Goal: Task Accomplishment & Management: Manage account settings

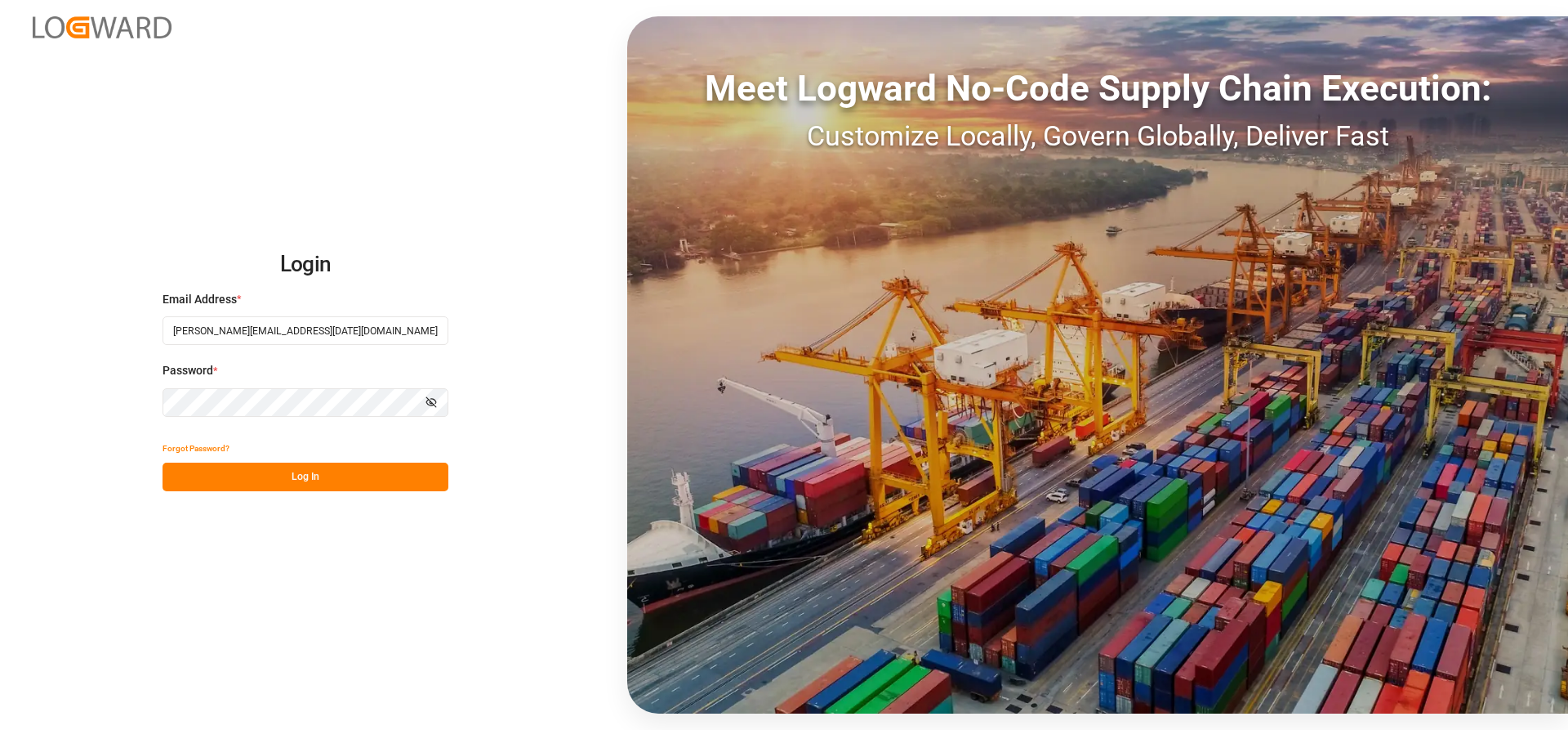
click at [227, 476] on button "Log In" at bounding box center [305, 476] width 286 height 28
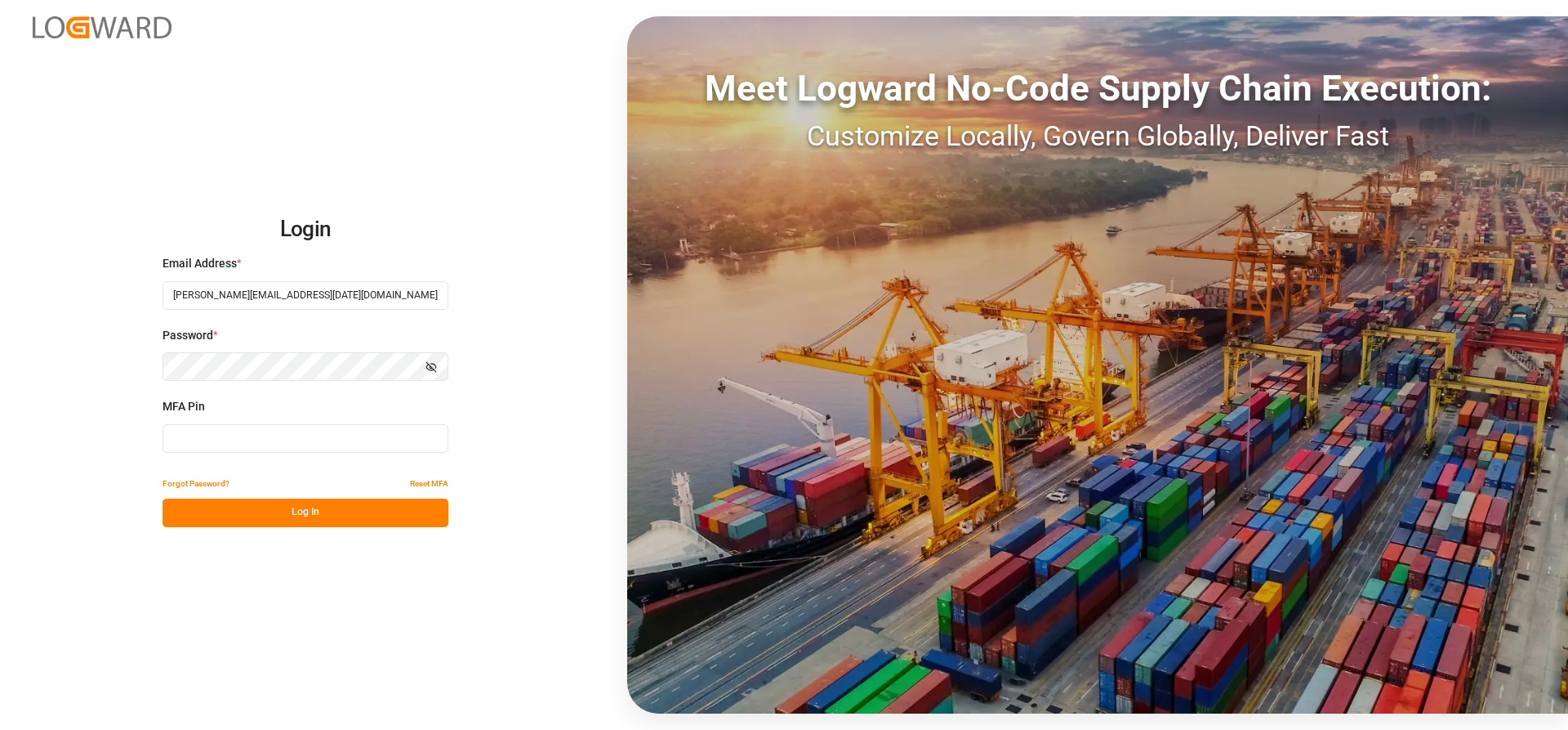
click at [214, 429] on input at bounding box center [305, 438] width 286 height 28
type input "3"
type input "858360"
click at [191, 521] on button "Log In" at bounding box center [305, 512] width 286 height 28
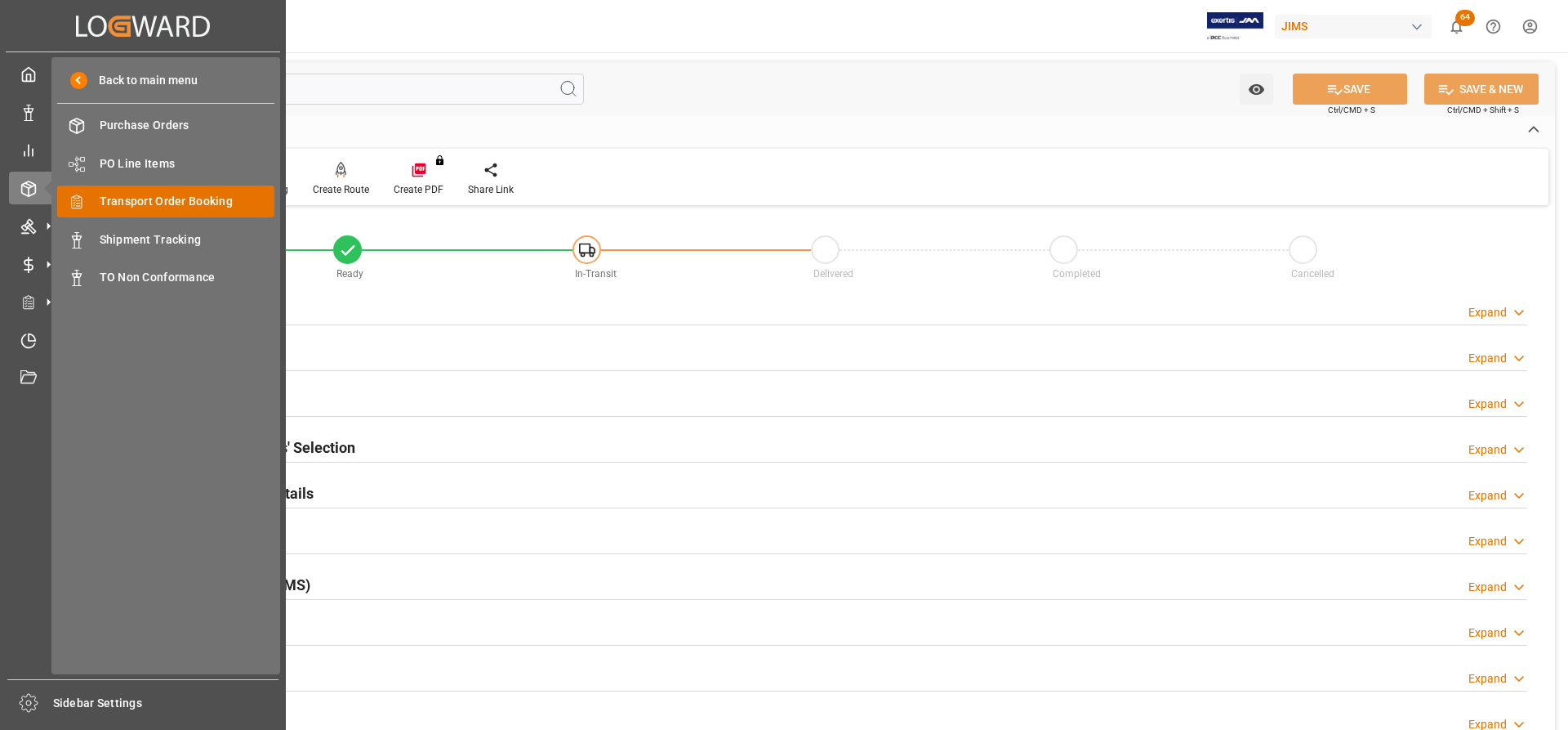
click at [152, 206] on span "Transport Order Booking" at bounding box center [187, 201] width 176 height 17
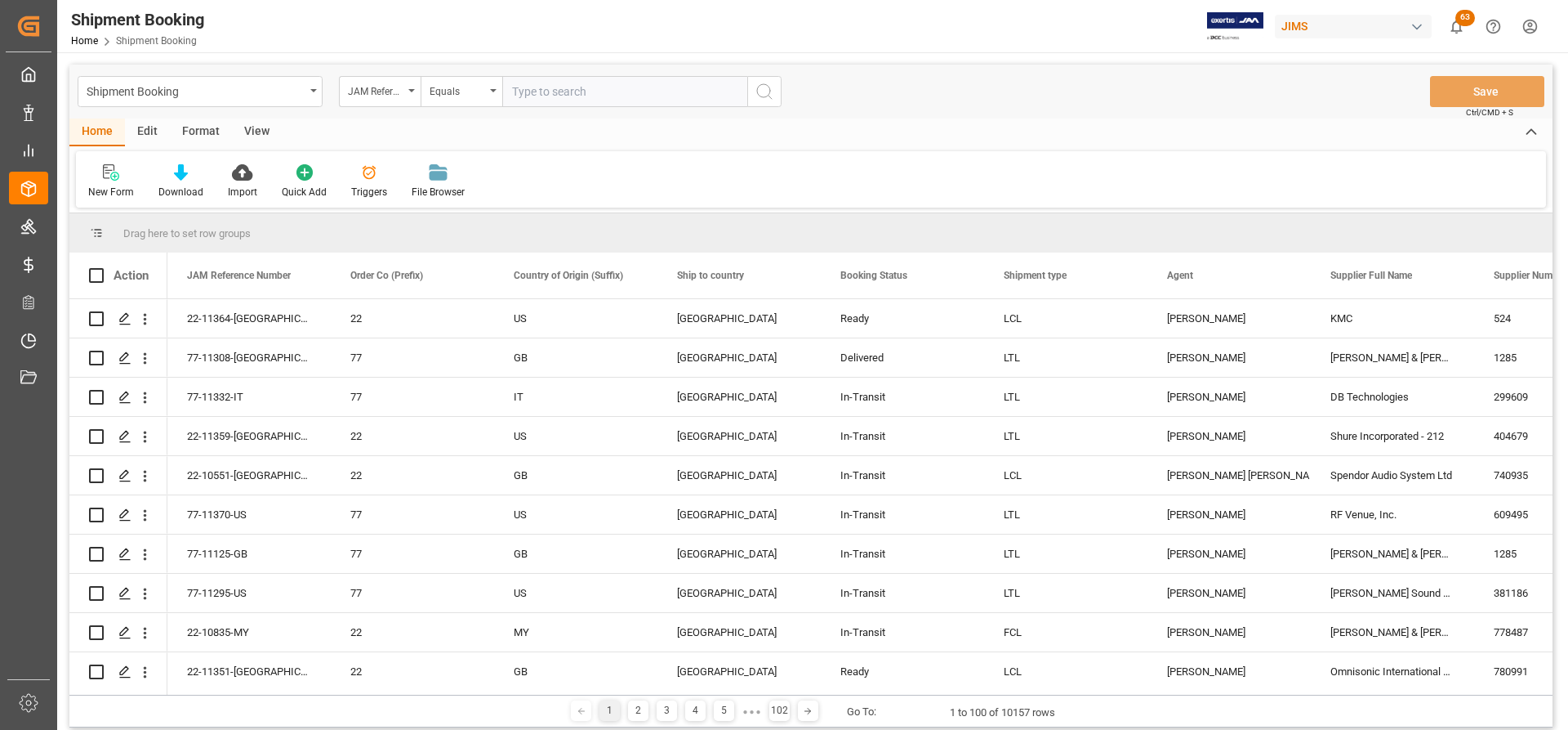
click at [519, 90] on input "text" at bounding box center [625, 91] width 245 height 31
type input "77-10915-US"
click at [762, 90] on icon "search button" at bounding box center [763, 91] width 19 height 19
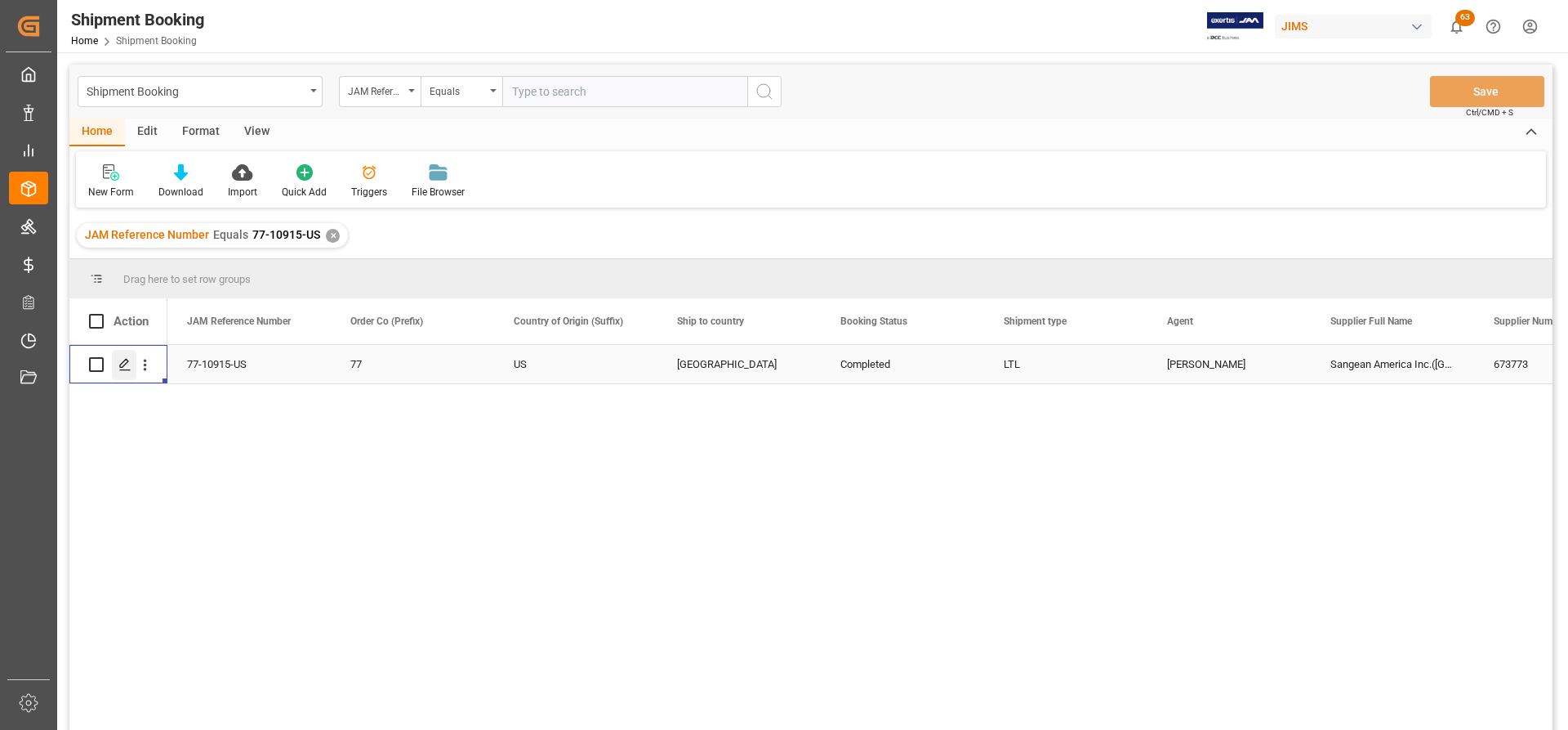
click at [120, 366] on polygon "Press SPACE to select this row." at bounding box center [124, 363] width 8 height 8
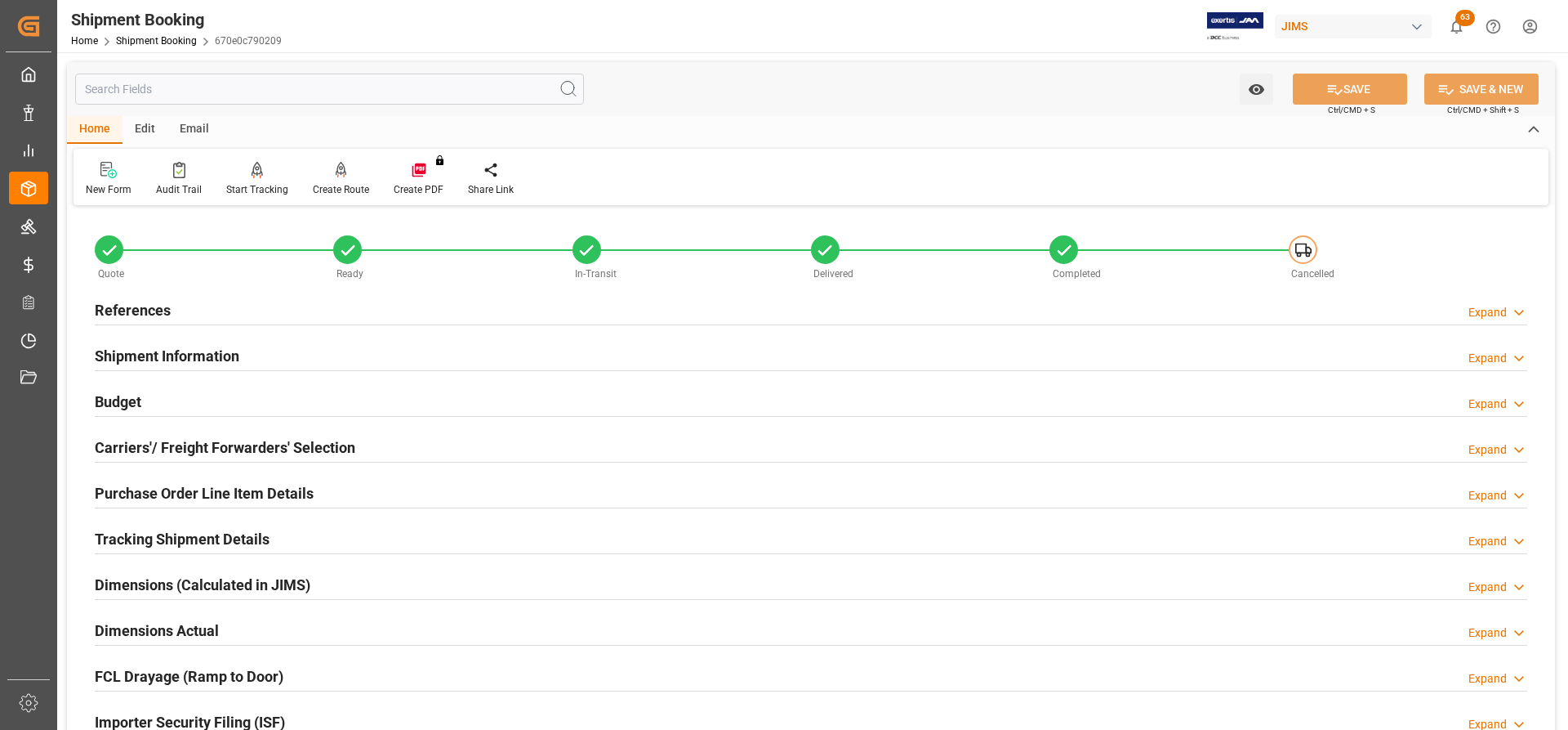
click at [113, 315] on h2 "References" at bounding box center [132, 310] width 76 height 22
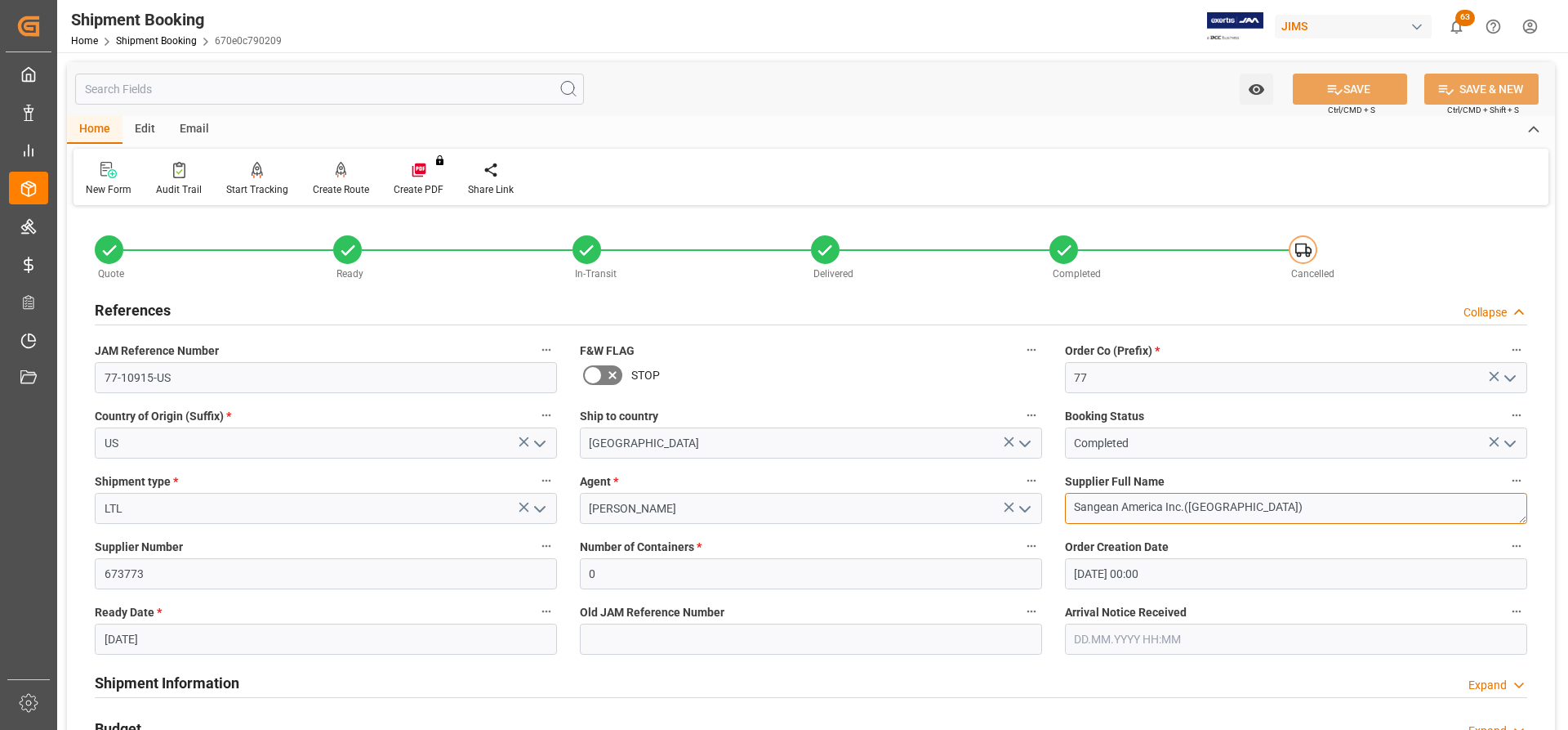
drag, startPoint x: 1238, startPoint y: 507, endPoint x: 1054, endPoint y: 512, distance: 184.1
click at [1054, 512] on div "Supplier Full Name Sangean America Inc.(USA)" at bounding box center [1296, 497] width 485 height 66
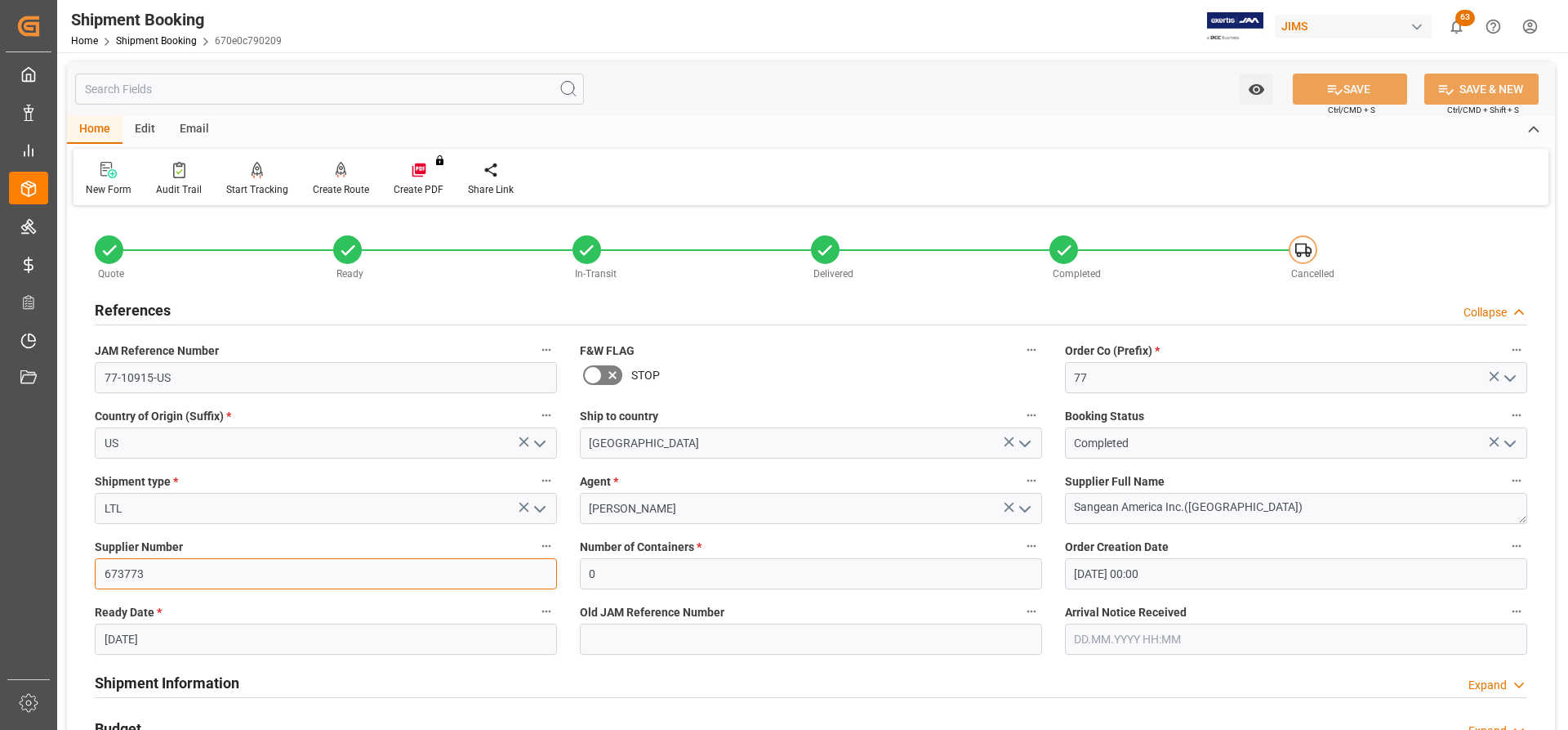
drag, startPoint x: 172, startPoint y: 582, endPoint x: 67, endPoint y: 582, distance: 105.0
click at [67, 582] on div "Watch Option SAVE Ctrl/CMD + S SAVE & NEW Ctrl/CMD + Shift + S Home Edit Email …" at bounding box center [811, 710] width 1508 height 1317
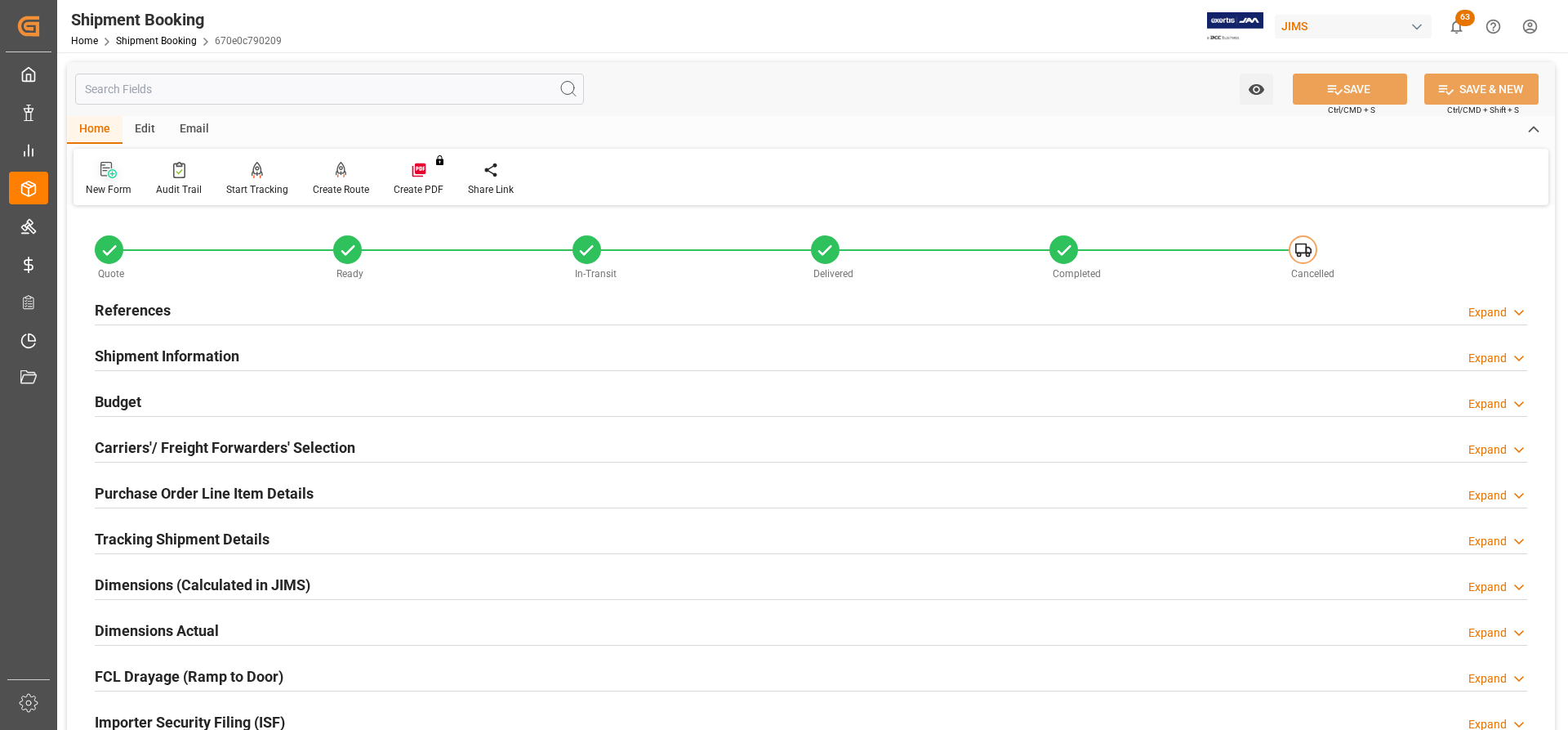
click at [103, 170] on icon at bounding box center [109, 170] width 16 height 16
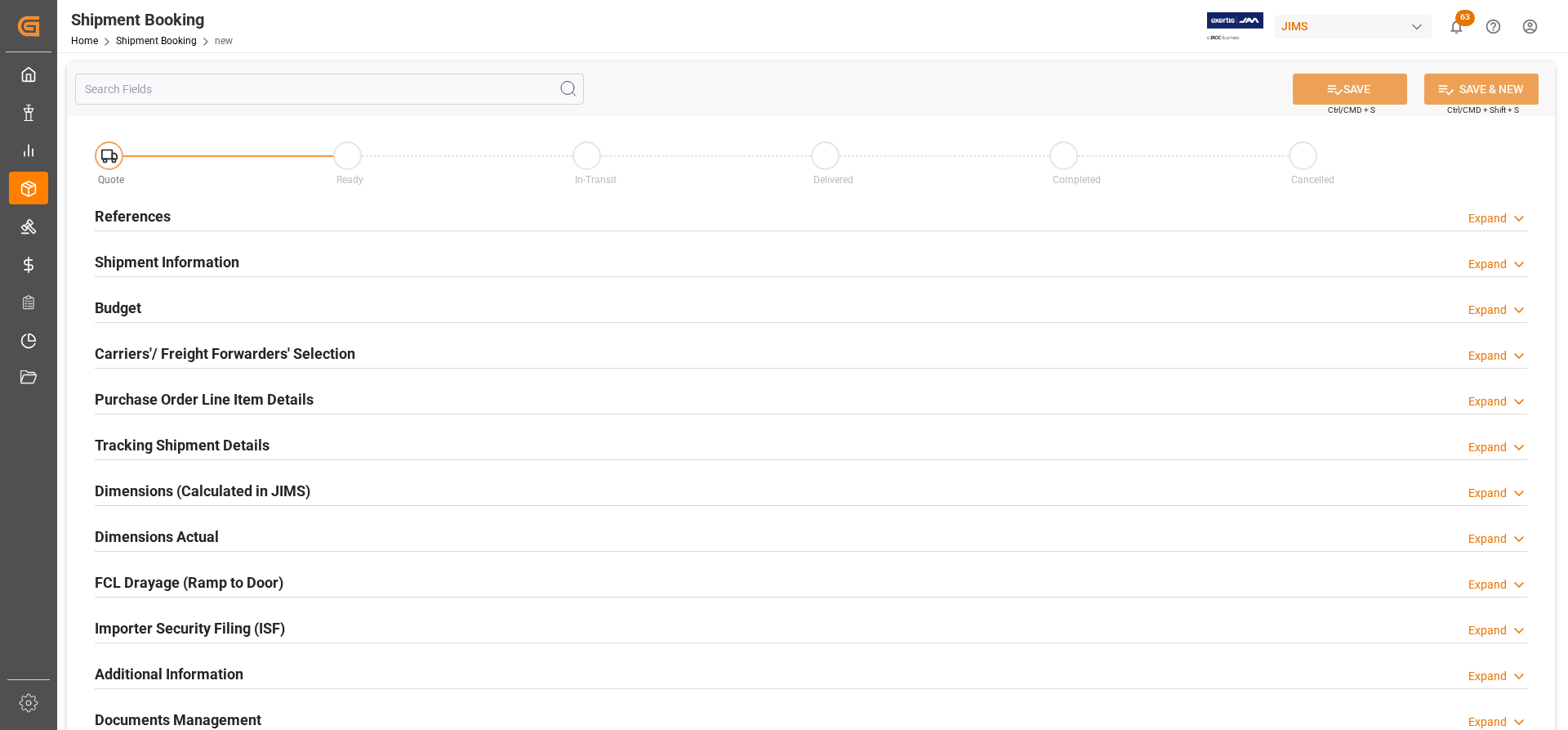
click at [160, 222] on h2 "References" at bounding box center [132, 216] width 76 height 22
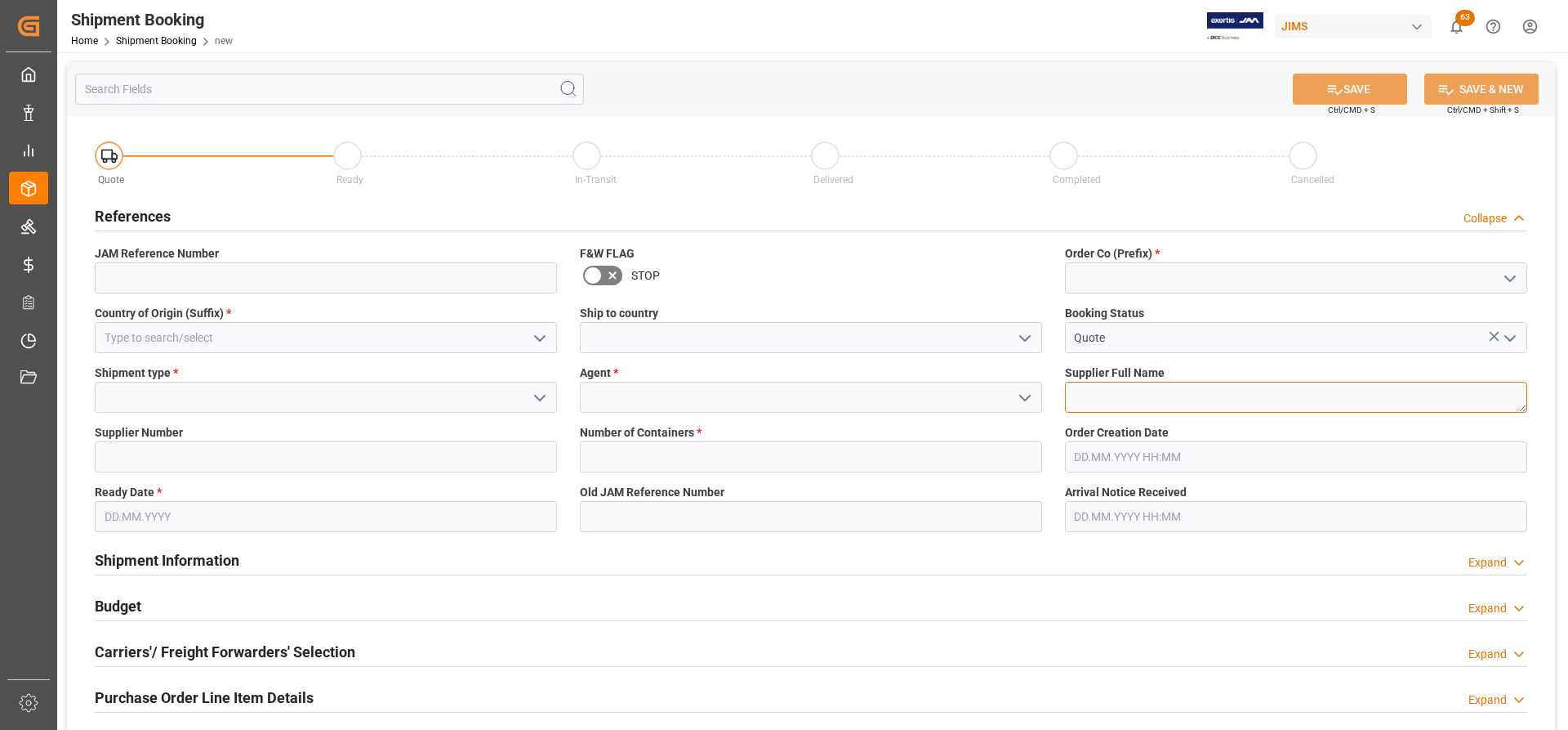
click at [1089, 393] on textarea at bounding box center [1296, 397] width 462 height 31
paste textarea "Sangean America Inc.([GEOGRAPHIC_DATA])"
type textarea "Sangean America Inc.([GEOGRAPHIC_DATA])"
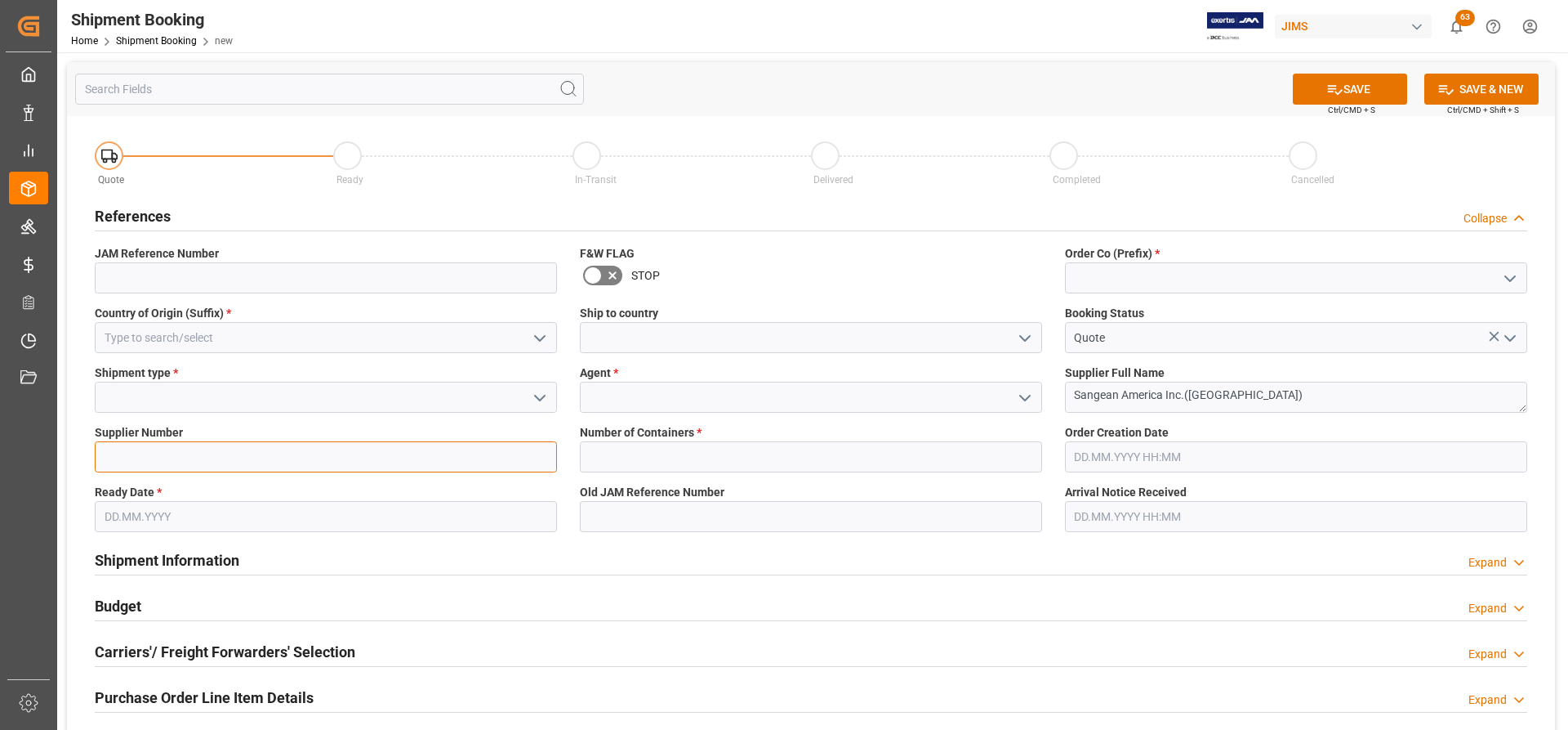
click at [113, 457] on input at bounding box center [326, 457] width 462 height 31
paste input "673773"
type input "673773"
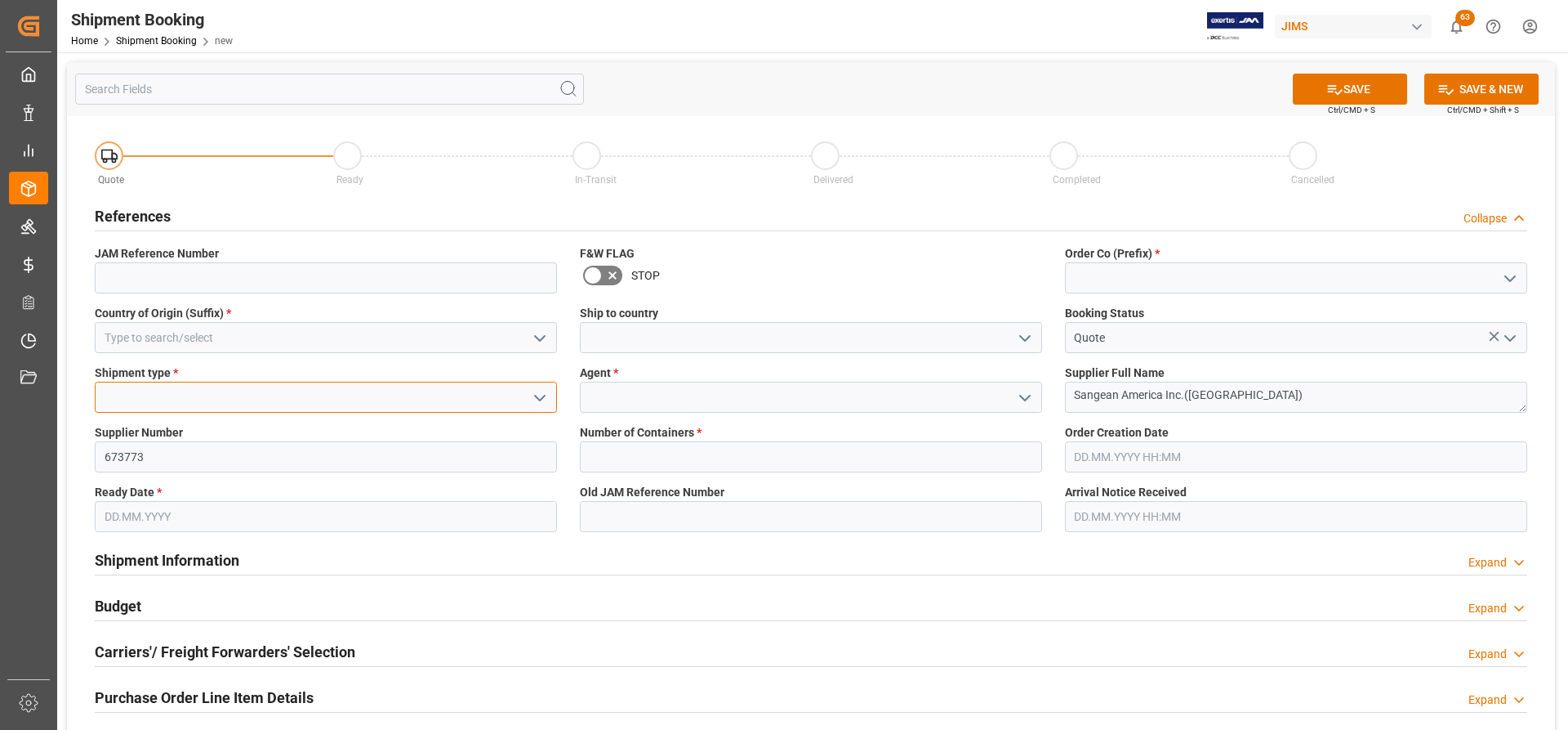
click at [177, 391] on input at bounding box center [326, 397] width 462 height 31
click at [548, 402] on icon "open menu" at bounding box center [539, 397] width 19 height 19
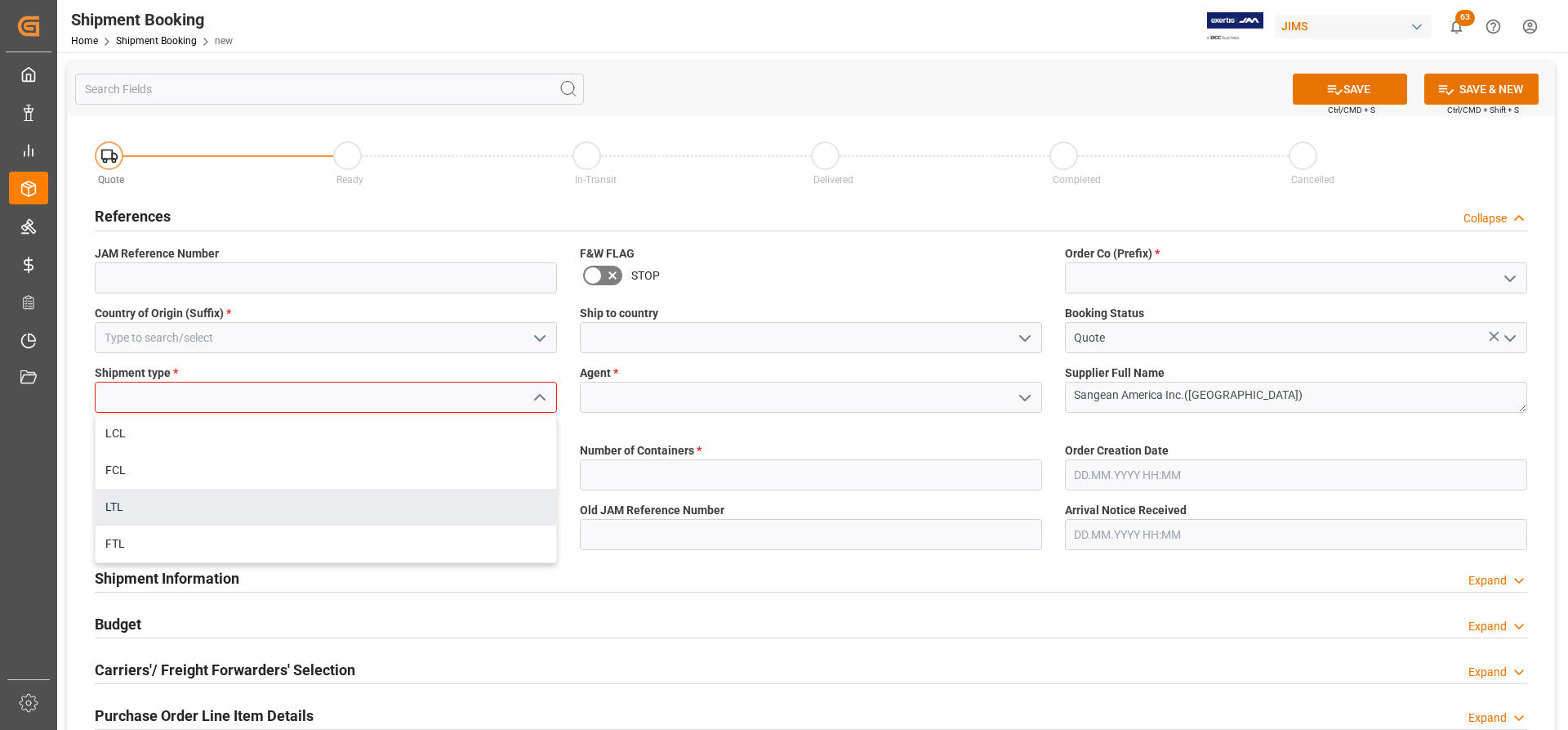
click at [125, 512] on div "LTL" at bounding box center [326, 506] width 461 height 36
type input "LTL"
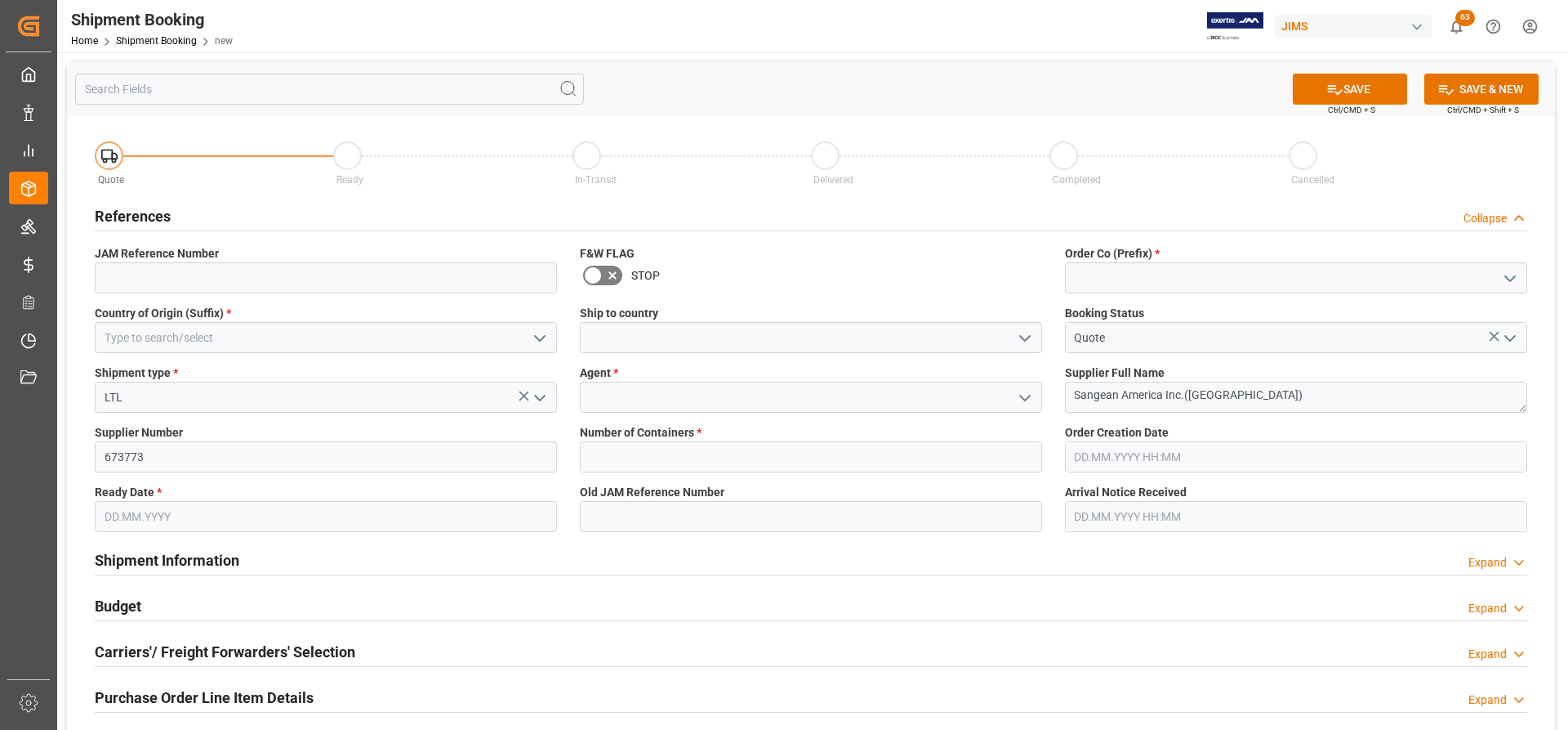
click at [535, 332] on icon "open menu" at bounding box center [539, 338] width 19 height 19
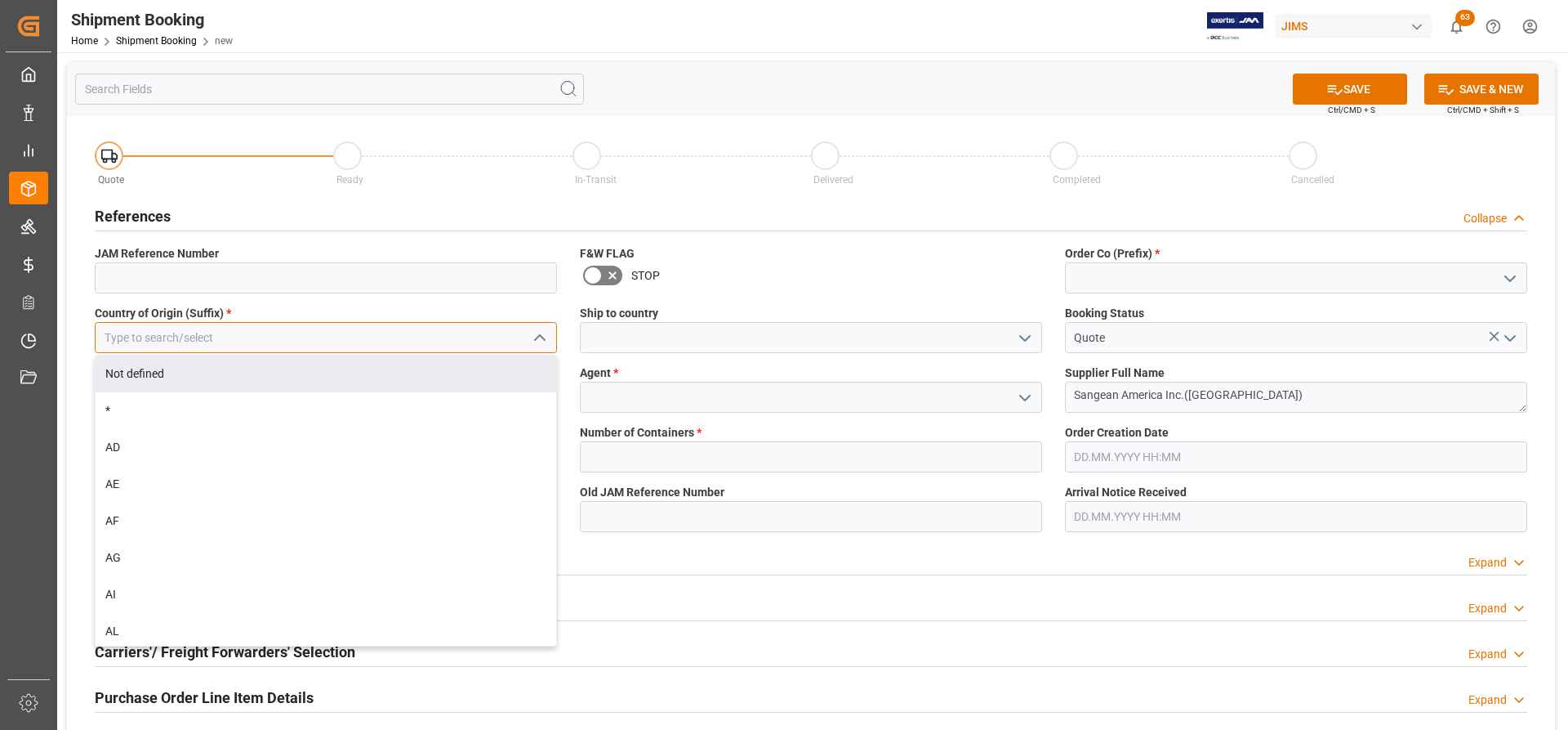
click at [238, 332] on input at bounding box center [326, 338] width 462 height 31
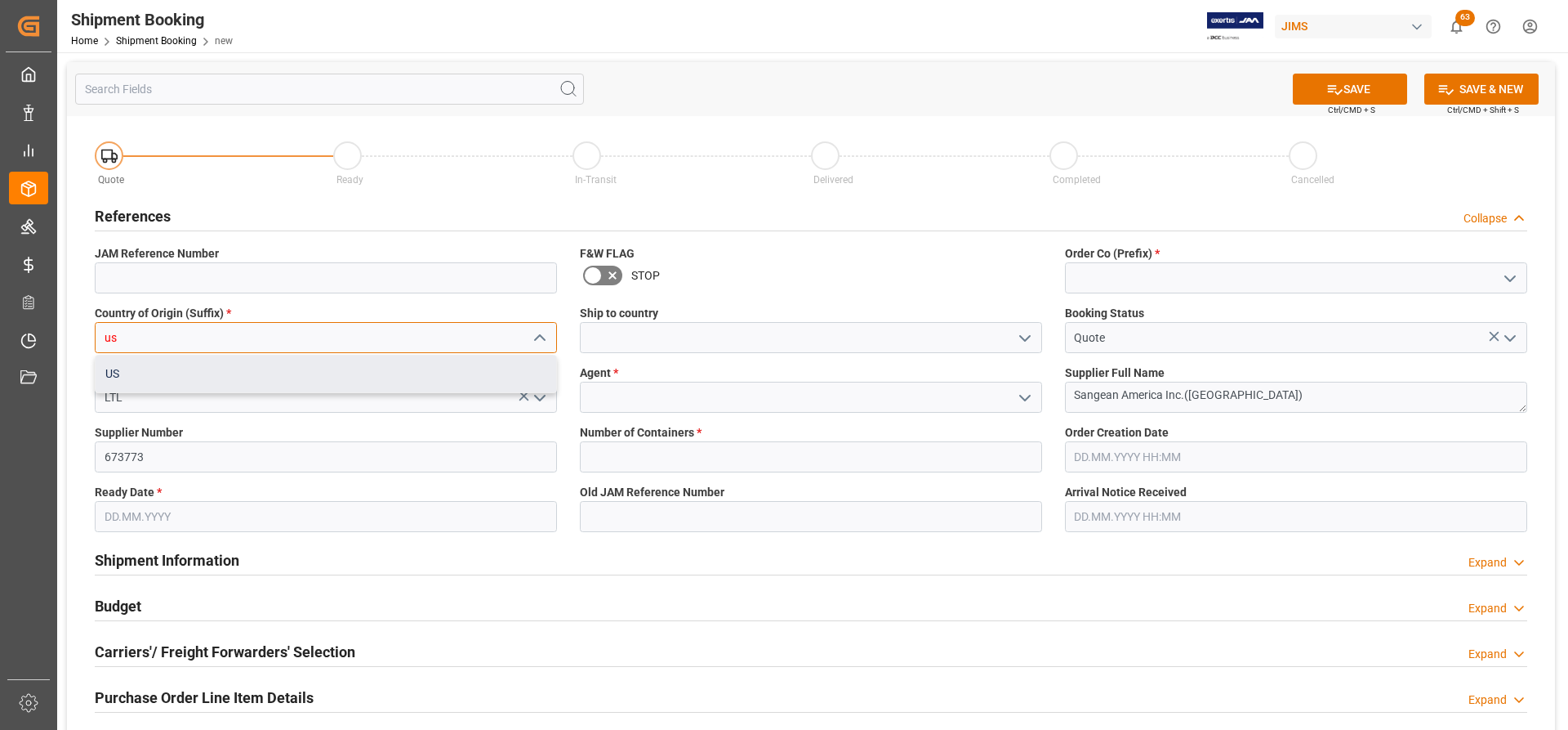
click at [237, 360] on div "US" at bounding box center [326, 374] width 461 height 36
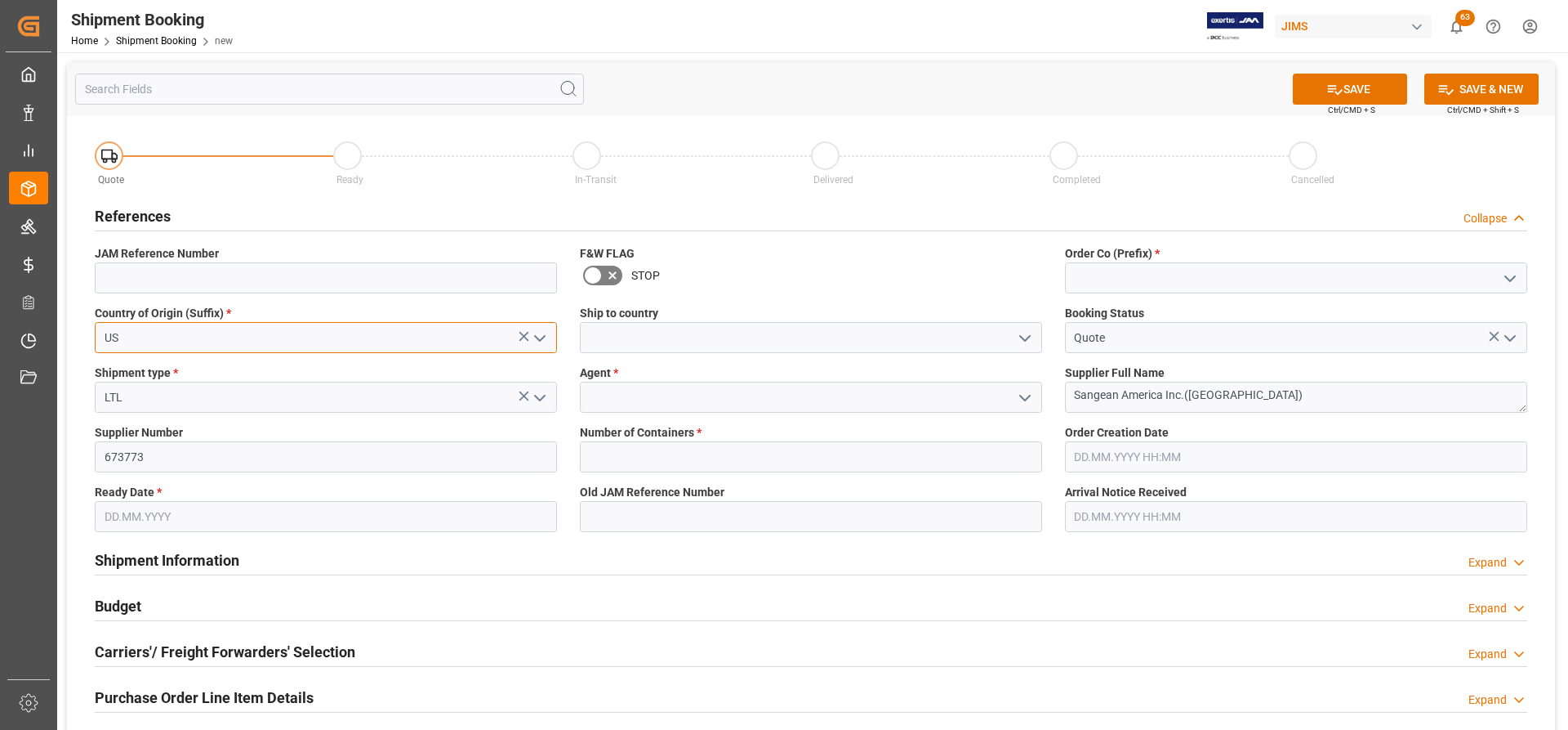
type input "US"
click at [1022, 345] on icon "open menu" at bounding box center [1024, 338] width 19 height 19
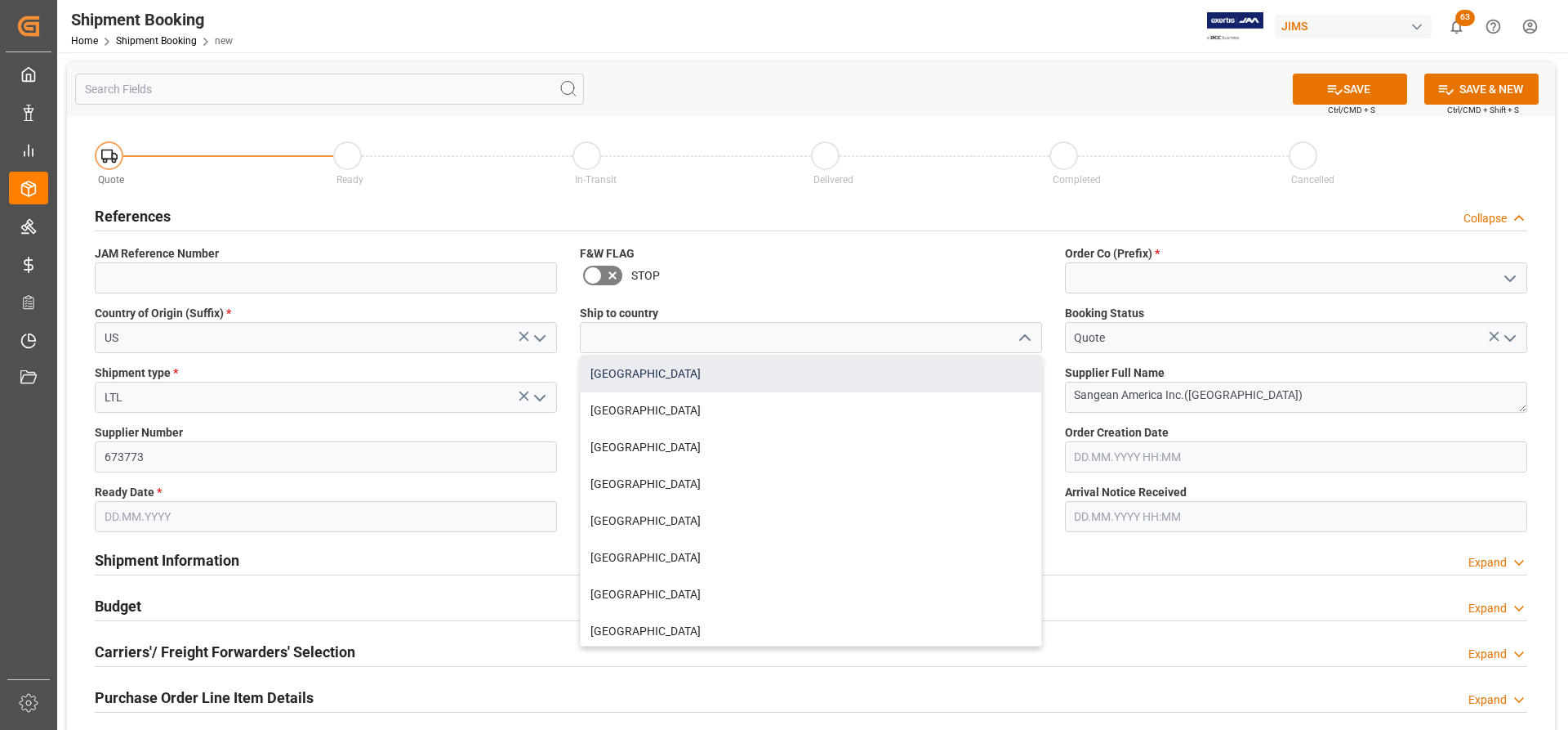
click at [669, 369] on div "[GEOGRAPHIC_DATA]" at bounding box center [811, 374] width 461 height 36
type input "[GEOGRAPHIC_DATA]"
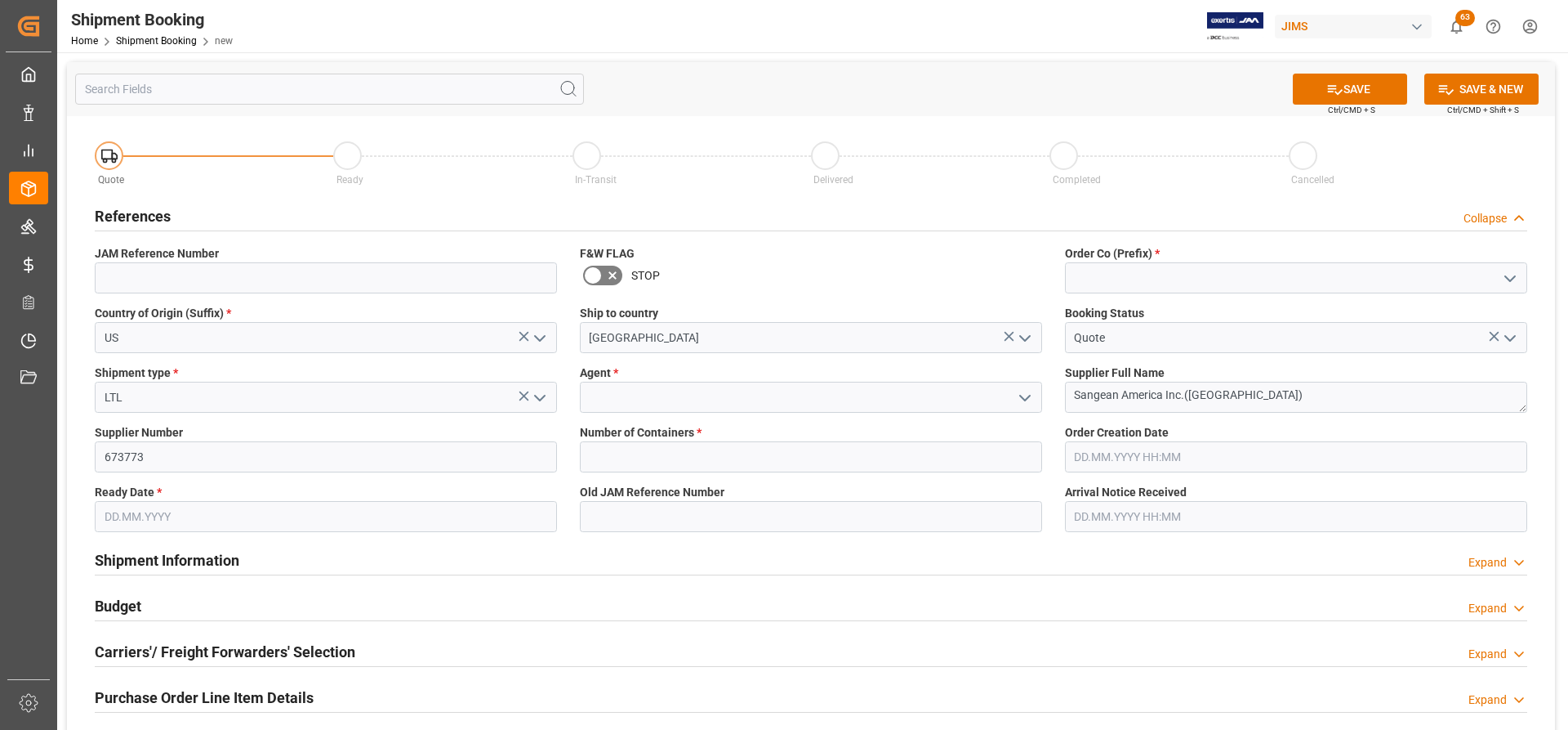
click at [1520, 279] on button "open menu" at bounding box center [1508, 278] width 25 height 26
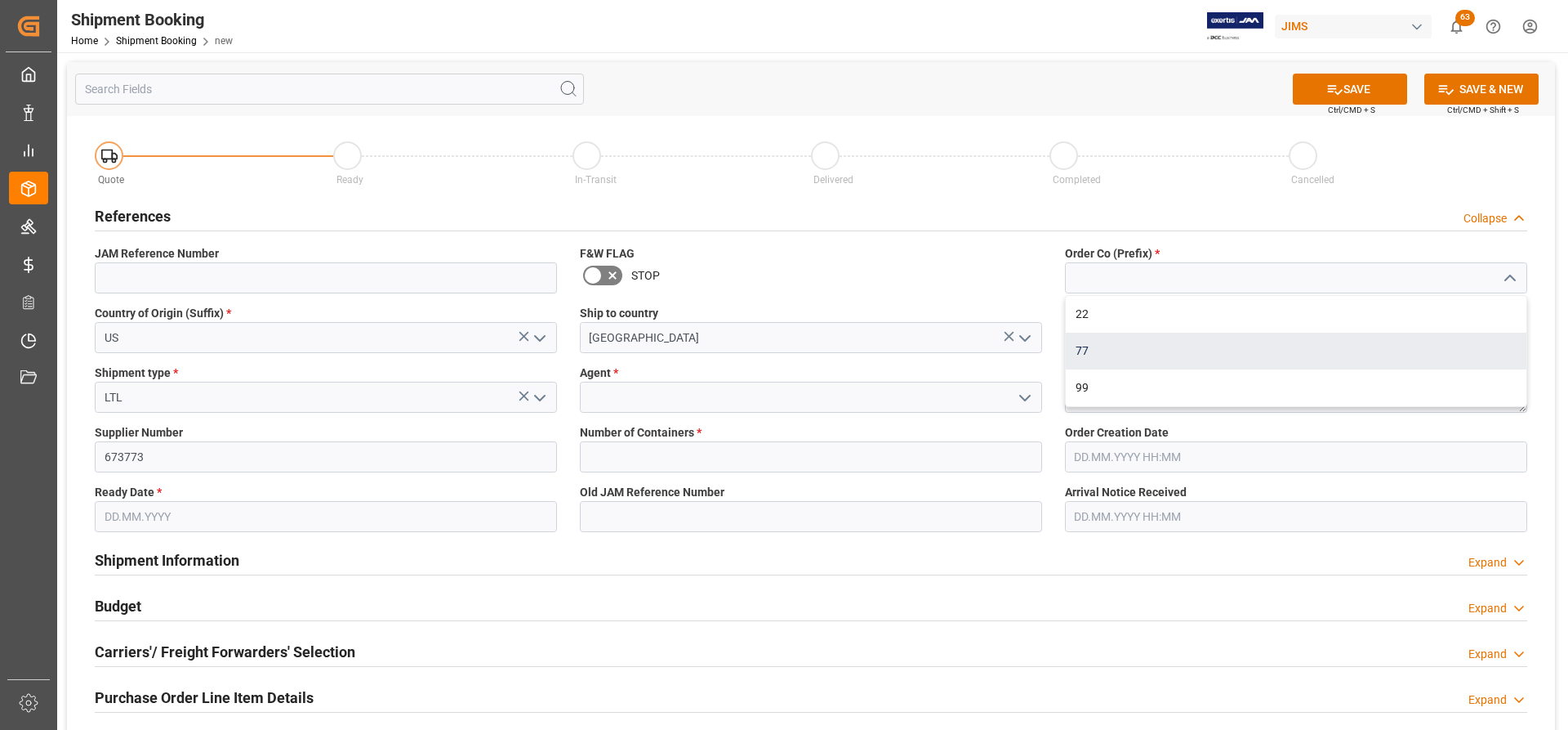
click at [1098, 349] on div "77" at bounding box center [1296, 350] width 461 height 36
type input "77"
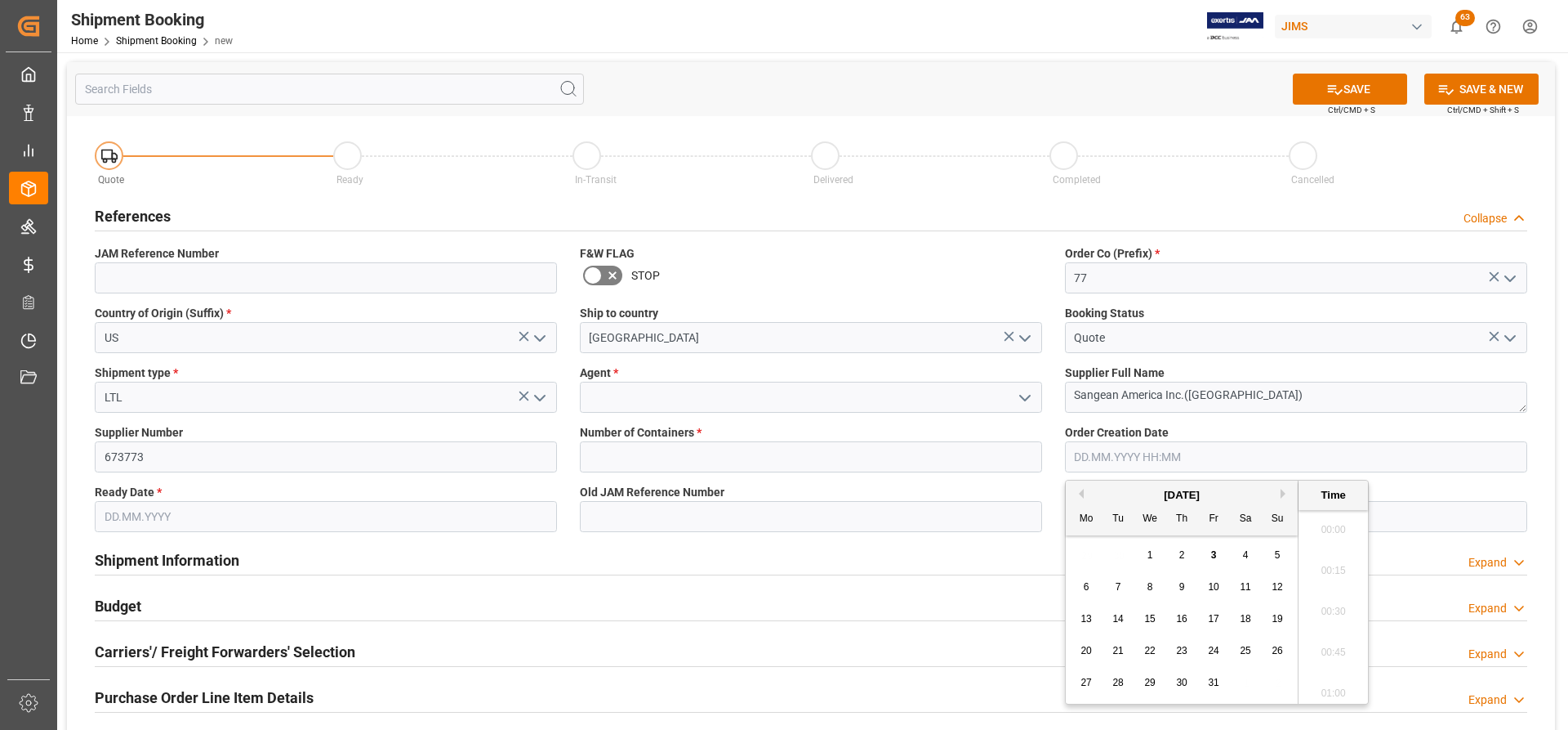
click at [1172, 462] on input "text" at bounding box center [1296, 457] width 462 height 31
click at [1246, 557] on span "4" at bounding box center [1246, 555] width 5 height 12
type input "[DATE] 00:00"
click at [202, 517] on input "text" at bounding box center [326, 516] width 462 height 31
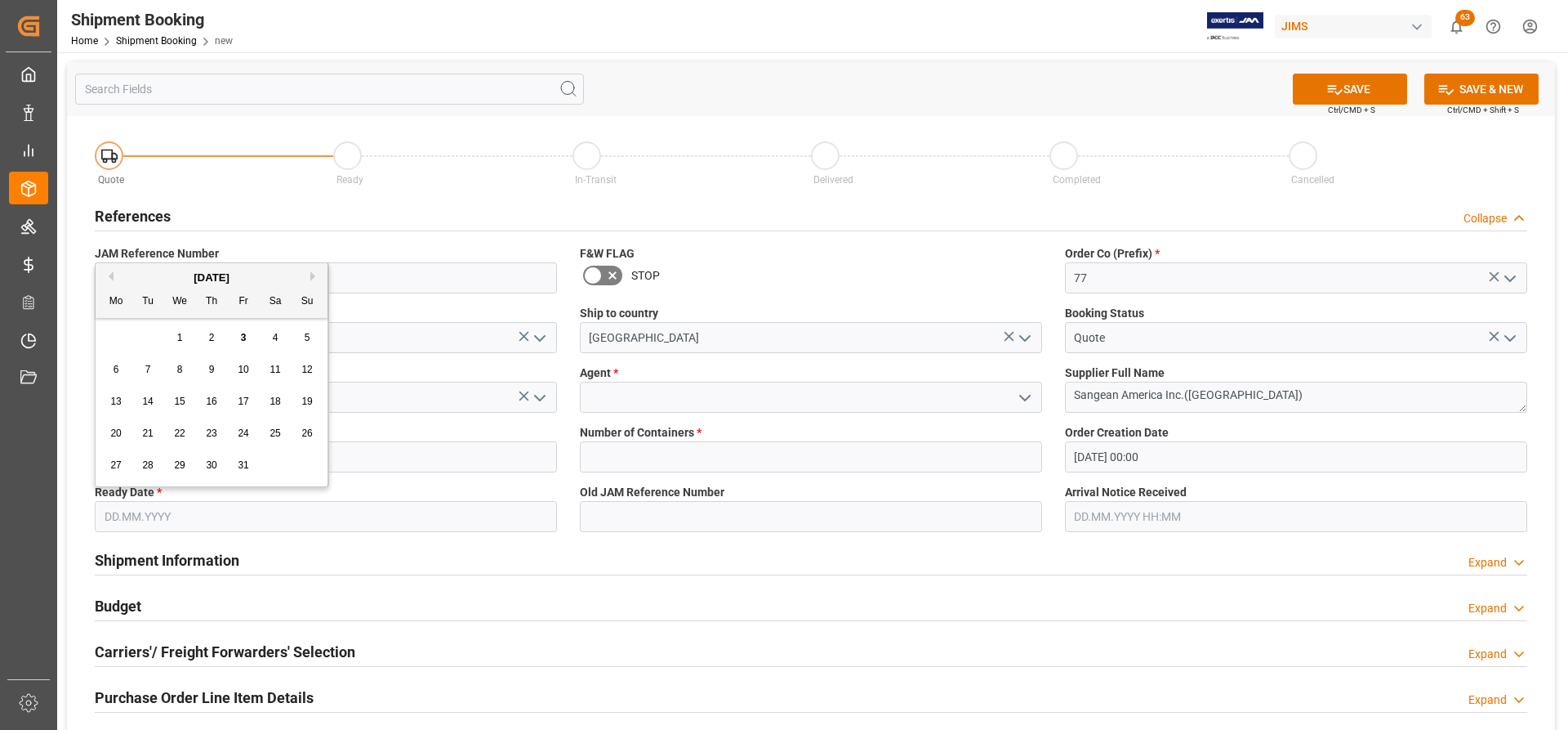
click at [280, 331] on div "4" at bounding box center [275, 338] width 20 height 19
type input "[DATE]"
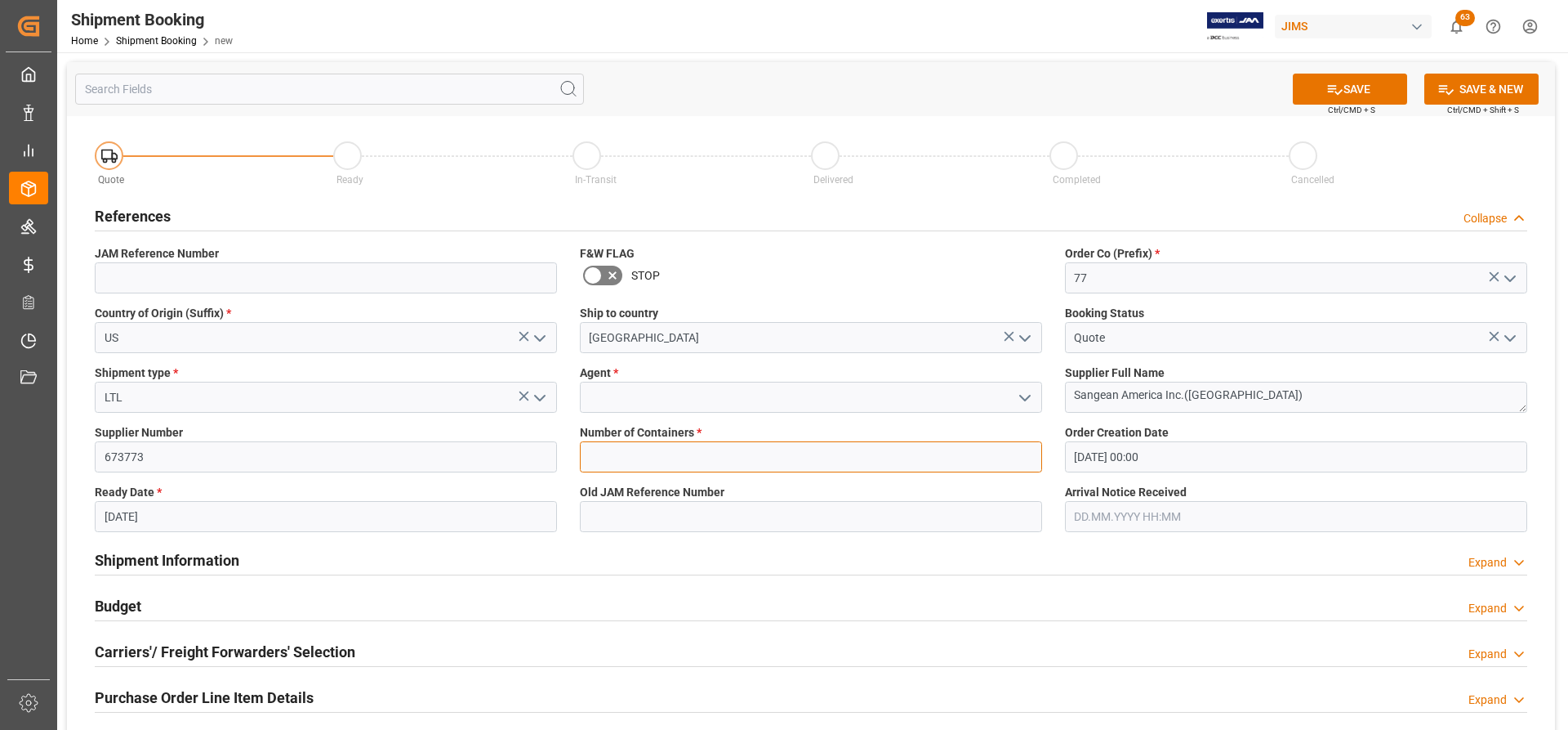
click at [700, 451] on input "text" at bounding box center [811, 457] width 462 height 31
type input "0"
click at [1024, 397] on icon "open menu" at bounding box center [1024, 397] width 19 height 19
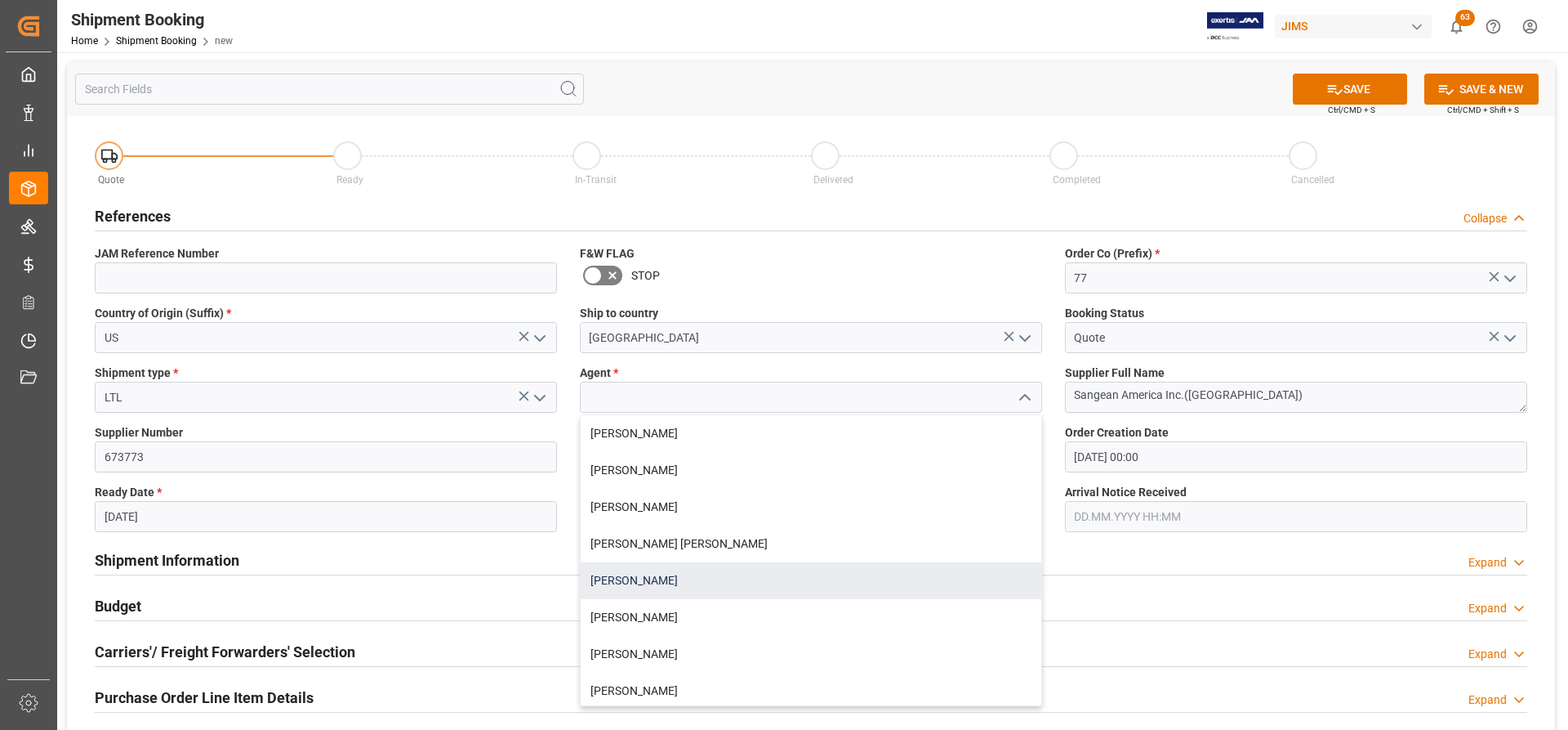
click at [663, 579] on div "[PERSON_NAME]" at bounding box center [811, 580] width 461 height 36
type input "[PERSON_NAME]"
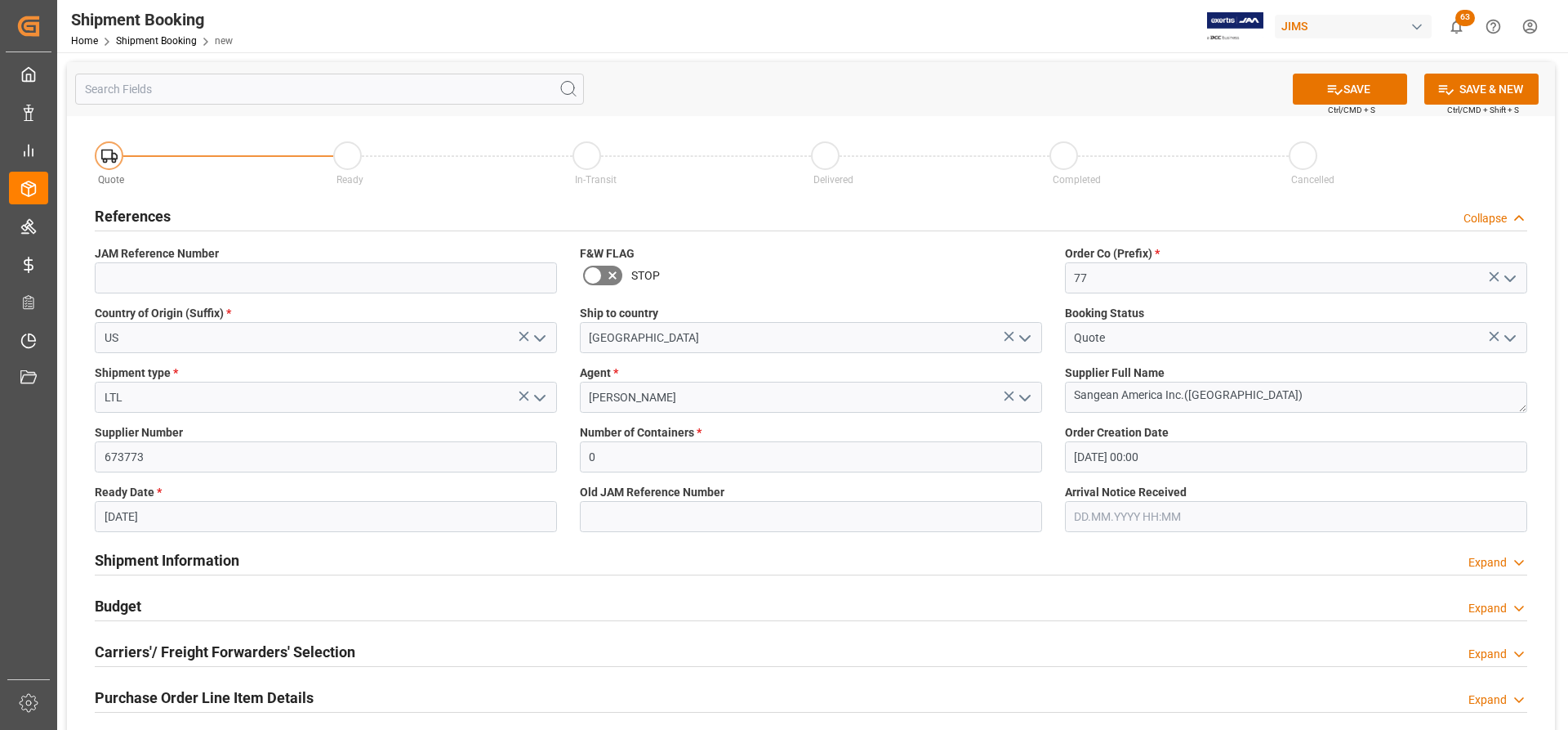
click at [897, 604] on div "Budget Expand" at bounding box center [811, 605] width 1433 height 31
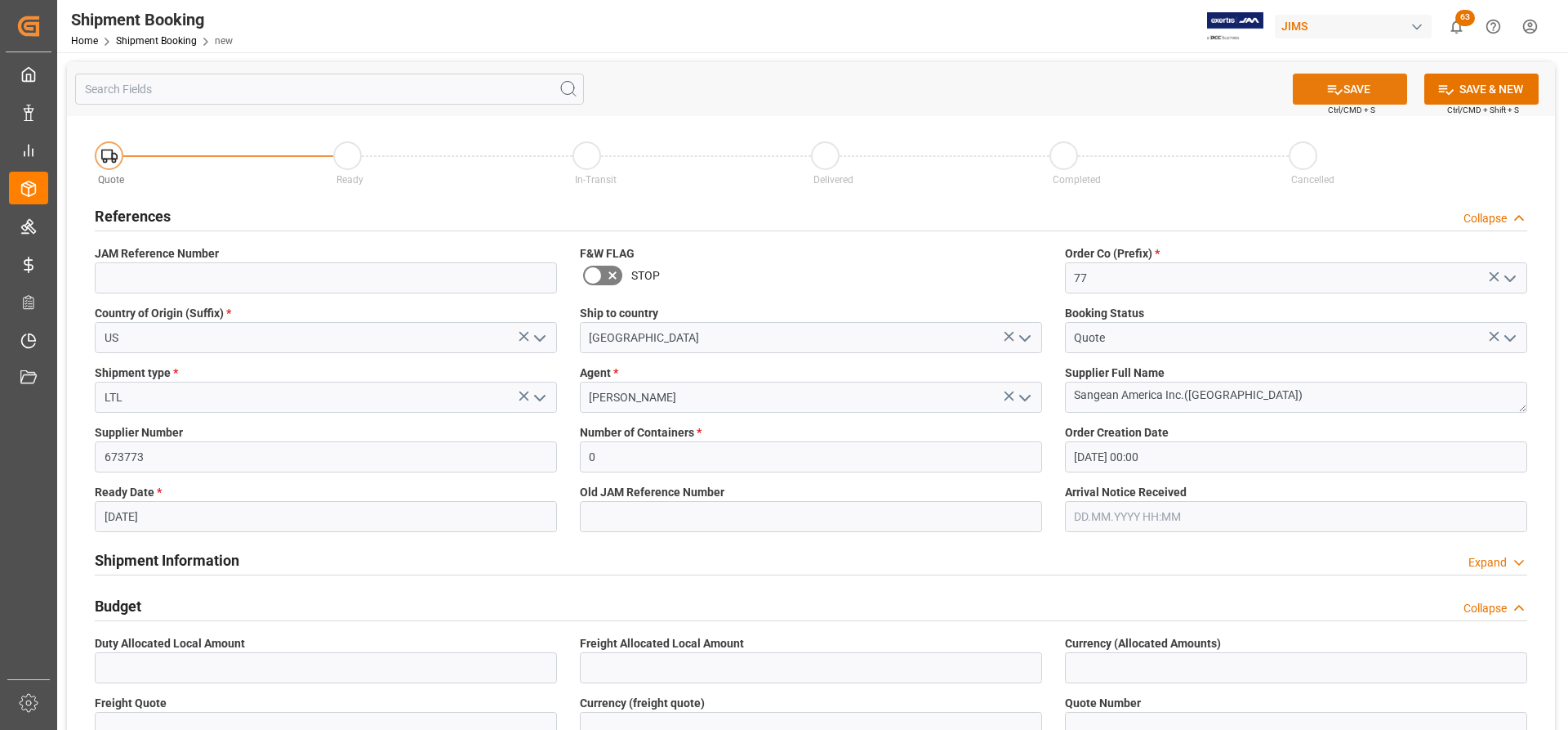
click at [1368, 89] on button "SAVE" at bounding box center [1349, 89] width 114 height 31
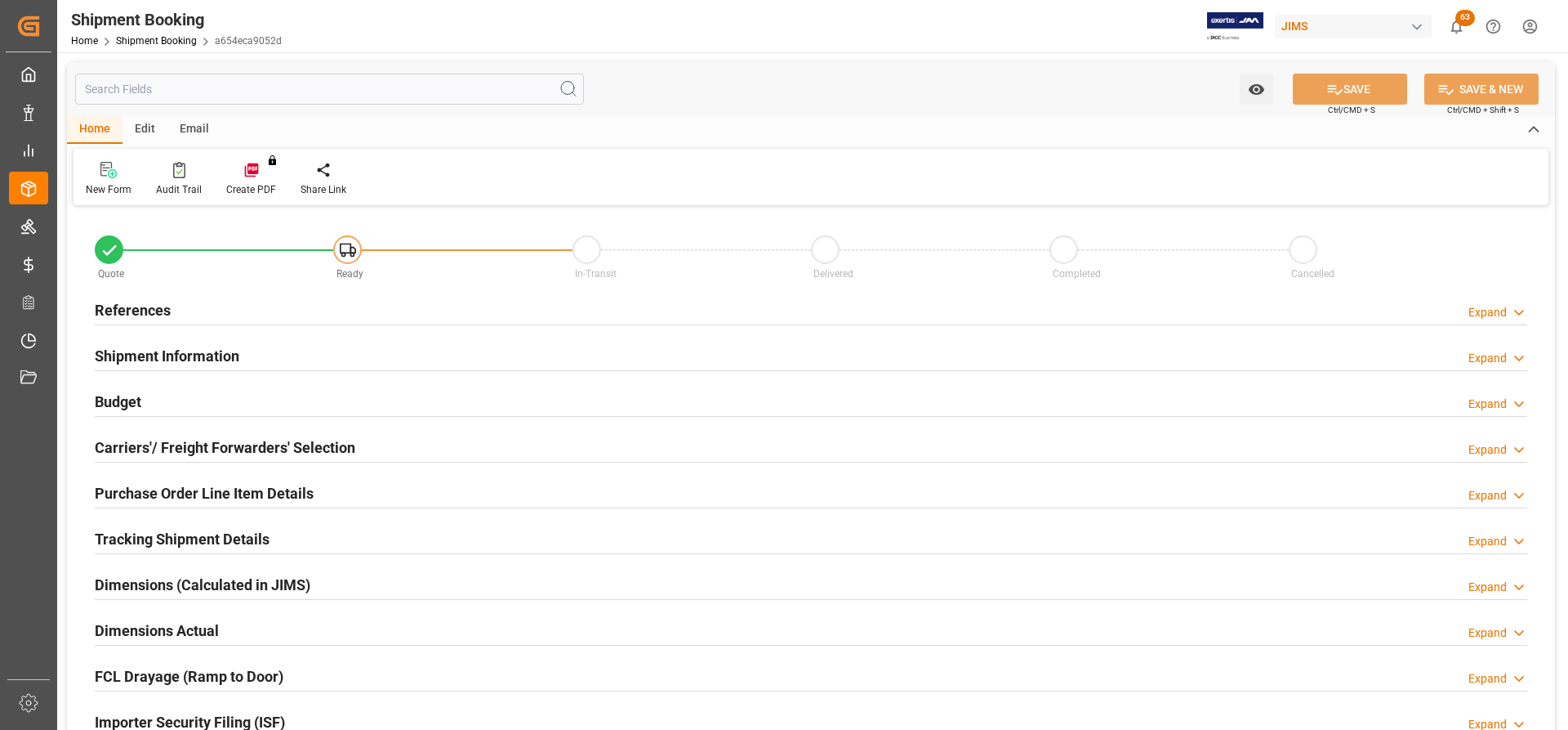
type input "0"
type input "04.10.2025 00:00"
type input "04.10.2025"
click at [140, 303] on h2 "References" at bounding box center [132, 310] width 76 height 22
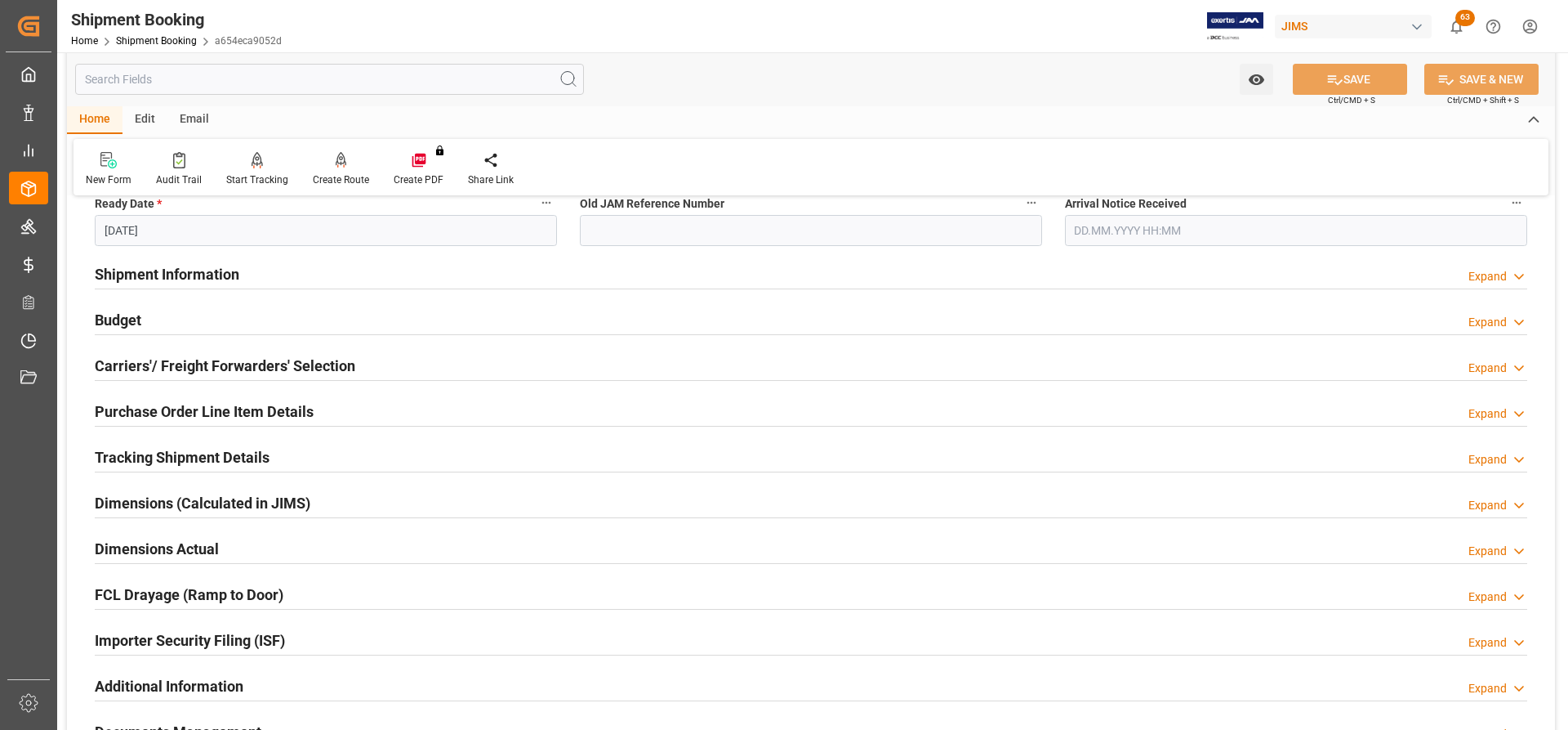
scroll to position [327, 0]
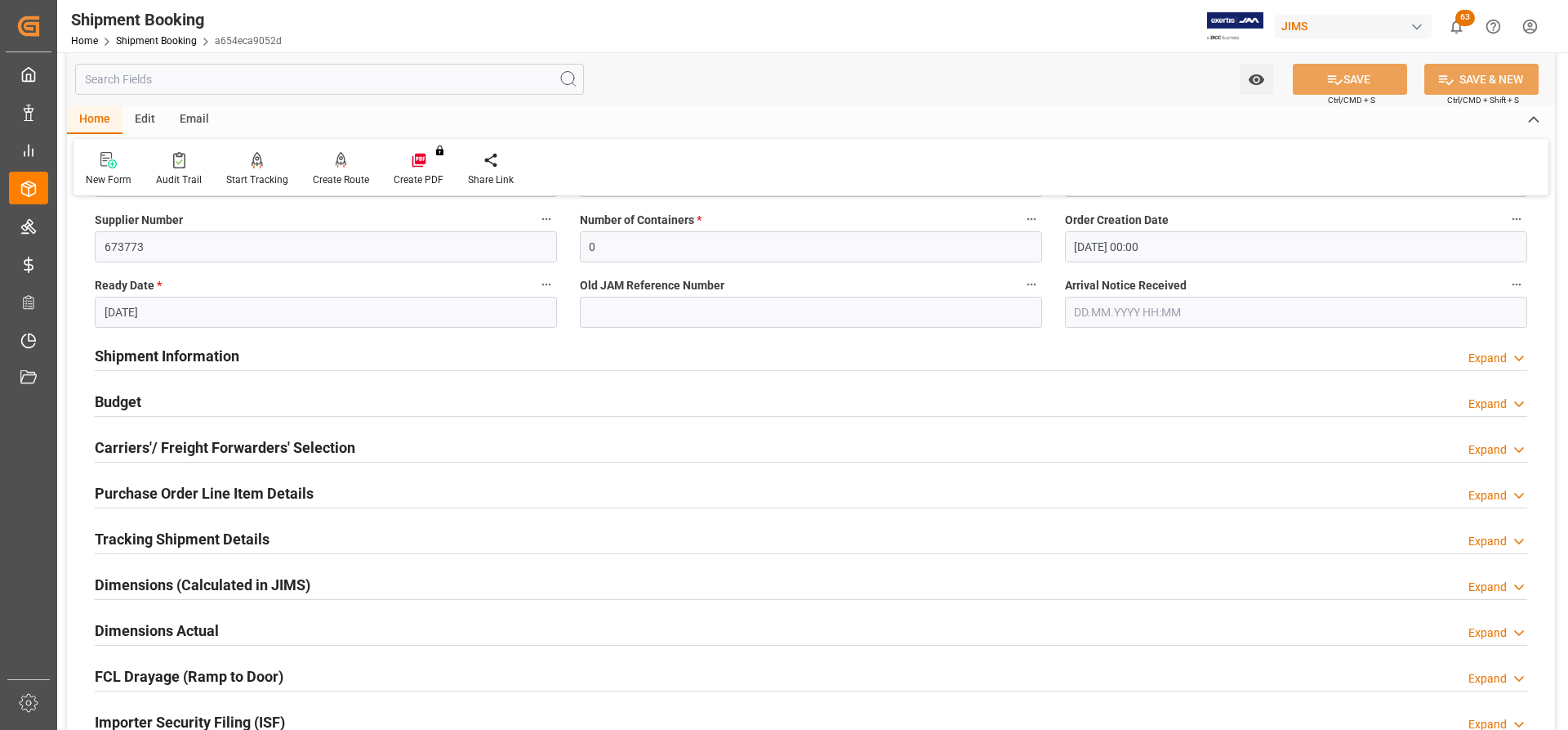
click at [191, 454] on h2 "Carriers'/ Freight Forwarders' Selection" at bounding box center [225, 447] width 261 height 22
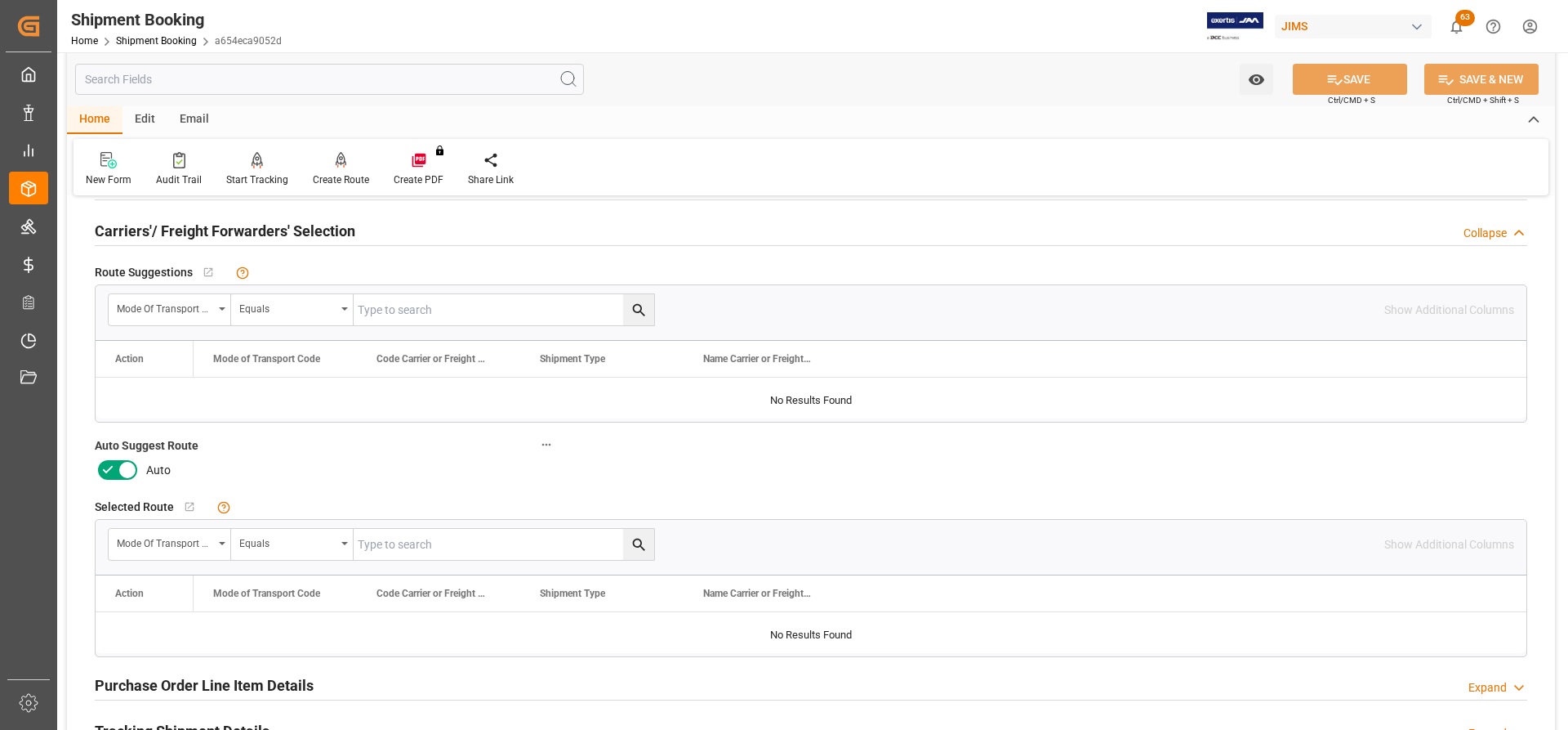
scroll to position [572, 0]
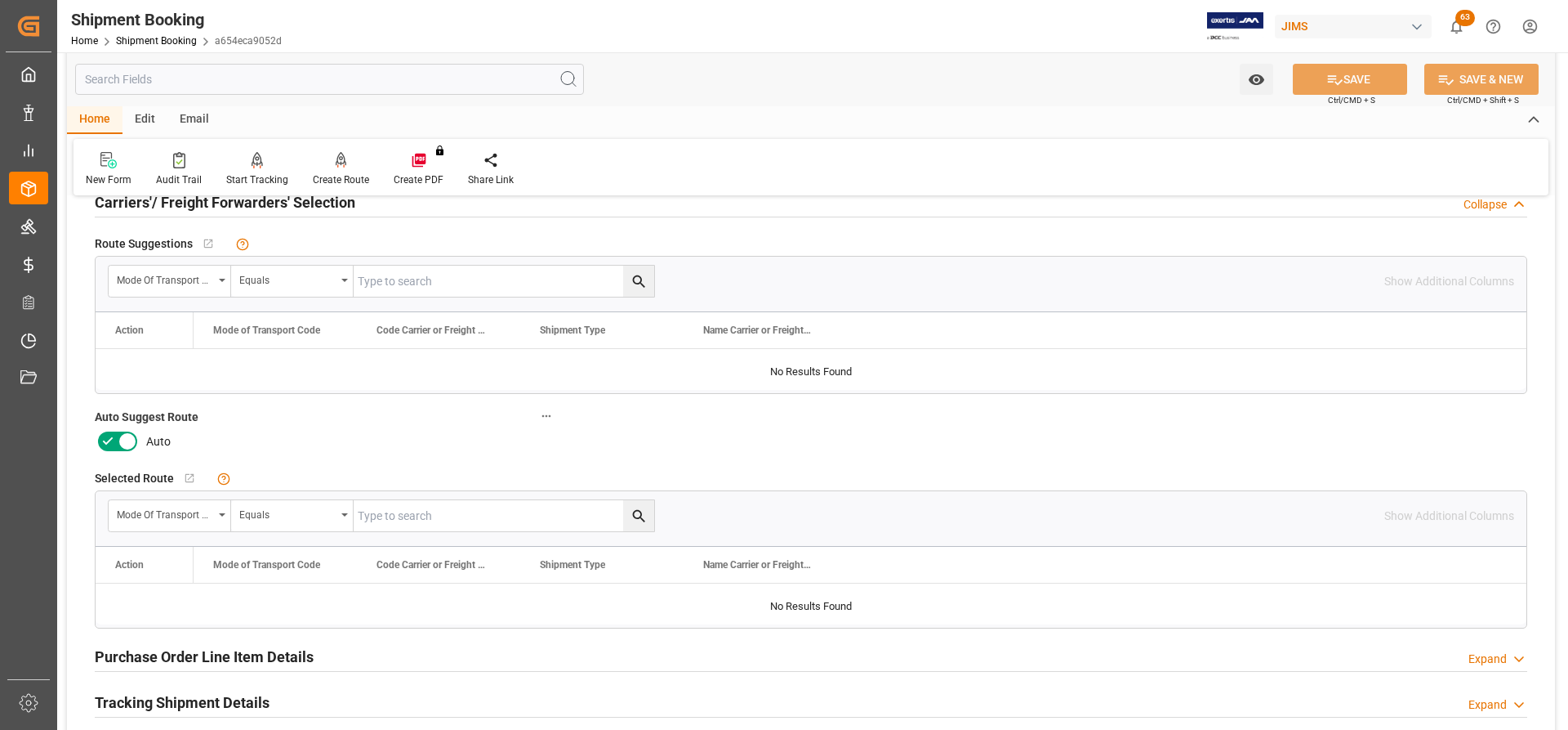
click at [127, 438] on icon at bounding box center [127, 441] width 19 height 19
click at [0, 0] on input "checkbox" at bounding box center [0, 0] width 0 height 0
click at [1362, 71] on button "SAVE" at bounding box center [1349, 79] width 114 height 31
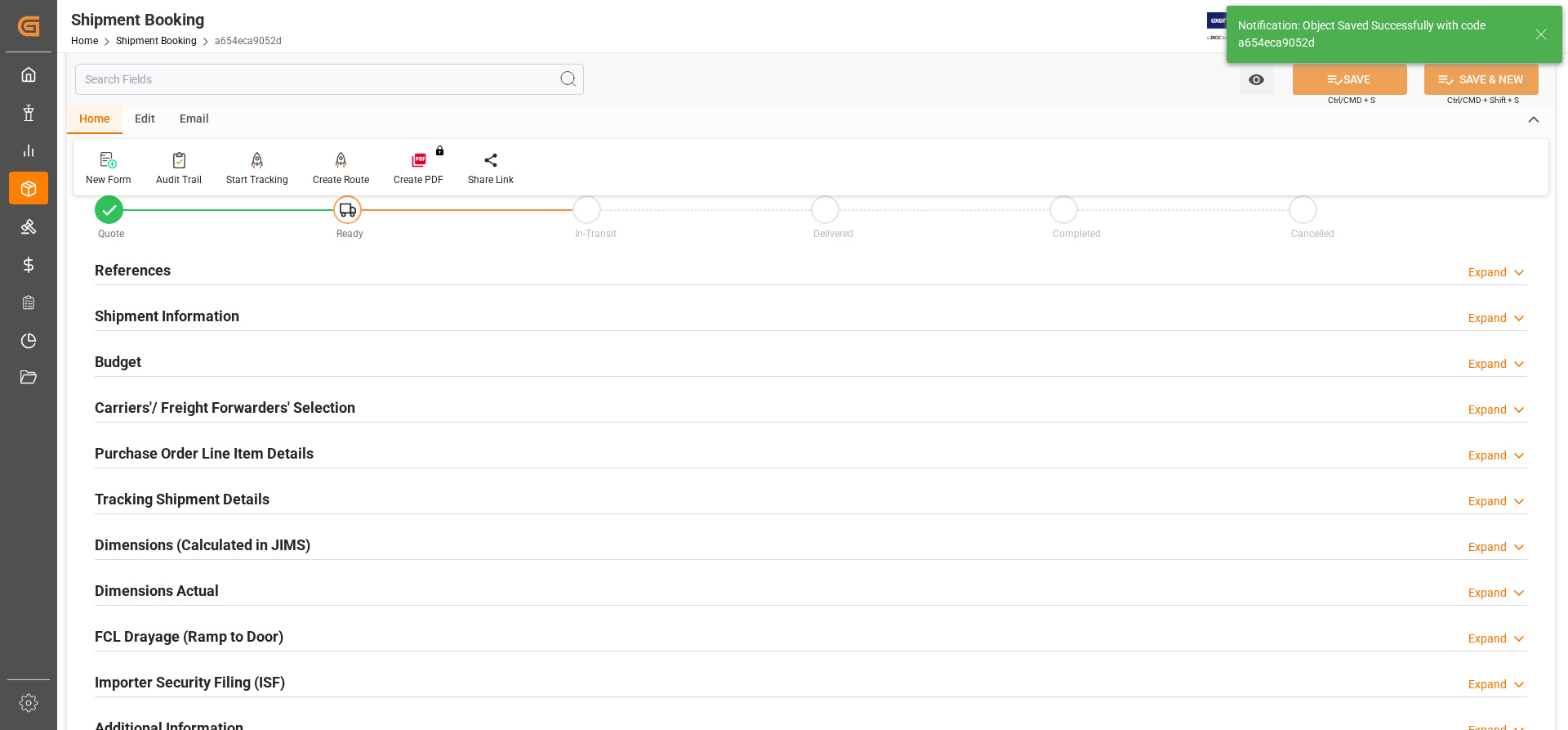
scroll to position [0, 0]
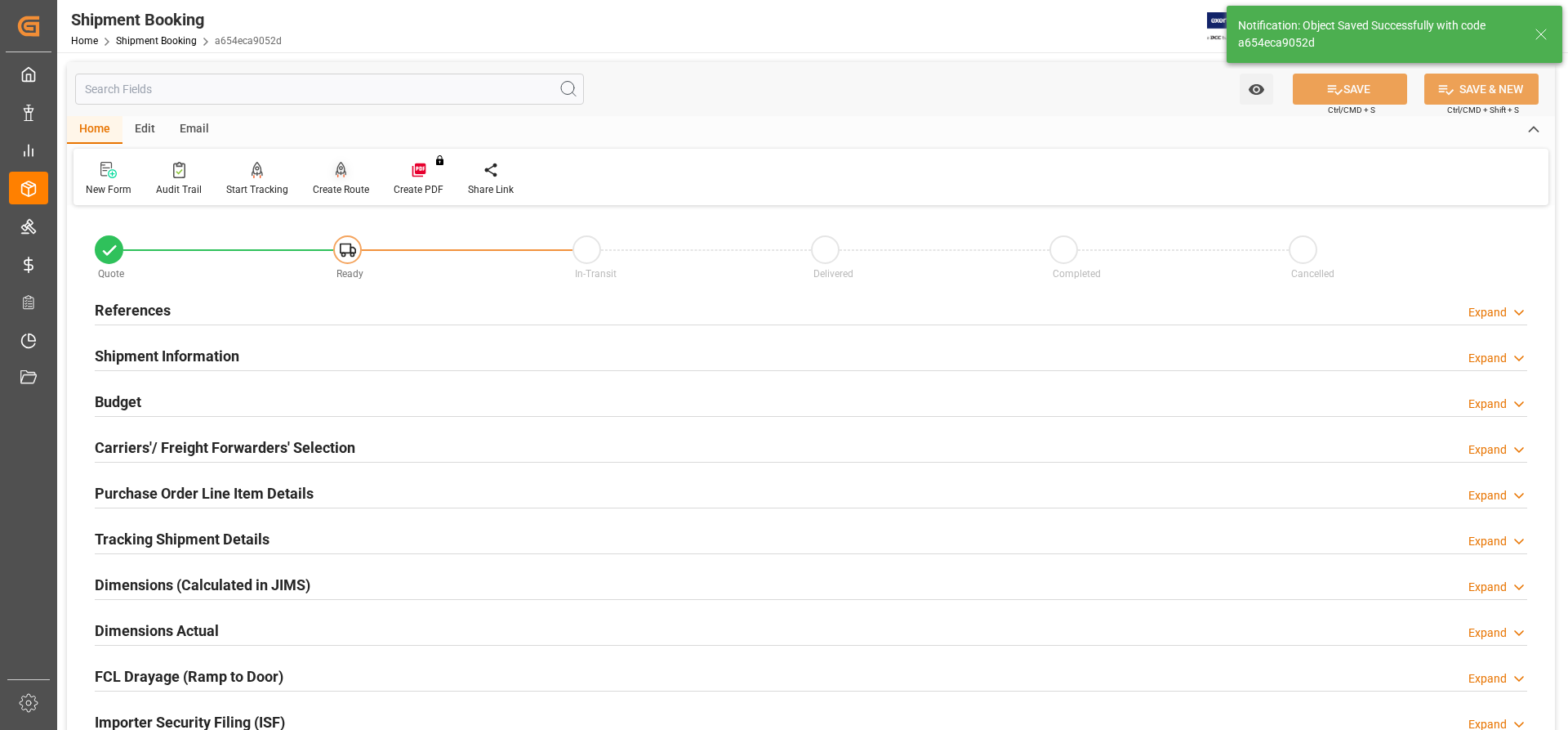
click at [336, 172] on icon at bounding box center [341, 170] width 12 height 16
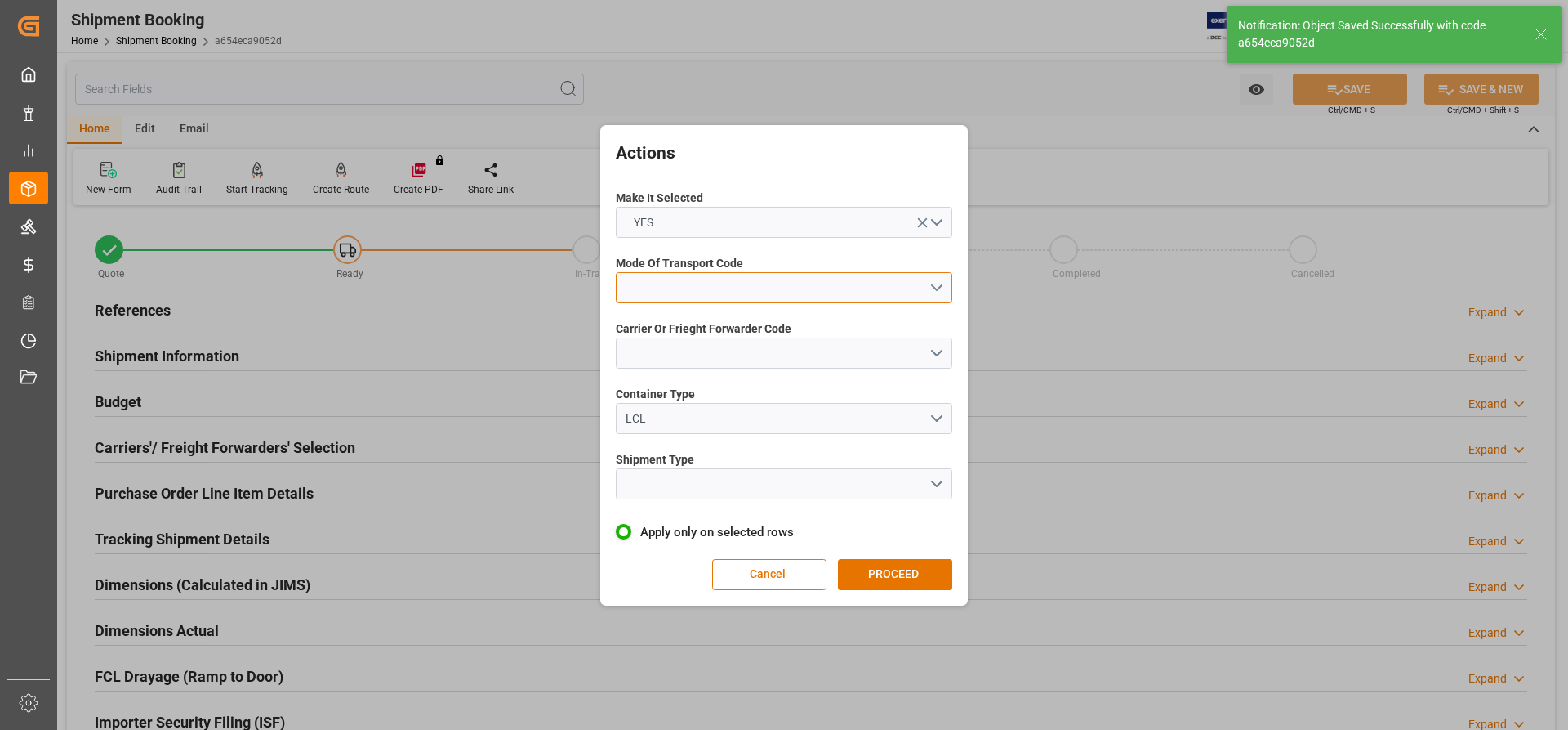
click at [921, 277] on button "open menu" at bounding box center [784, 287] width 337 height 31
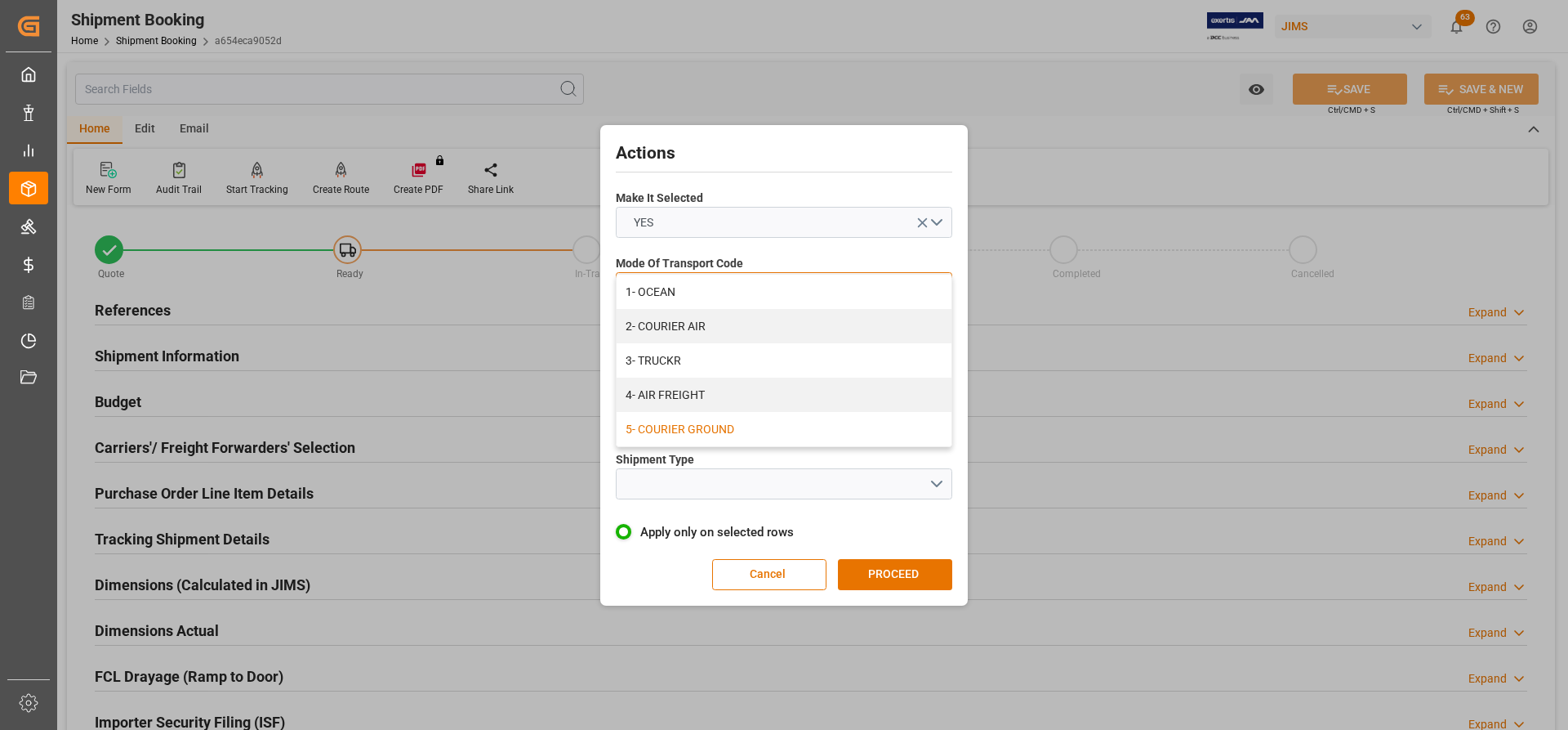
click at [682, 432] on div "5- COURIER GROUND" at bounding box center [784, 429] width 335 height 35
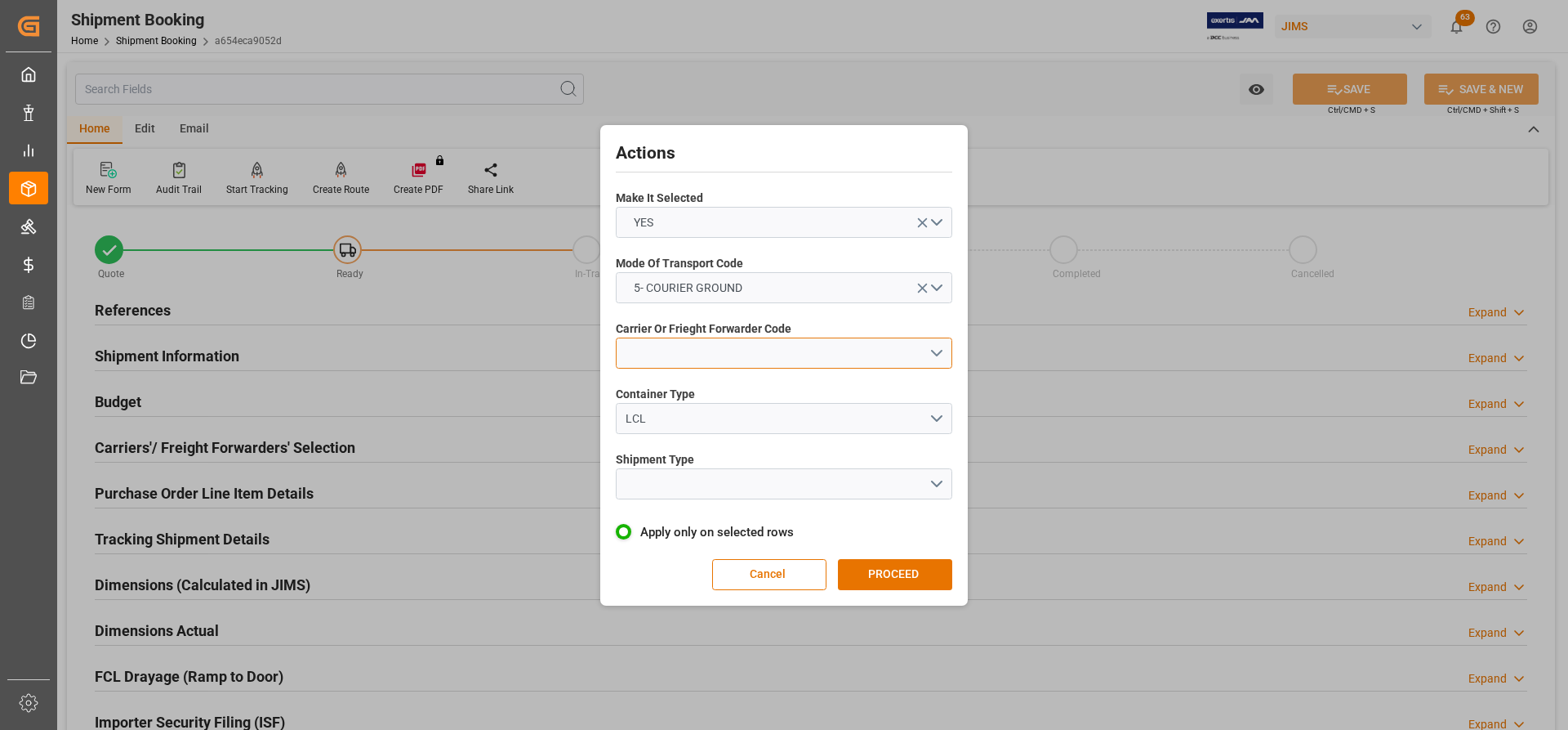
click at [700, 360] on button "open menu" at bounding box center [784, 353] width 337 height 31
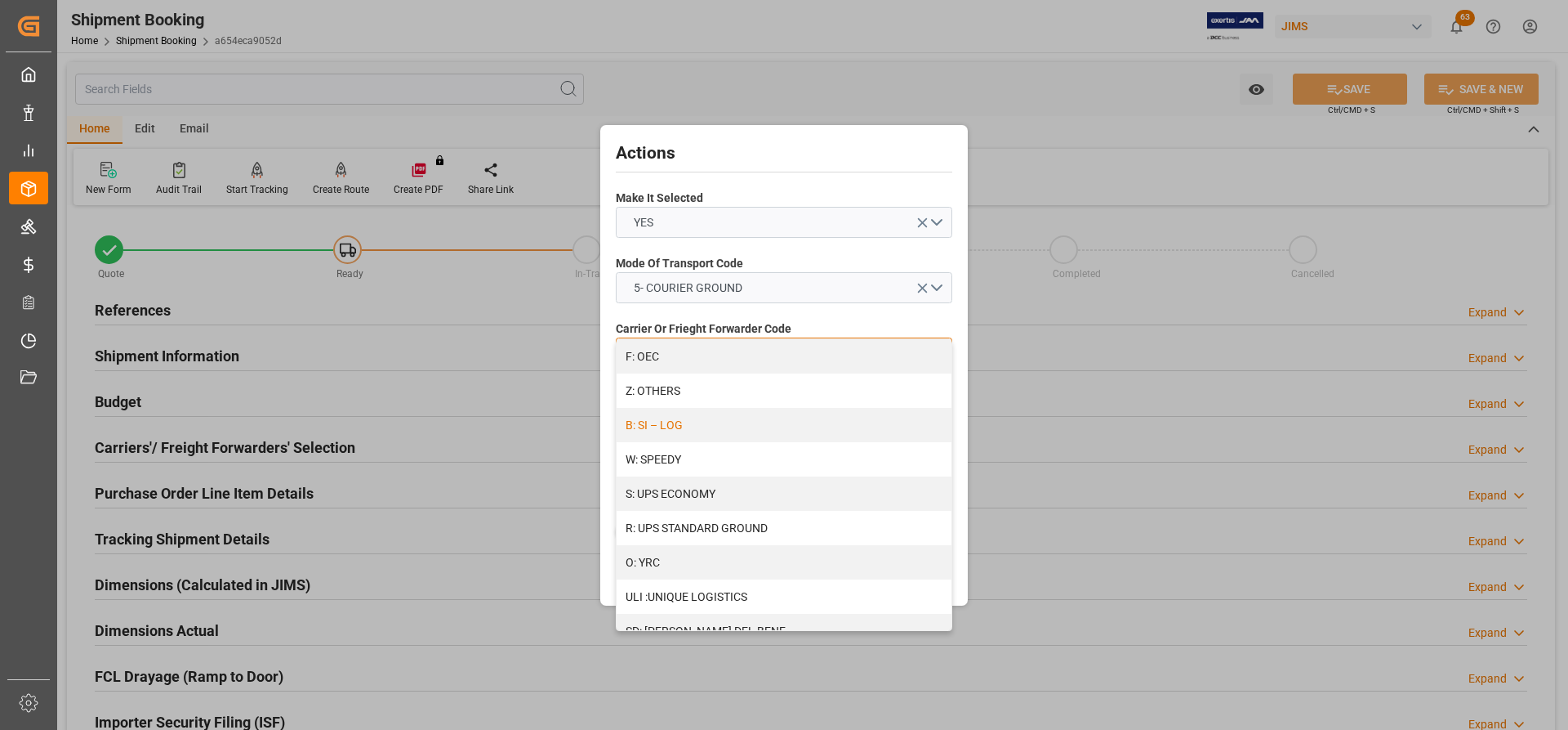
scroll to position [945, 0]
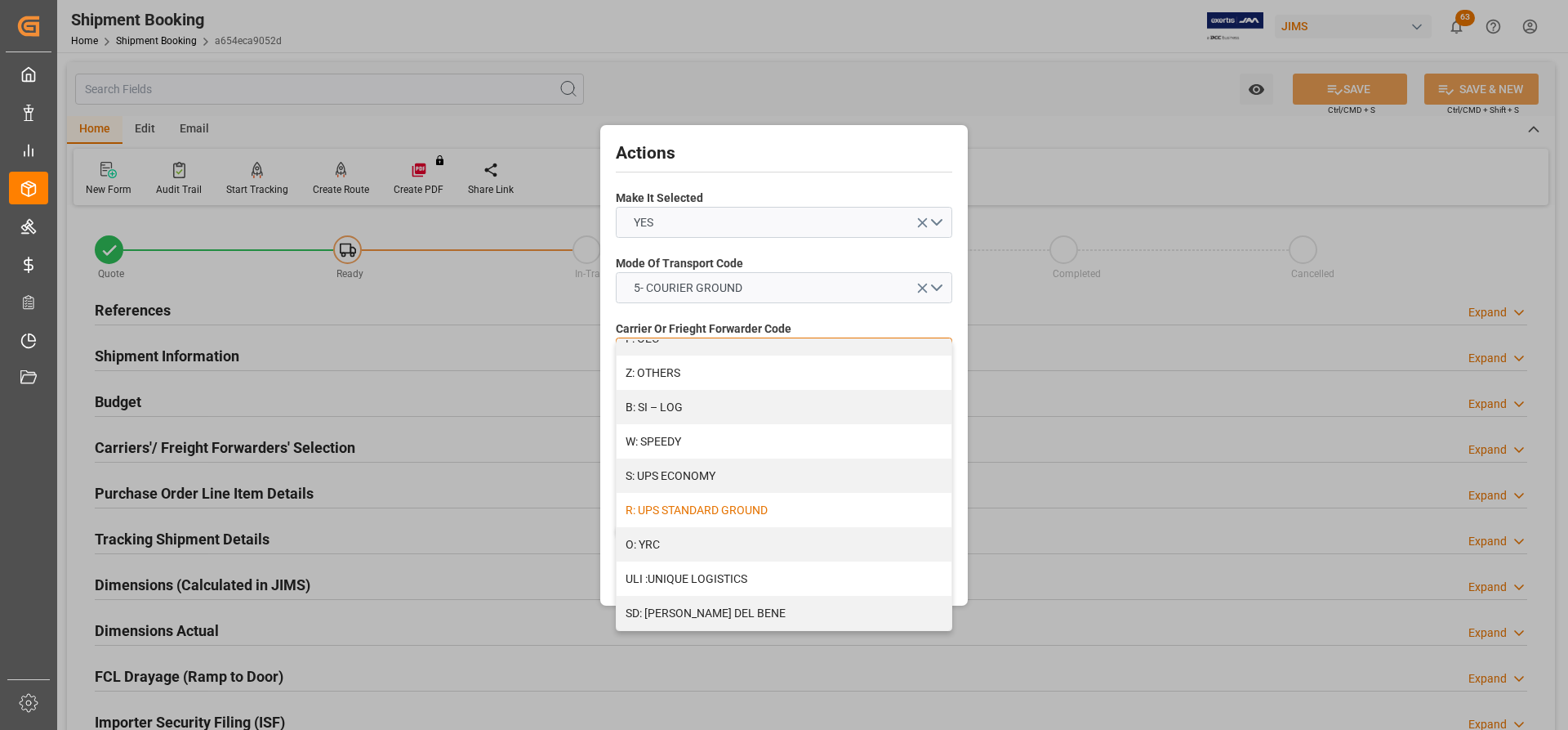
click at [680, 514] on div "R: UPS STANDARD GROUND" at bounding box center [784, 510] width 335 height 35
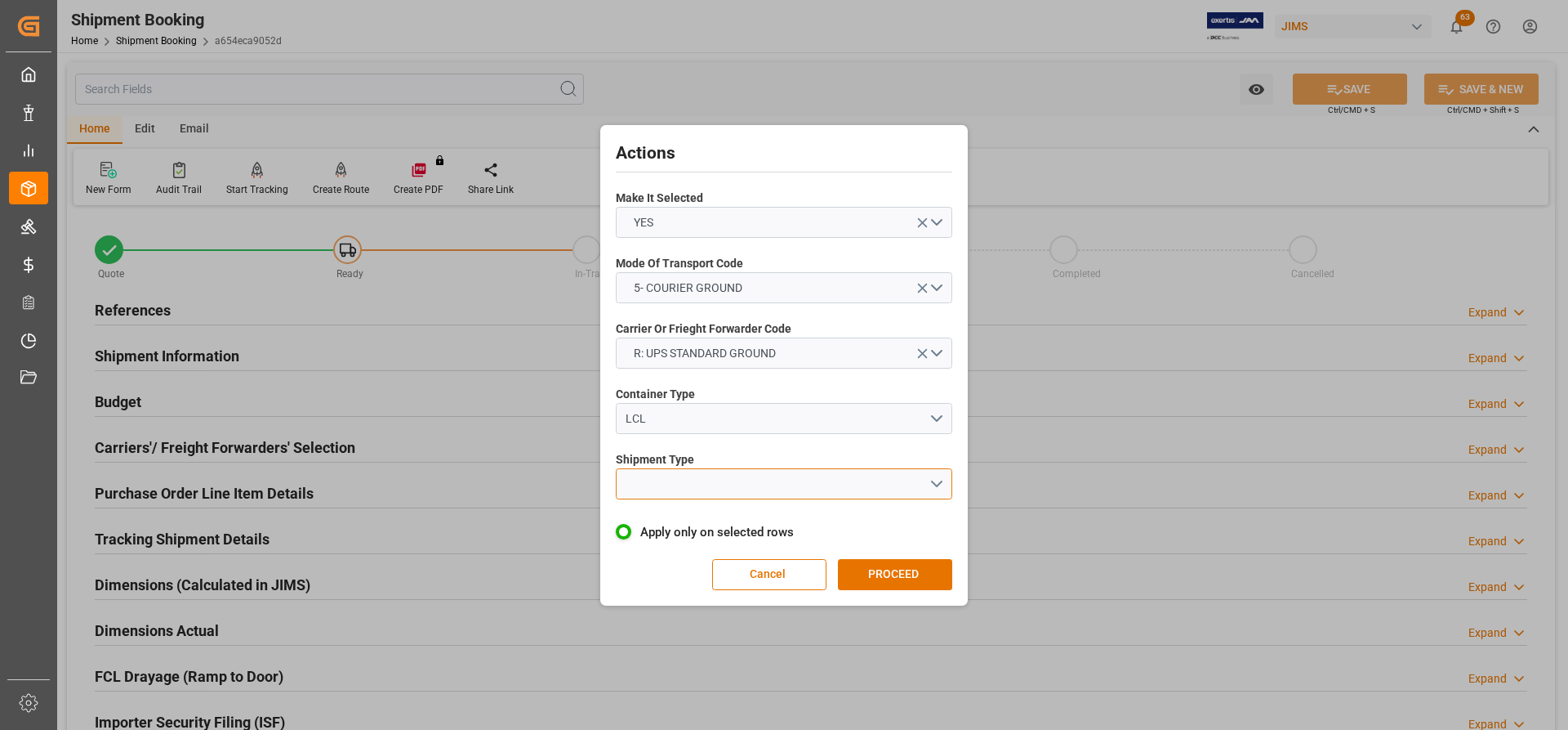
click at [641, 485] on button "open menu" at bounding box center [784, 484] width 337 height 31
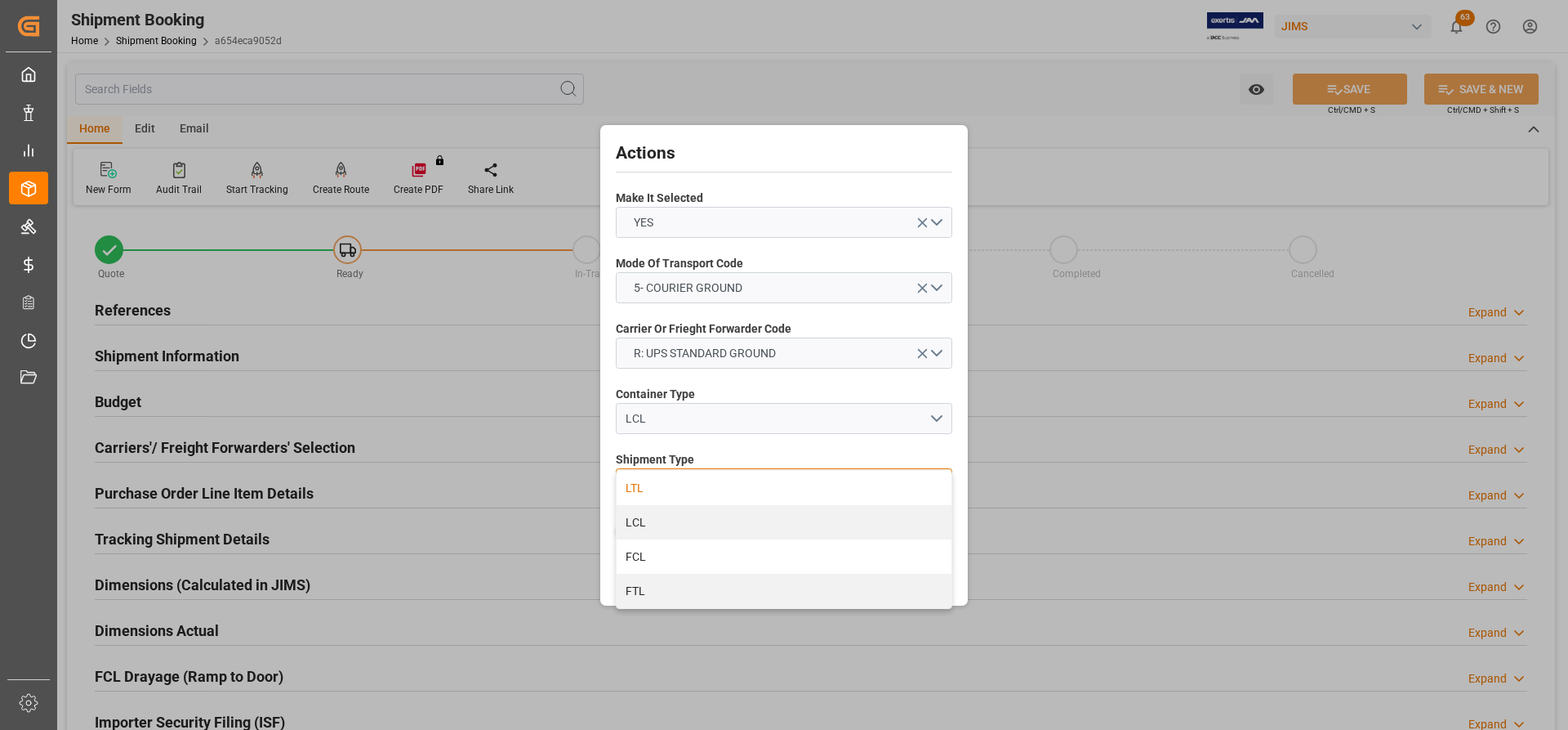
click at [647, 493] on div "LTL" at bounding box center [784, 488] width 335 height 35
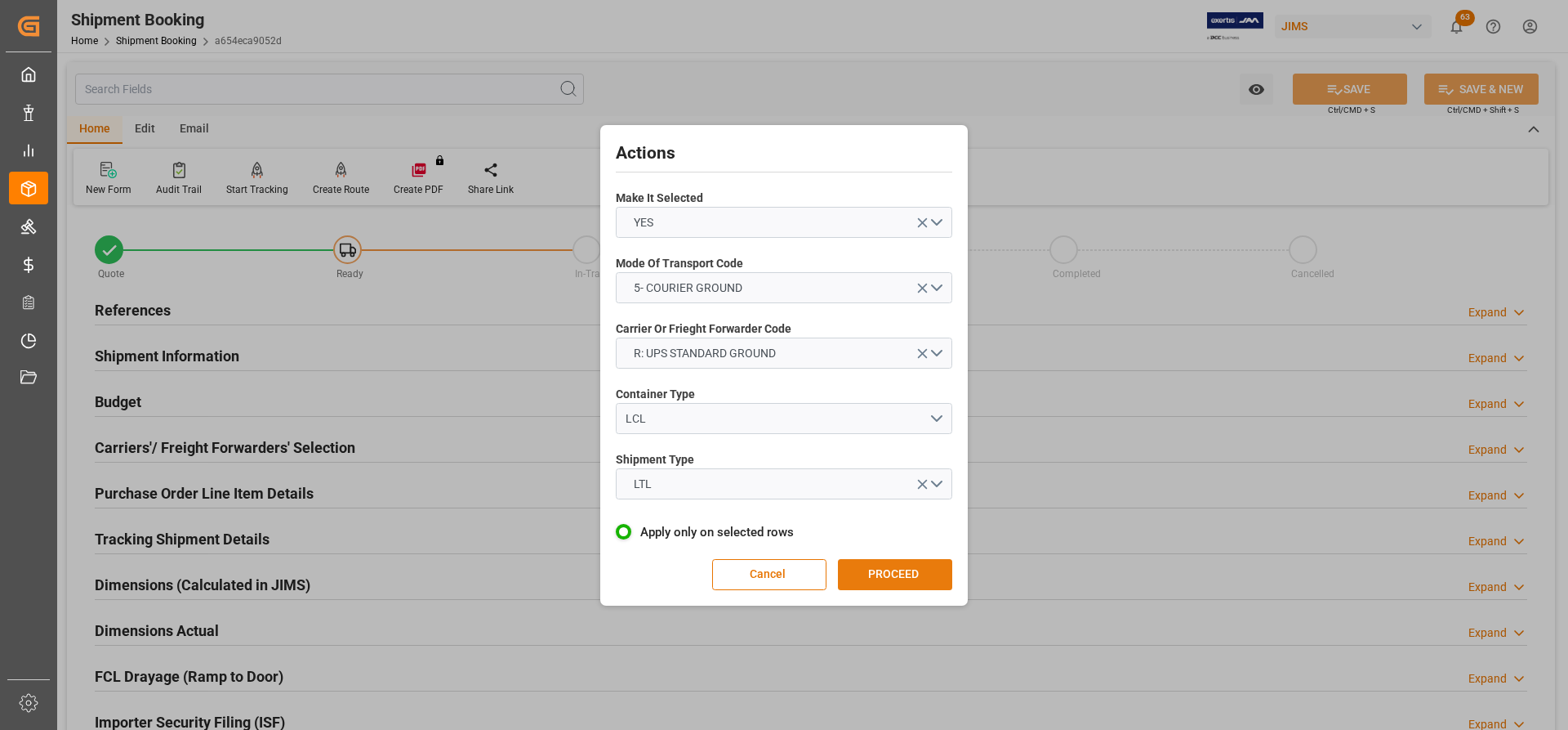
click at [877, 567] on button "PROCEED" at bounding box center [895, 574] width 114 height 31
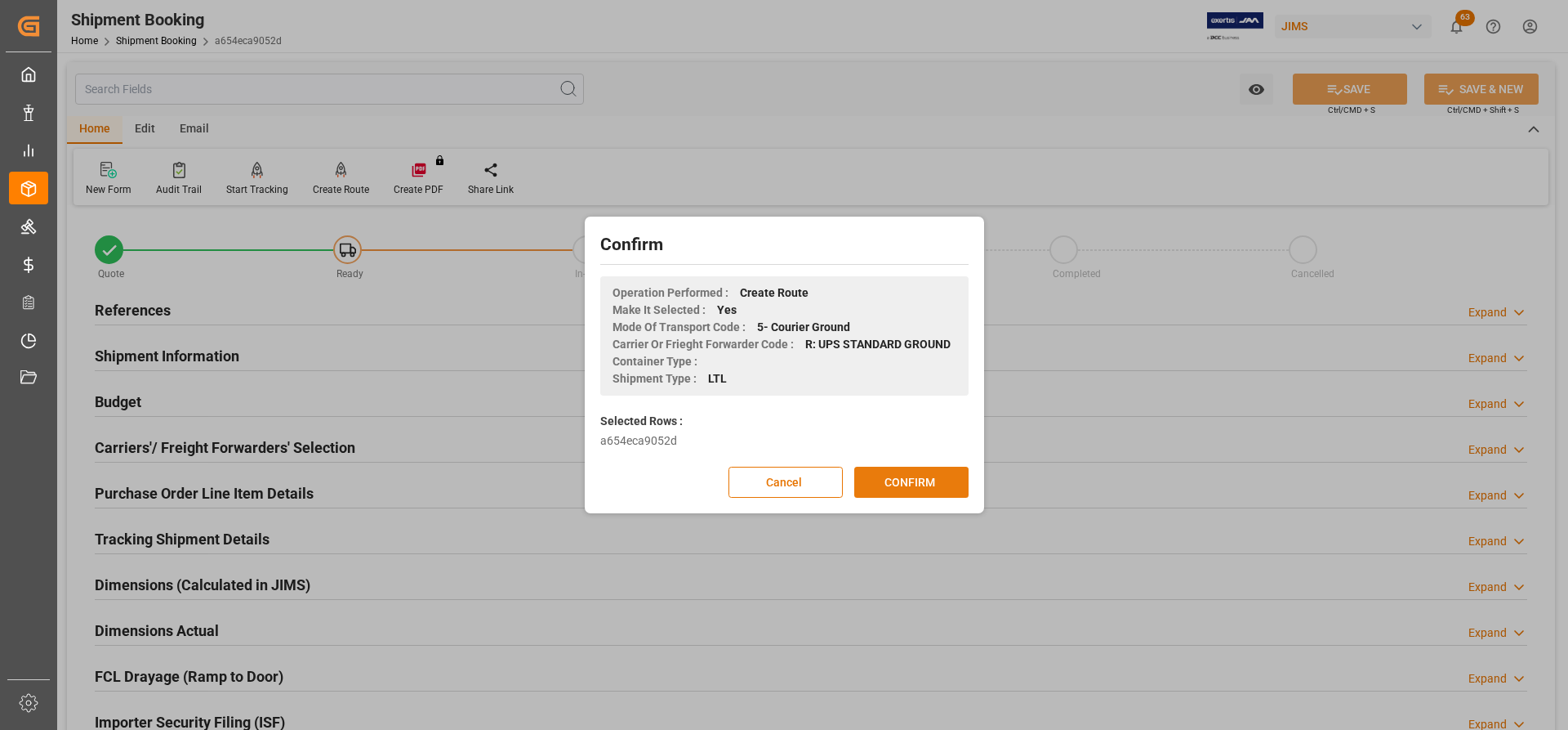
click at [909, 486] on button "CONFIRM" at bounding box center [911, 482] width 114 height 31
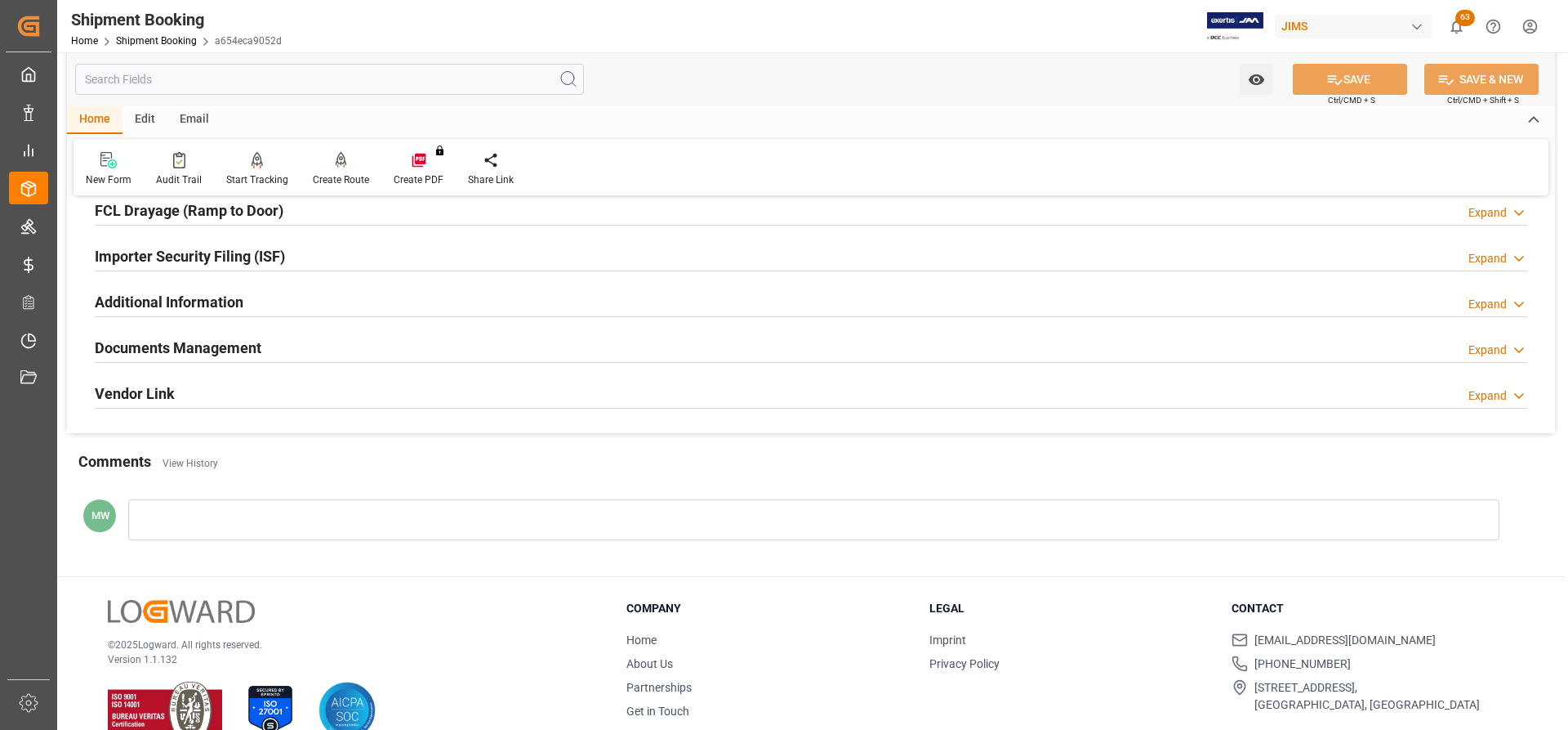
scroll to position [490, 0]
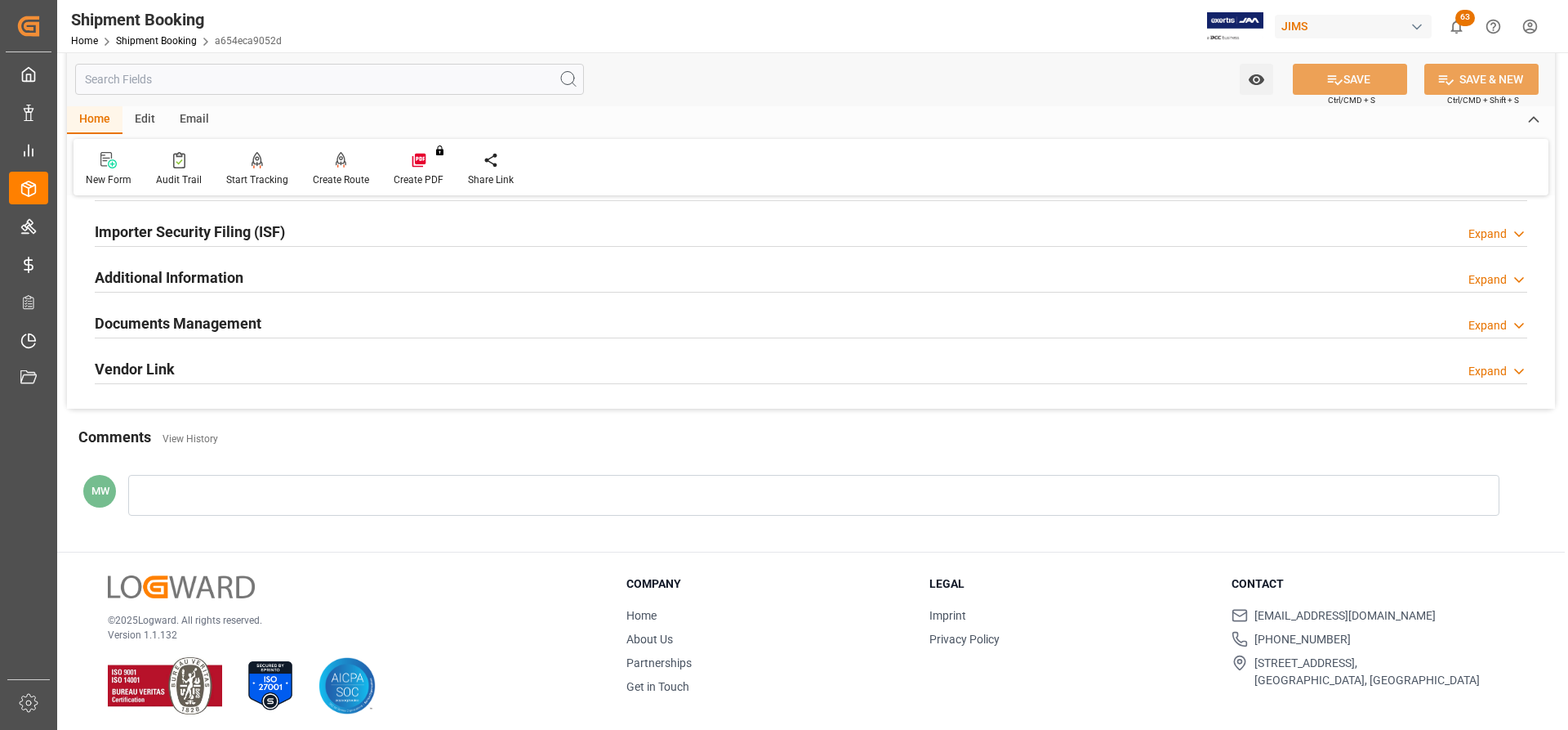
click at [130, 325] on h2 "Documents Management" at bounding box center [178, 323] width 167 height 22
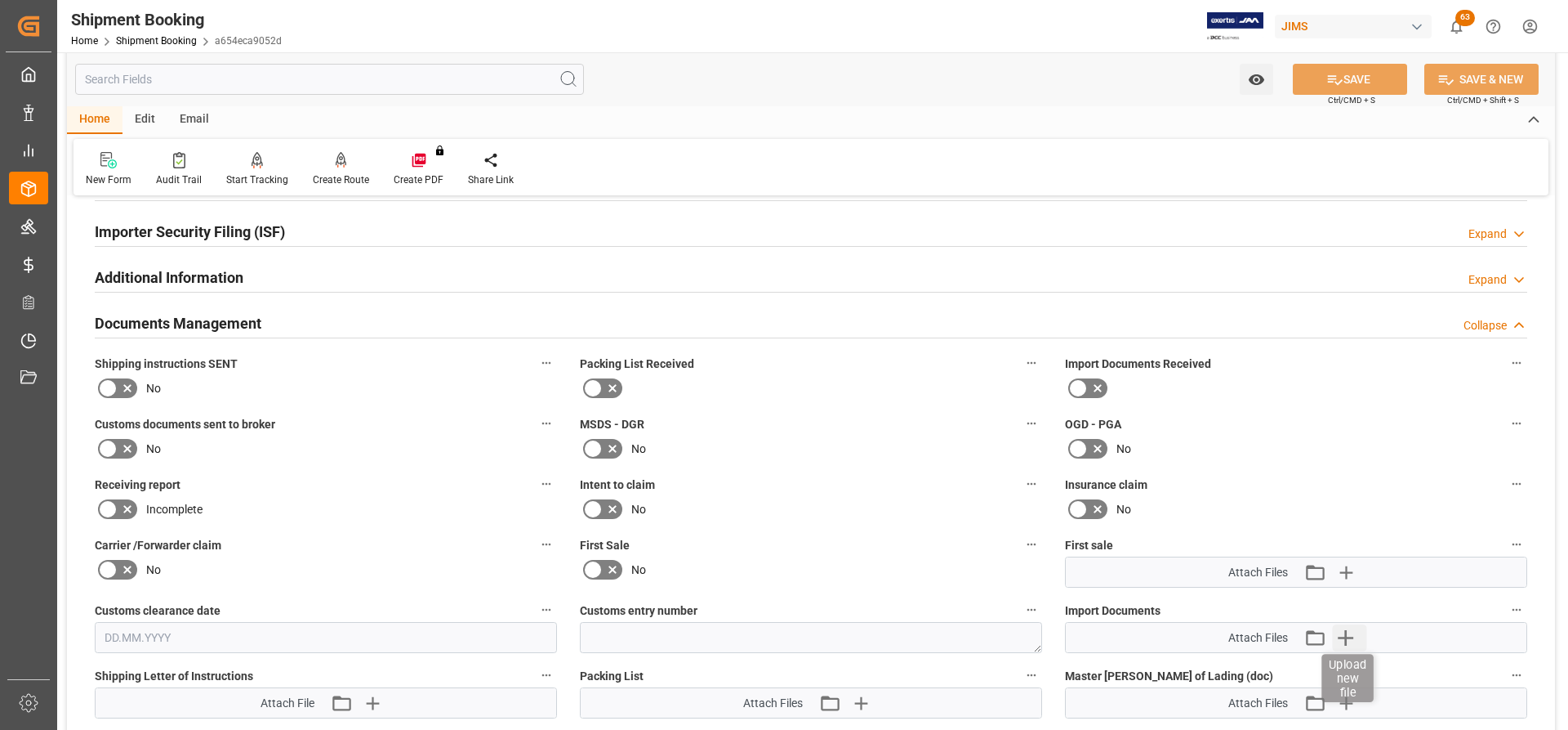
click at [1353, 643] on icon "button" at bounding box center [1345, 637] width 26 height 26
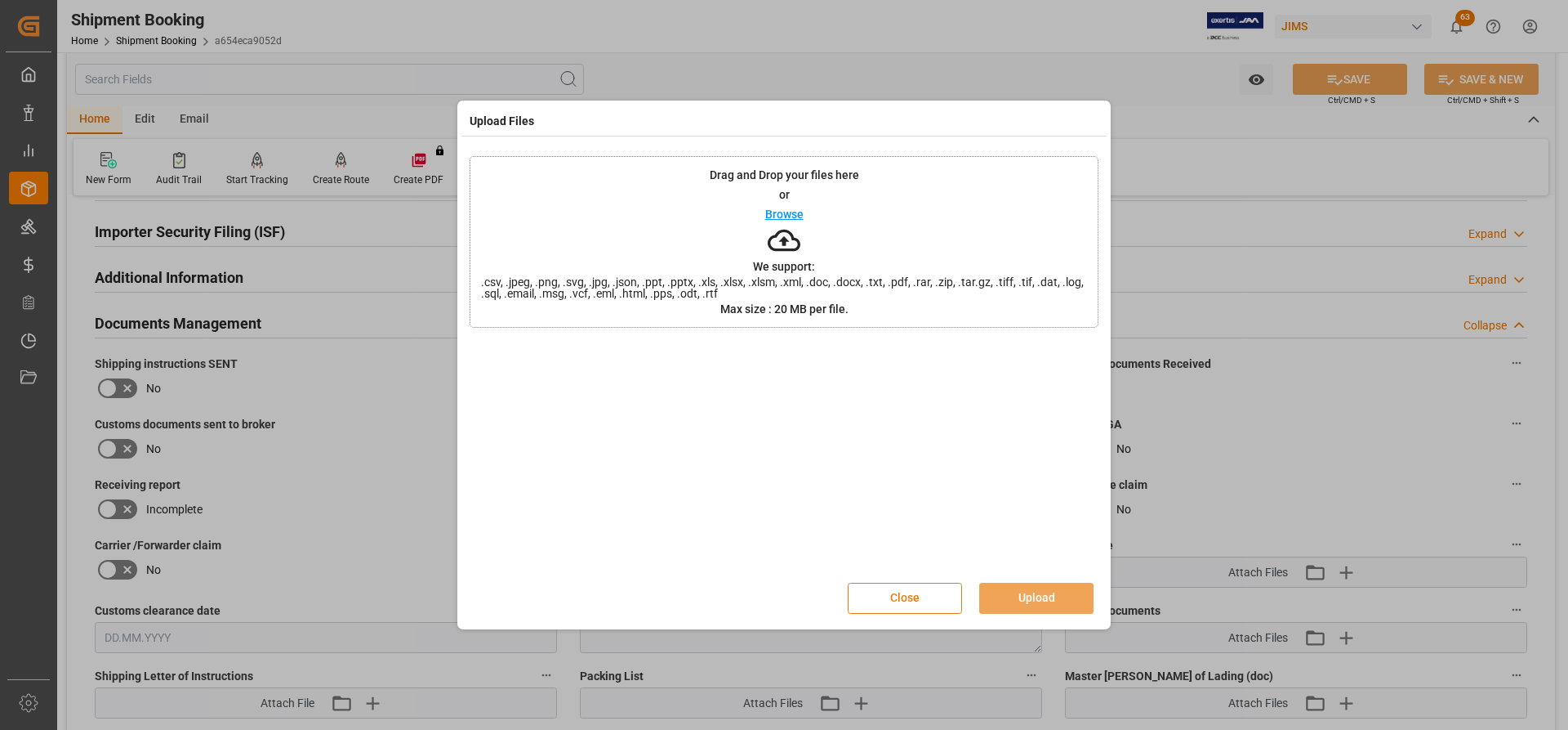
click at [907, 601] on button "Close" at bounding box center [904, 598] width 114 height 31
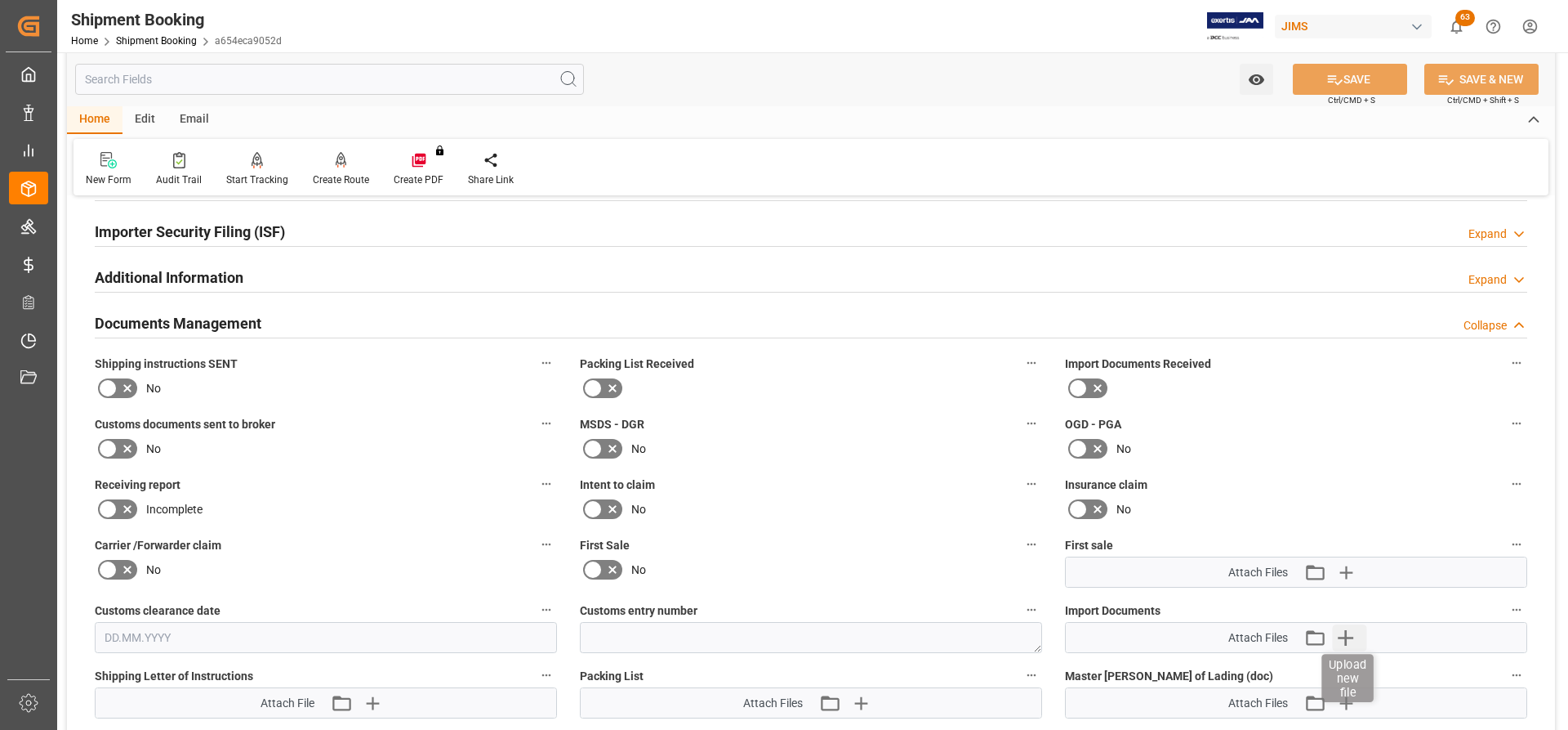
click at [1339, 635] on icon "button" at bounding box center [1345, 637] width 26 height 26
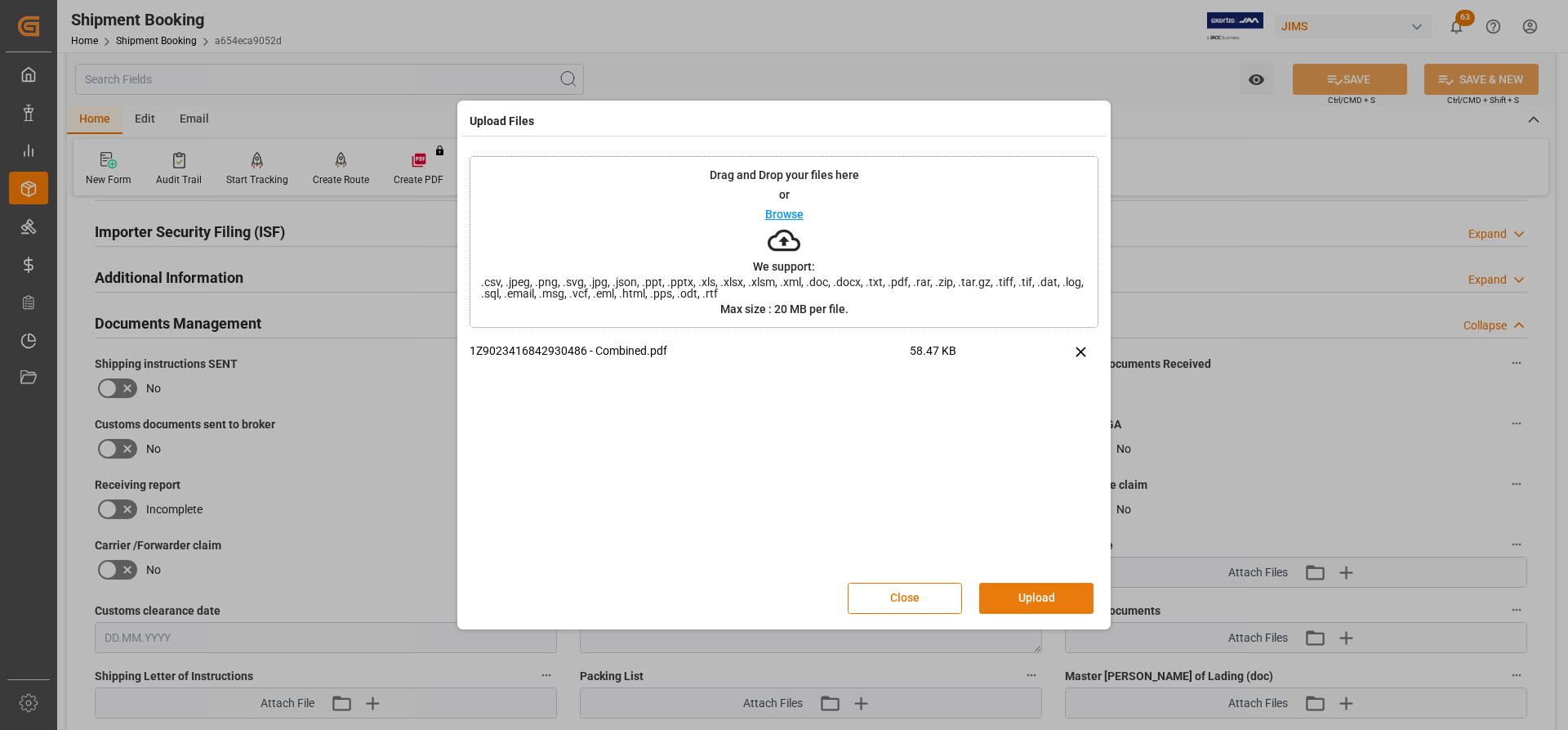
click at [1033, 597] on button "Upload" at bounding box center [1036, 598] width 114 height 31
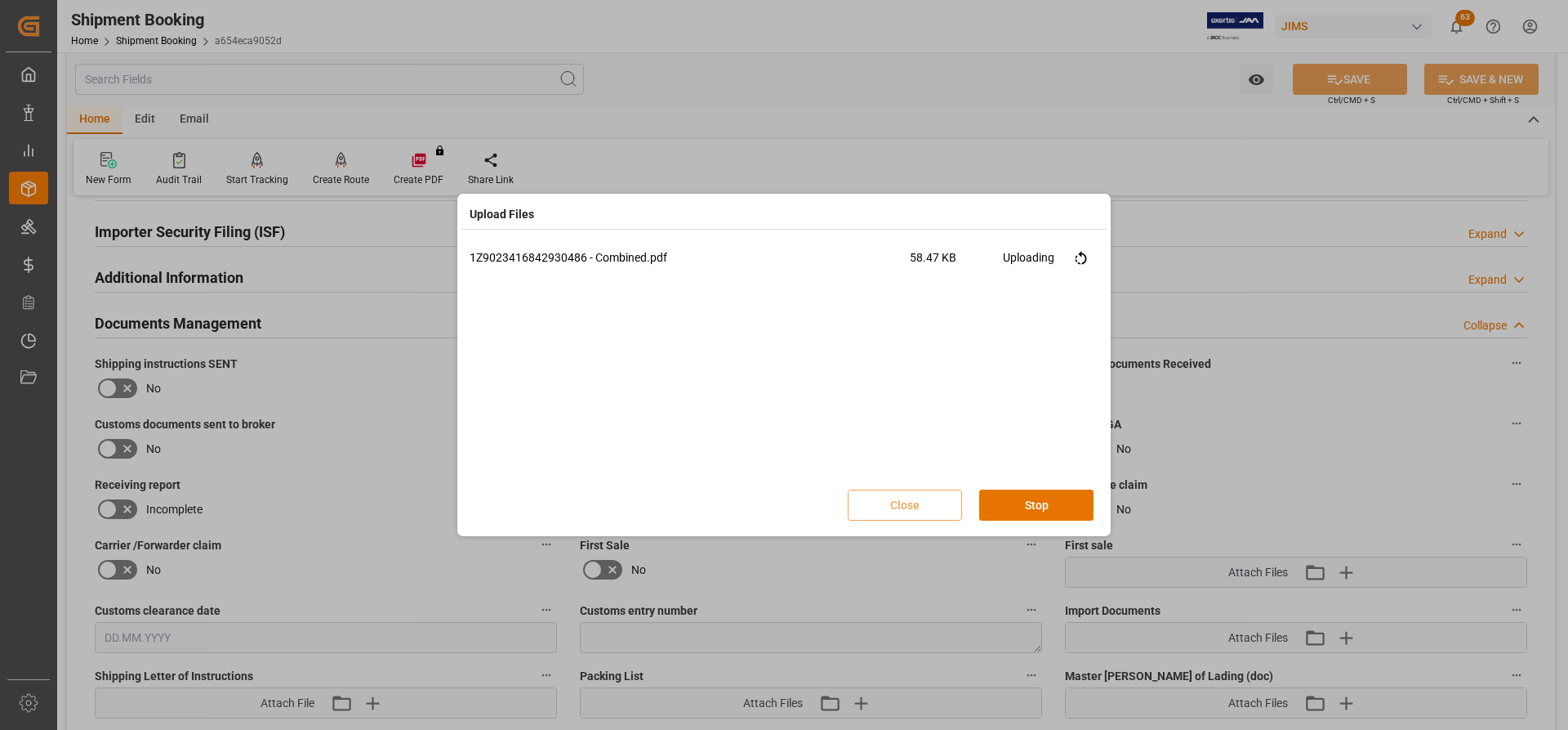
click at [805, 458] on div "1Z9023416842930486 - Combined.pdf 58.47 KB Uploading" at bounding box center [784, 363] width 628 height 229
click at [909, 417] on div "1Z9023416842930486 - Combined.pdf 58.47 KB Uploading" at bounding box center [784, 363] width 628 height 229
click at [1012, 512] on button "Done" at bounding box center [1036, 505] width 114 height 31
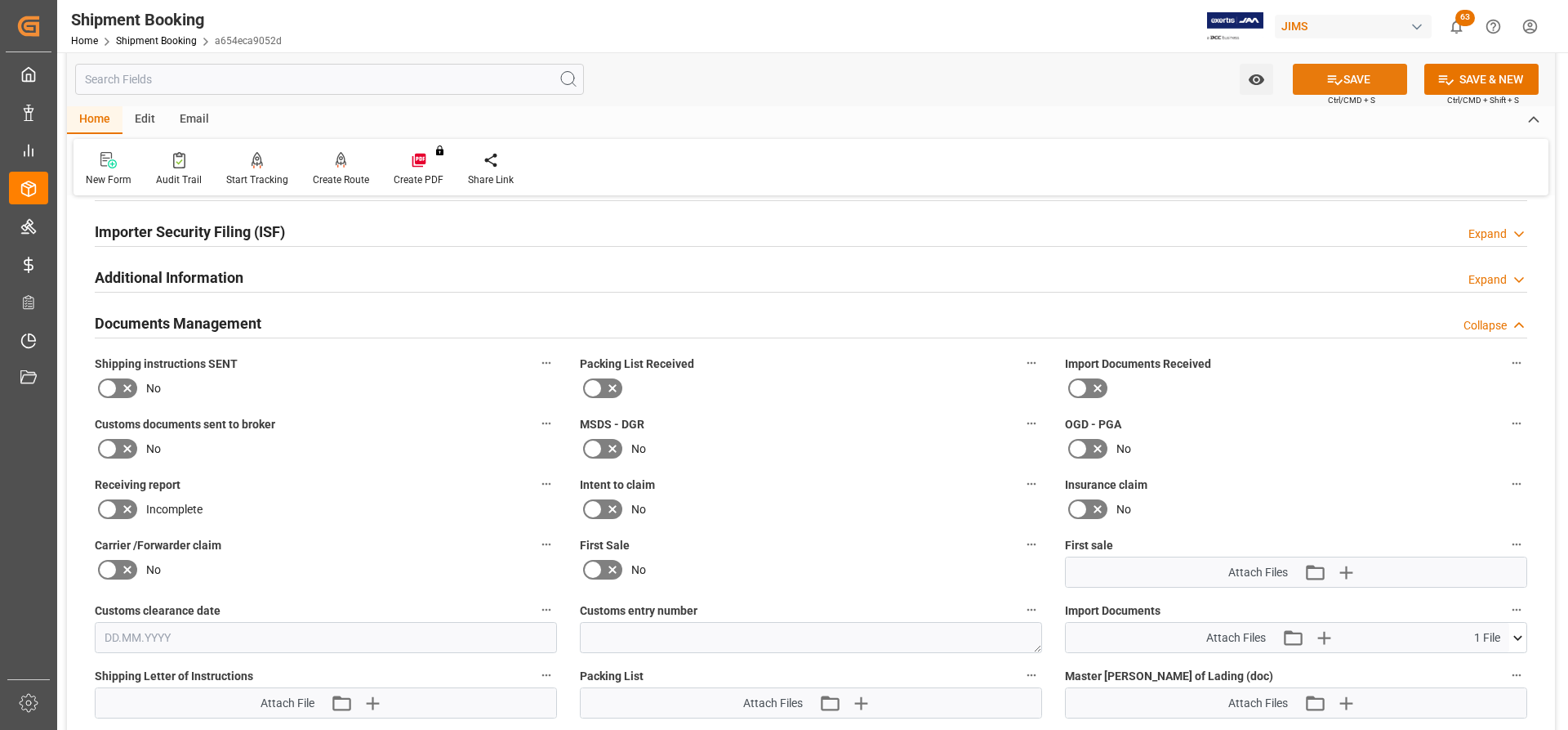
click at [1365, 73] on button "SAVE" at bounding box center [1349, 79] width 114 height 31
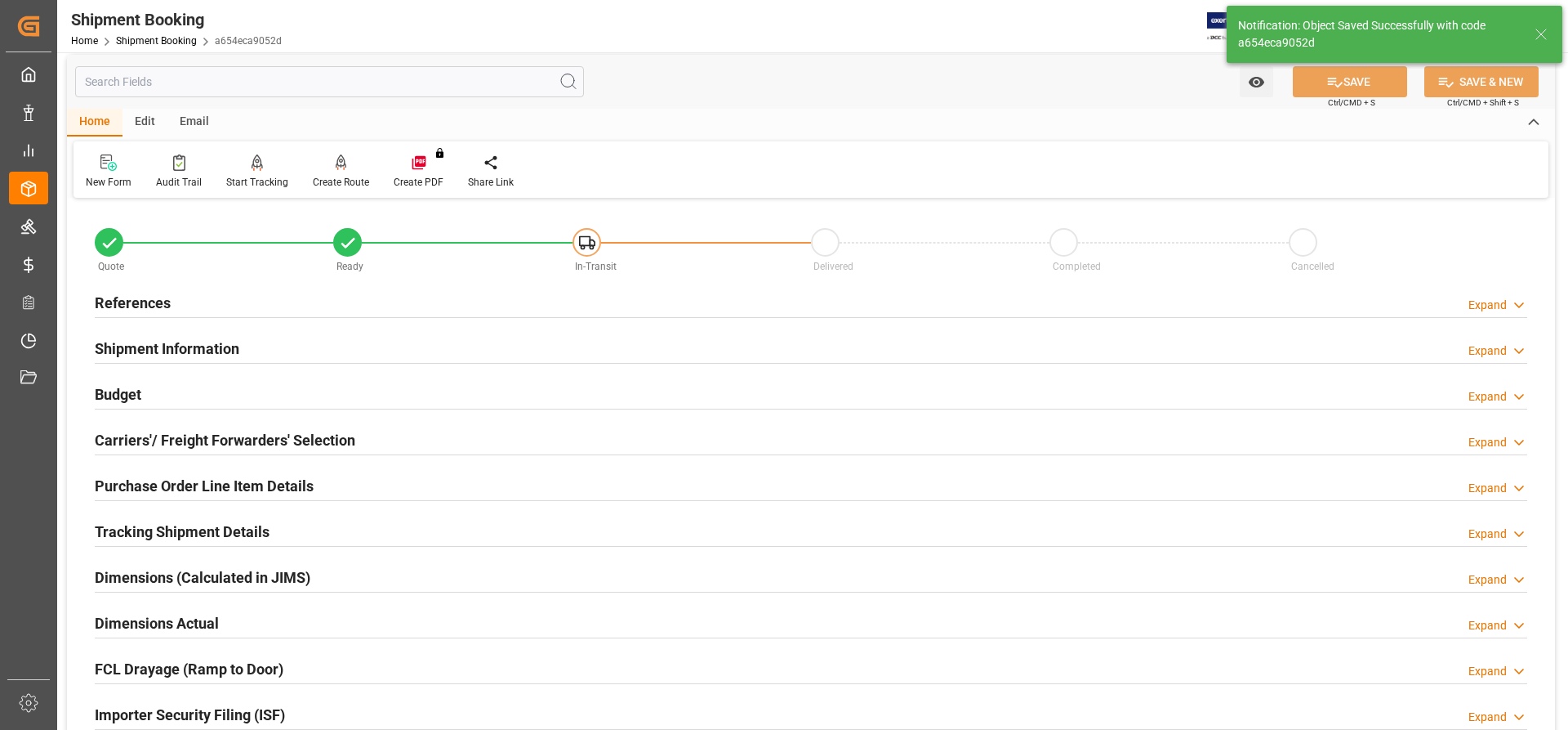
scroll to position [0, 0]
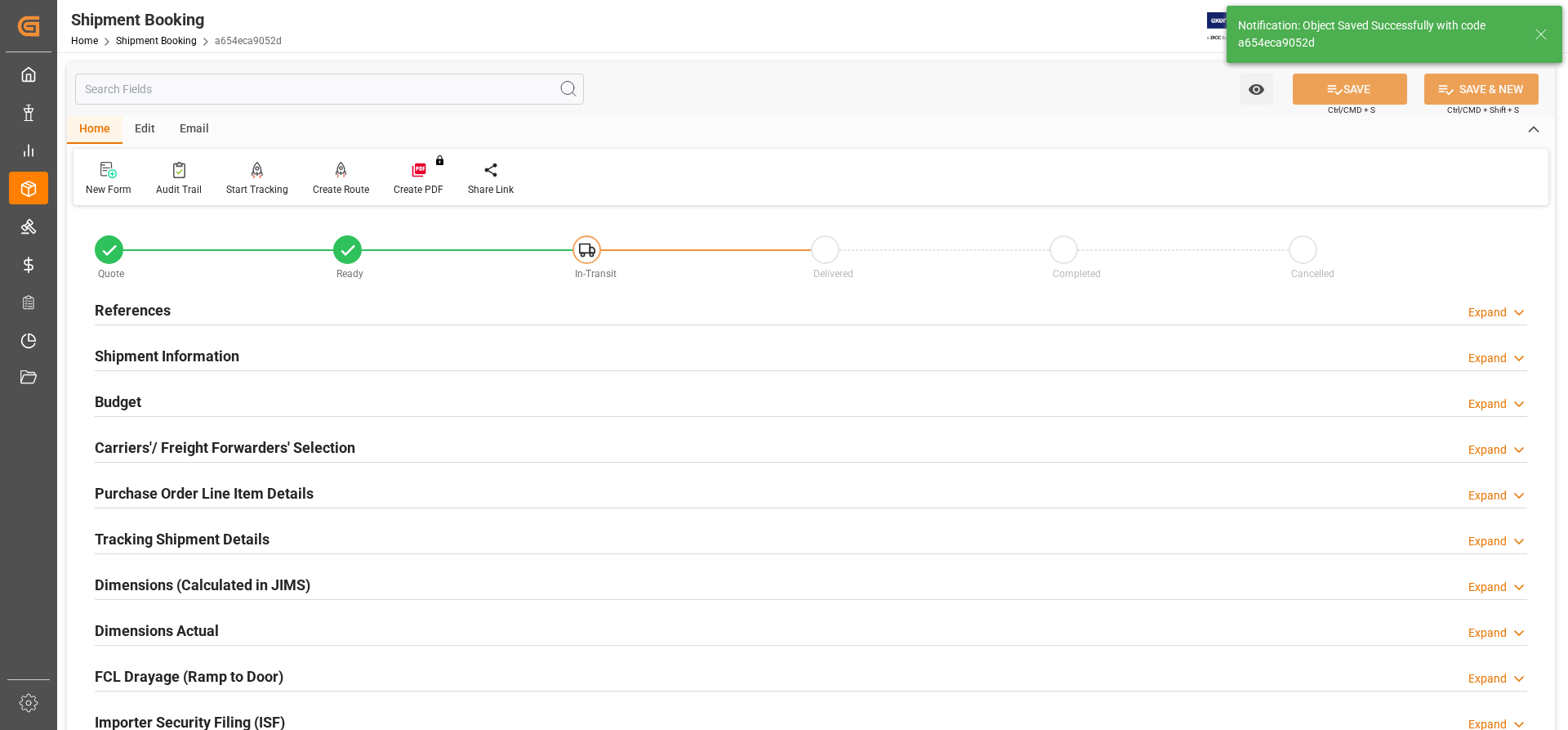
click at [150, 299] on h2 "References" at bounding box center [132, 310] width 76 height 22
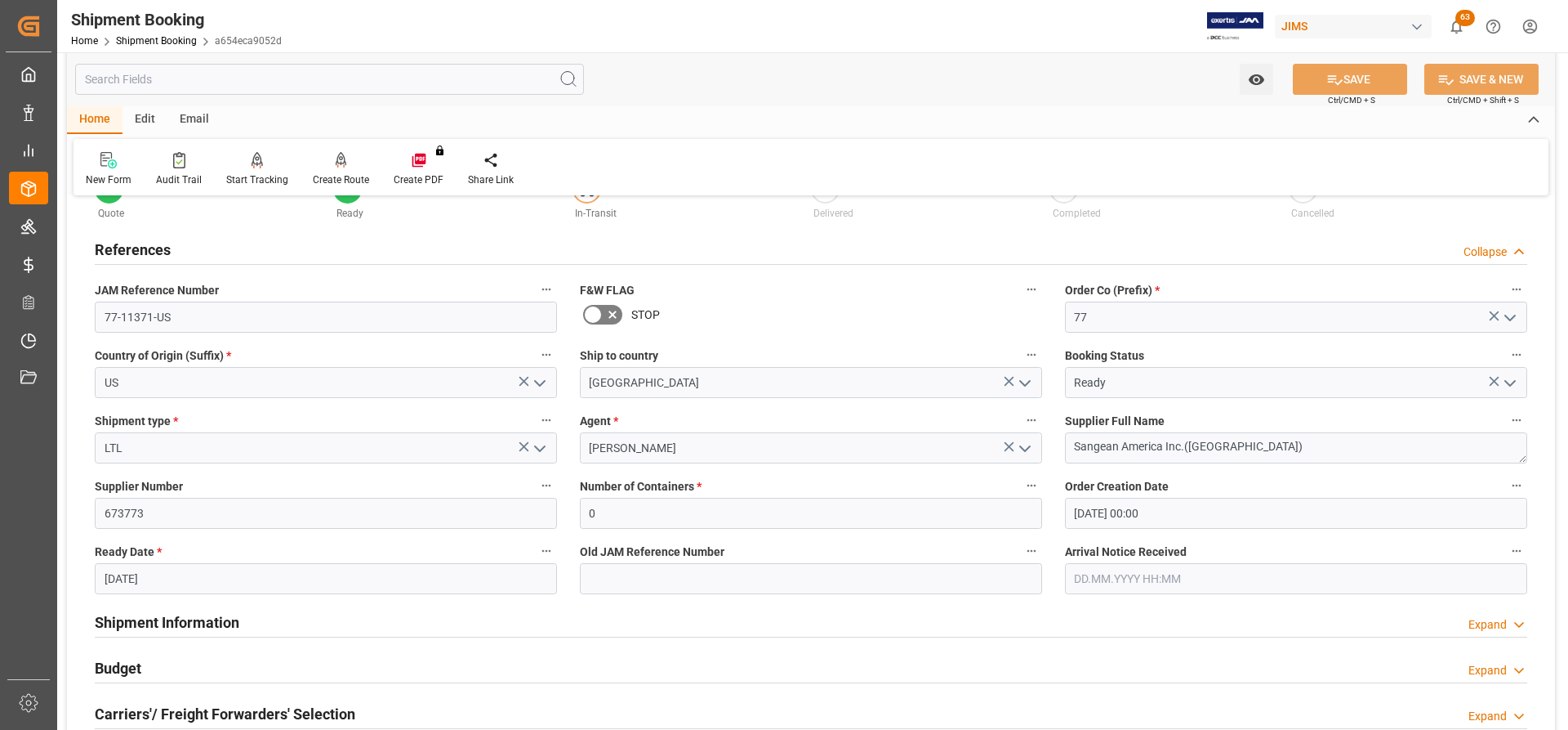
scroll to position [163, 0]
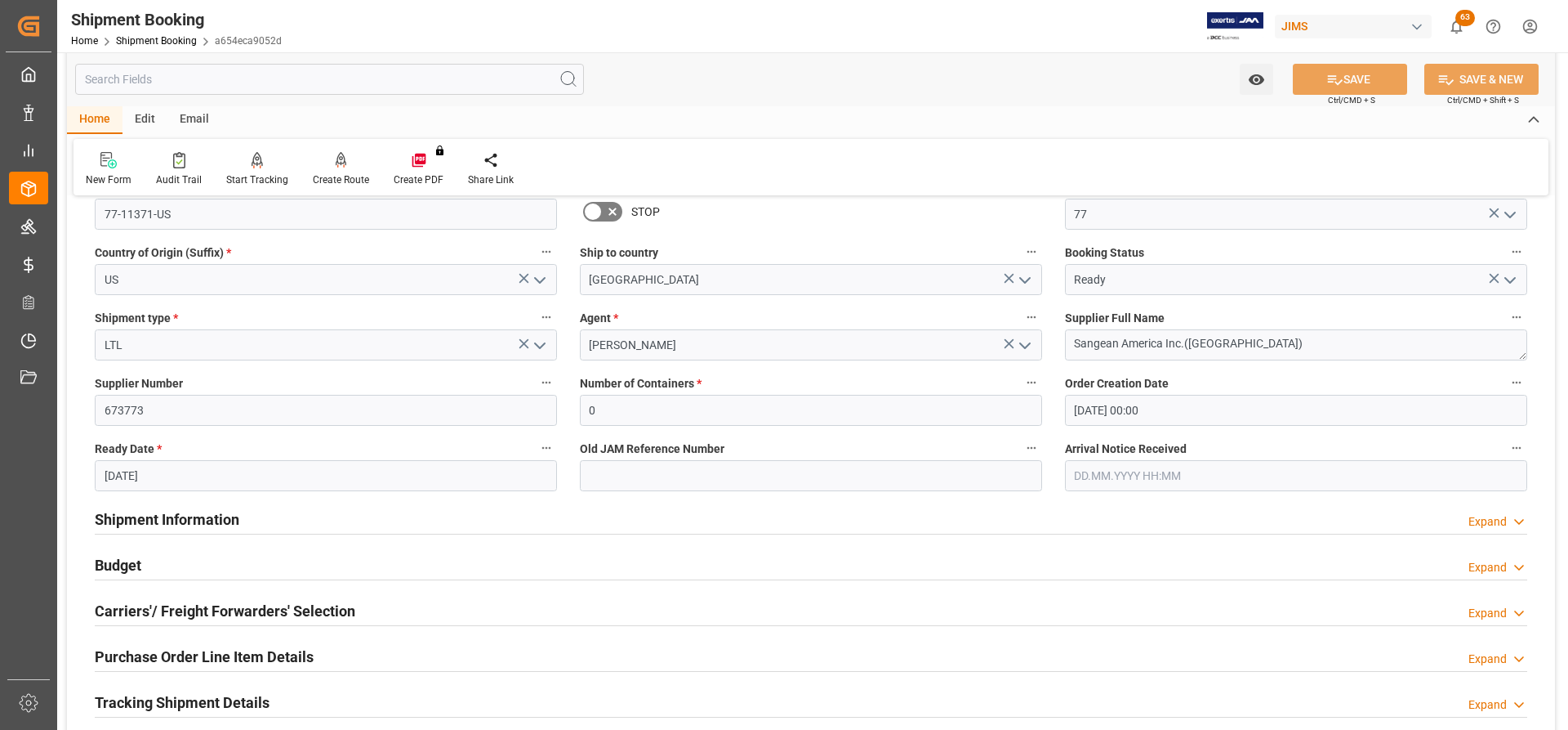
click at [206, 518] on h2 "Shipment Information" at bounding box center [167, 519] width 144 height 22
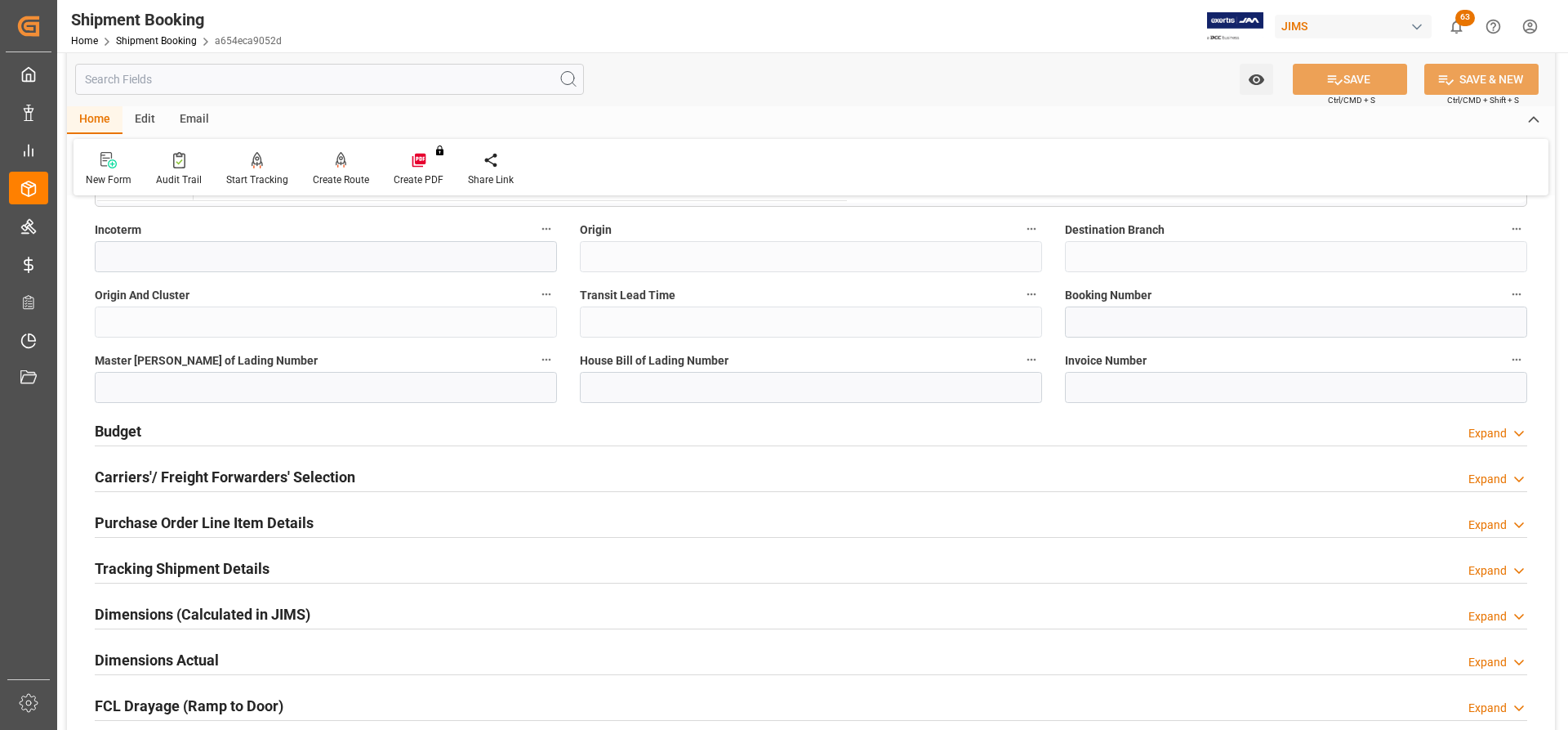
scroll to position [980, 0]
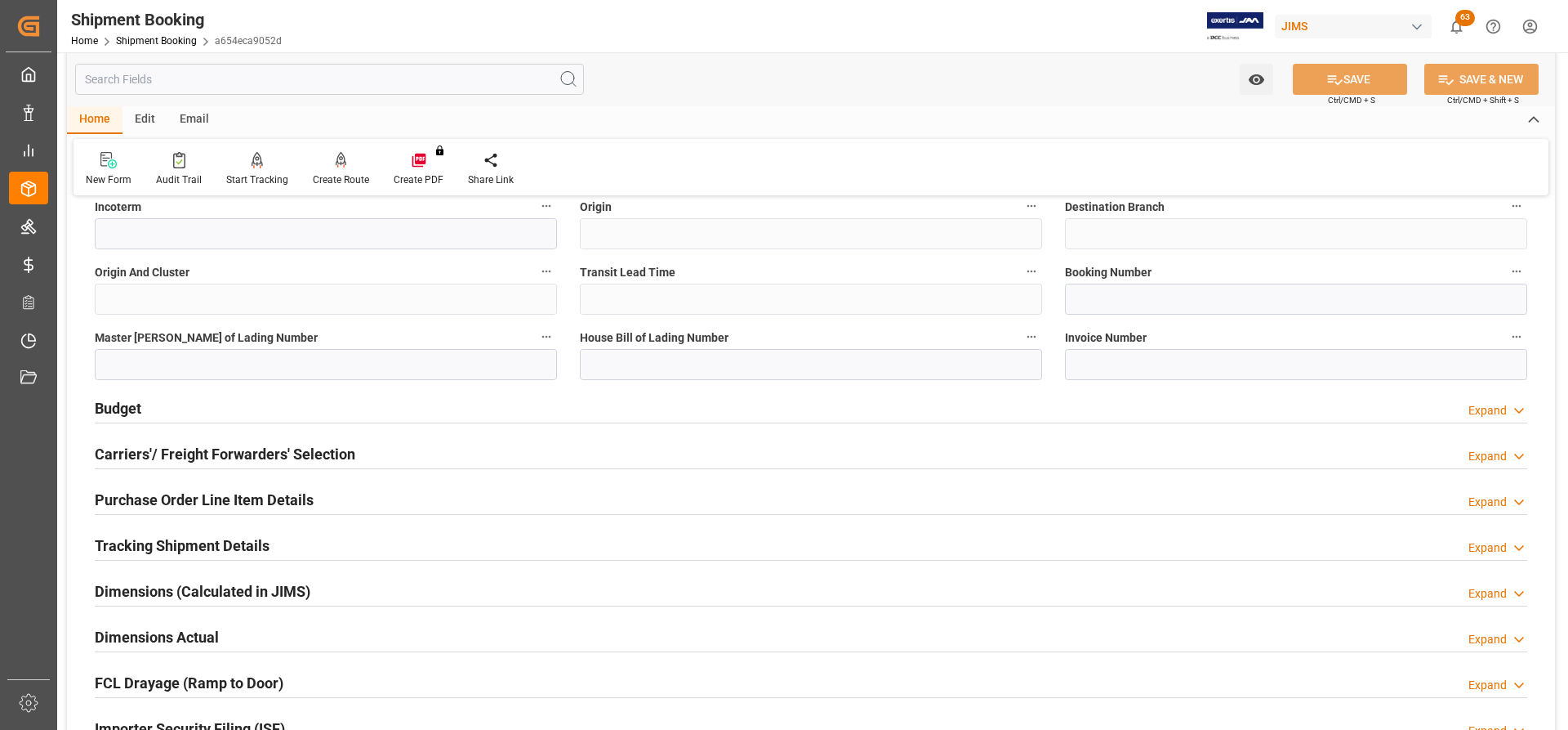
click at [157, 448] on h2 "Carriers'/ Freight Forwarders' Selection" at bounding box center [225, 454] width 261 height 22
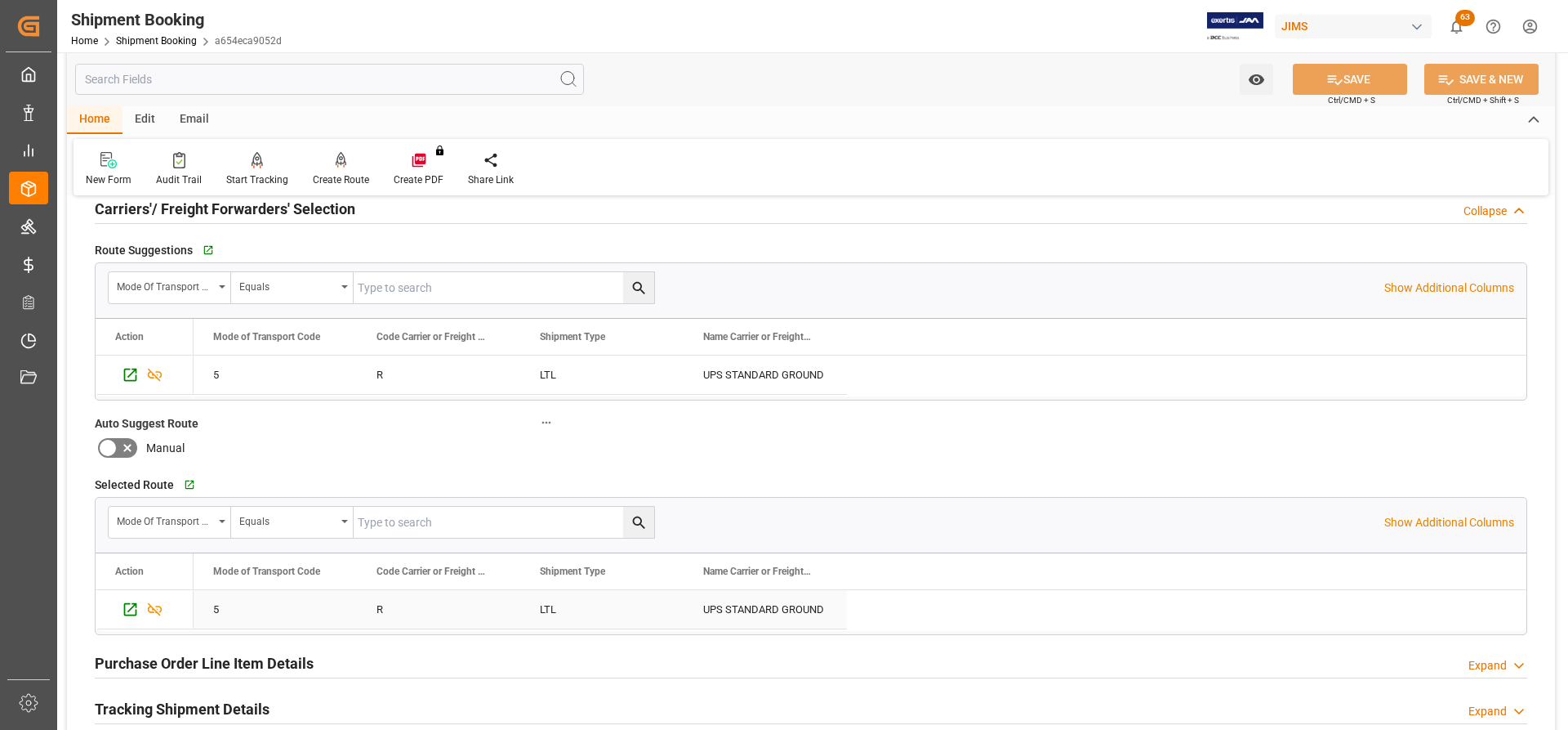
scroll to position [1389, 0]
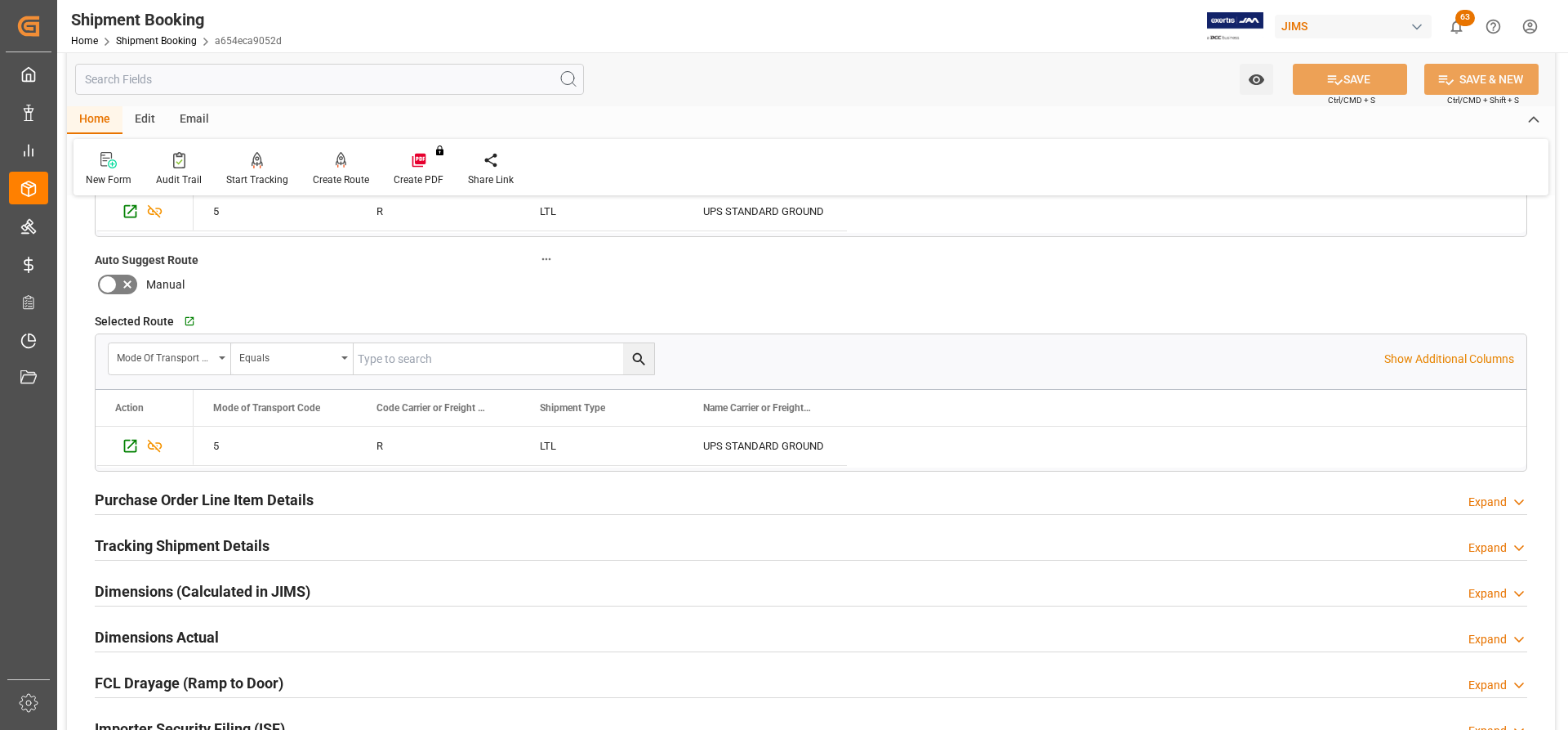
click at [146, 544] on h2 "Tracking Shipment Details" at bounding box center [182, 546] width 175 height 22
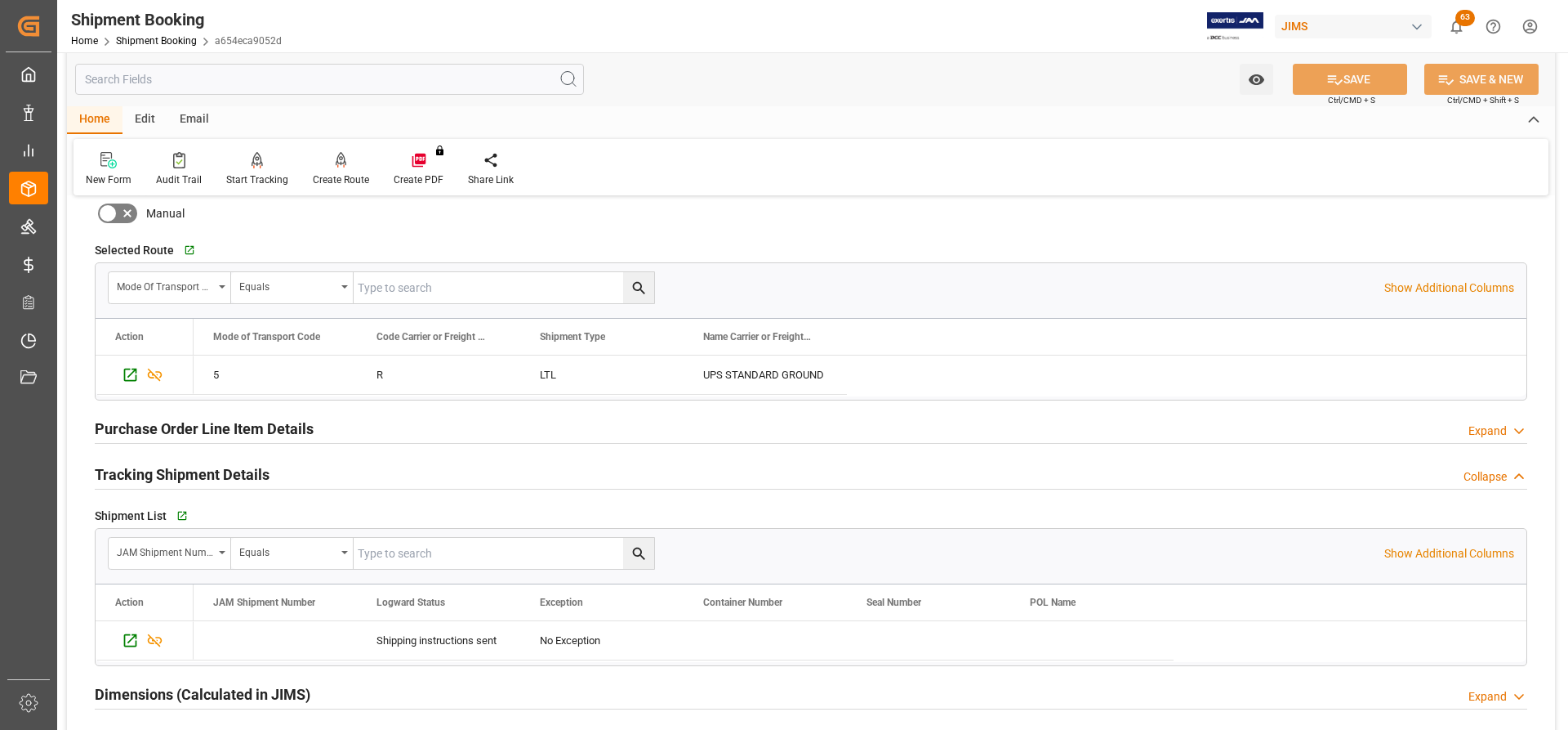
scroll to position [1634, 0]
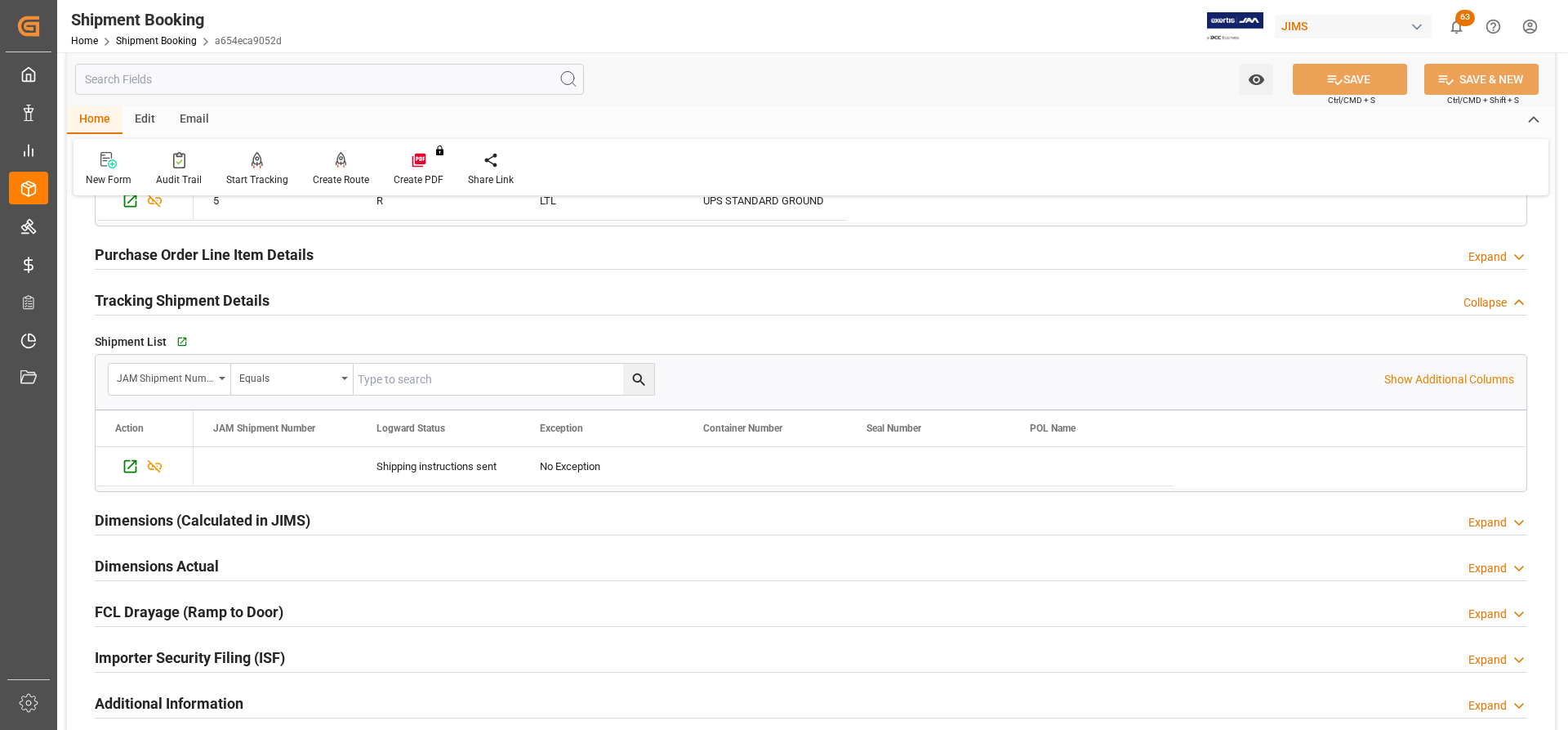
click at [191, 559] on h2 "Dimensions Actual" at bounding box center [157, 566] width 124 height 22
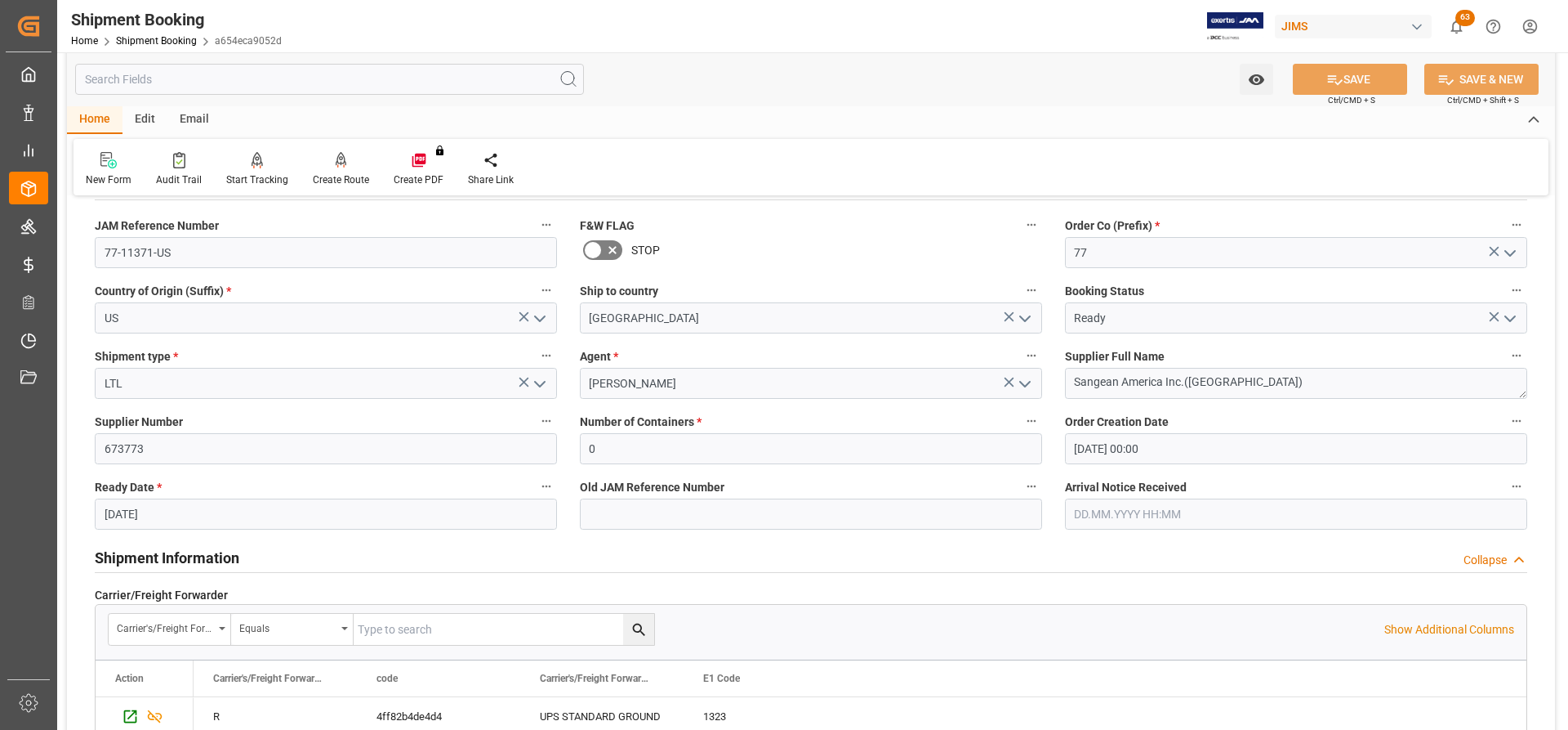
scroll to position [0, 0]
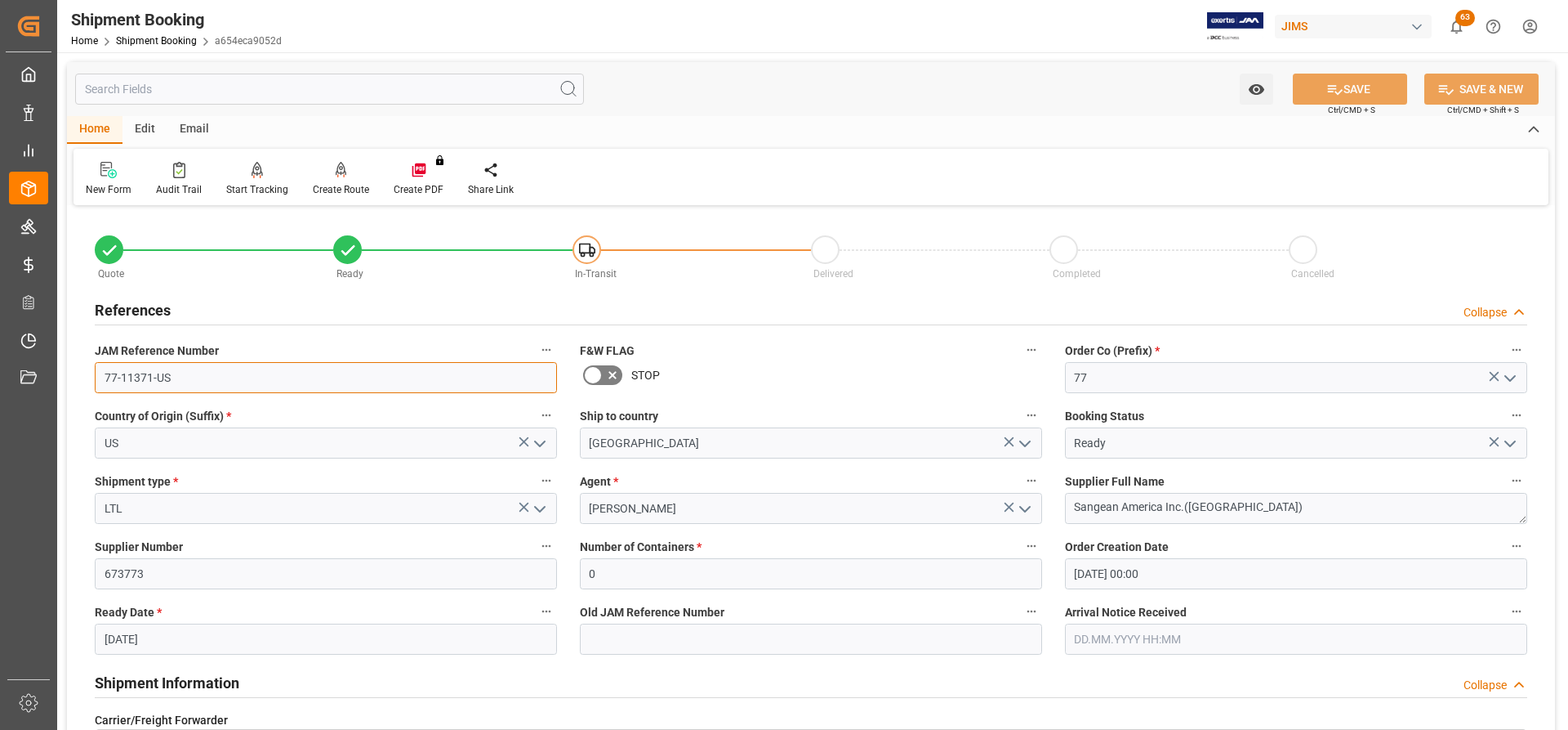
drag, startPoint x: 183, startPoint y: 375, endPoint x: 88, endPoint y: 375, distance: 95.0
click at [88, 375] on div "JAM Reference Number 77-11371-US" at bounding box center [326, 366] width 485 height 66
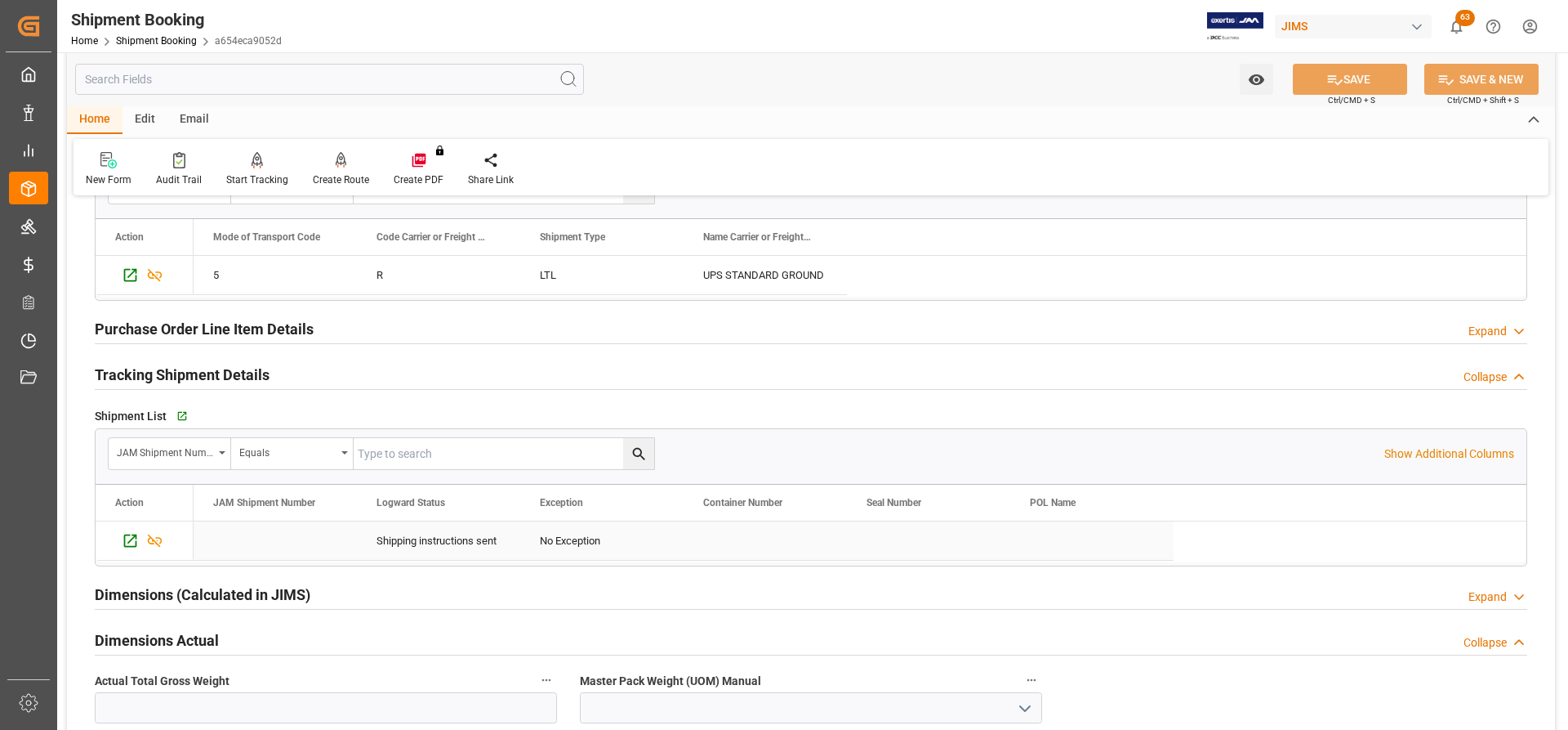
scroll to position [1552, 0]
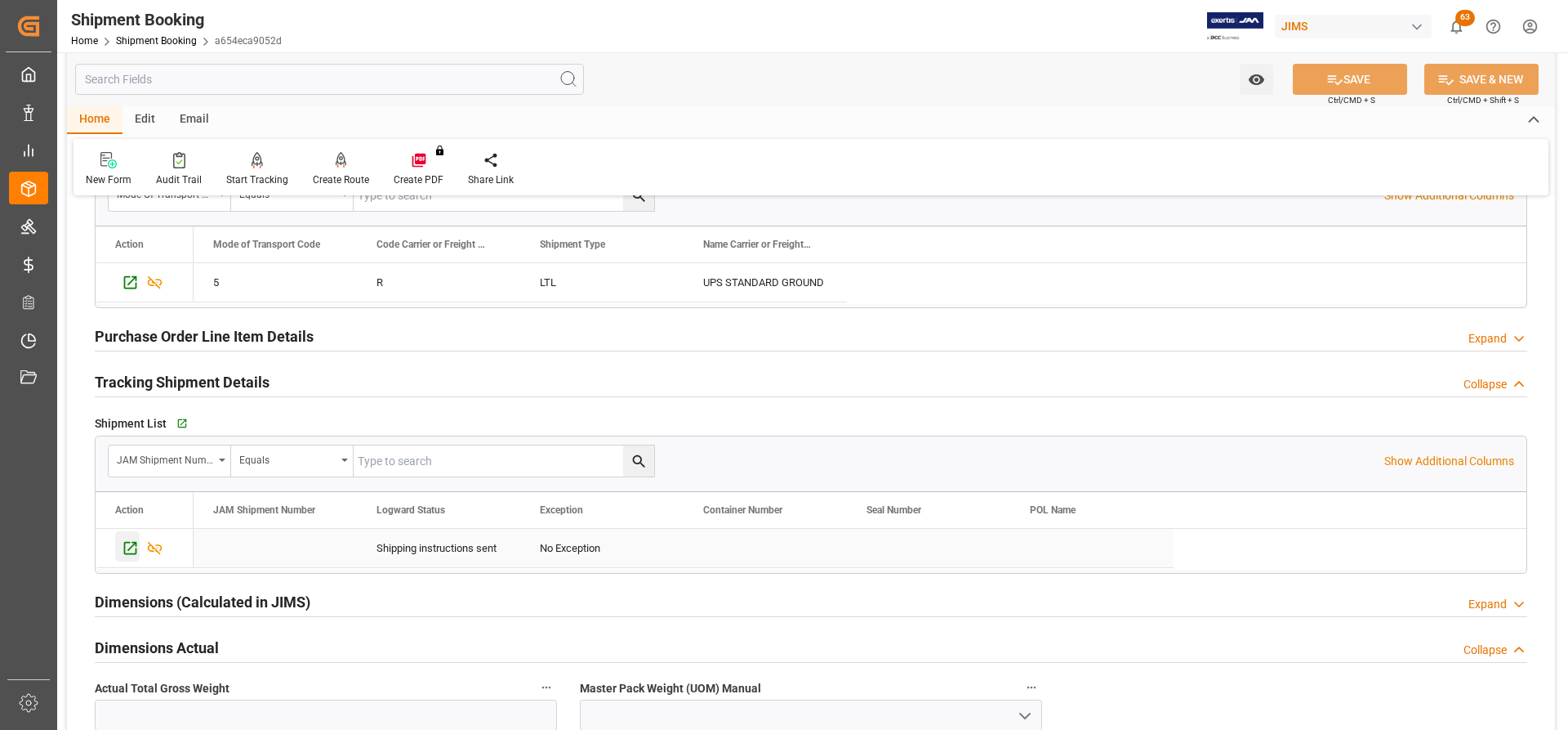
click at [124, 548] on icon "Press SPACE to select this row." at bounding box center [130, 548] width 13 height 13
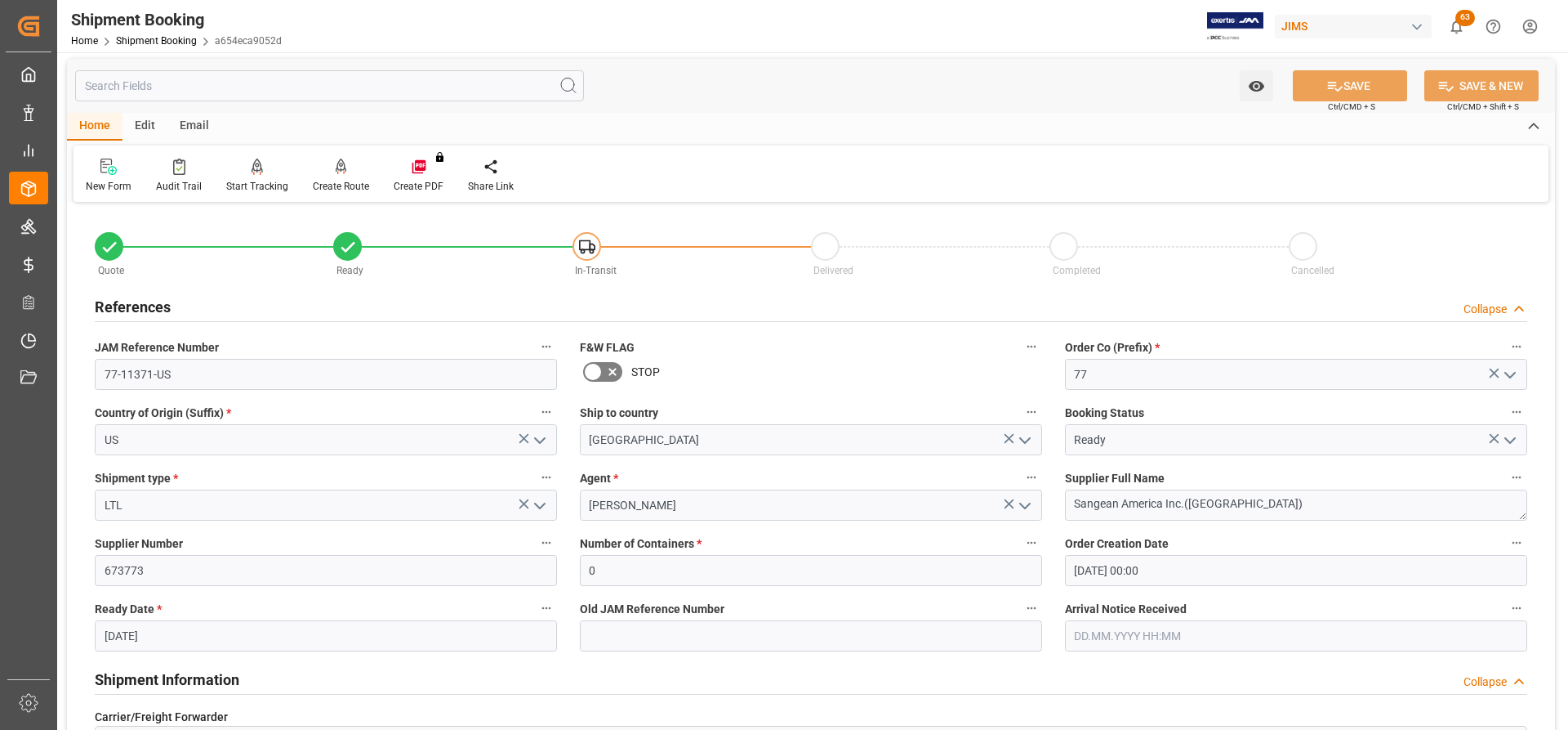
scroll to position [0, 0]
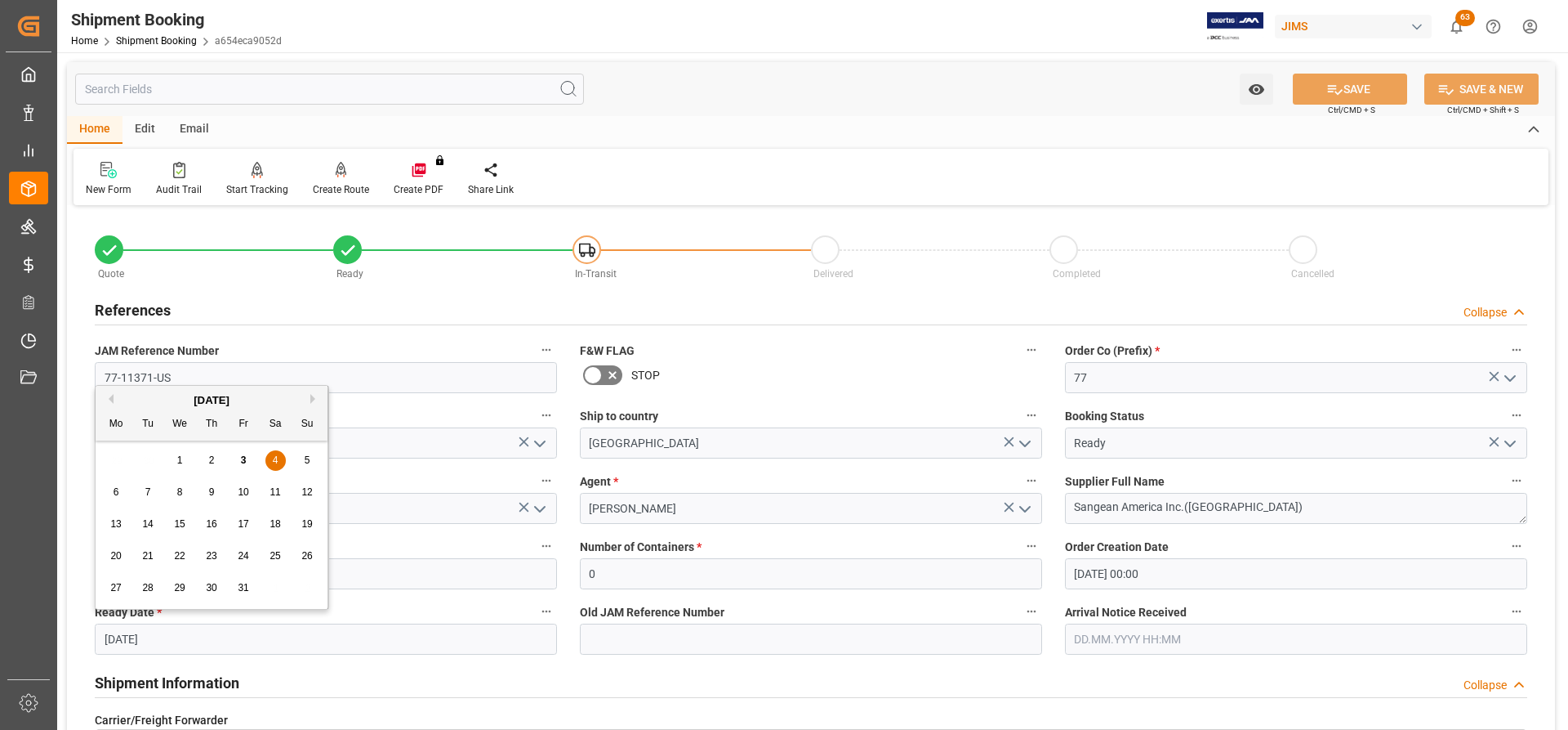
click at [169, 641] on input "[DATE]" at bounding box center [326, 639] width 462 height 31
click at [238, 457] on div "3" at bounding box center [244, 460] width 20 height 19
type input "03.10.2025"
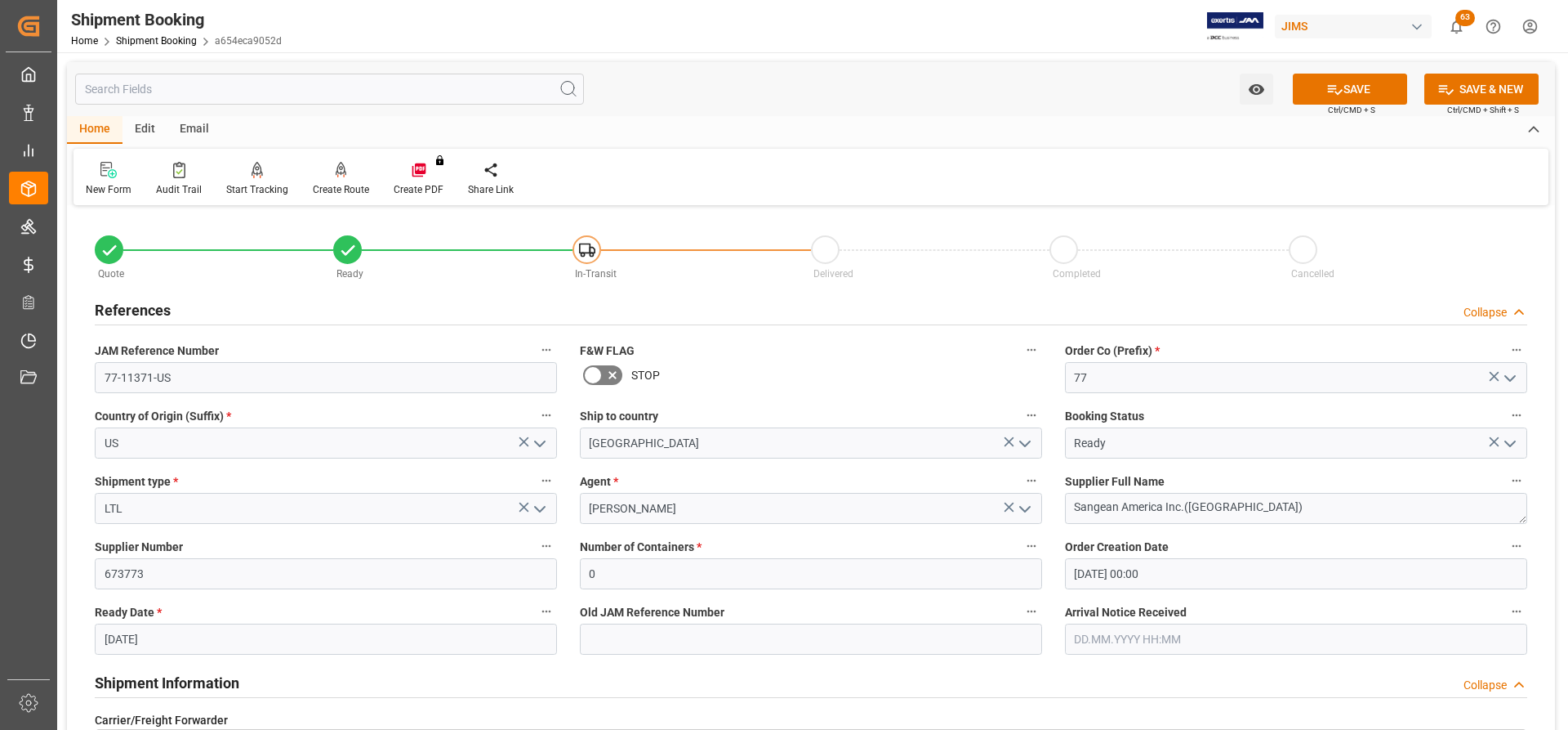
click at [1090, 569] on input "[DATE] 00:00" at bounding box center [1296, 574] width 462 height 31
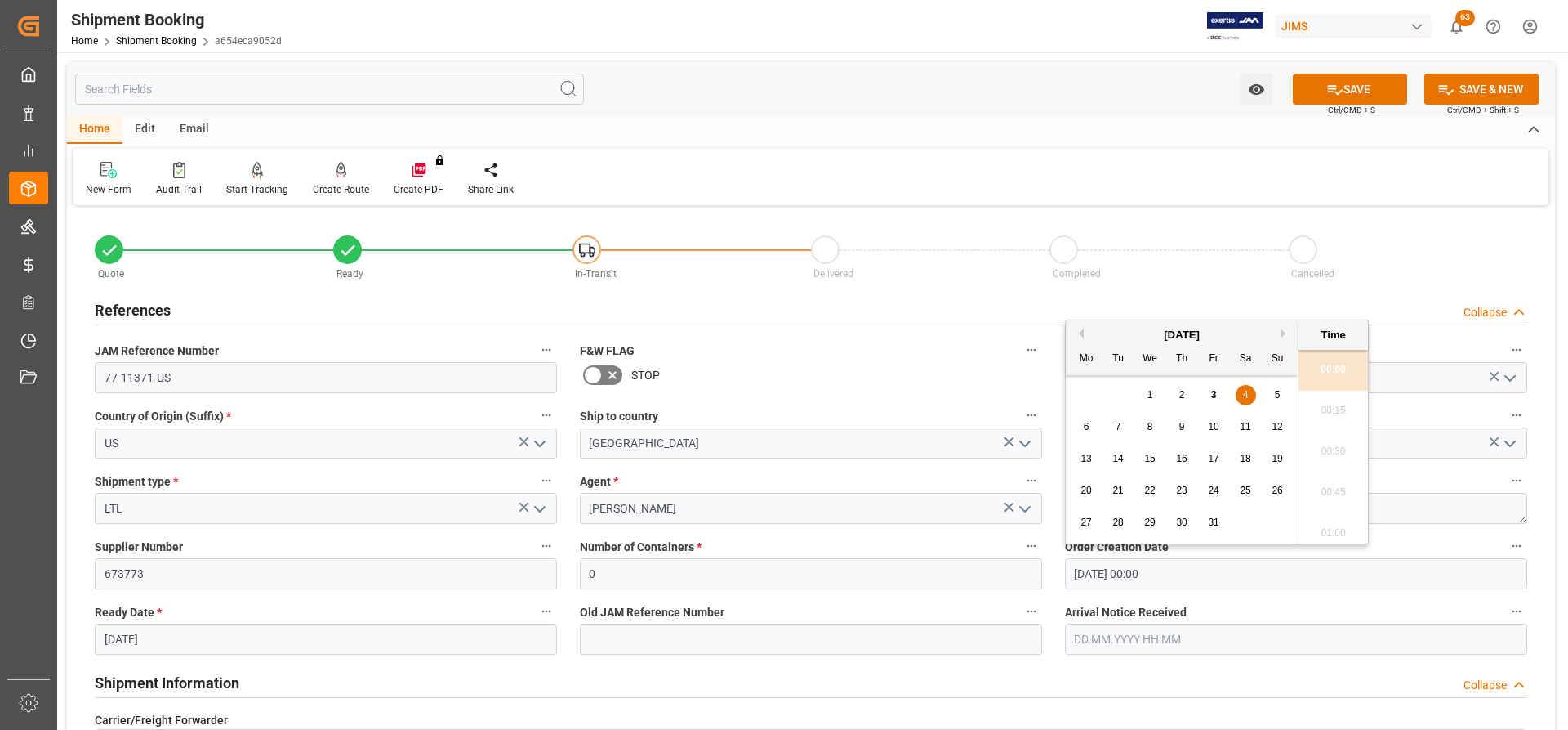
click at [1214, 397] on span "3" at bounding box center [1214, 394] width 5 height 12
type input "03.10.2025 00:00"
click at [1288, 621] on label "Arrival Notice Received" at bounding box center [1296, 611] width 462 height 23
click at [1506, 621] on button "Arrival Notice Received" at bounding box center [1516, 610] width 21 height 21
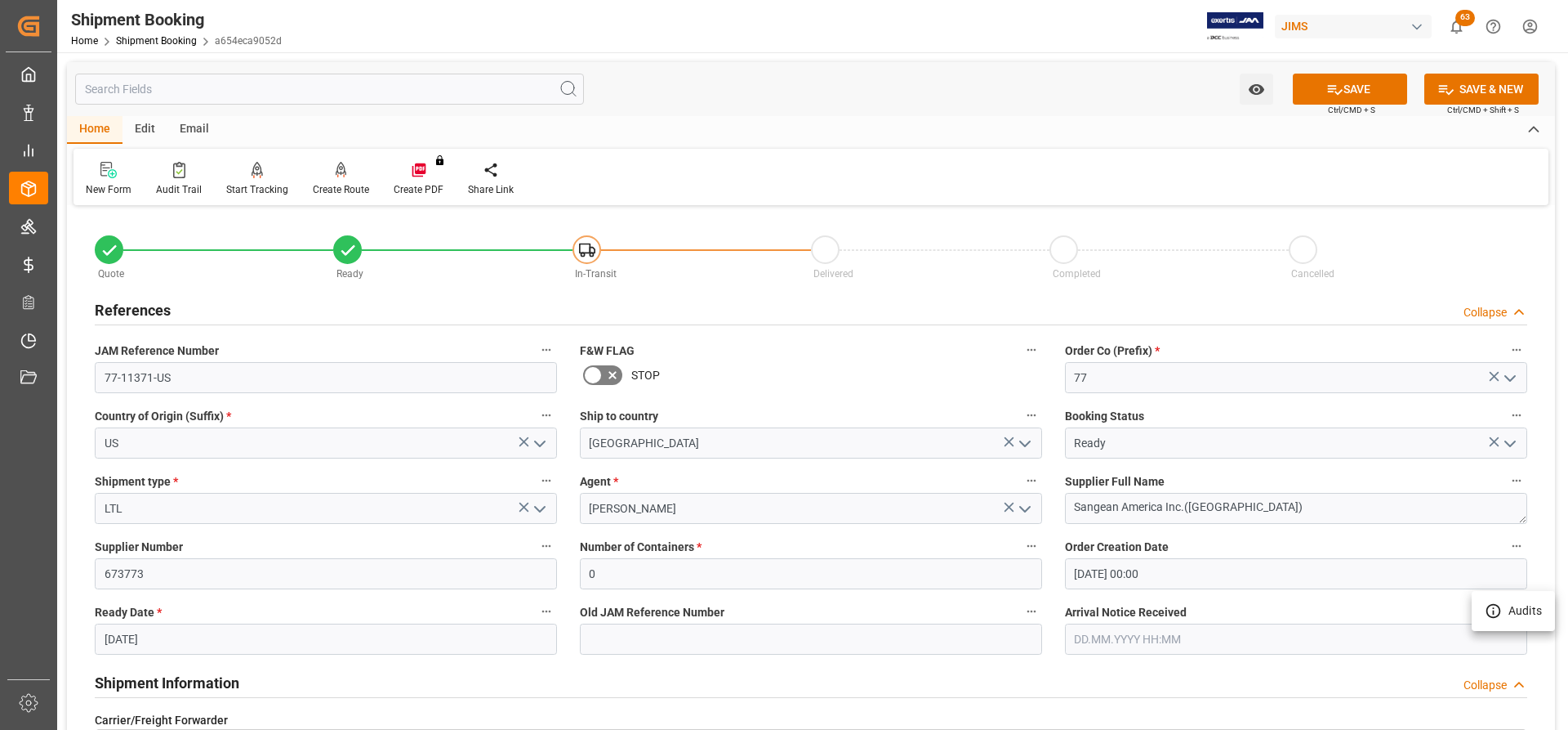
click at [1369, 86] on div at bounding box center [784, 365] width 1568 height 730
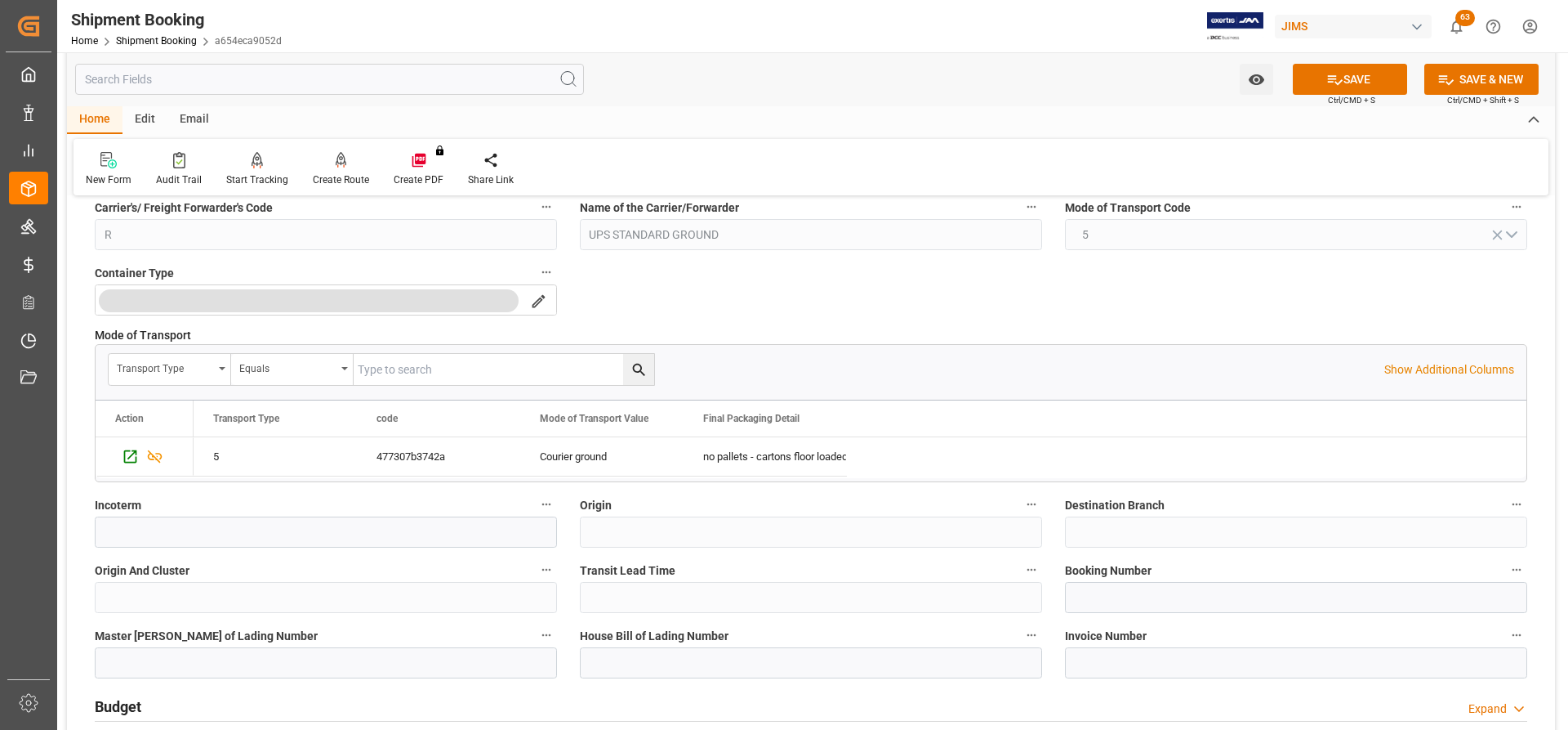
scroll to position [735, 0]
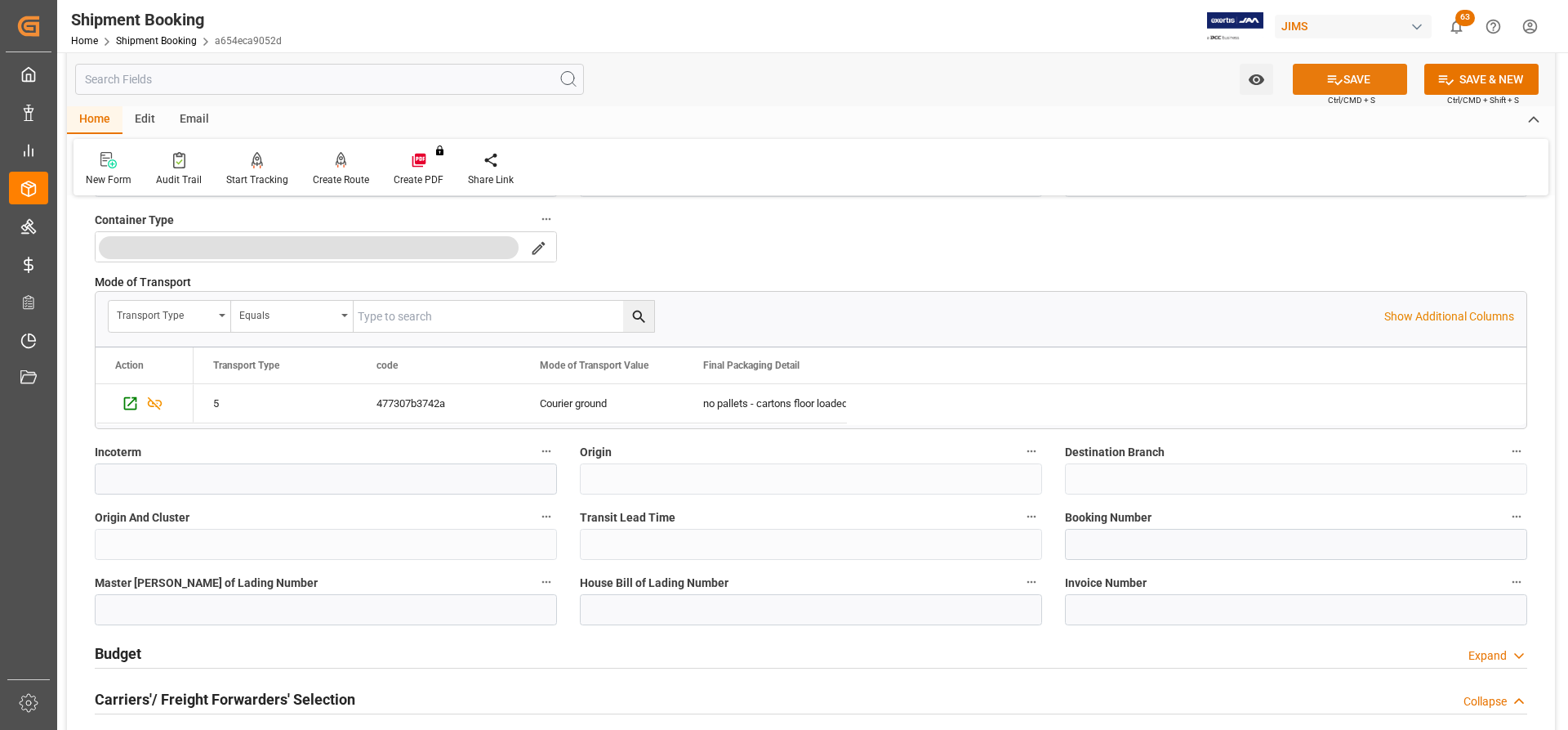
click at [1372, 83] on button "SAVE" at bounding box center [1349, 79] width 114 height 31
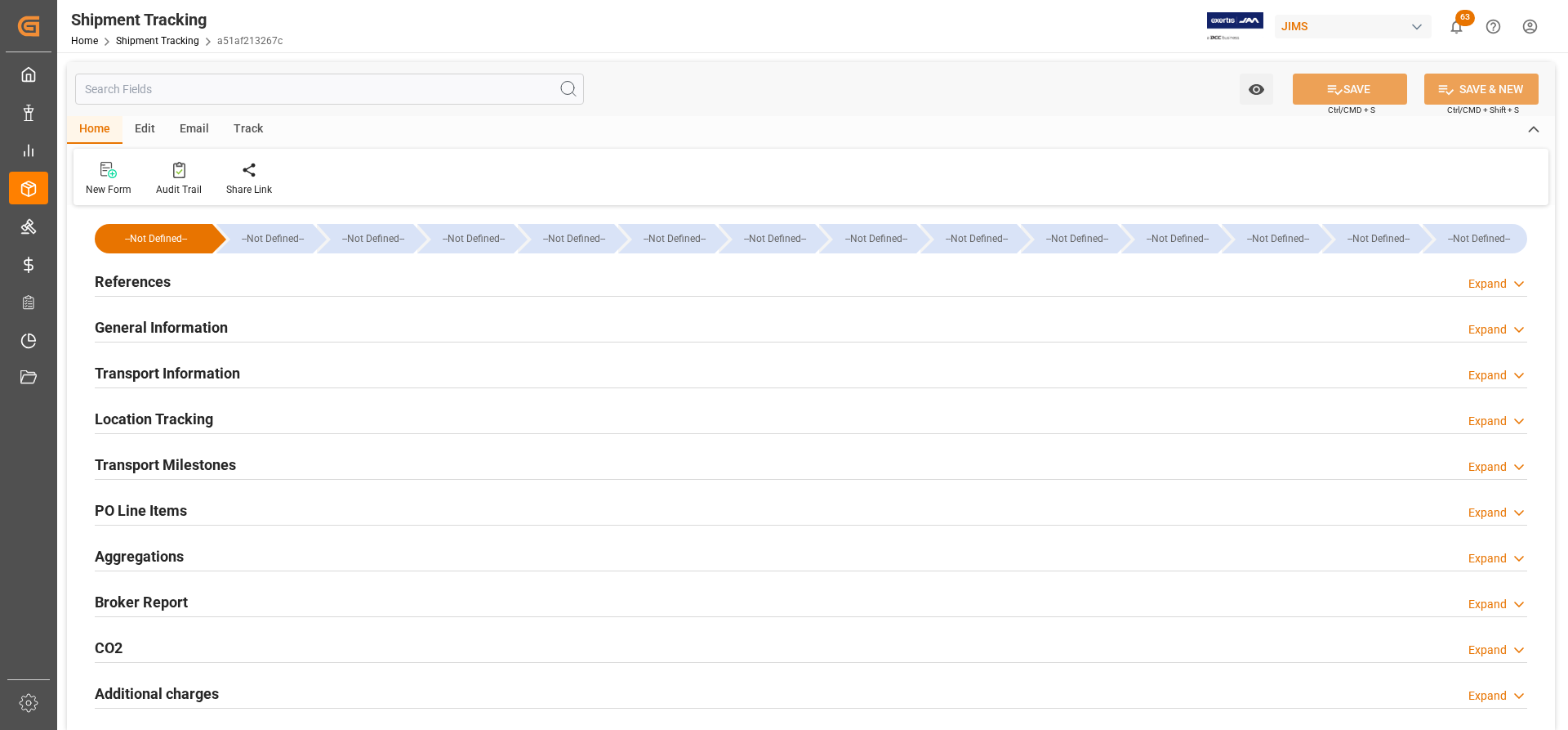
type input "[DATE]"
click at [139, 282] on h2 "References" at bounding box center [132, 281] width 76 height 22
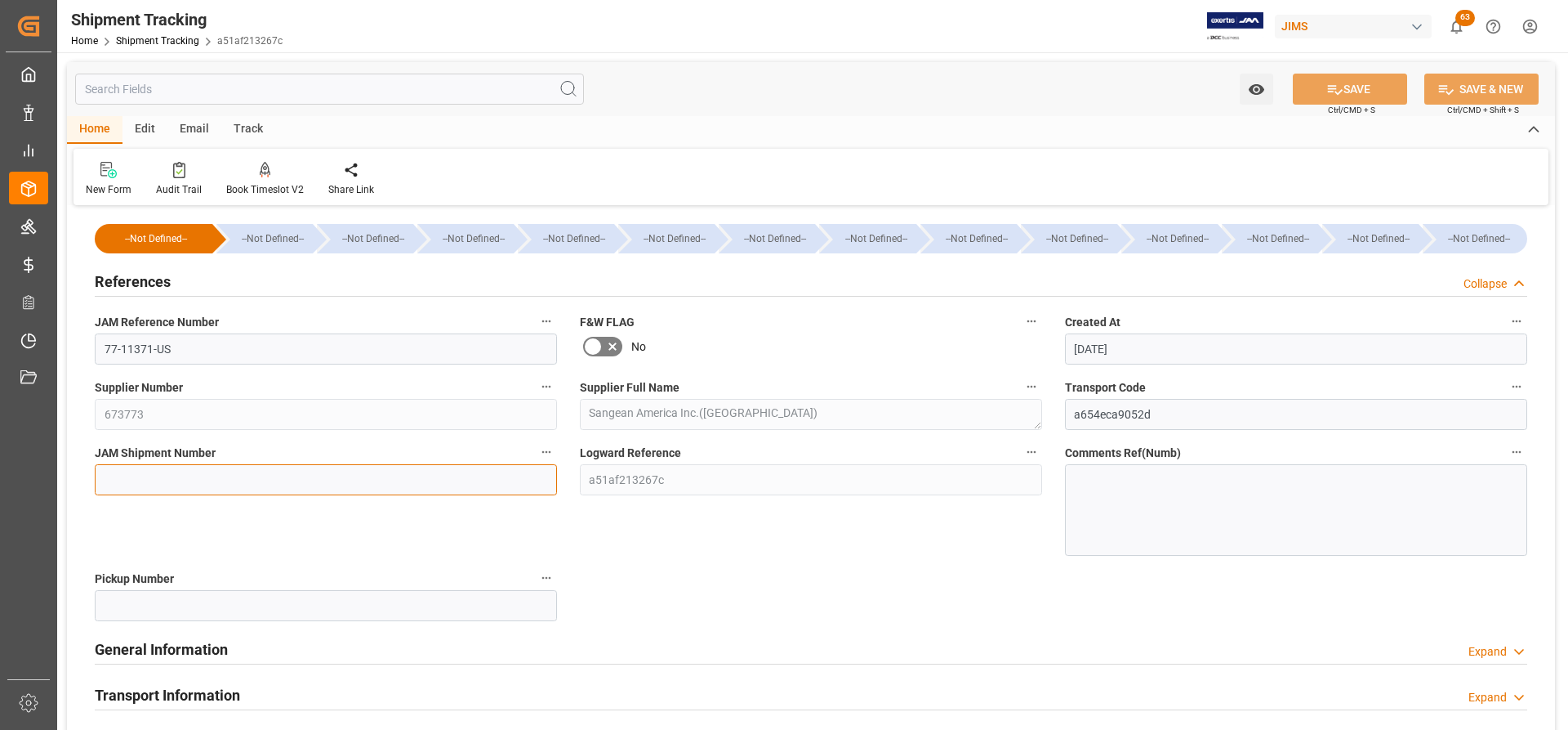
click at [104, 468] on input at bounding box center [326, 480] width 462 height 31
paste input "73310"
type input "73310"
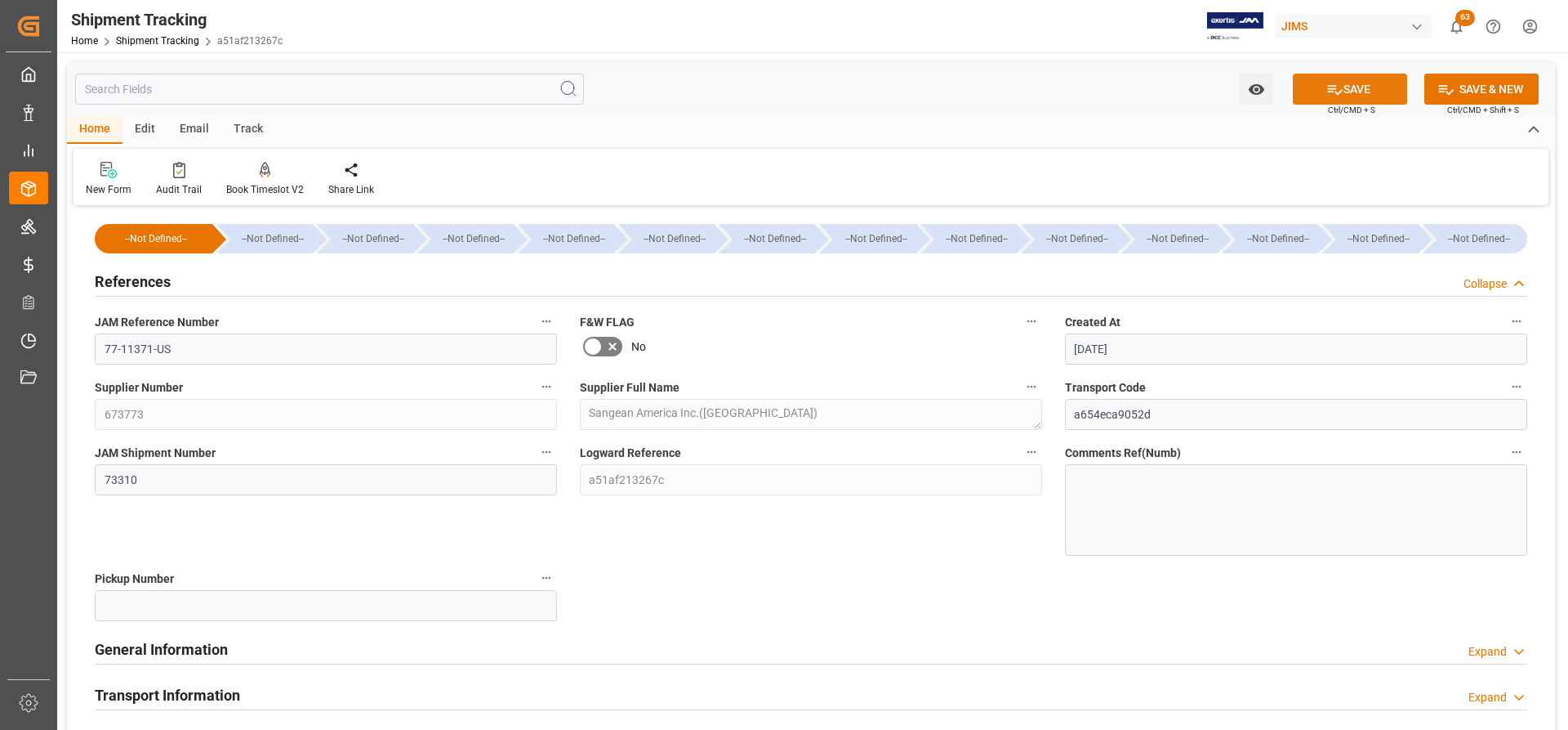
click at [1357, 94] on button "SAVE" at bounding box center [1349, 89] width 114 height 31
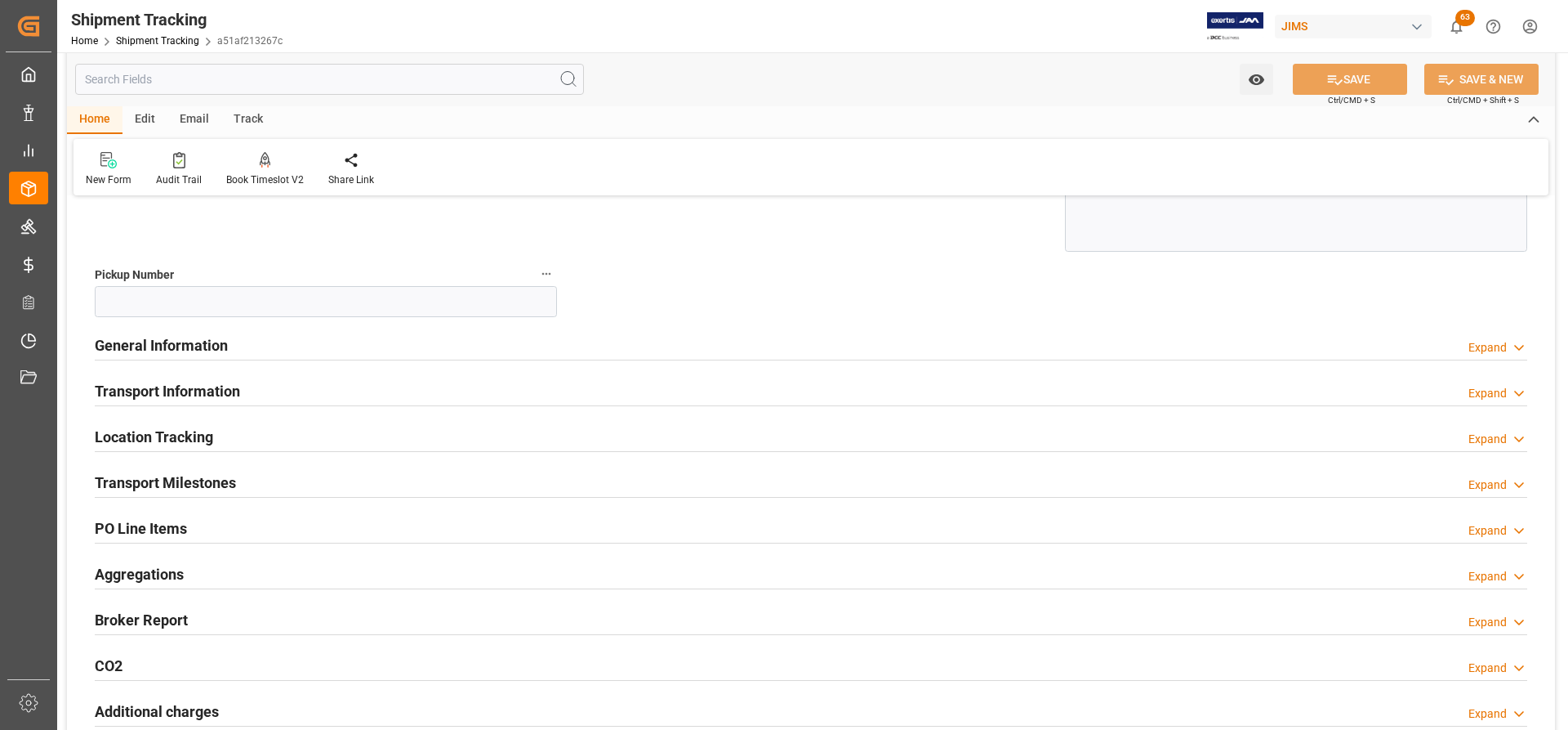
scroll to position [327, 0]
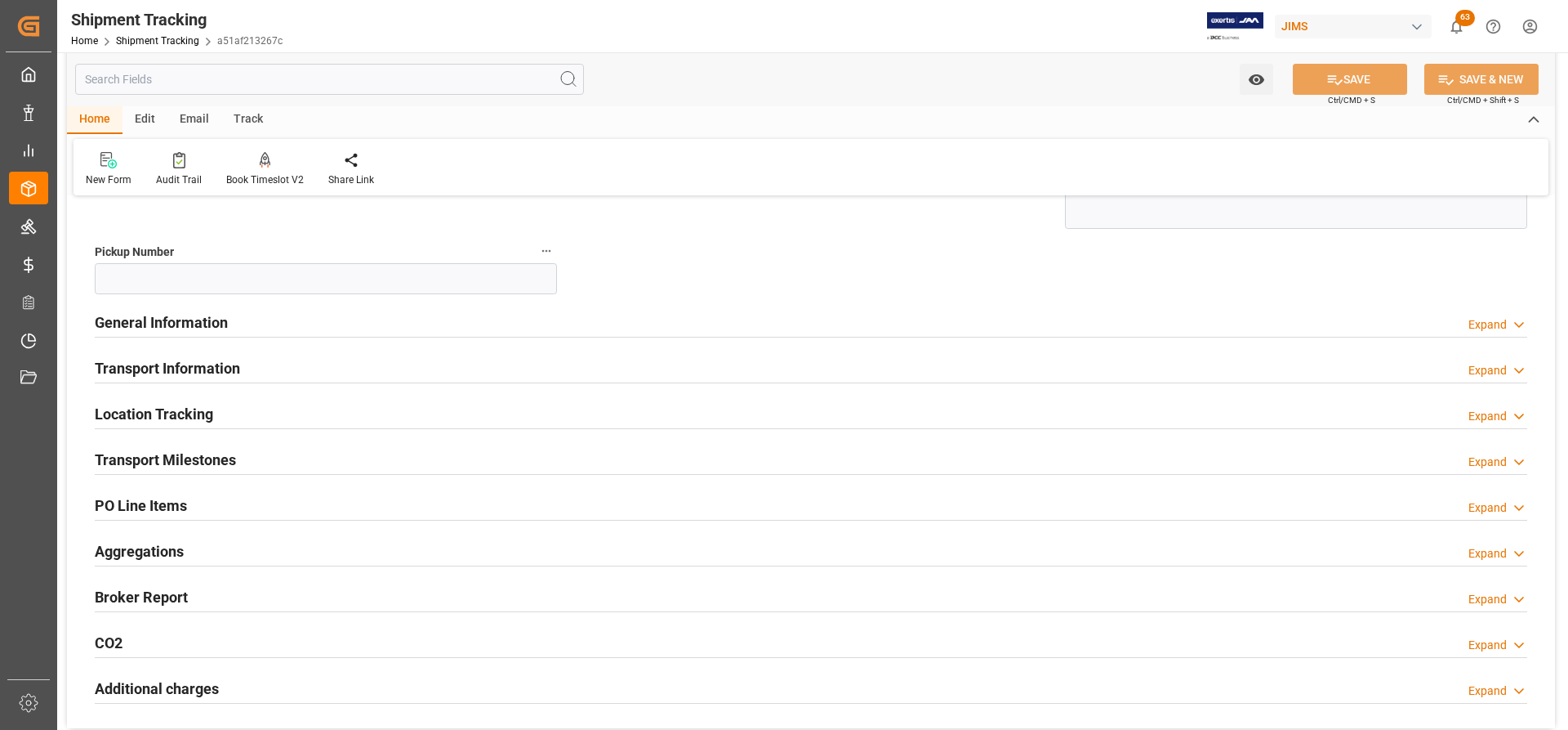
click at [190, 464] on h2 "Transport Milestones" at bounding box center [165, 460] width 141 height 22
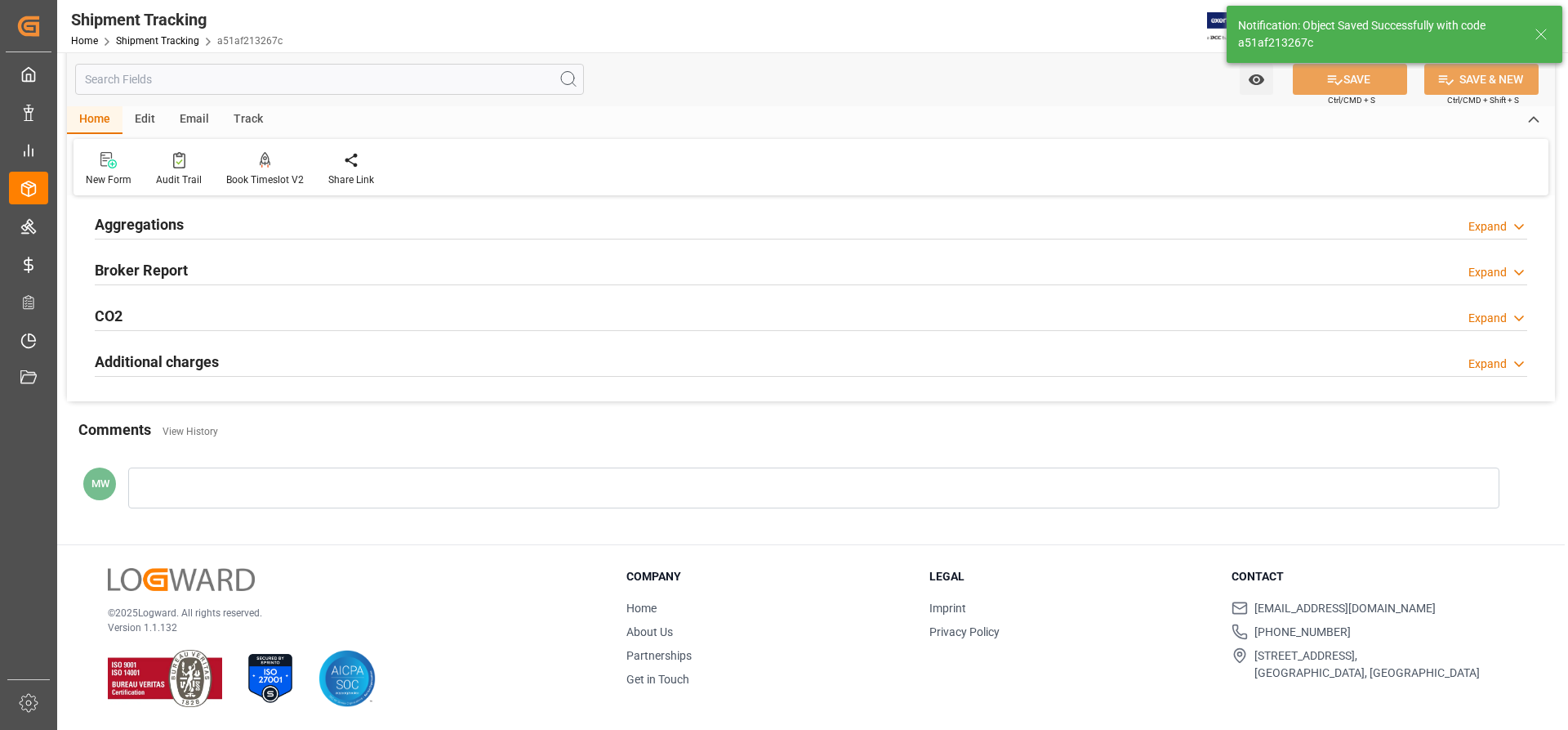
scroll to position [168, 0]
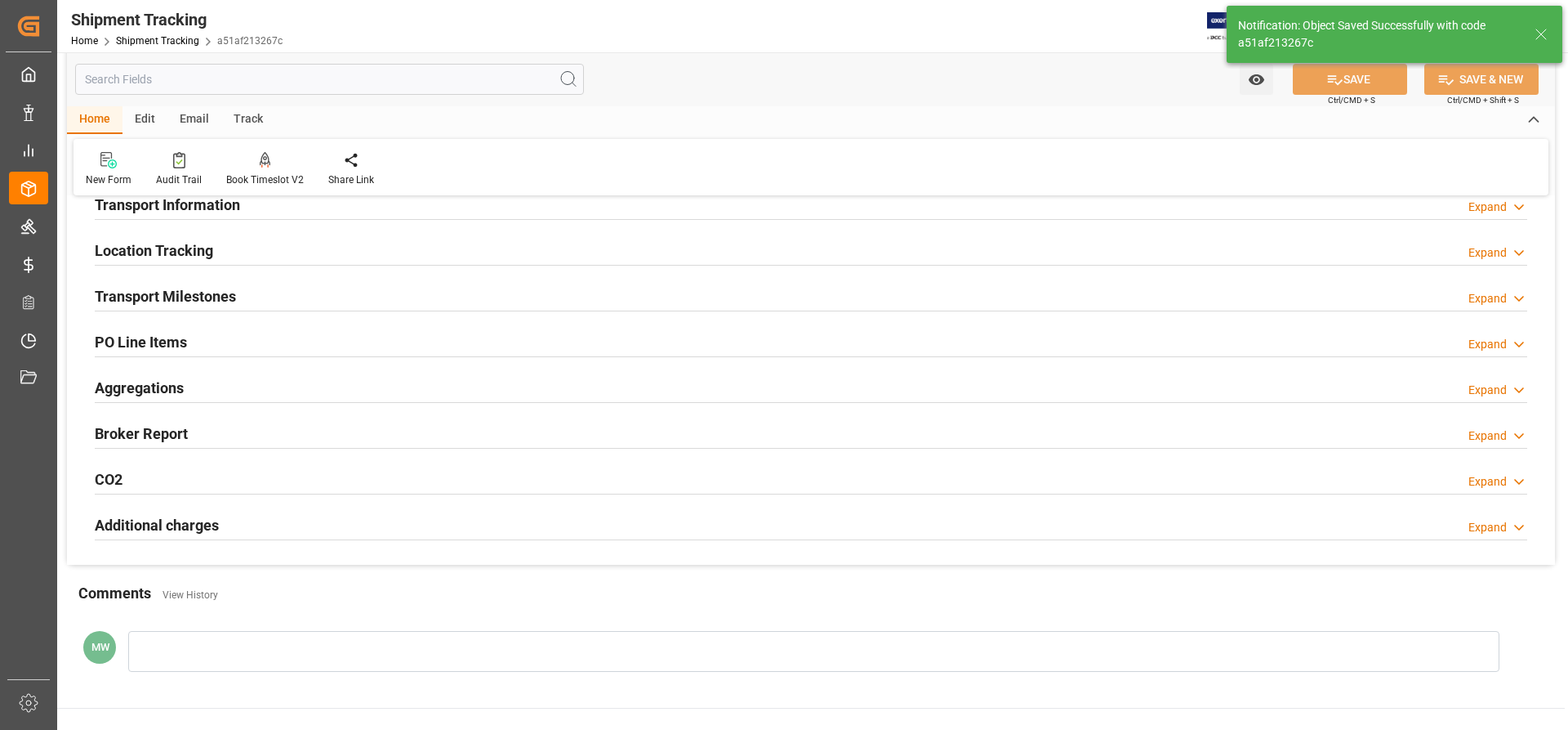
click at [201, 356] on div at bounding box center [811, 356] width 1433 height 1
click at [183, 304] on h2 "Transport Milestones" at bounding box center [165, 296] width 141 height 22
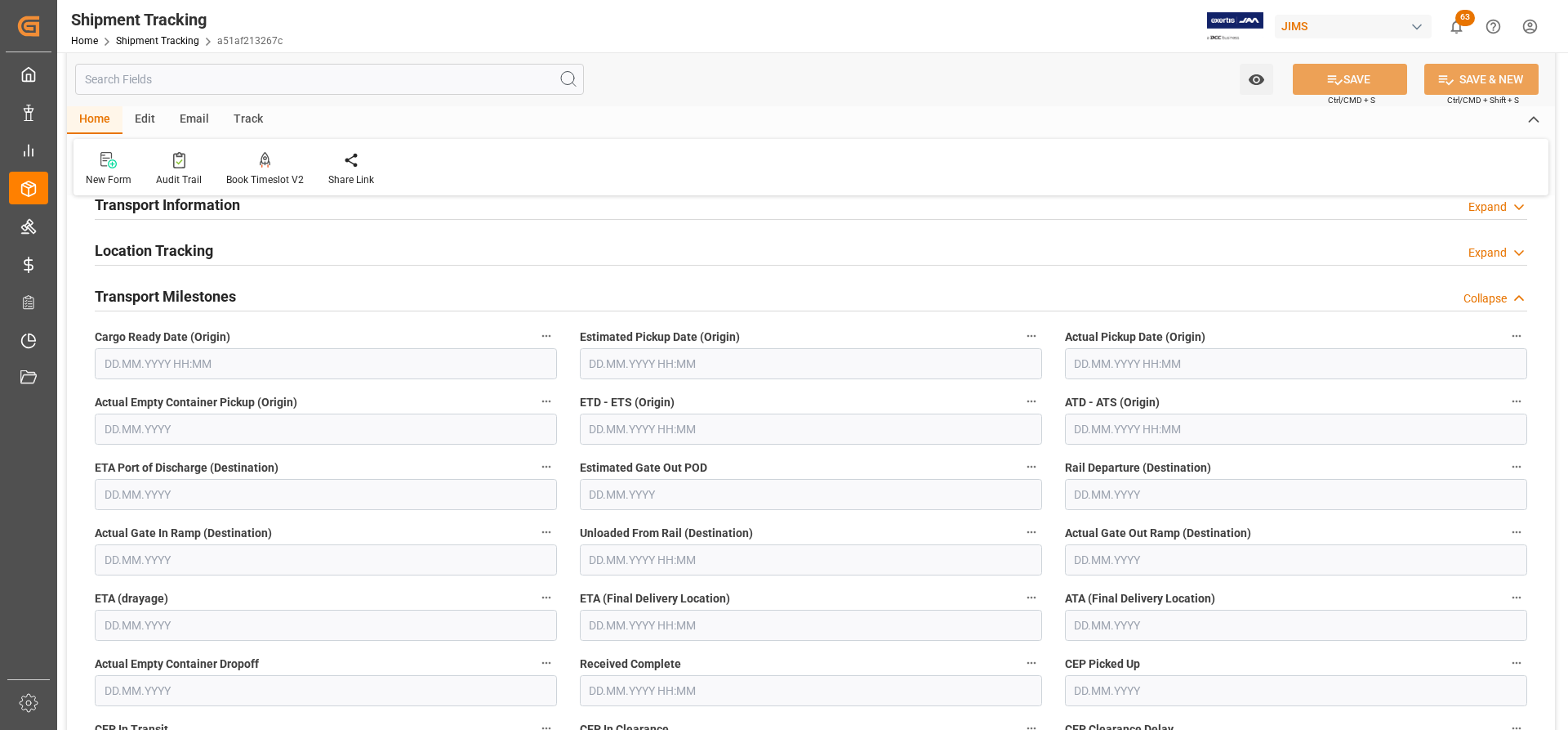
click at [214, 362] on input "text" at bounding box center [326, 363] width 462 height 31
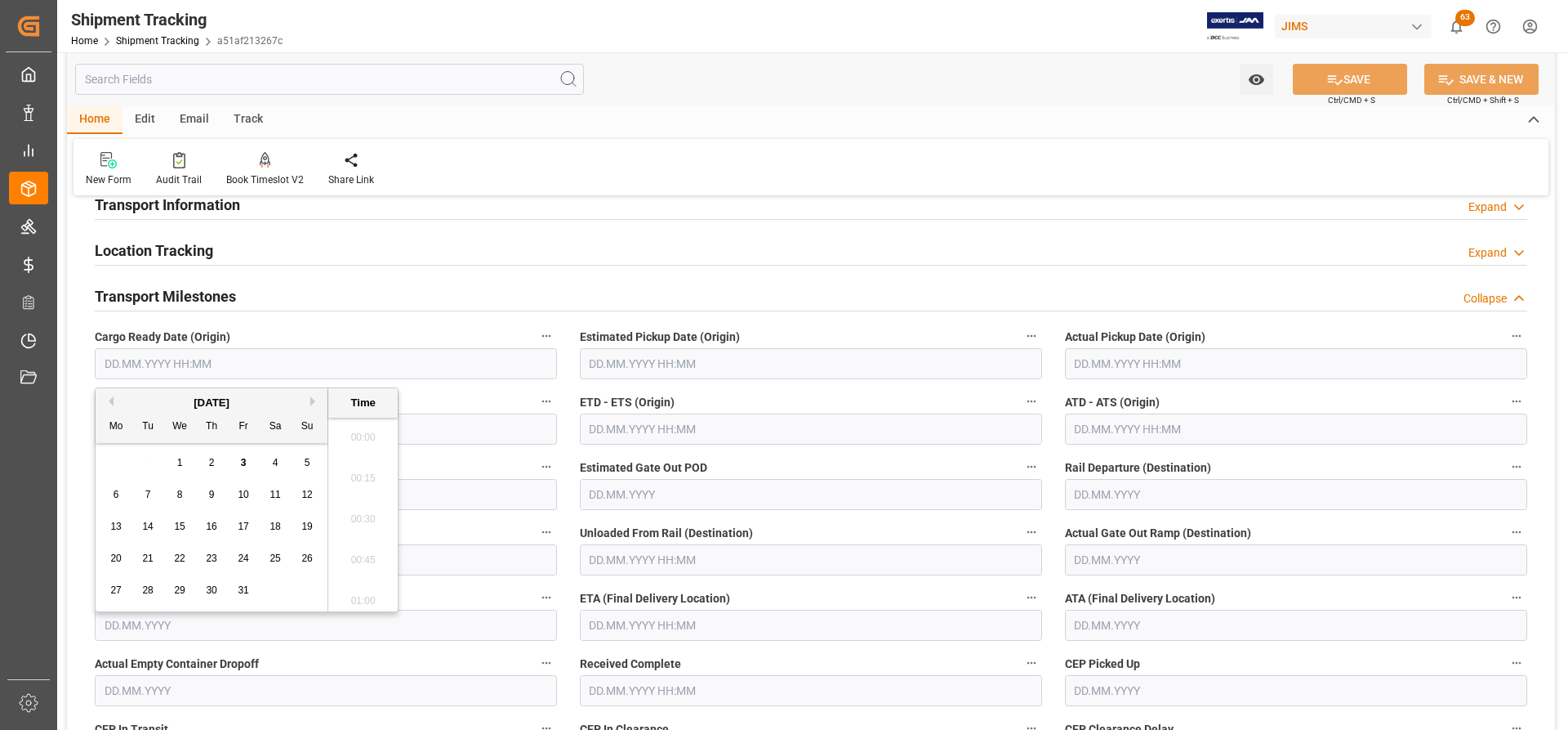
scroll to position [2293, 0]
click at [212, 457] on span "2" at bounding box center [212, 463] width 5 height 12
type input "02.10.2025 00:00"
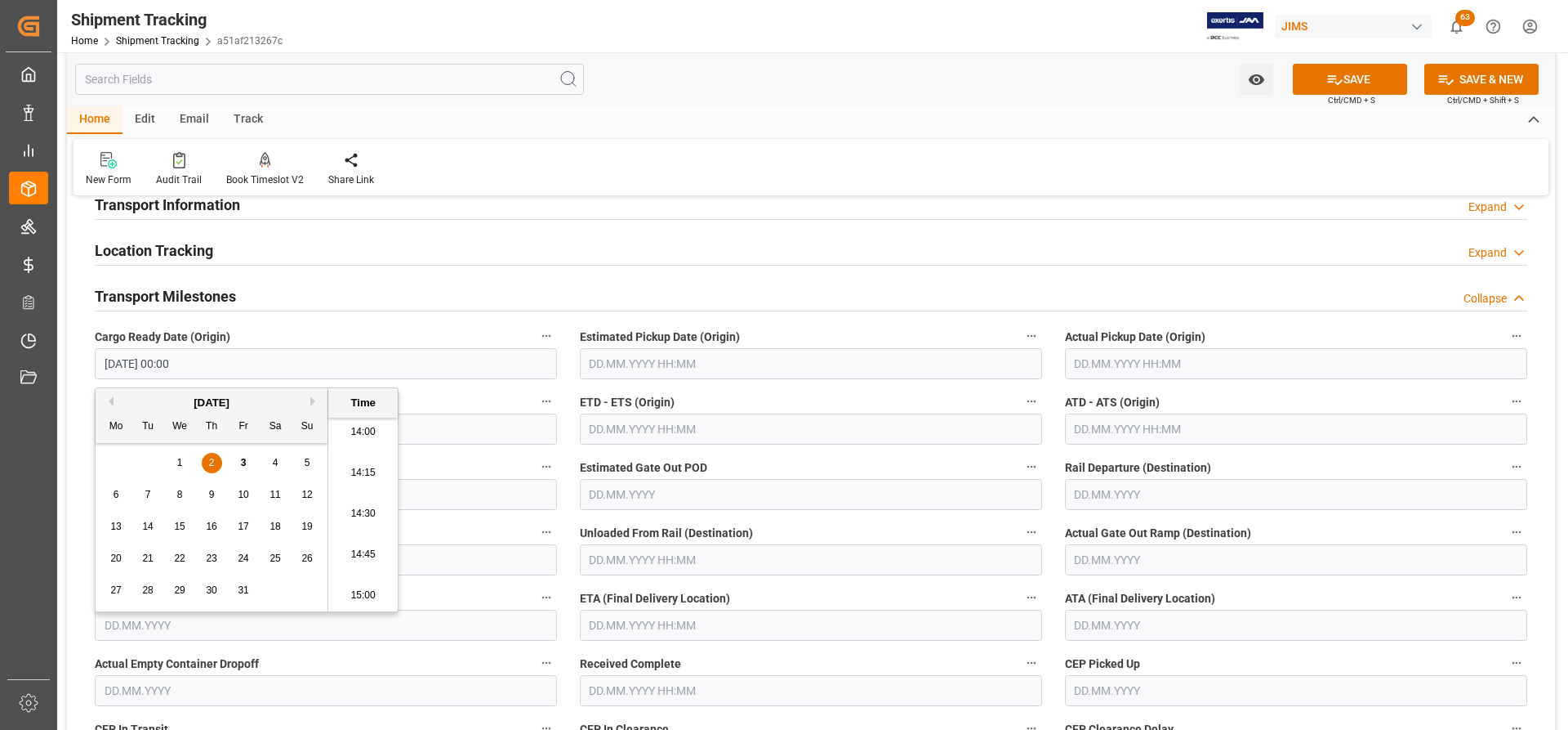
click at [860, 373] on input "text" at bounding box center [811, 363] width 462 height 31
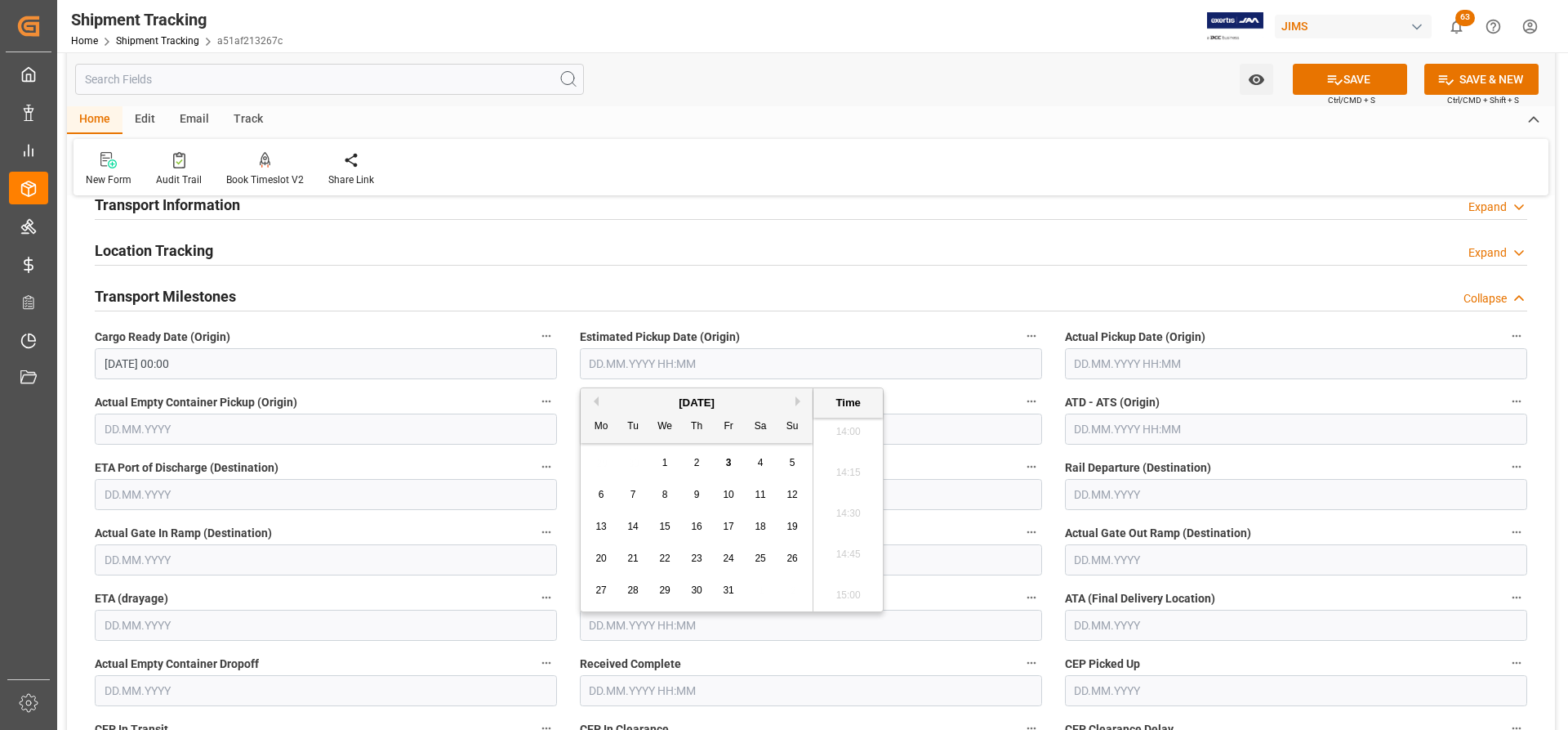
click at [730, 464] on span "3" at bounding box center [729, 463] width 5 height 12
type input "03.10.2025 00:00"
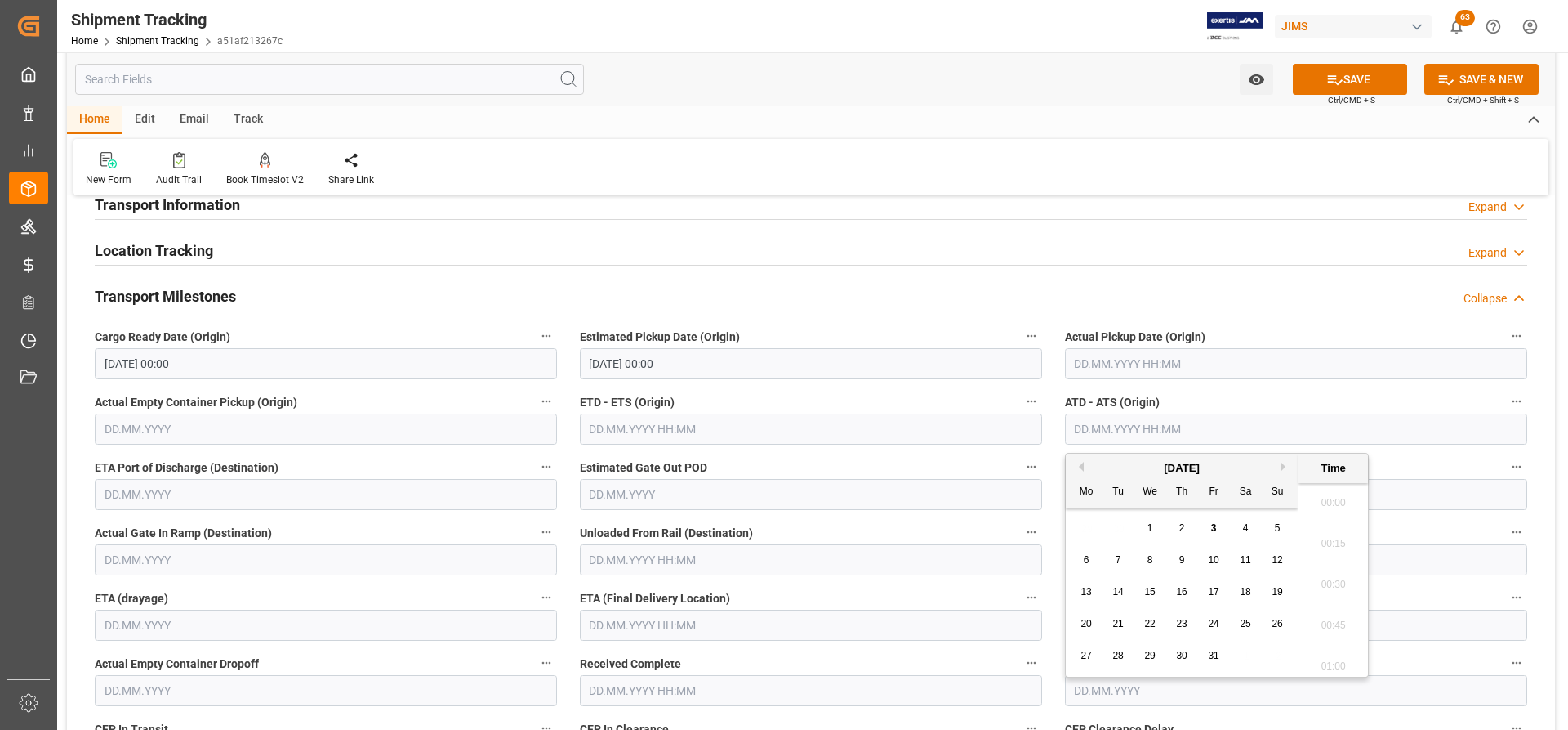
click at [1119, 435] on input "text" at bounding box center [1296, 429] width 462 height 31
click at [665, 442] on input "text" at bounding box center [811, 429] width 462 height 31
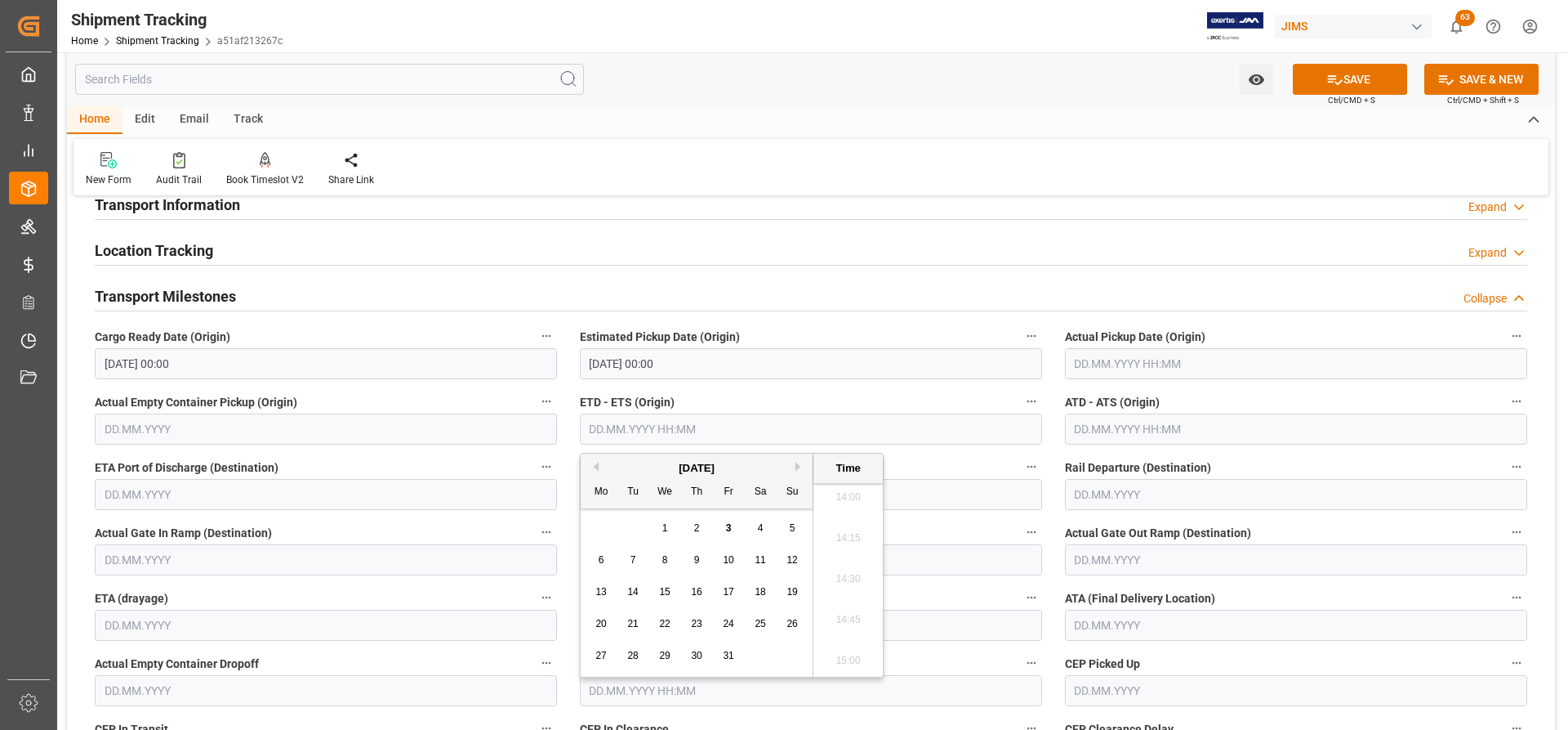
click at [726, 527] on span "3" at bounding box center [729, 527] width 5 height 12
click at [615, 432] on input "03.10.2025 00:00" at bounding box center [811, 429] width 462 height 31
click at [699, 520] on div "2" at bounding box center [697, 528] width 20 height 19
click at [723, 525] on div "3" at bounding box center [729, 528] width 20 height 19
type input "03.10.2025 00:00"
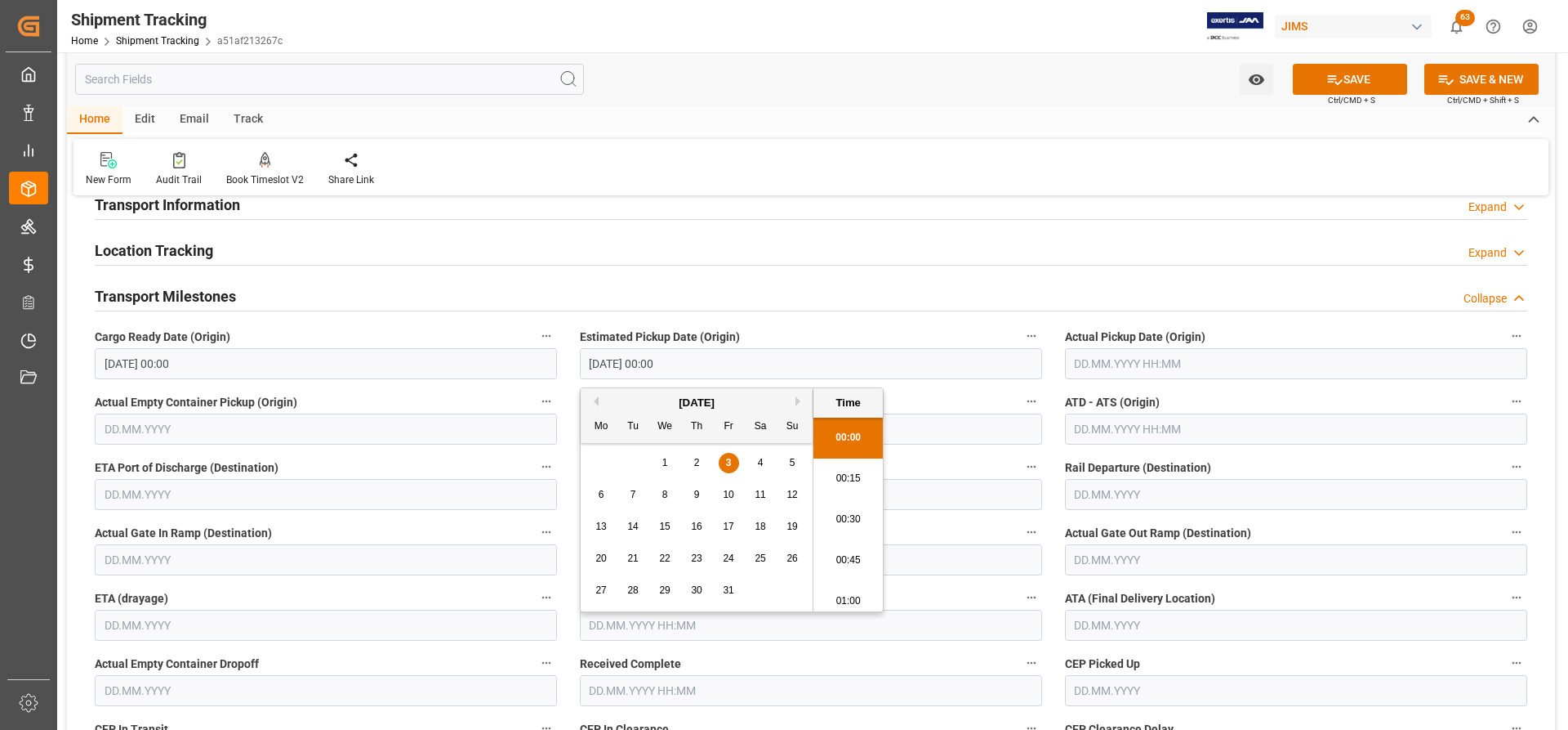
click at [613, 356] on input "03.10.2025 00:00" at bounding box center [811, 363] width 462 height 31
click at [689, 456] on div "2" at bounding box center [697, 463] width 20 height 19
type input "02.10.2025 00:00"
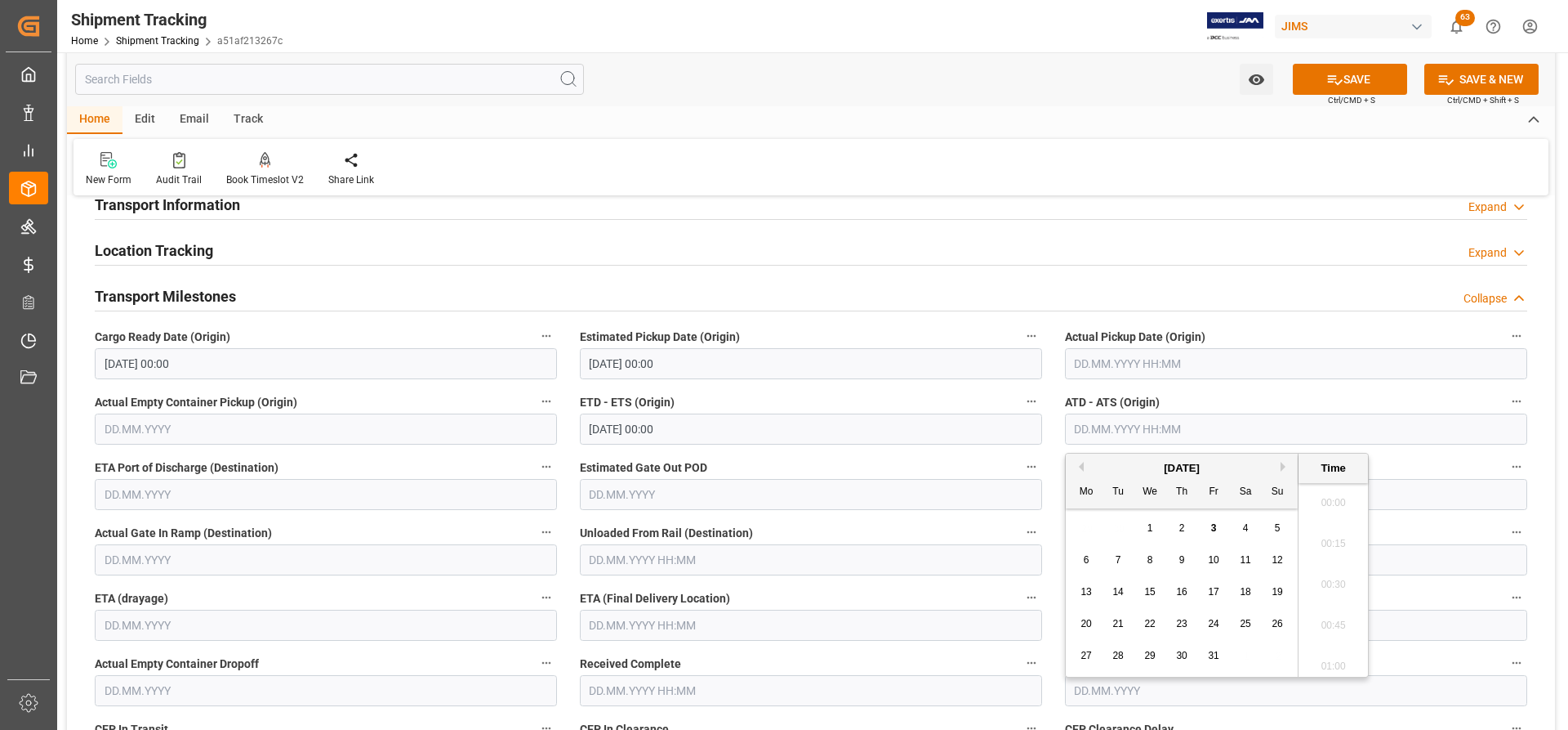
click at [1085, 433] on input "text" at bounding box center [1296, 429] width 462 height 31
click at [1215, 530] on span "3" at bounding box center [1214, 527] width 5 height 12
type input "03.10.2025 00:00"
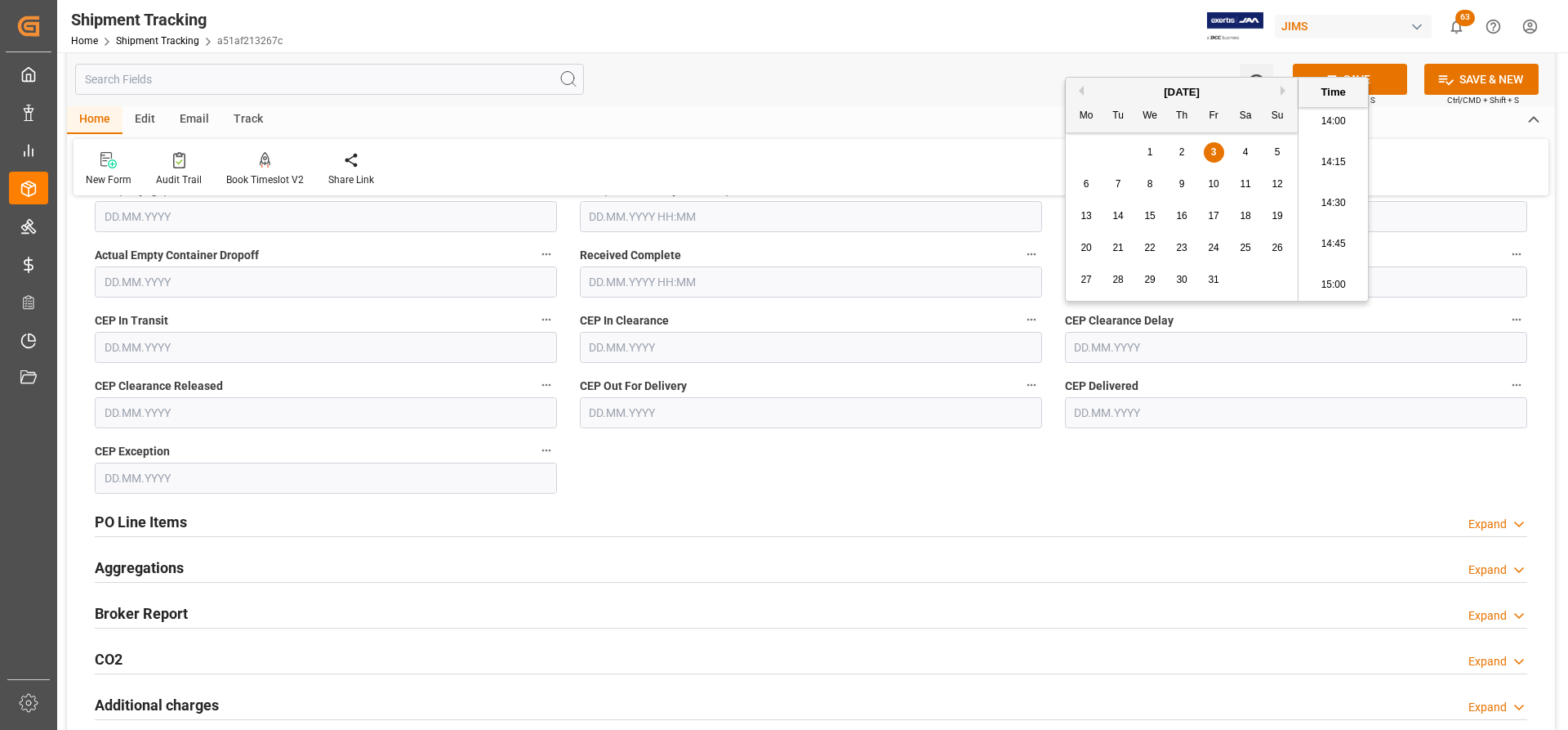
scroll to position [495, 0]
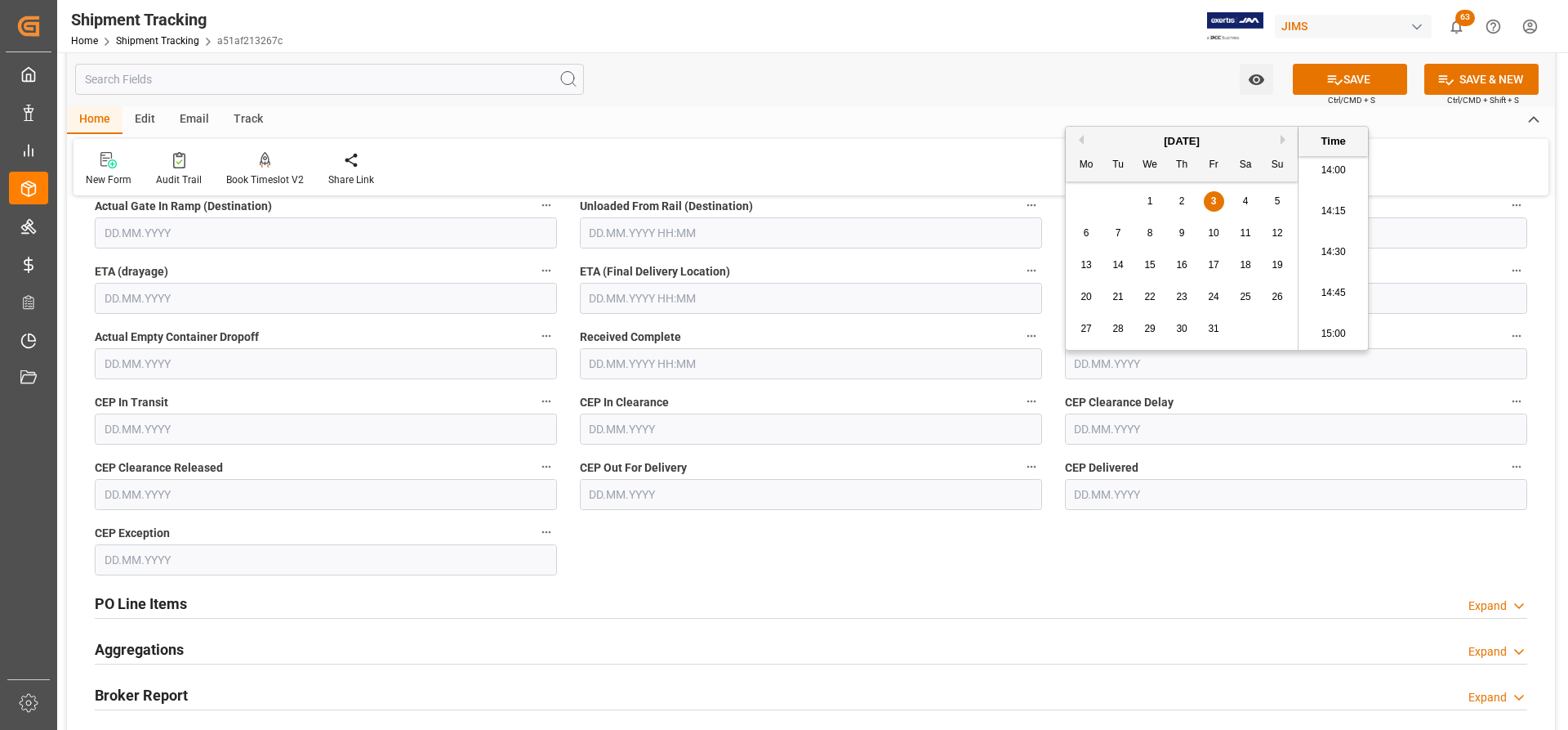
click at [859, 401] on label "CEP In Clearance" at bounding box center [811, 402] width 462 height 23
click at [1021, 401] on button "CEP In Clearance" at bounding box center [1031, 401] width 21 height 21
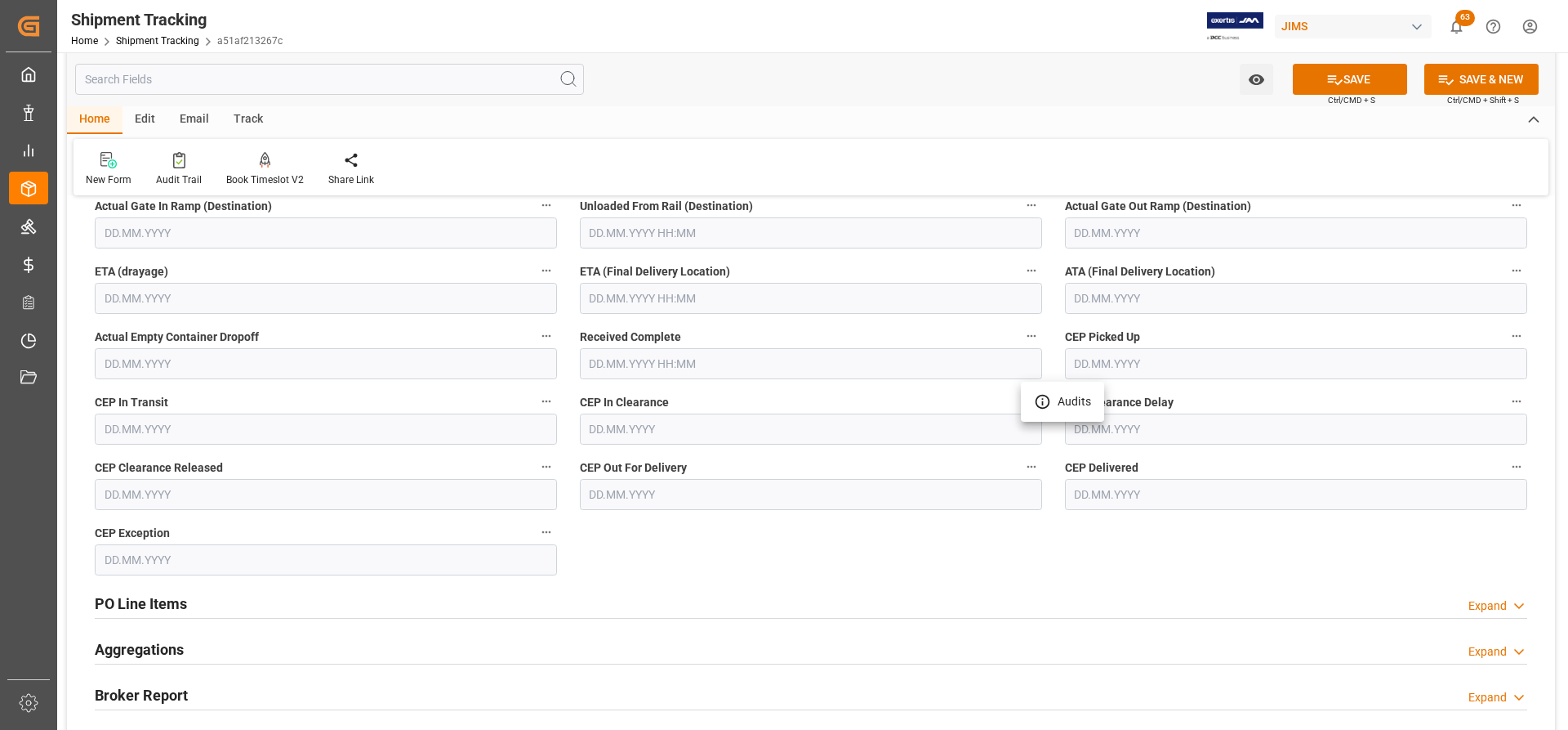
click at [714, 368] on div at bounding box center [784, 365] width 1568 height 730
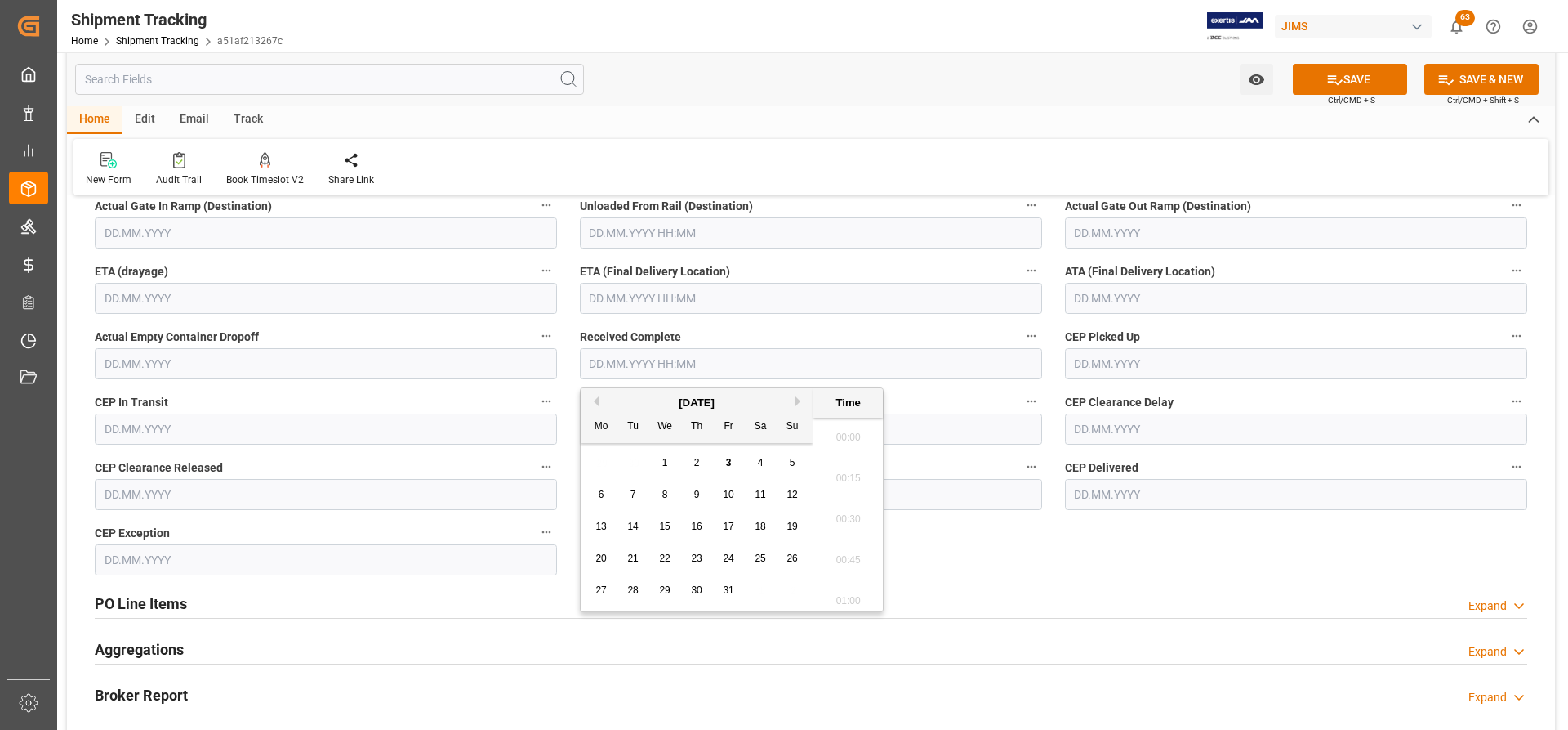
click at [683, 360] on input "text" at bounding box center [811, 363] width 462 height 31
click at [692, 458] on div "2" at bounding box center [697, 463] width 20 height 19
type input "02.10.2025 00:00"
click at [1121, 369] on input "text" at bounding box center [1296, 363] width 462 height 31
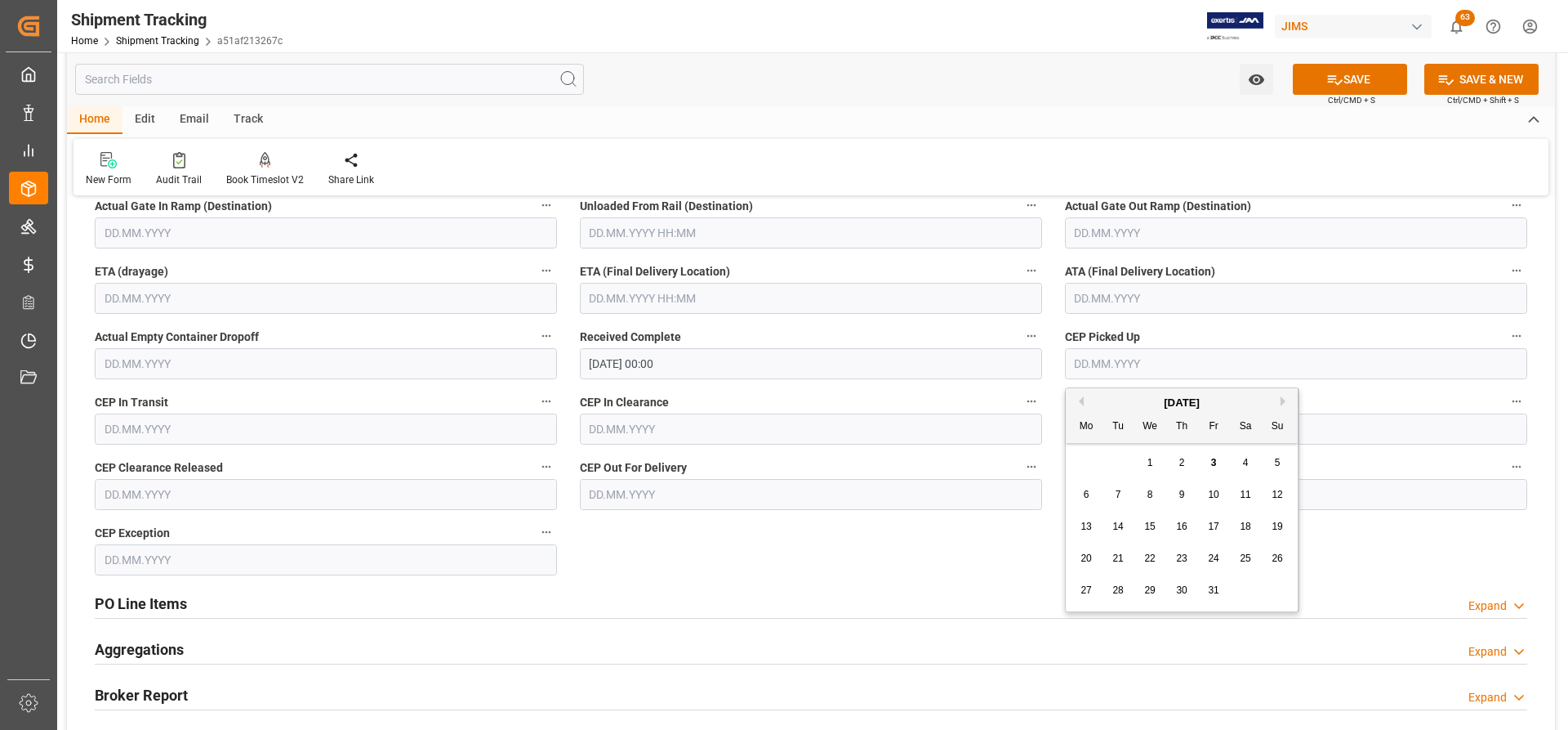
click at [1180, 460] on span "2" at bounding box center [1182, 463] width 5 height 12
type input "02.10.2025"
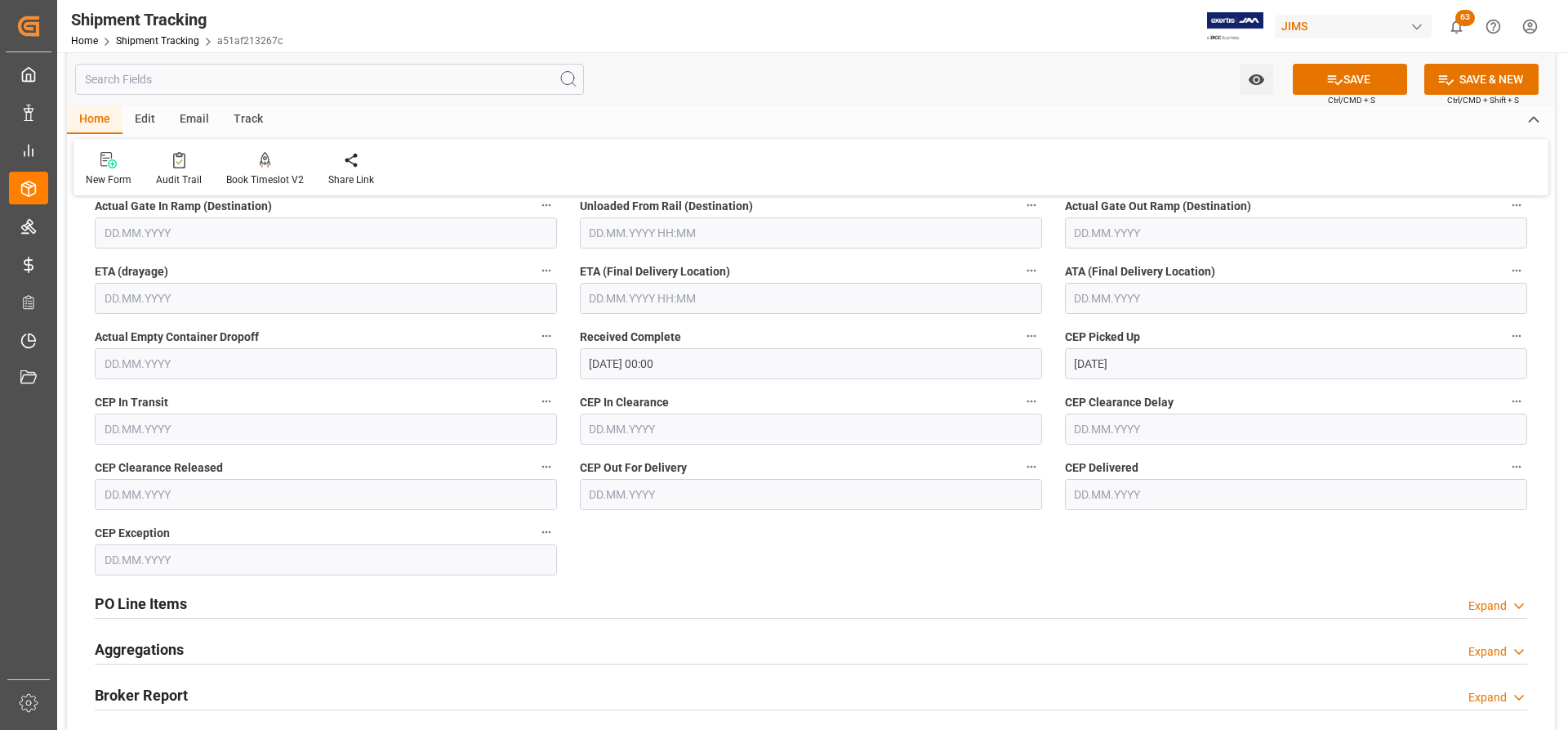
click at [128, 428] on input "text" at bounding box center [326, 429] width 462 height 31
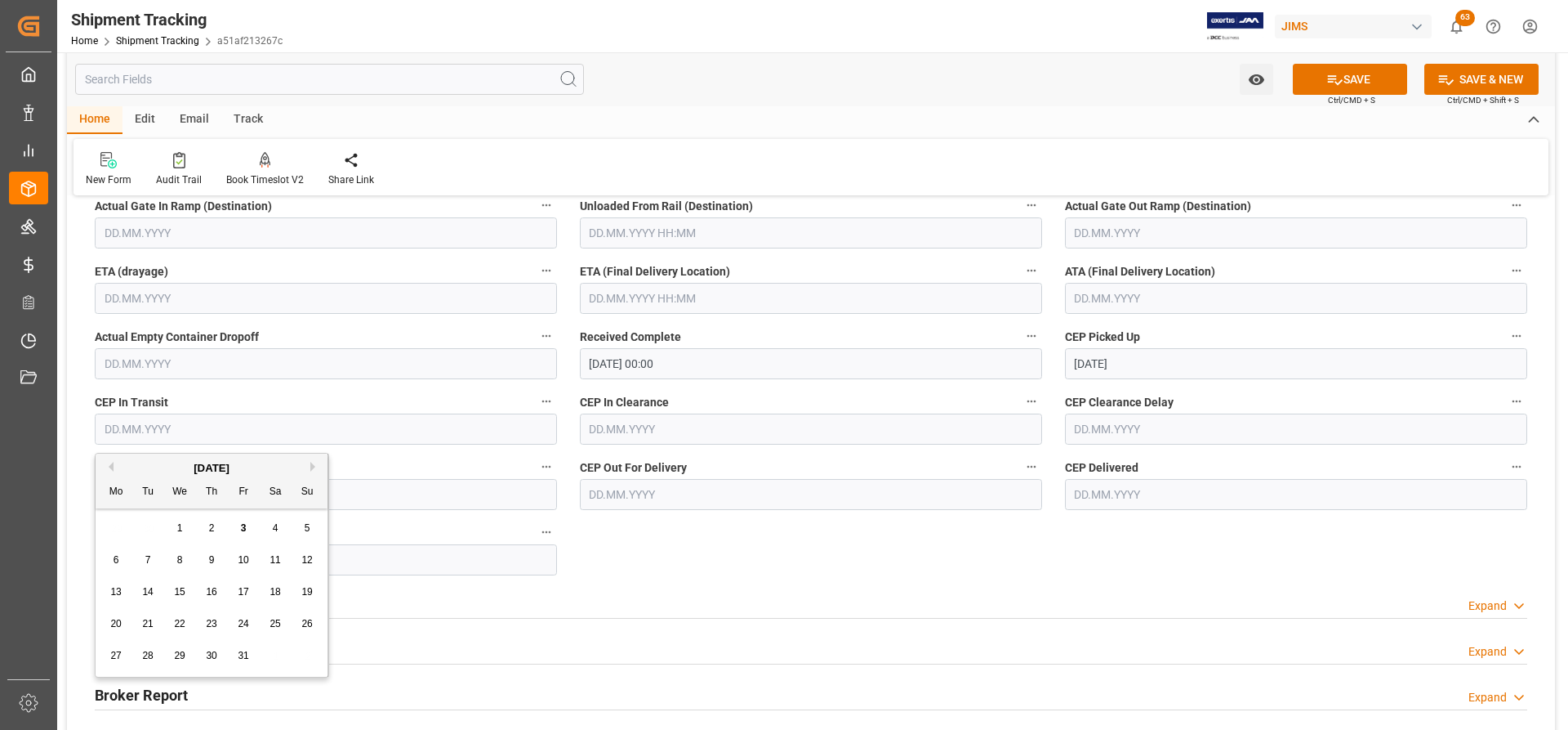
click at [242, 529] on span "3" at bounding box center [244, 527] width 5 height 12
type input "03.10.2025"
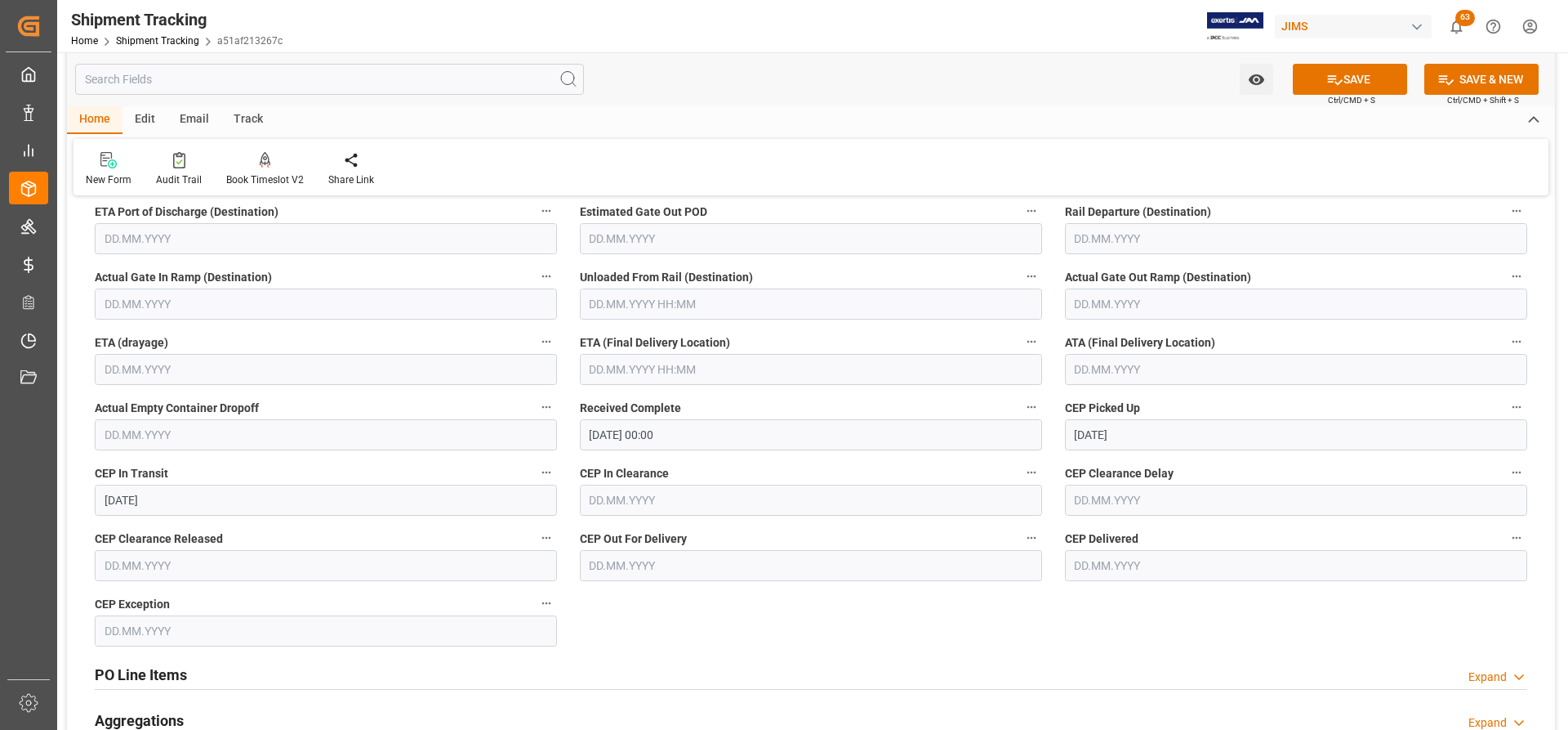
scroll to position [250, 0]
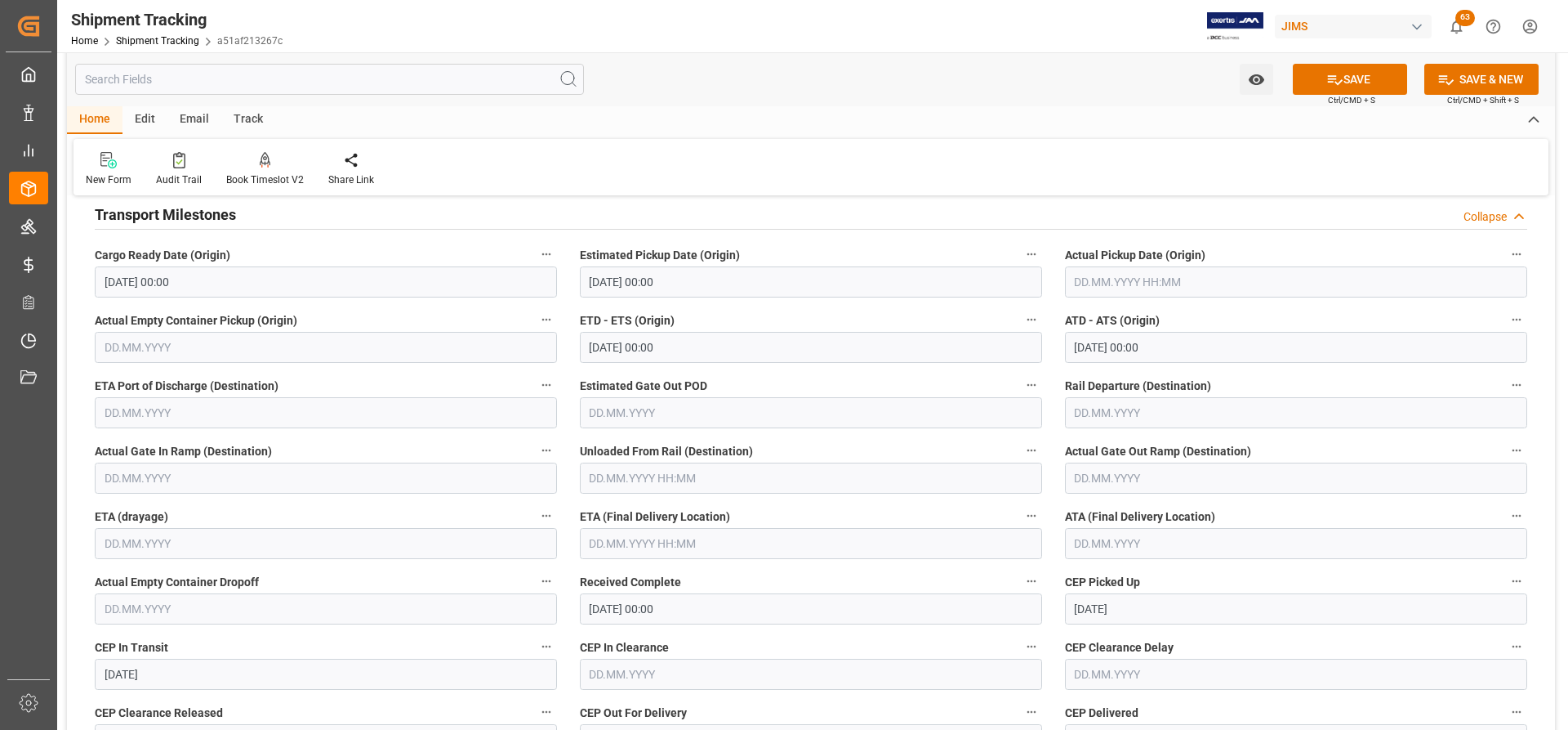
click at [1105, 543] on input "text" at bounding box center [1296, 543] width 462 height 31
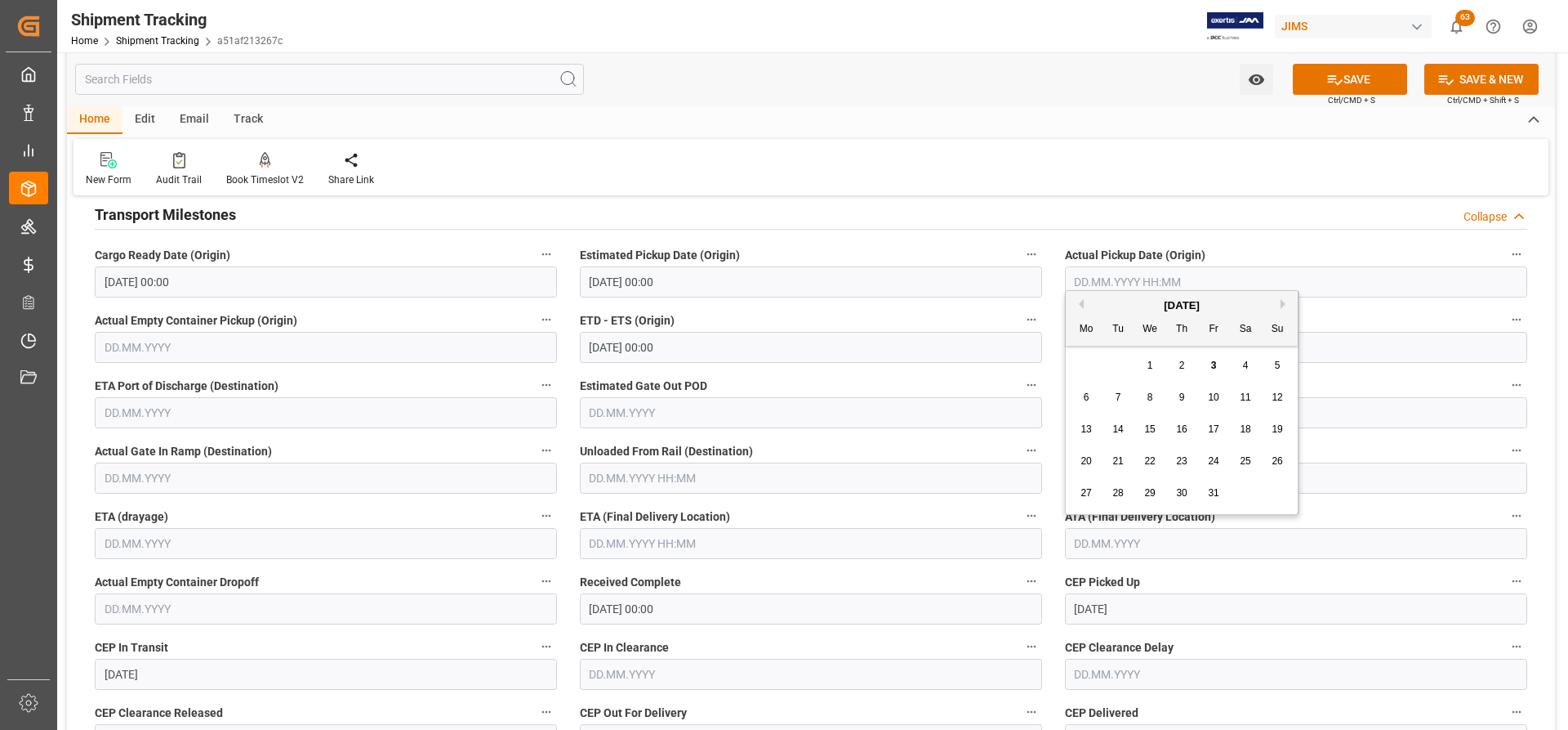
click at [1201, 598] on input "02.10.2025" at bounding box center [1296, 609] width 462 height 31
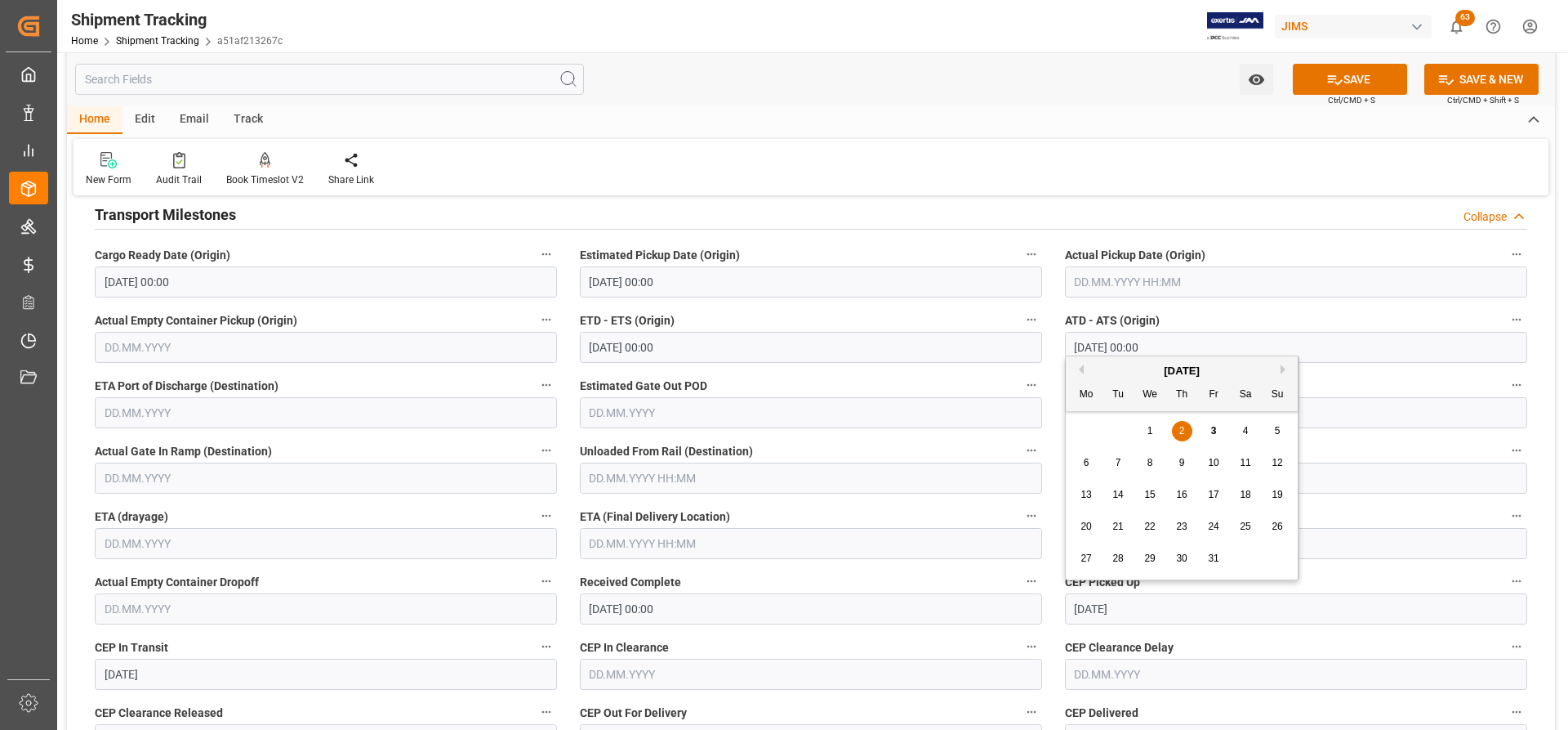
click at [607, 551] on input "text" at bounding box center [811, 543] width 462 height 31
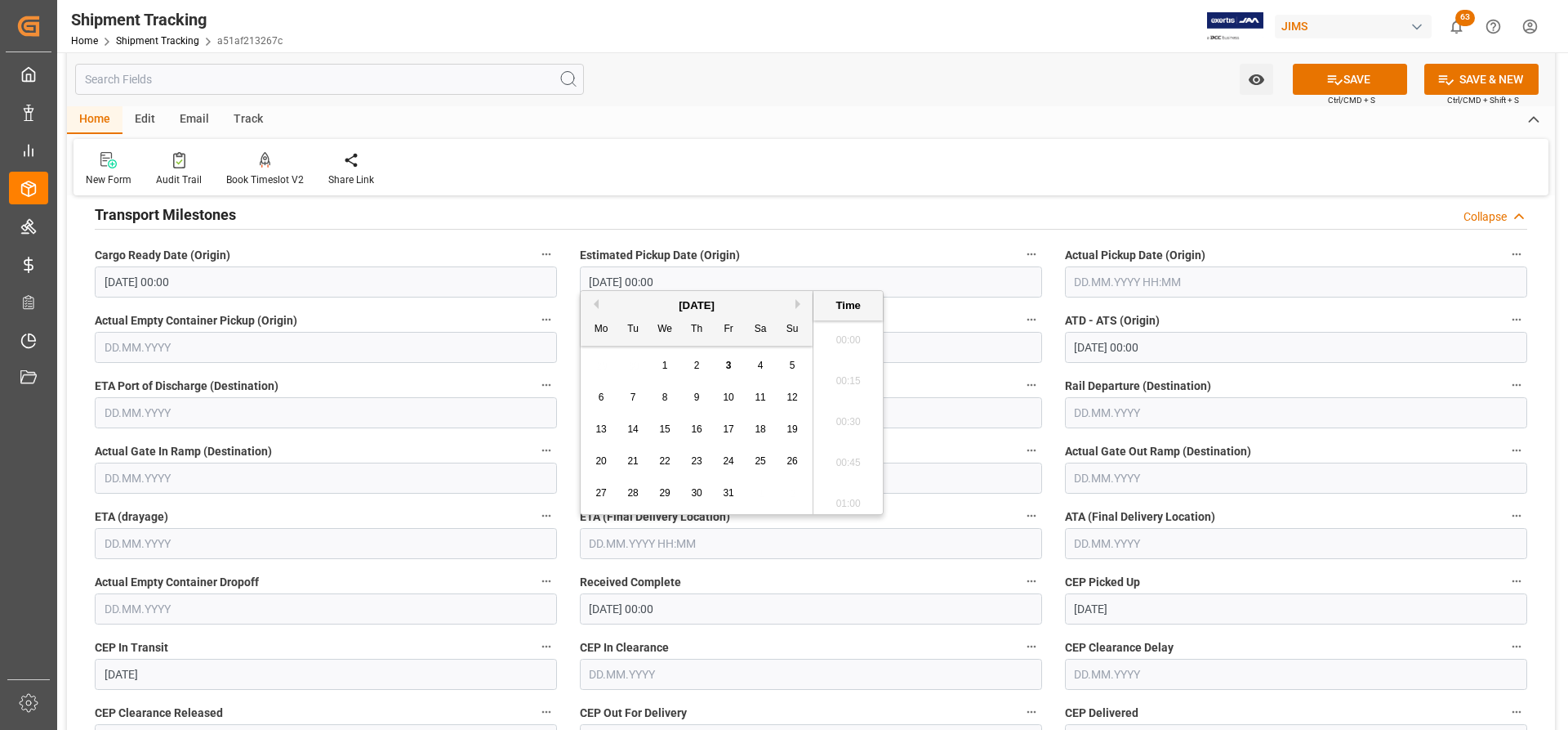
scroll to position [2293, 0]
click at [635, 425] on span "14" at bounding box center [633, 429] width 11 height 12
type input "14.10.2025 00:00"
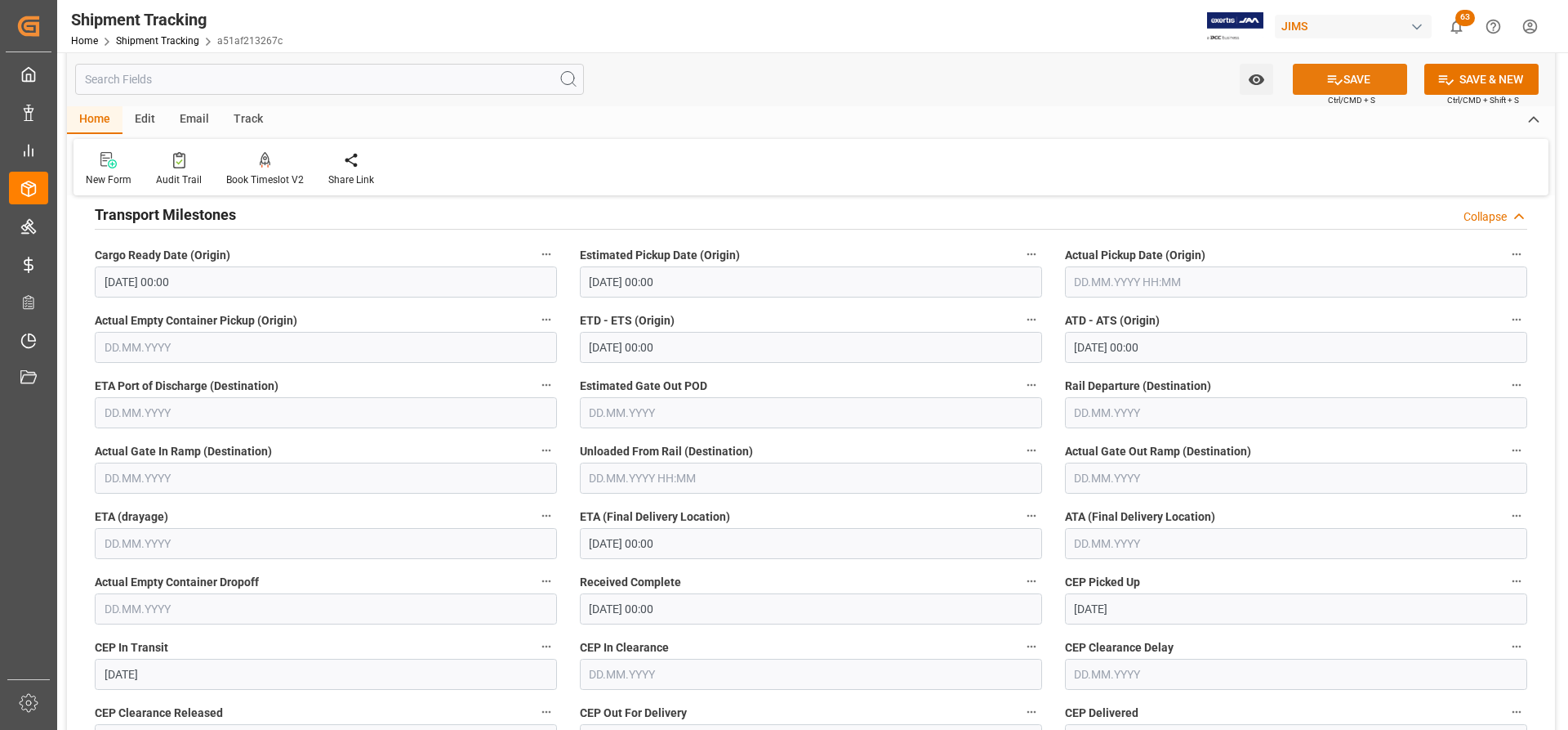
click at [1371, 81] on button "SAVE" at bounding box center [1349, 79] width 114 height 31
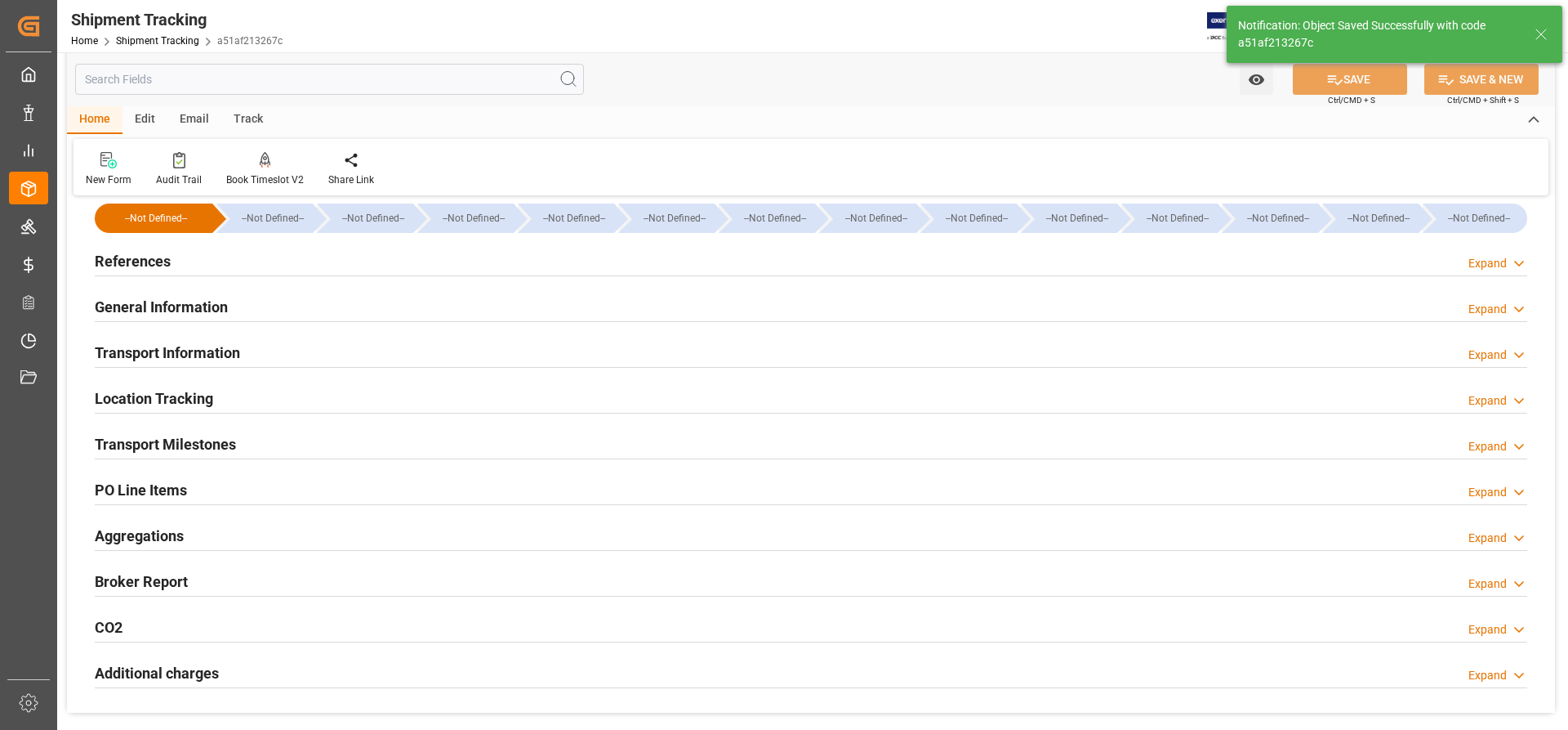
scroll to position [0, 0]
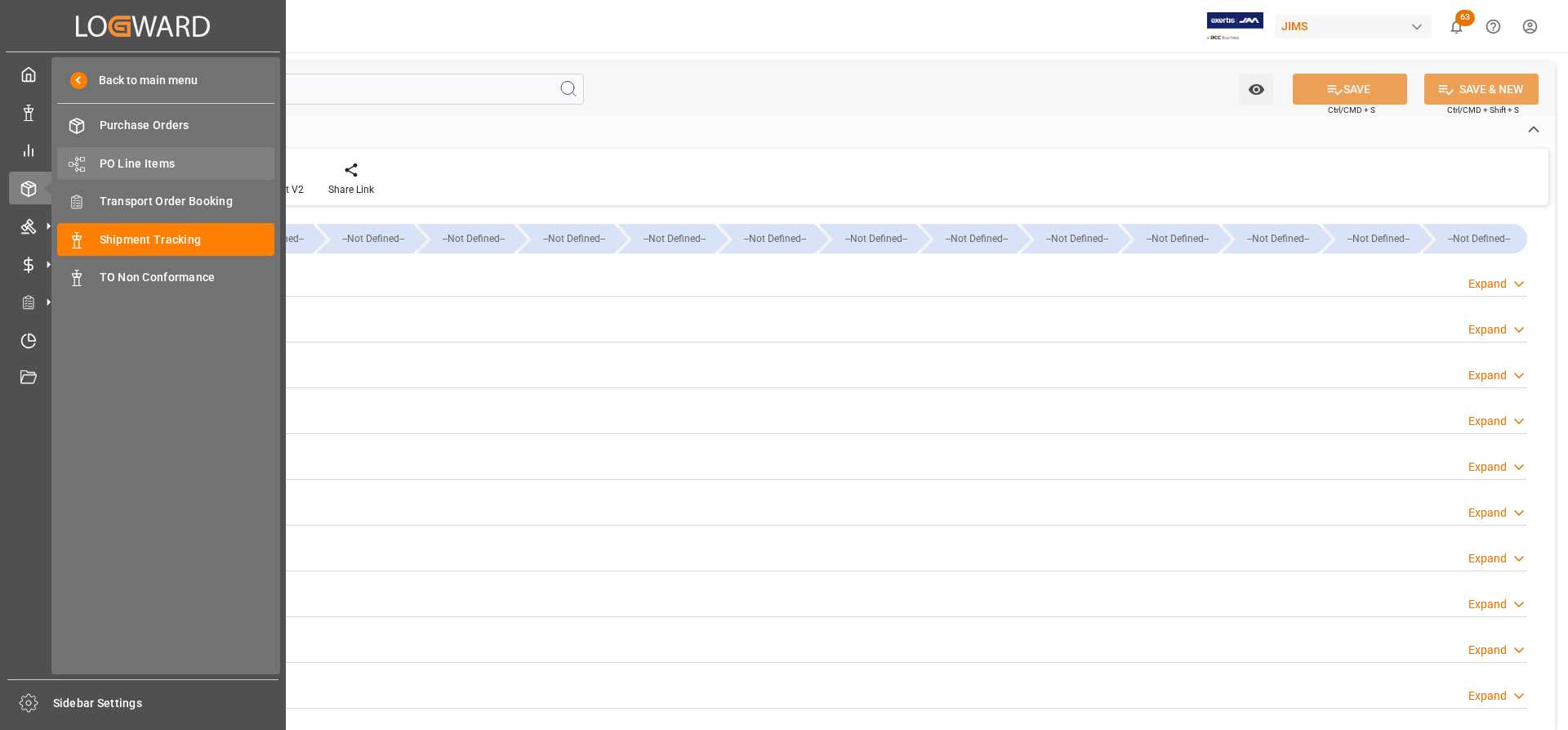
click at [125, 155] on span "PO Line Items" at bounding box center [187, 163] width 176 height 17
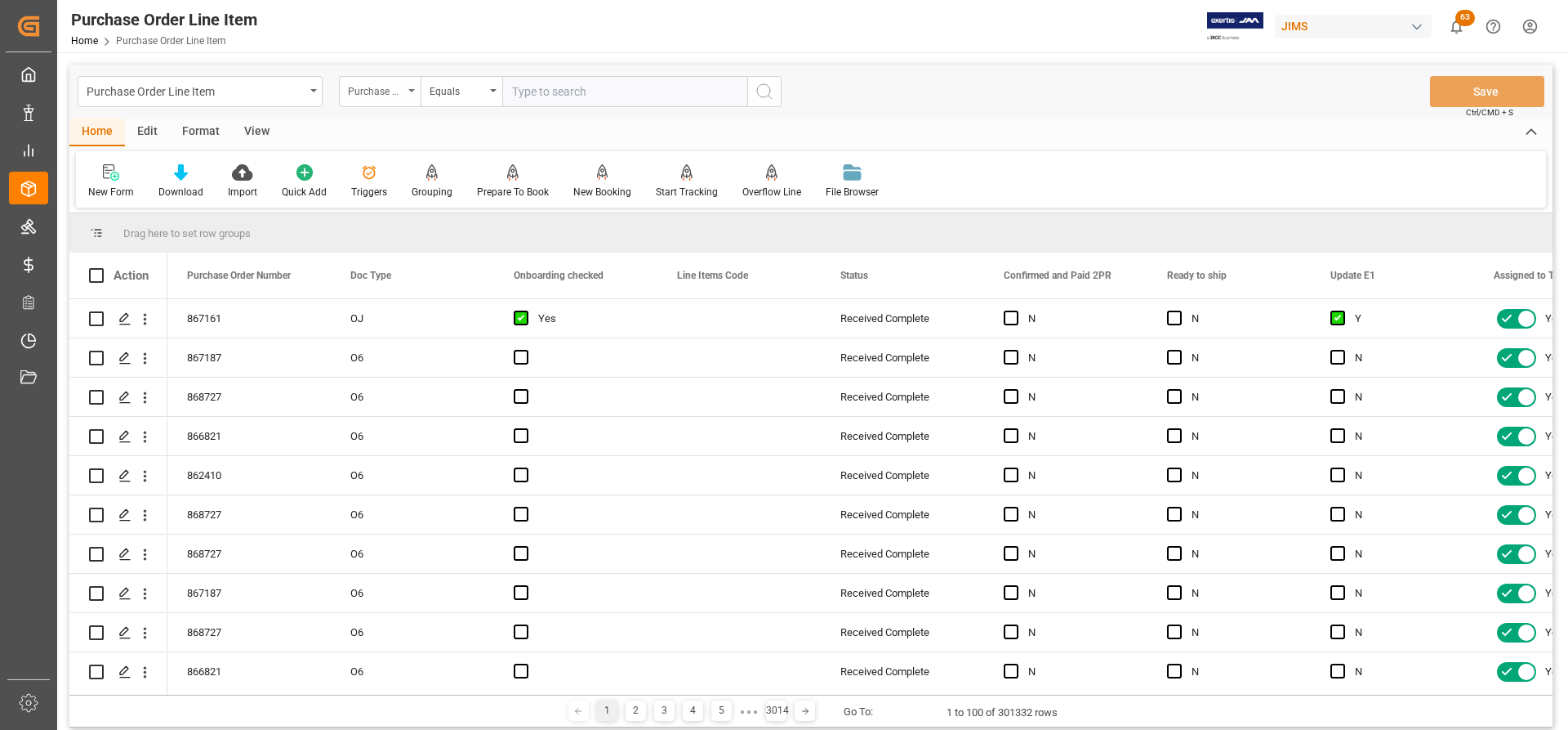
click at [400, 91] on div "Purchase Order Number" at bounding box center [375, 89] width 56 height 19
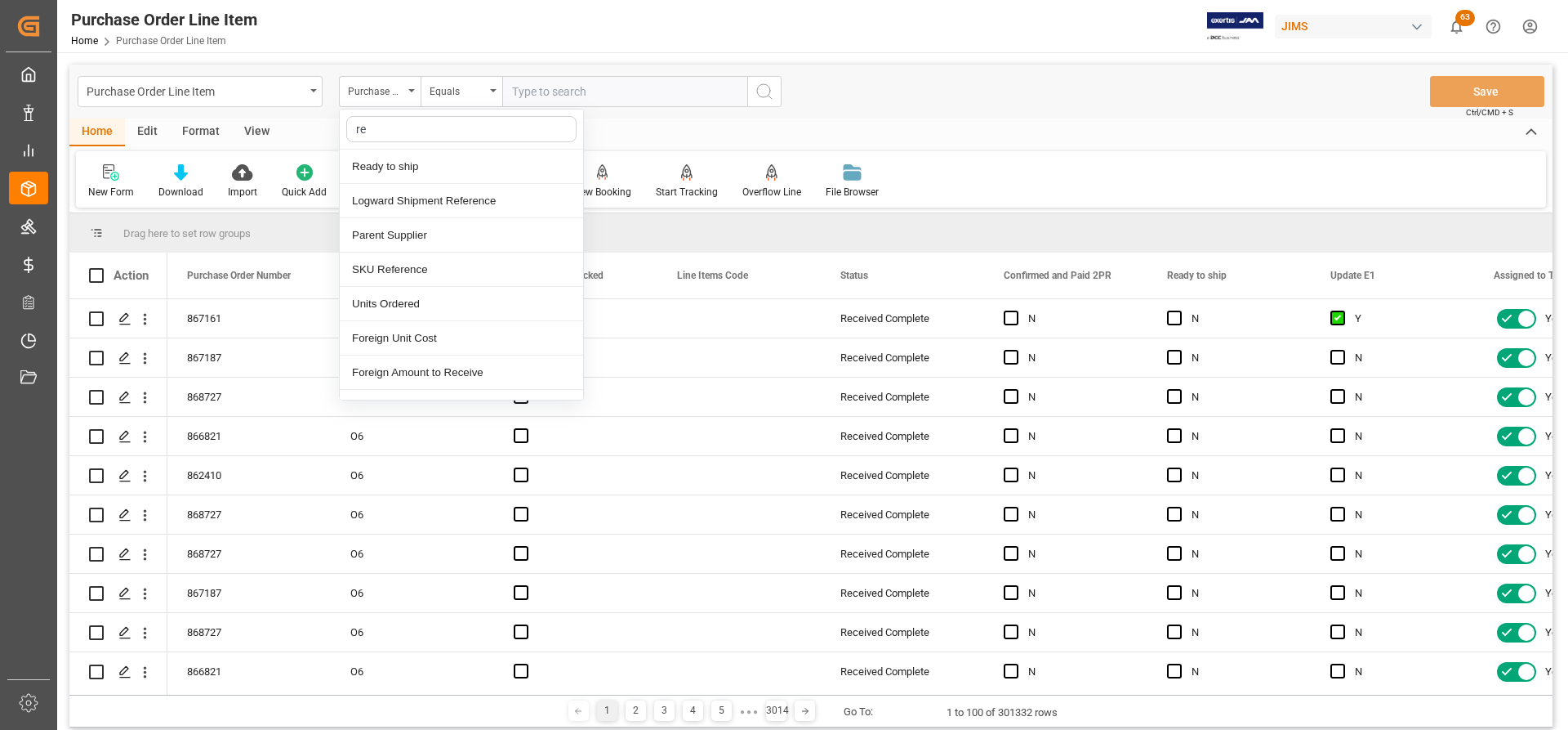
type input "ref"
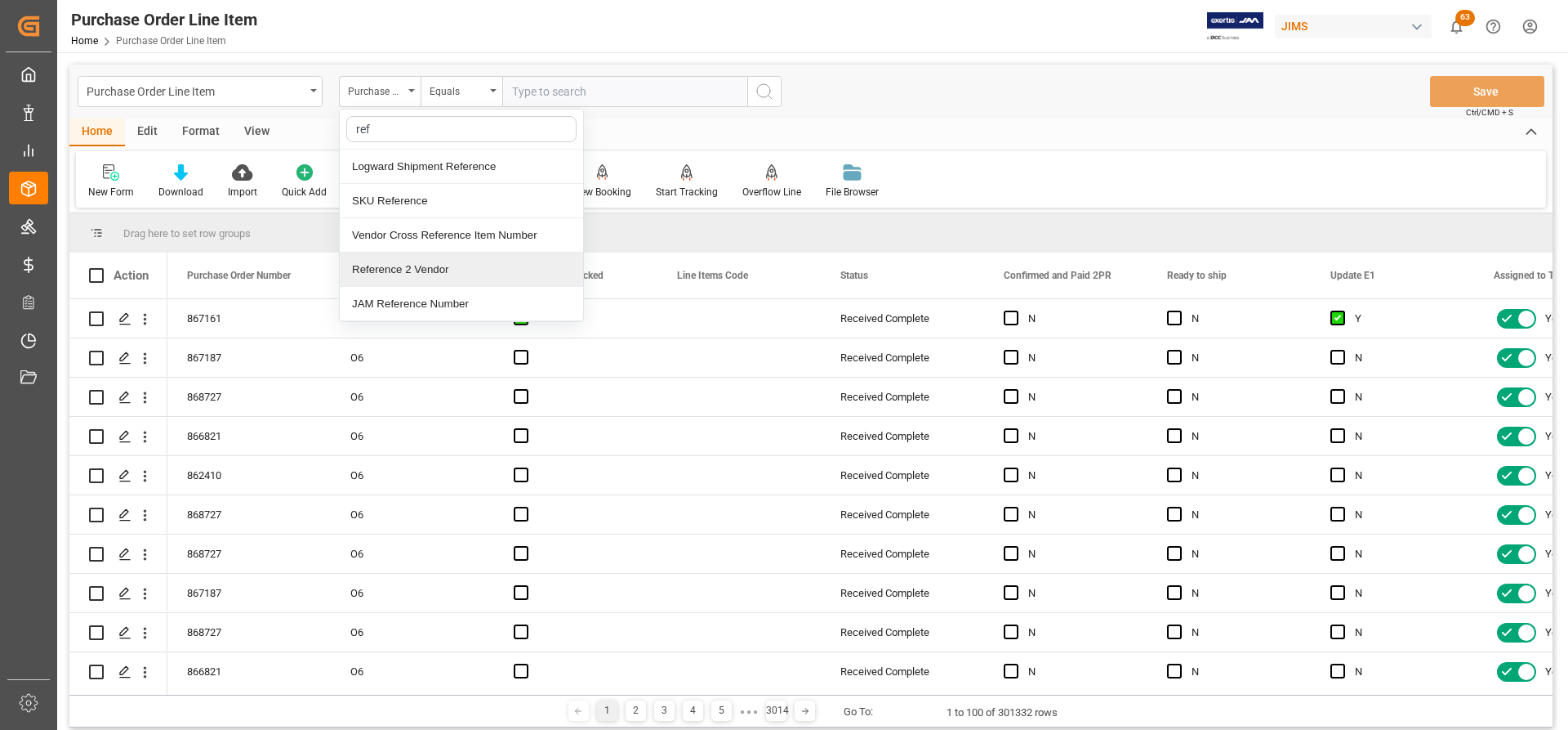
click at [410, 270] on div "Reference 2 Vendor" at bounding box center [461, 270] width 244 height 35
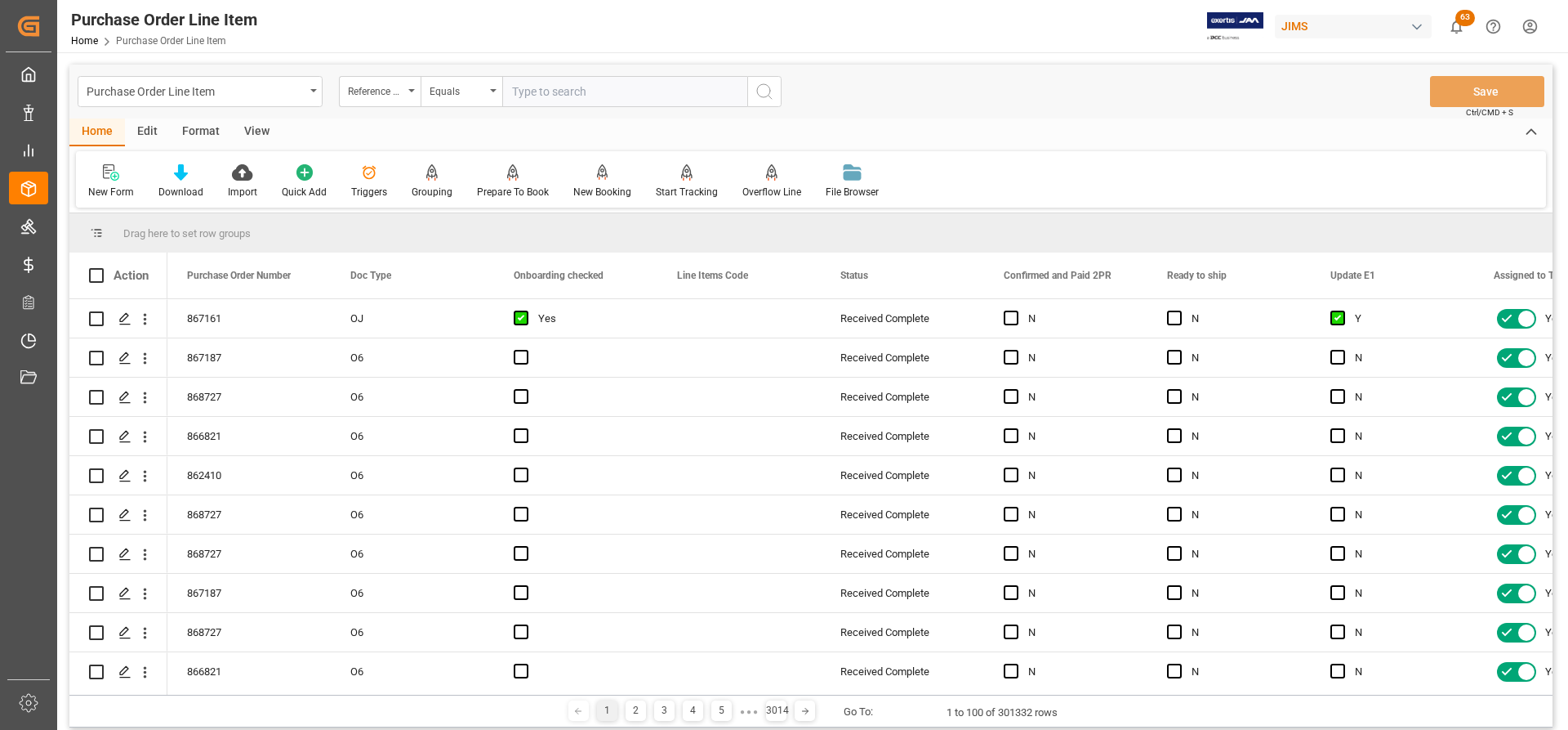
paste input "77-11371-US"
type input "77-11371-US"
click at [769, 99] on icon "search button" at bounding box center [763, 91] width 19 height 19
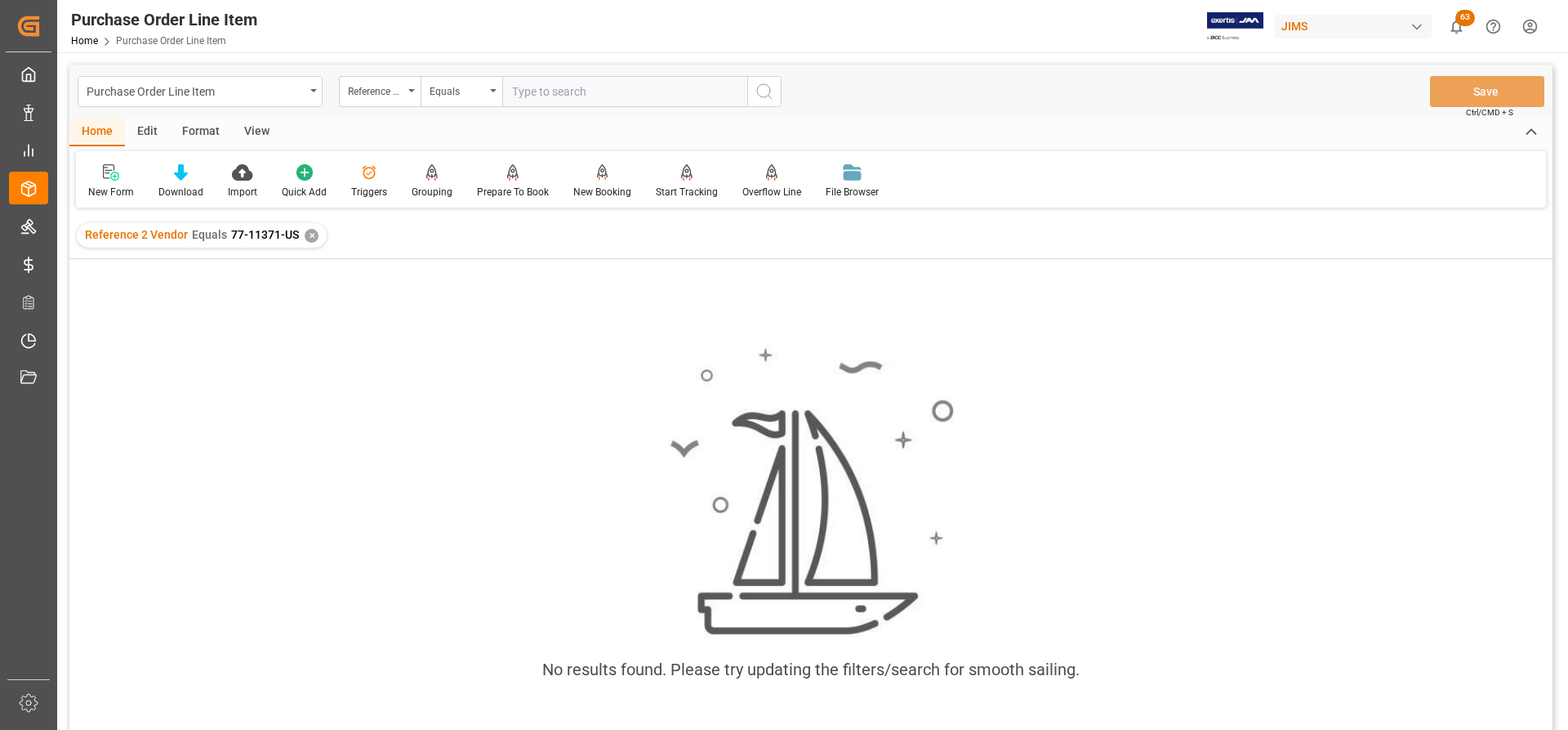
click at [306, 232] on div "✕" at bounding box center [311, 235] width 14 height 14
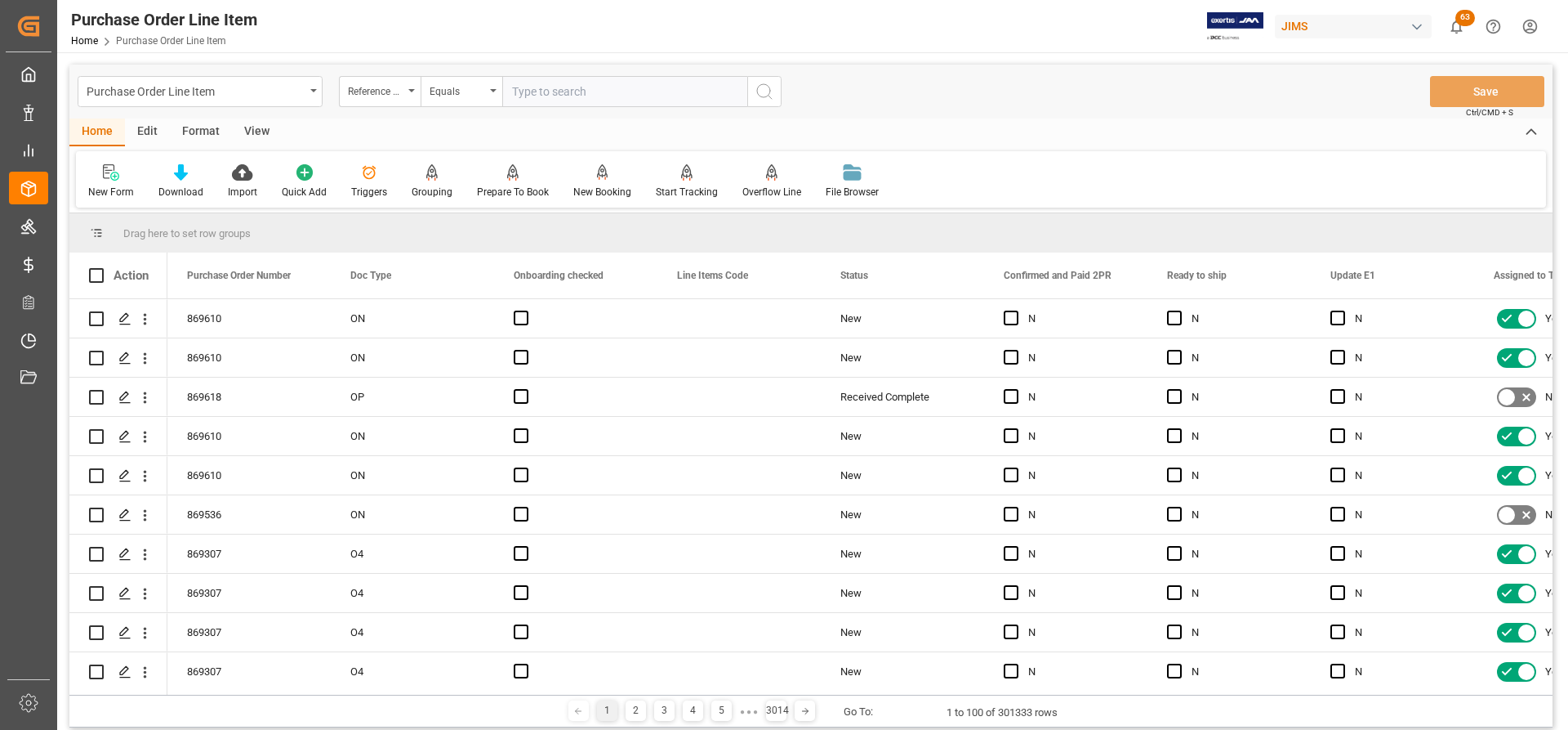
paste input "77-11371-US"
type input "77-11371-US"
click at [769, 89] on icon "search button" at bounding box center [763, 91] width 19 height 19
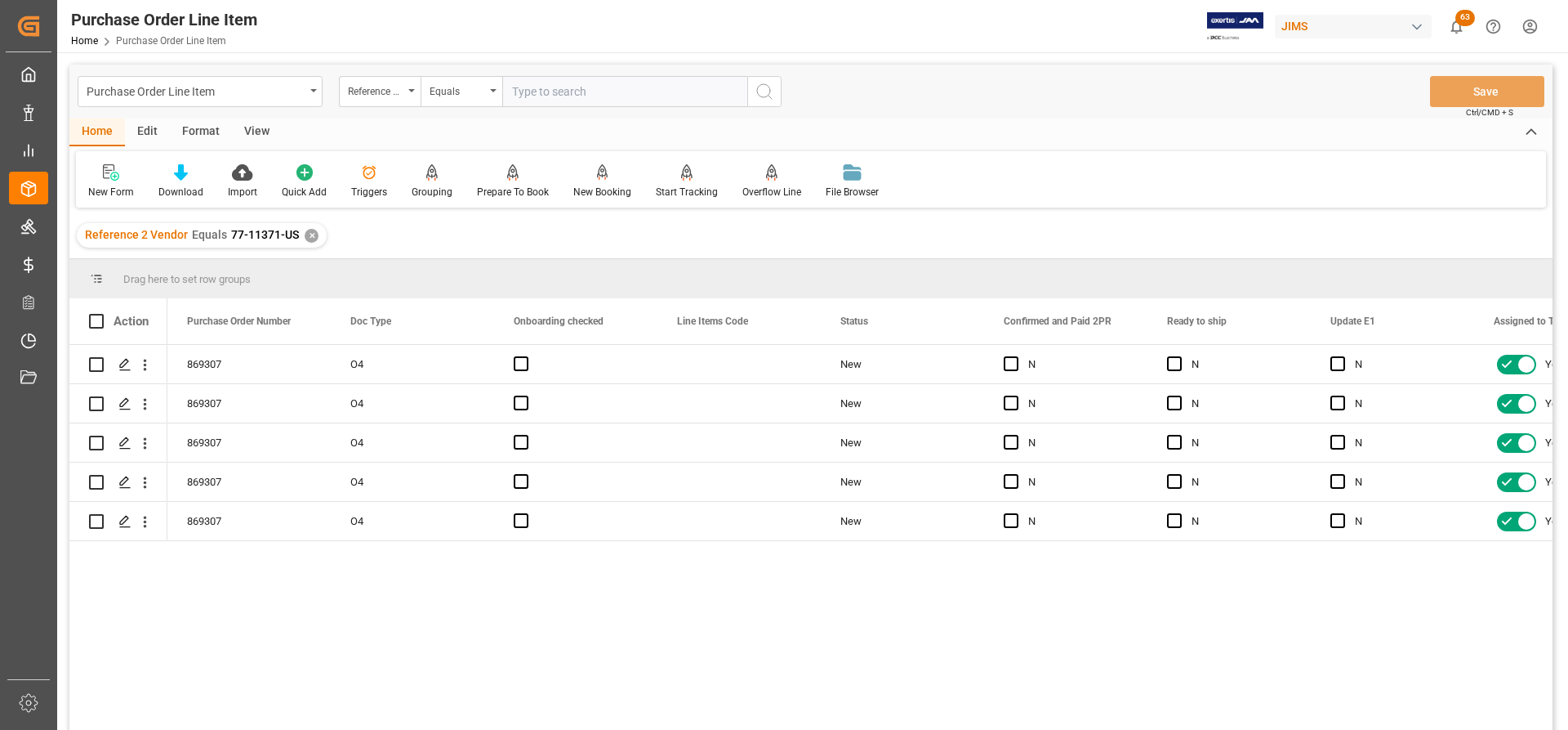
click at [254, 132] on div "View" at bounding box center [256, 132] width 50 height 27
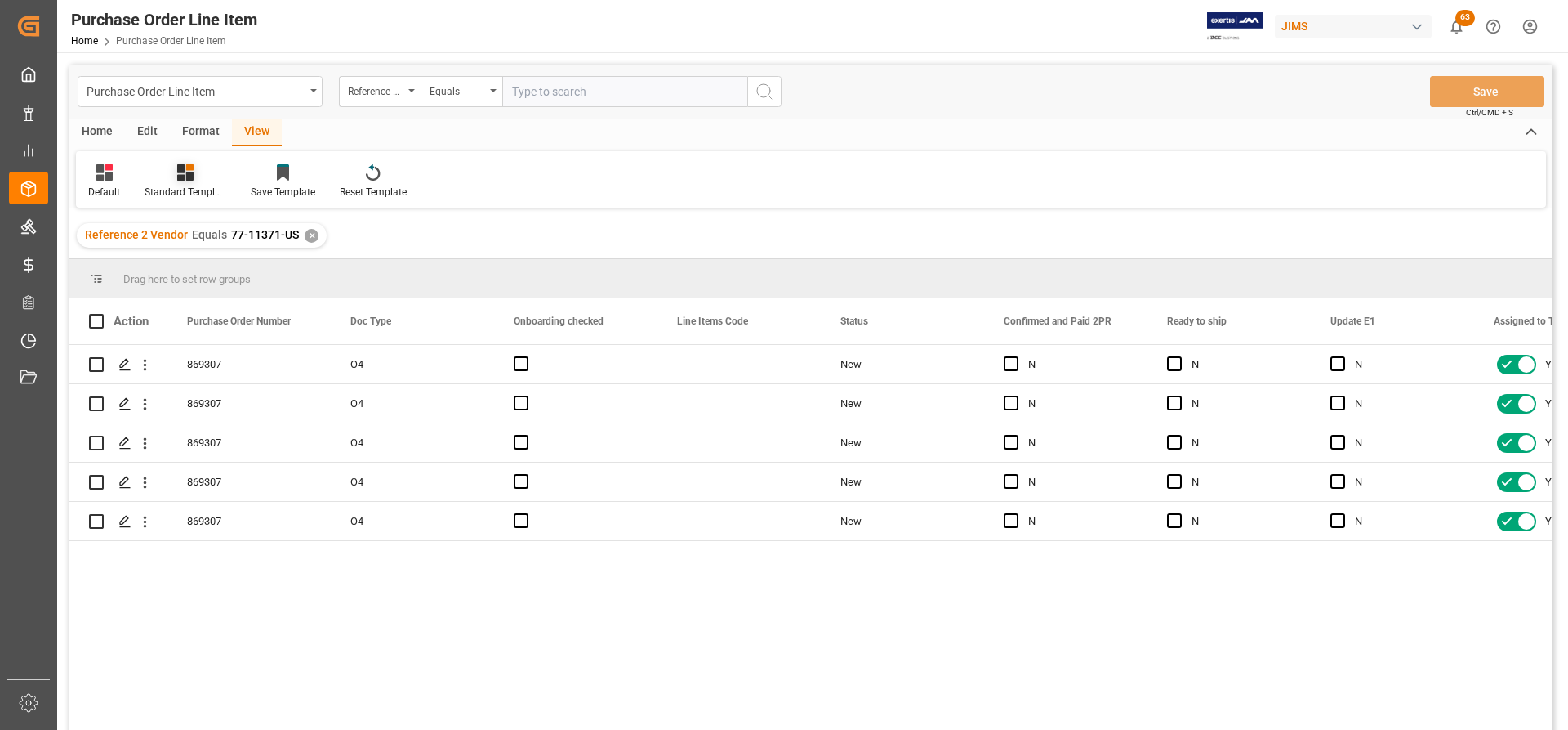
click at [173, 183] on div "Standard Templates" at bounding box center [185, 181] width 106 height 36
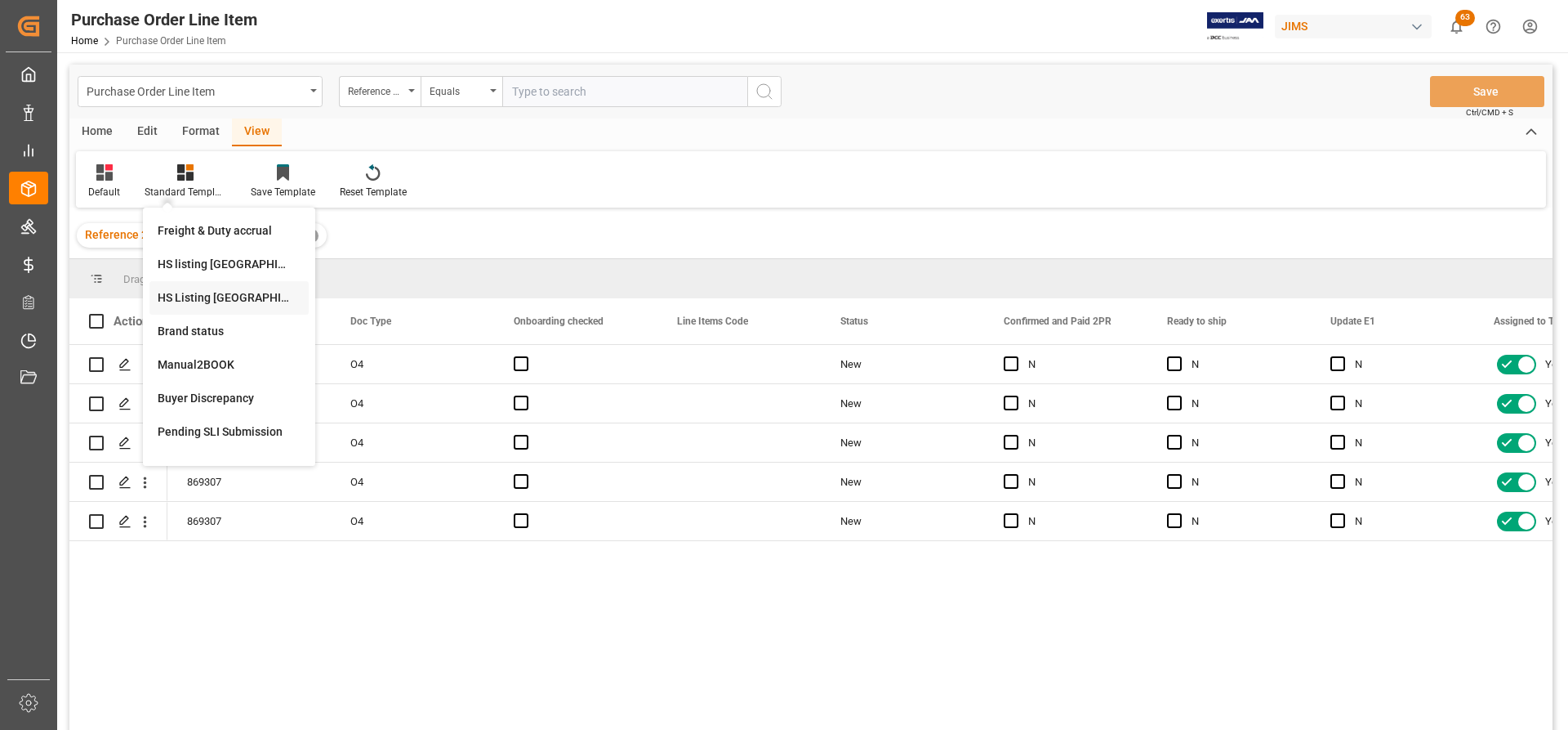
click at [197, 289] on div "HS Listing CANADA" at bounding box center [229, 297] width 143 height 17
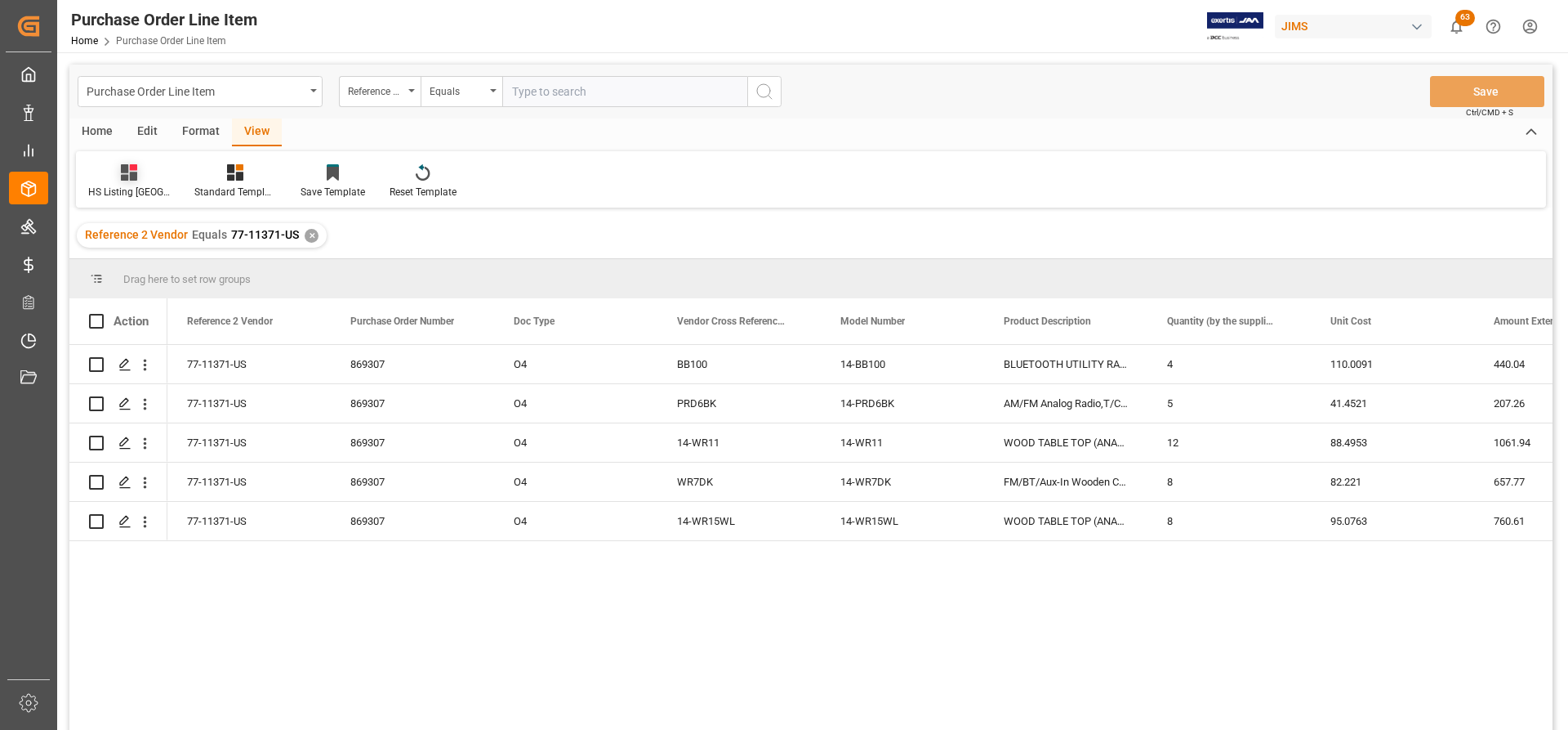
click at [129, 184] on div "HS Listing CANADA" at bounding box center [130, 192] width 82 height 15
click at [90, 129] on div "Home" at bounding box center [97, 132] width 56 height 27
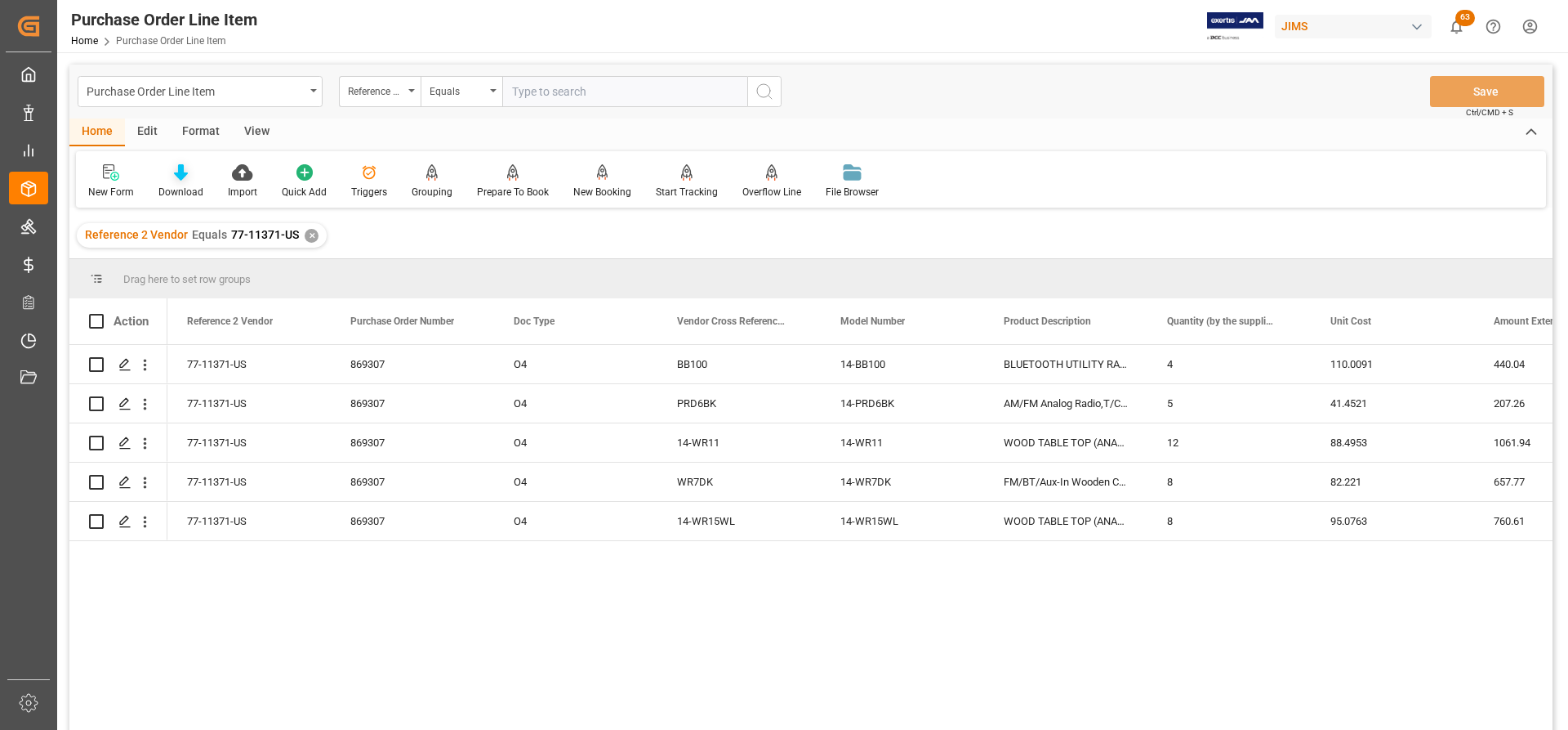
click at [182, 174] on icon at bounding box center [181, 172] width 14 height 16
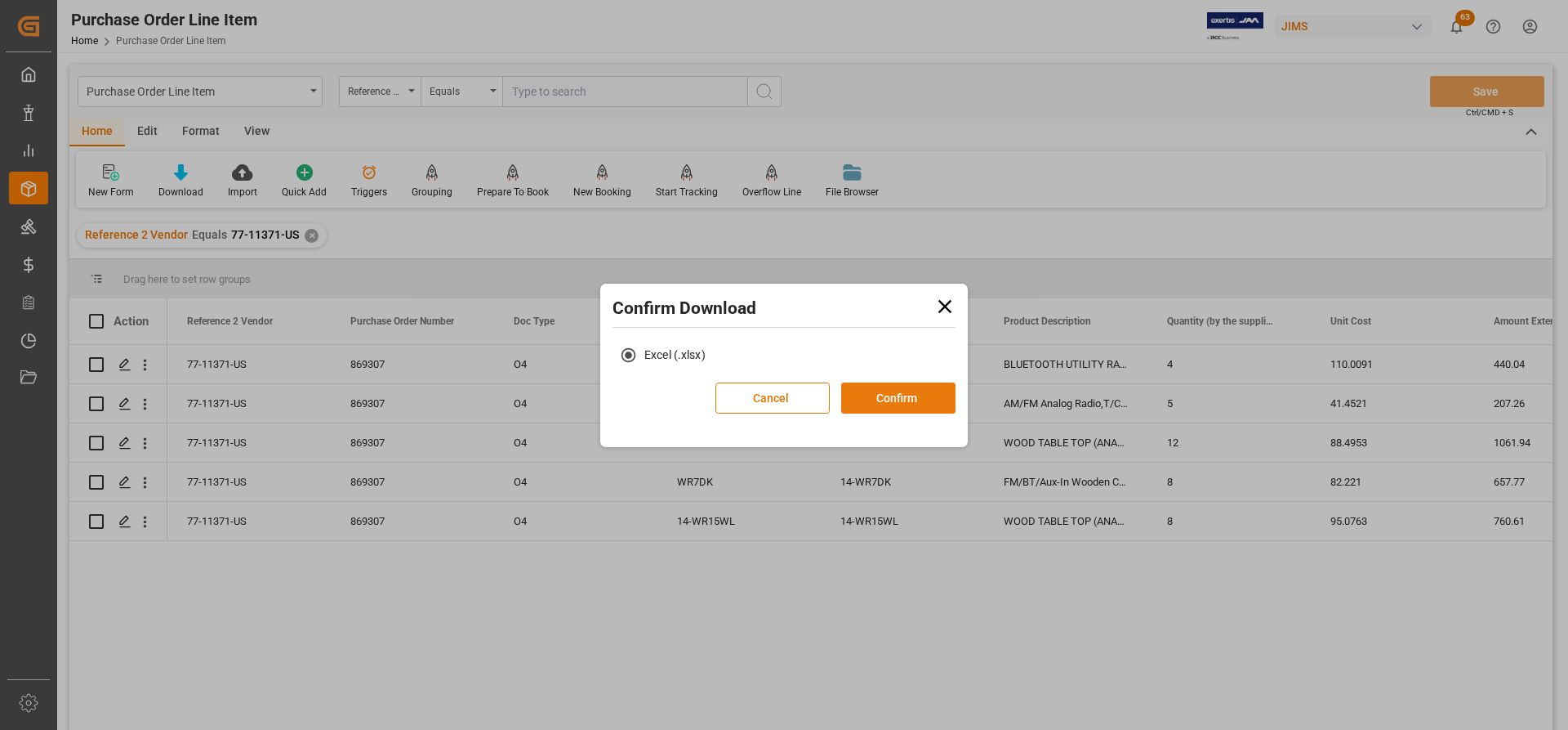
click at [879, 400] on button "Confirm" at bounding box center [898, 398] width 114 height 31
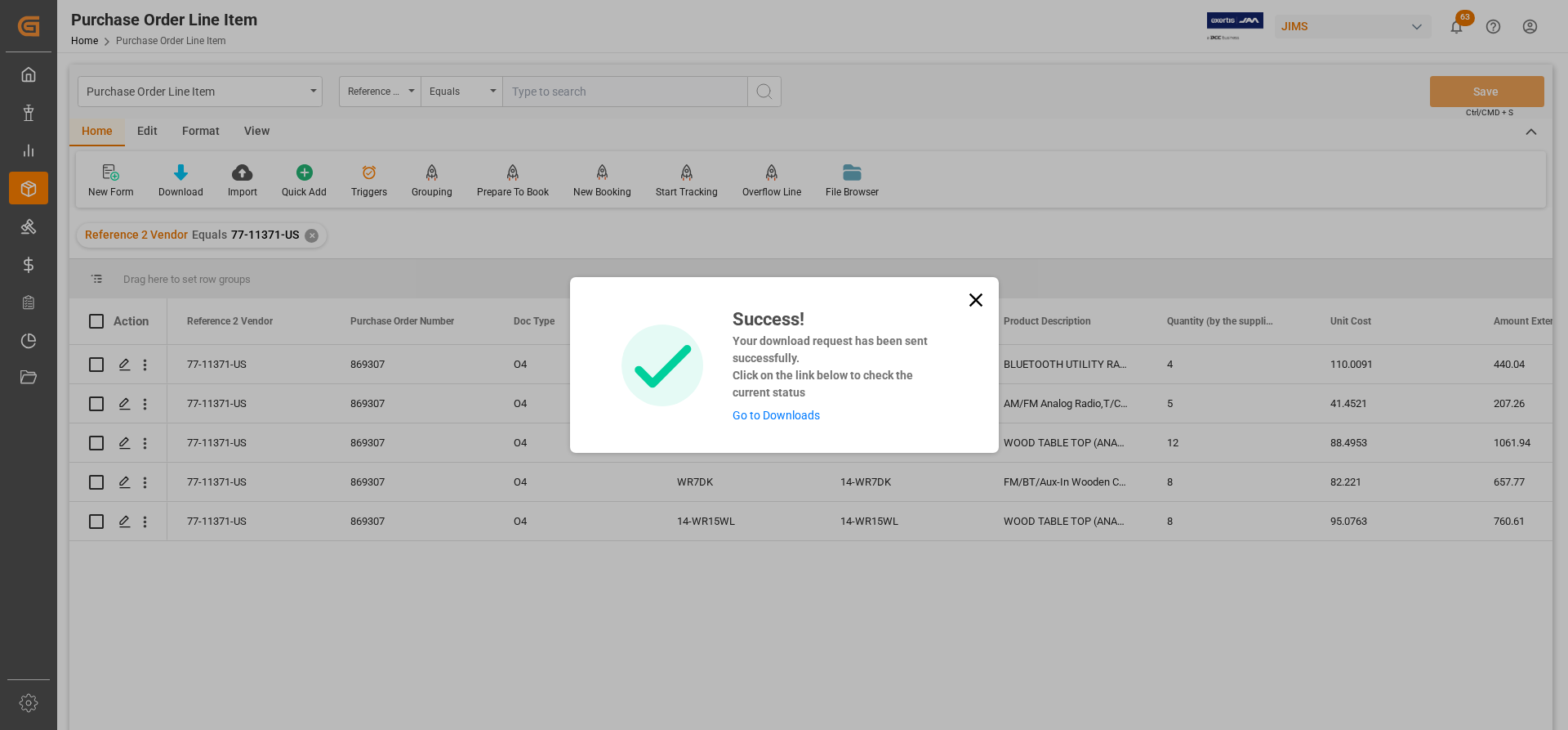
click at [763, 408] on div "Success! Your download request has been sent successfully. Click on the link be…" at bounding box center [834, 365] width 226 height 119
click at [762, 414] on link "Go to Downloads" at bounding box center [776, 415] width 88 height 13
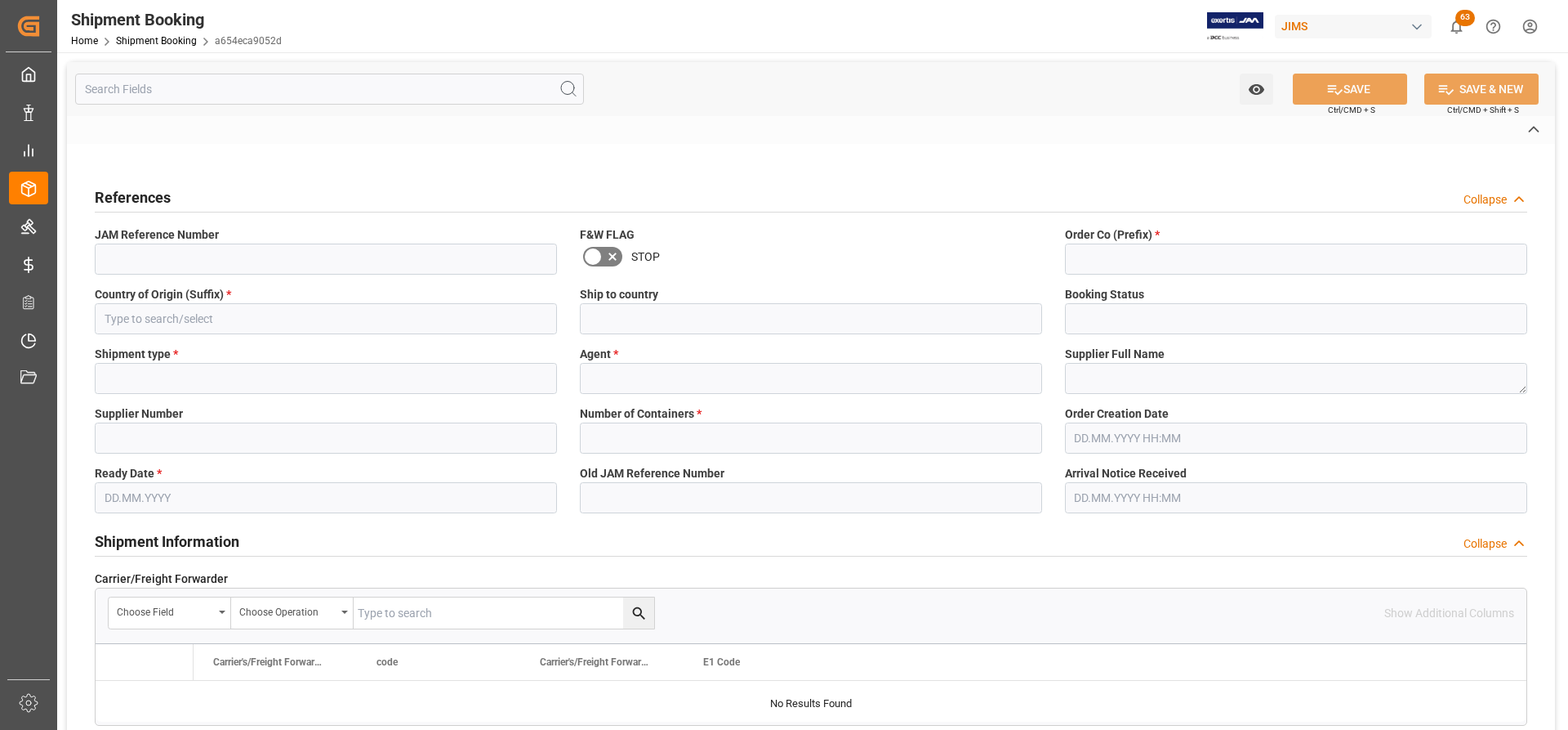
type input "R"
type input "UPS STANDARD GROUND"
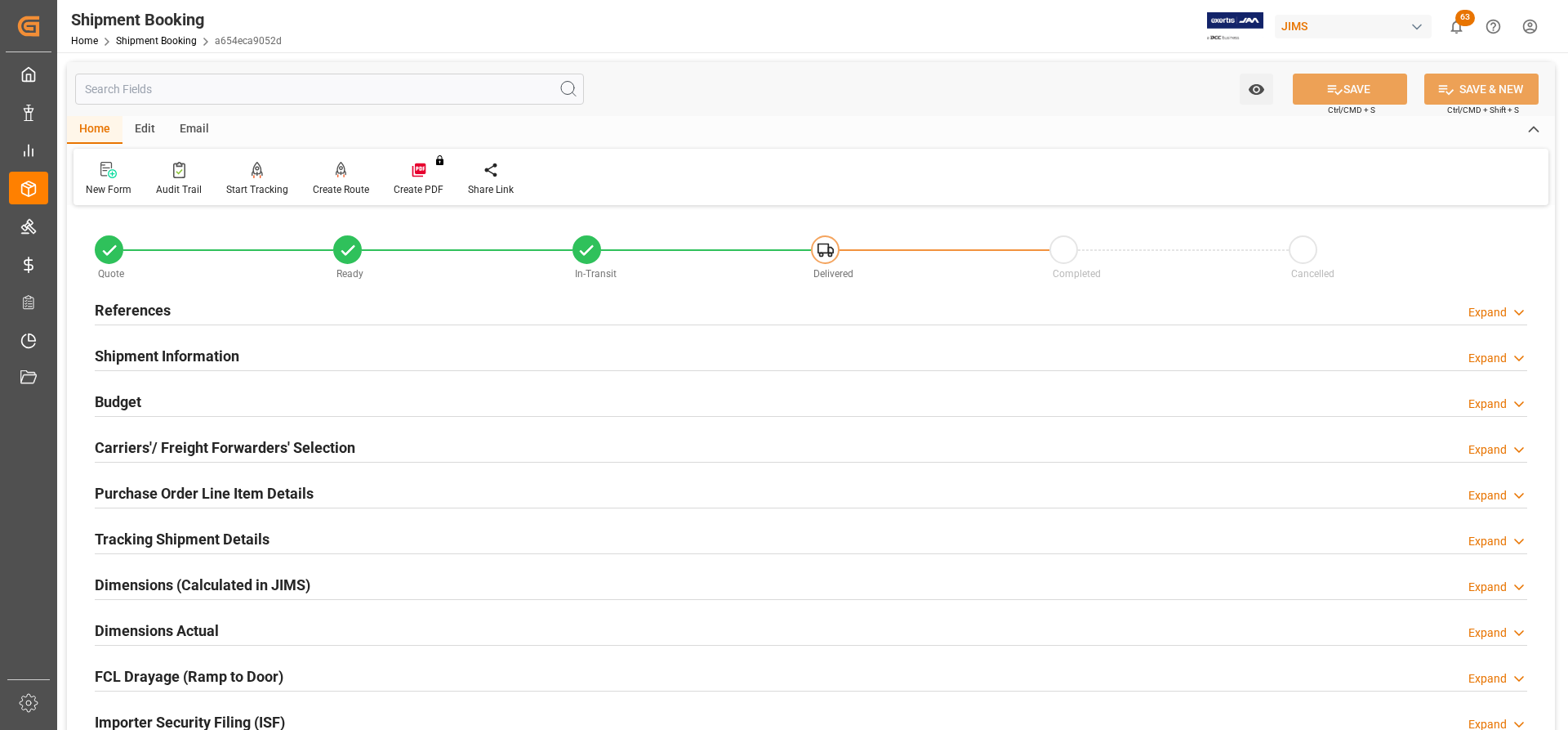
click at [149, 355] on h2 "Shipment Information" at bounding box center [167, 356] width 144 height 22
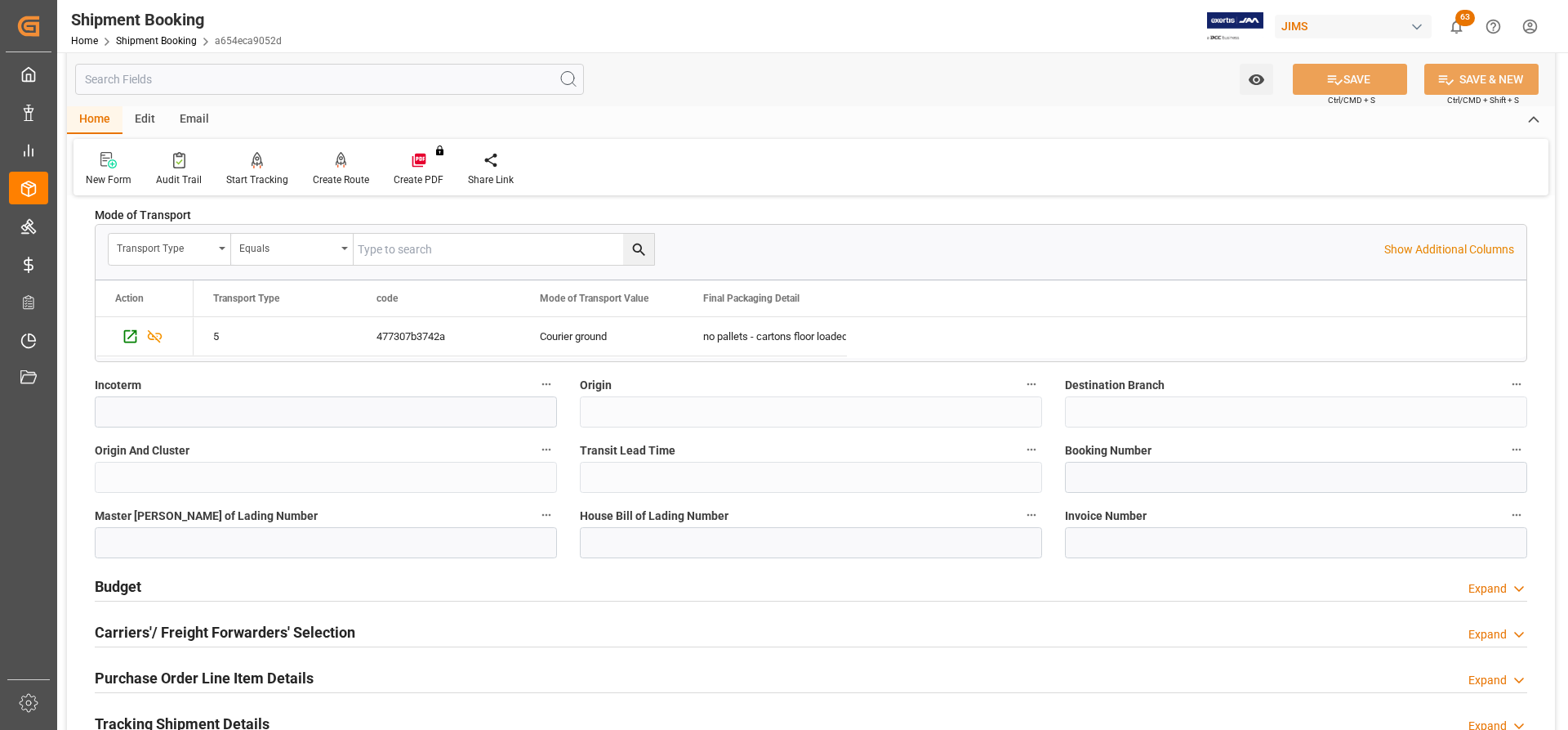
scroll to position [490, 0]
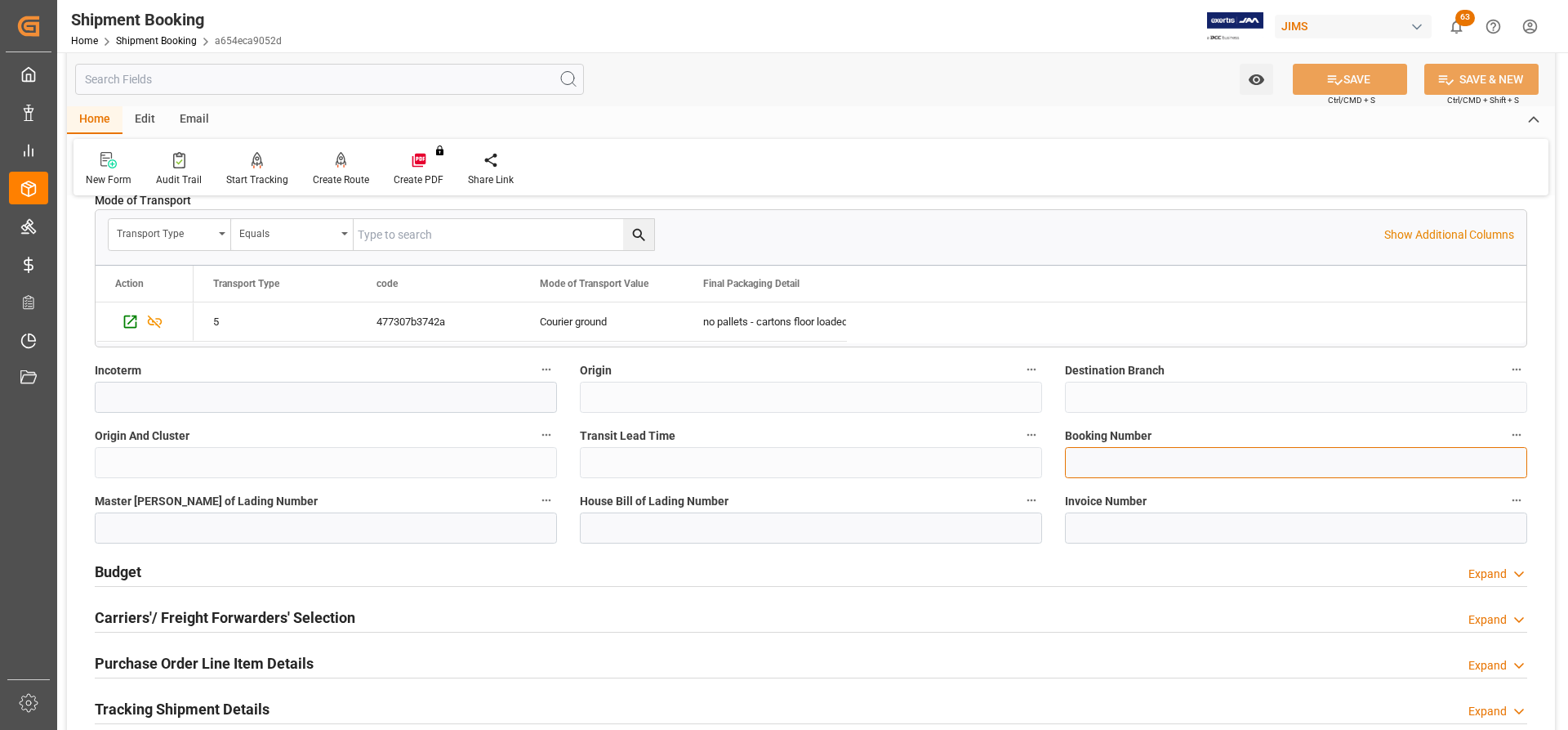
paste input "1Z9023416842930486"
type input "1Z9023416842930486"
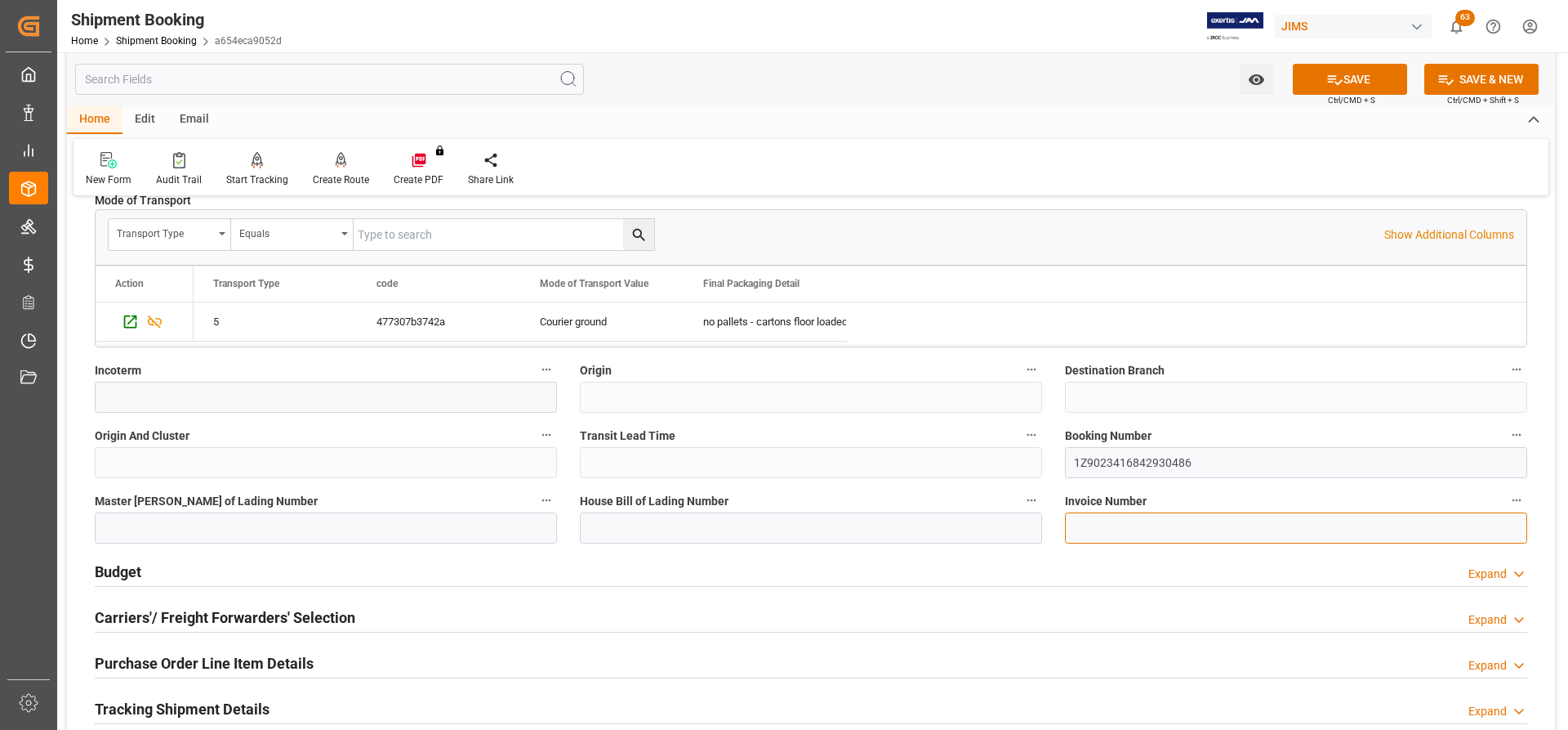
click at [1090, 525] on input at bounding box center [1296, 527] width 462 height 31
type input "185770"
click at [1367, 79] on button "SAVE" at bounding box center [1349, 79] width 114 height 31
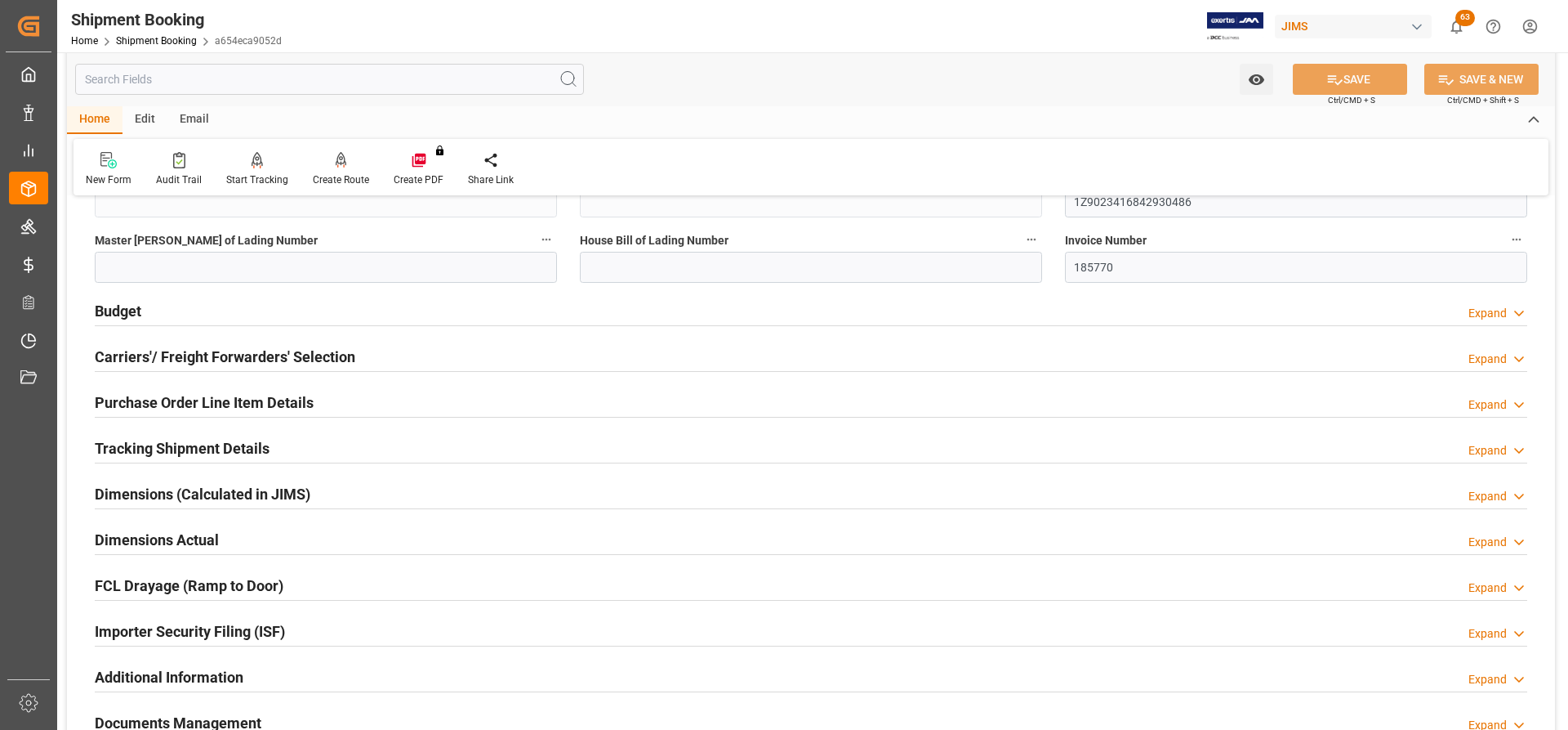
scroll to position [817, 0]
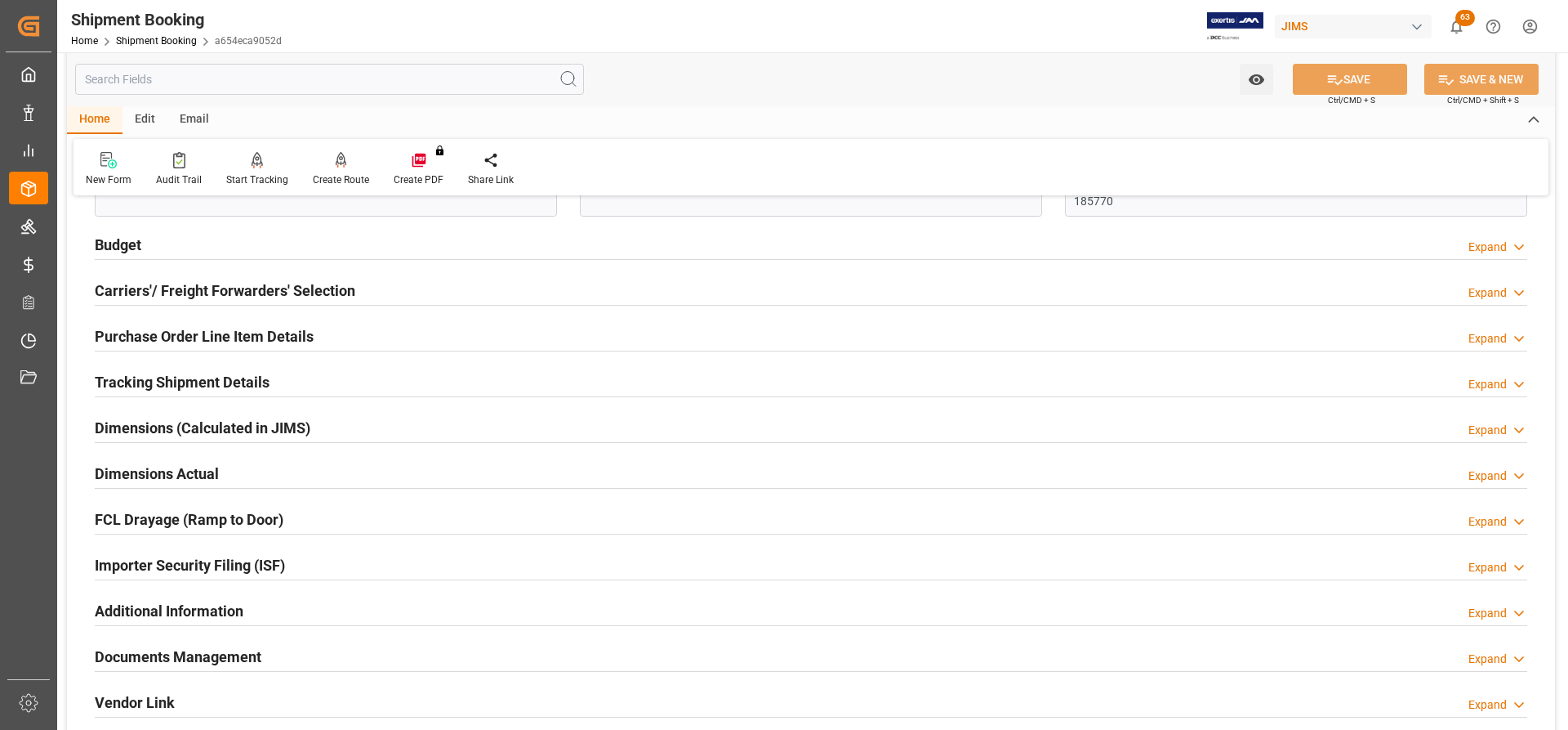
click at [119, 245] on h2 "Budget" at bounding box center [118, 245] width 47 height 22
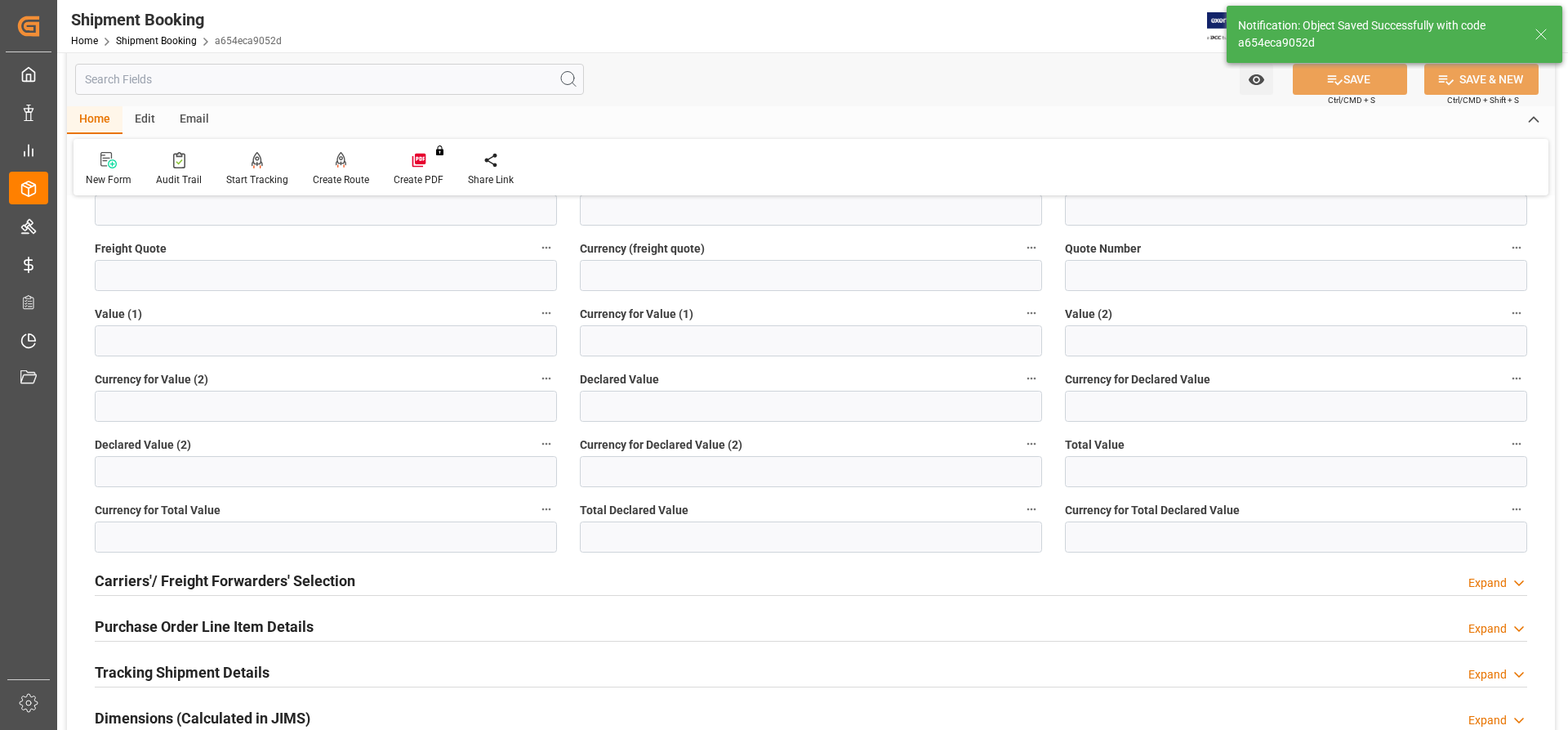
scroll to position [402, 0]
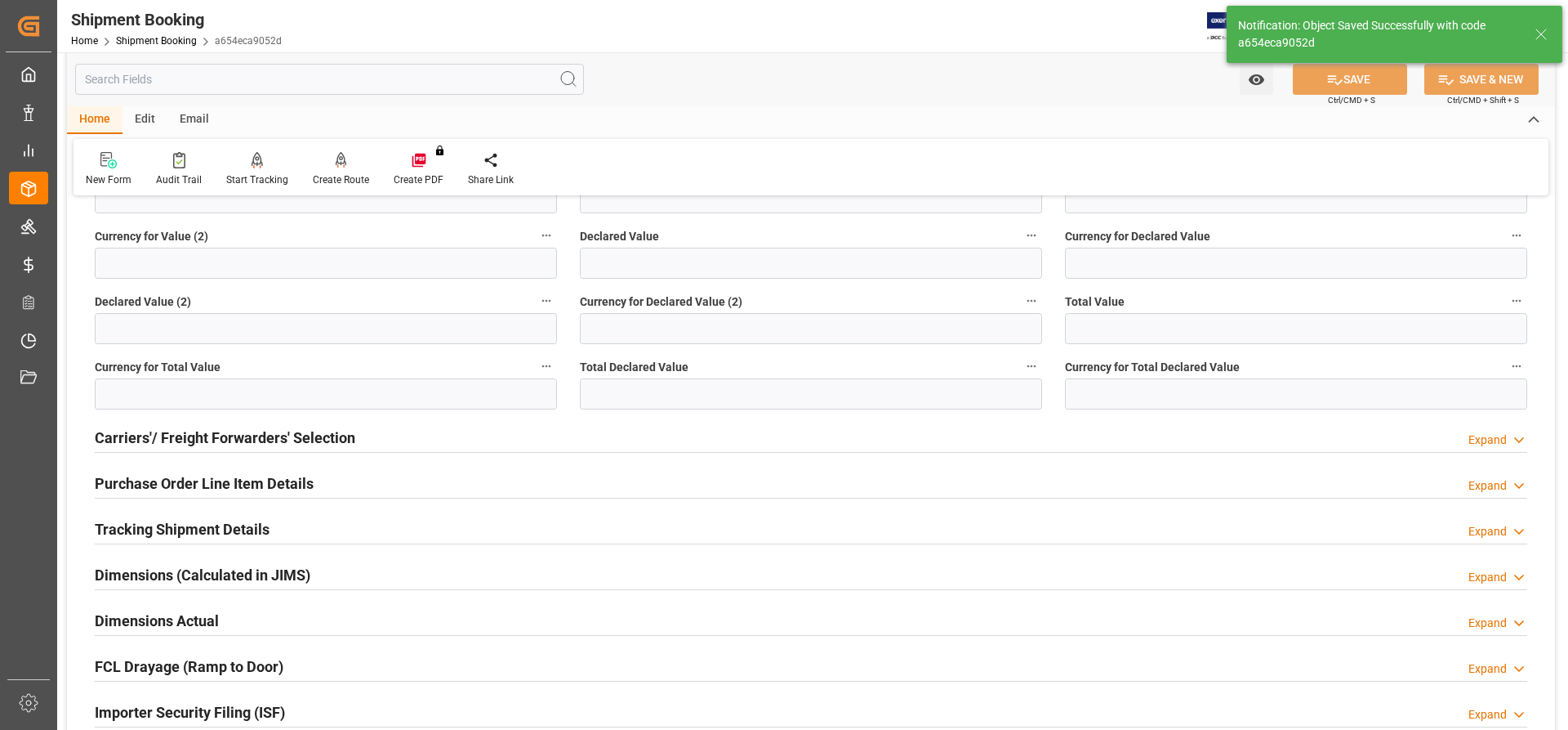
click at [219, 440] on h2 "Carriers'/ Freight Forwarders' Selection" at bounding box center [225, 437] width 261 height 22
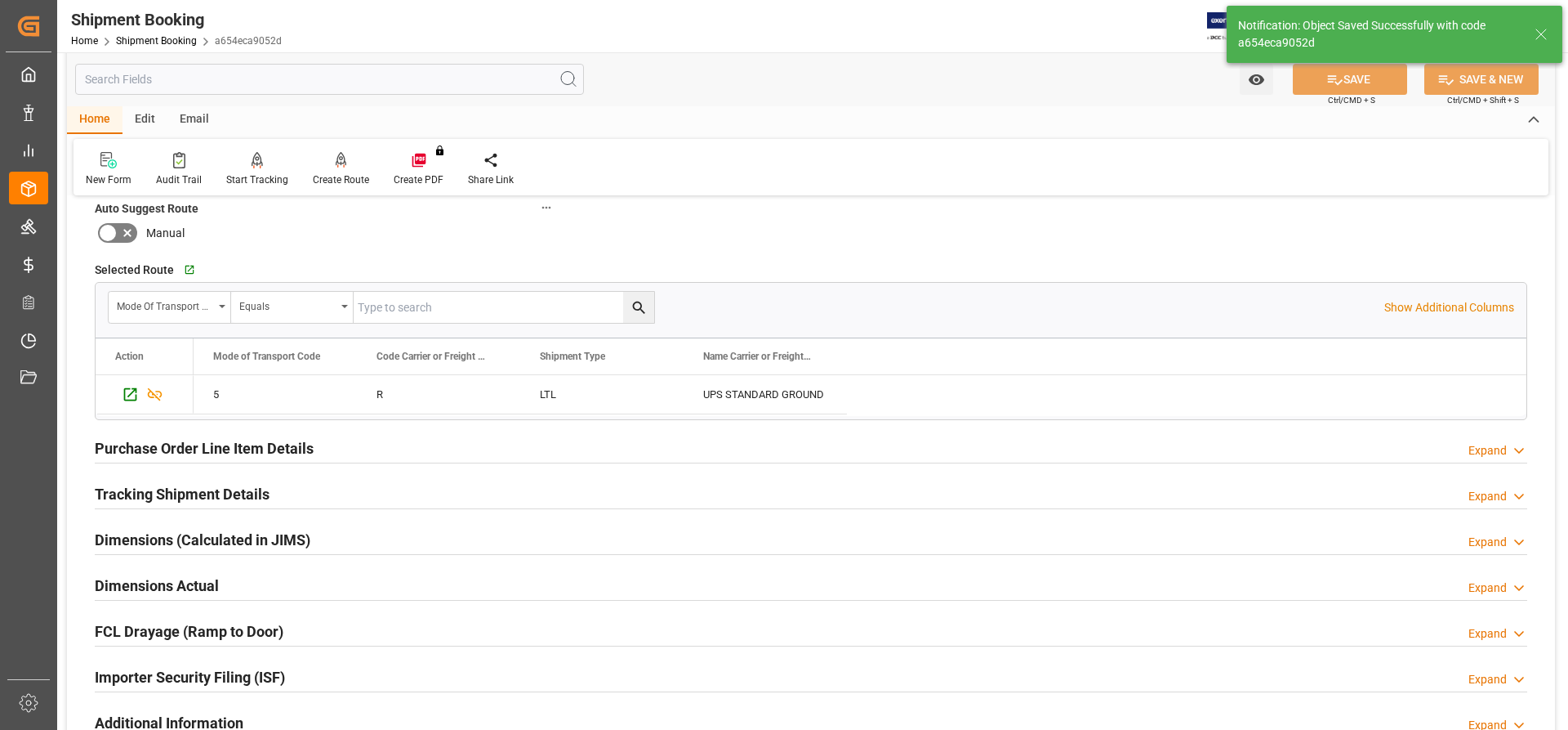
scroll to position [892, 0]
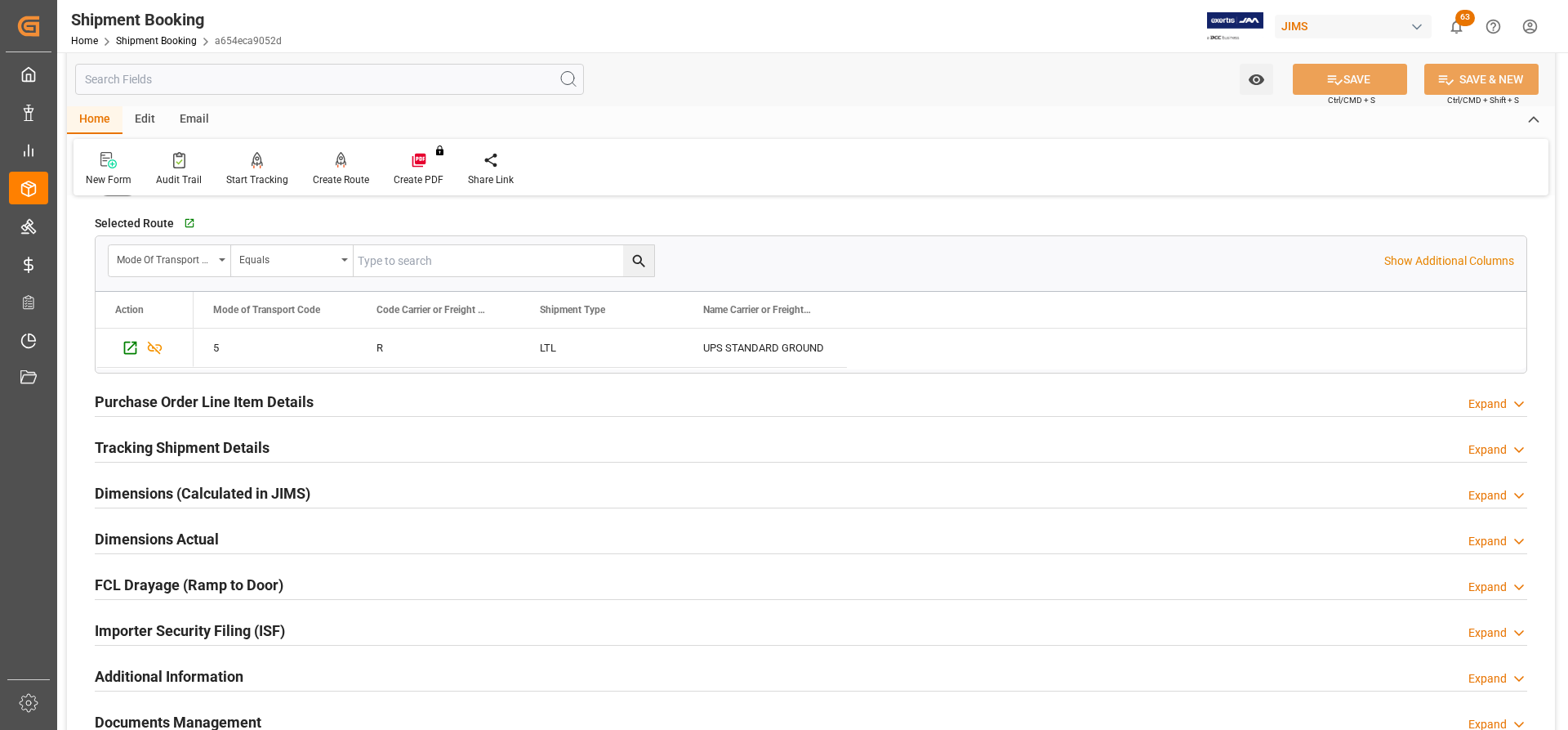
click at [121, 447] on h2 "Tracking Shipment Details" at bounding box center [182, 447] width 175 height 22
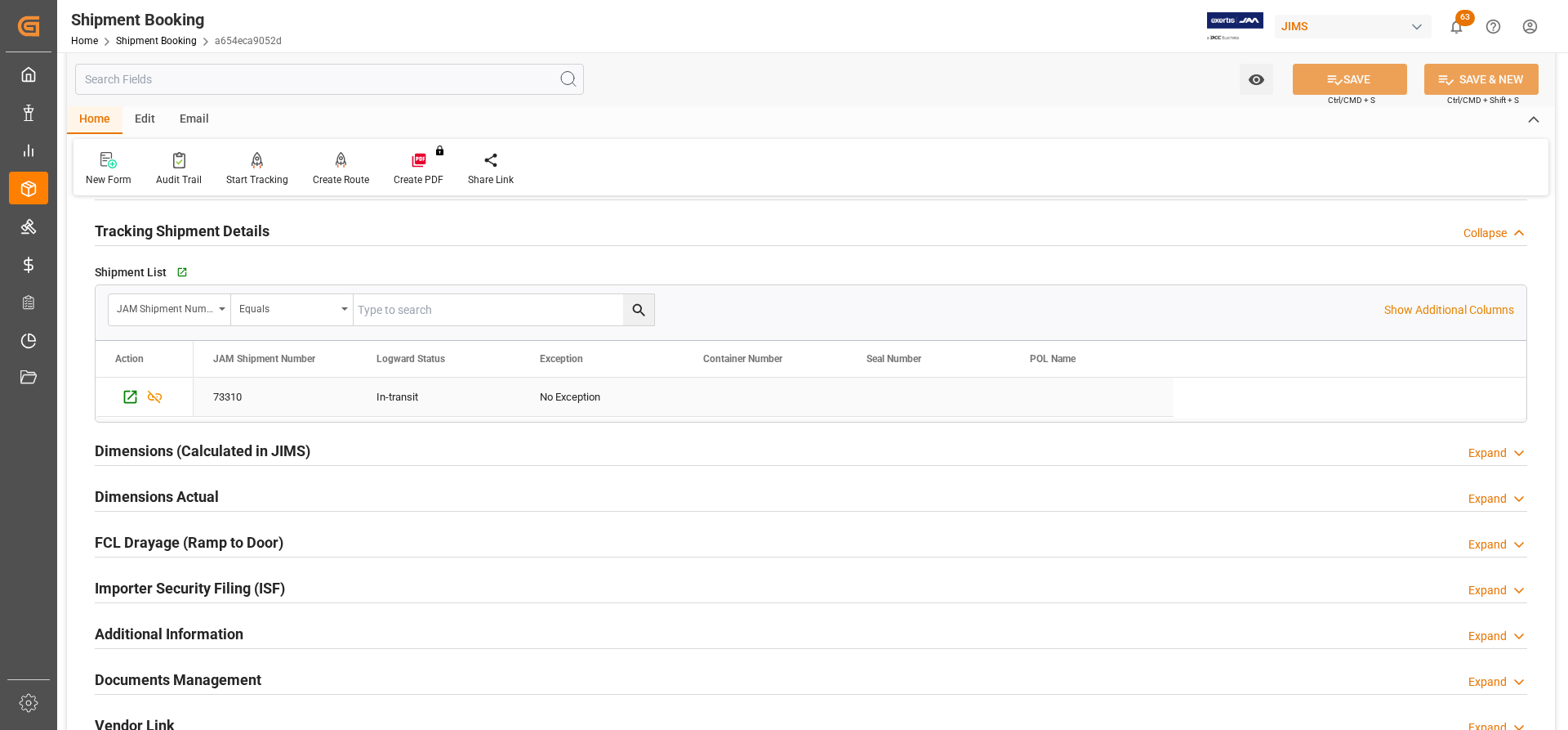
scroll to position [1137, 0]
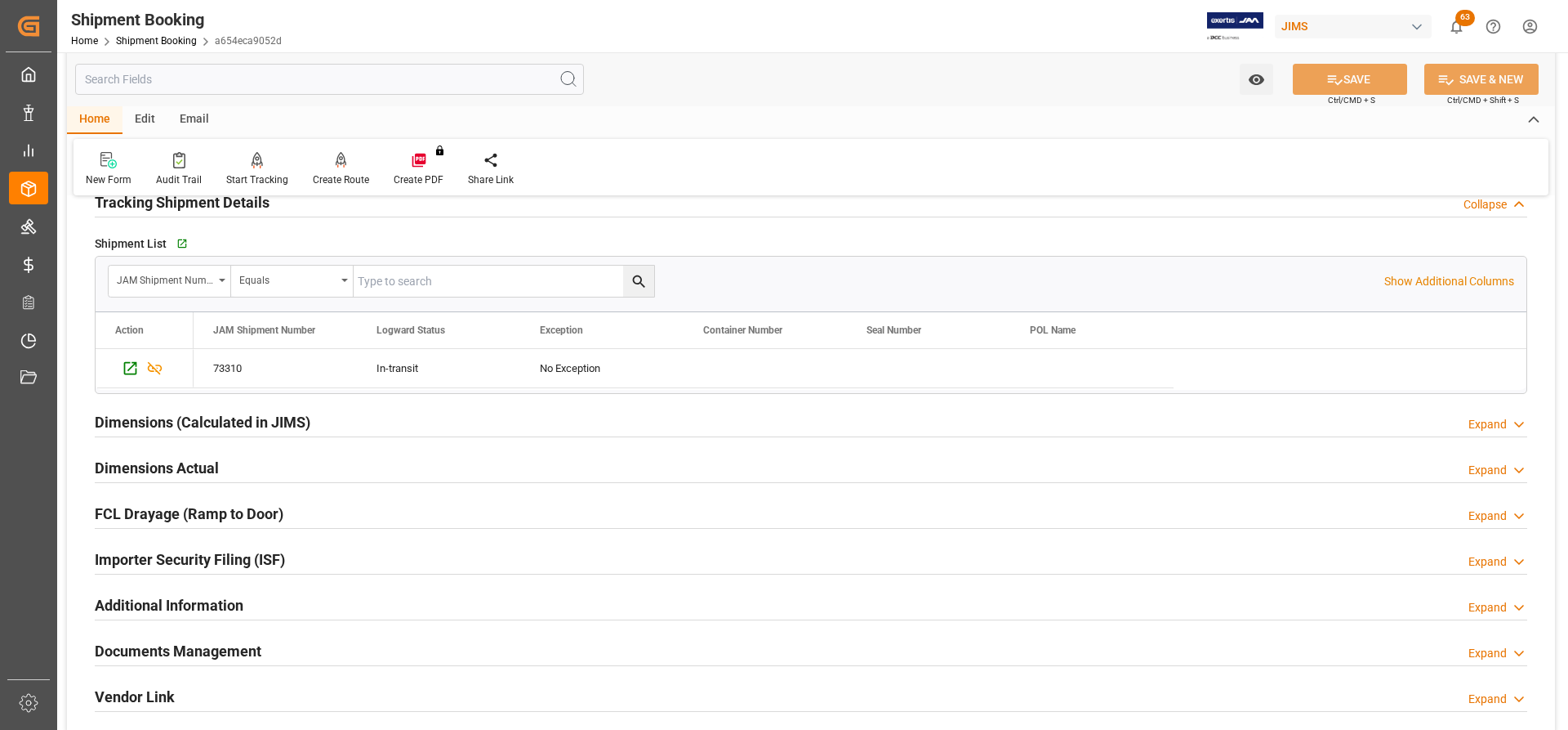
click at [133, 469] on h2 "Dimensions Actual" at bounding box center [157, 468] width 124 height 22
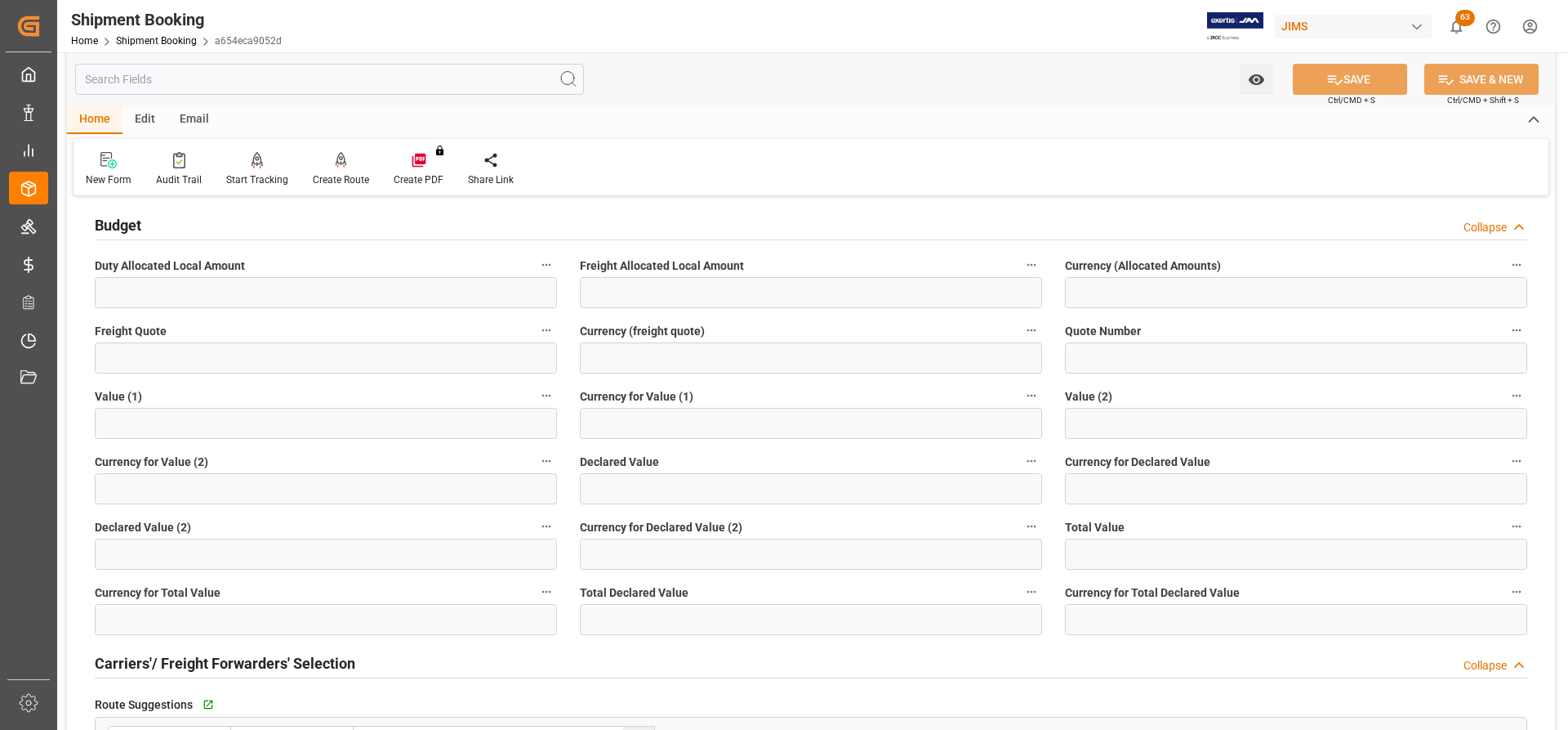
scroll to position [0, 0]
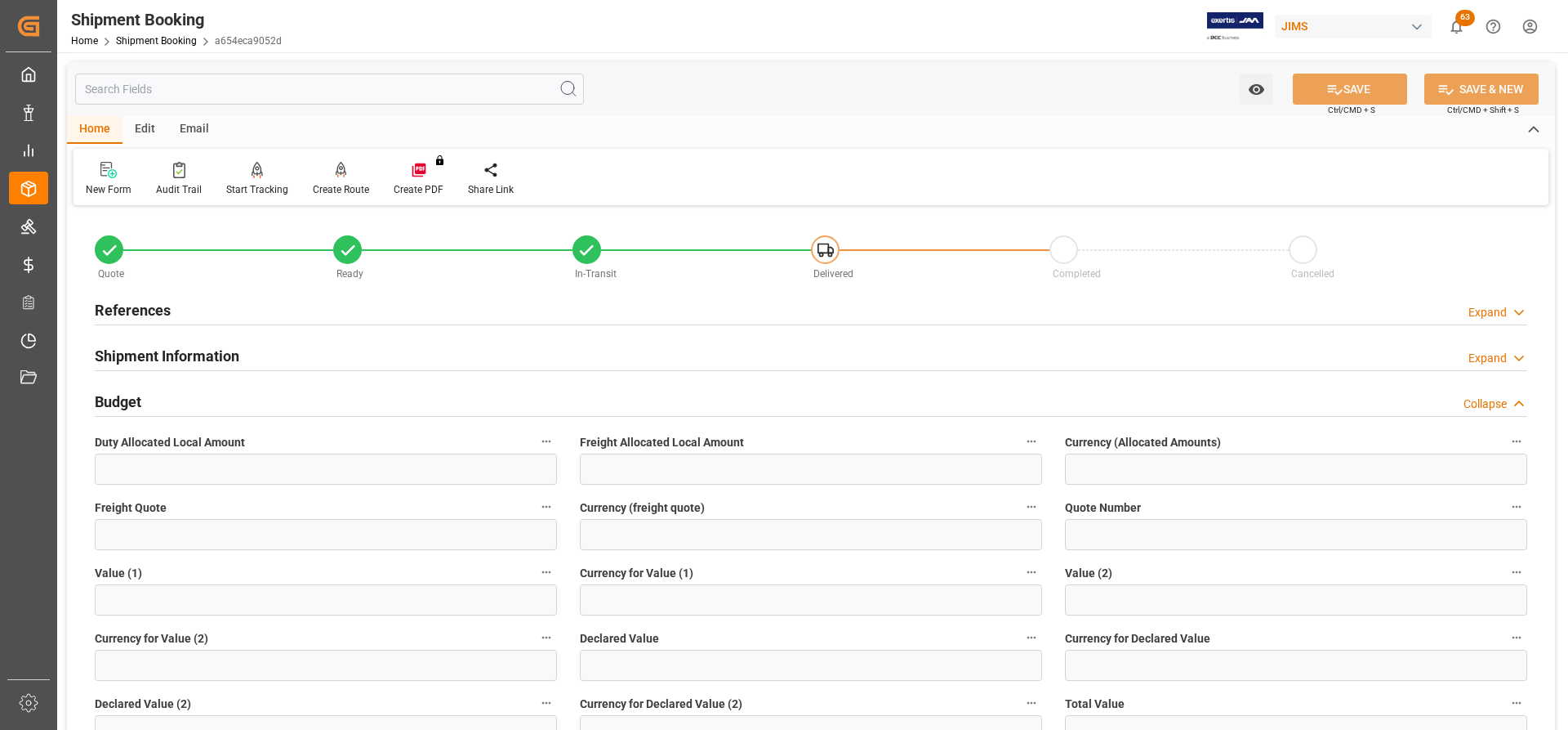
click at [144, 311] on h2 "References" at bounding box center [132, 310] width 76 height 22
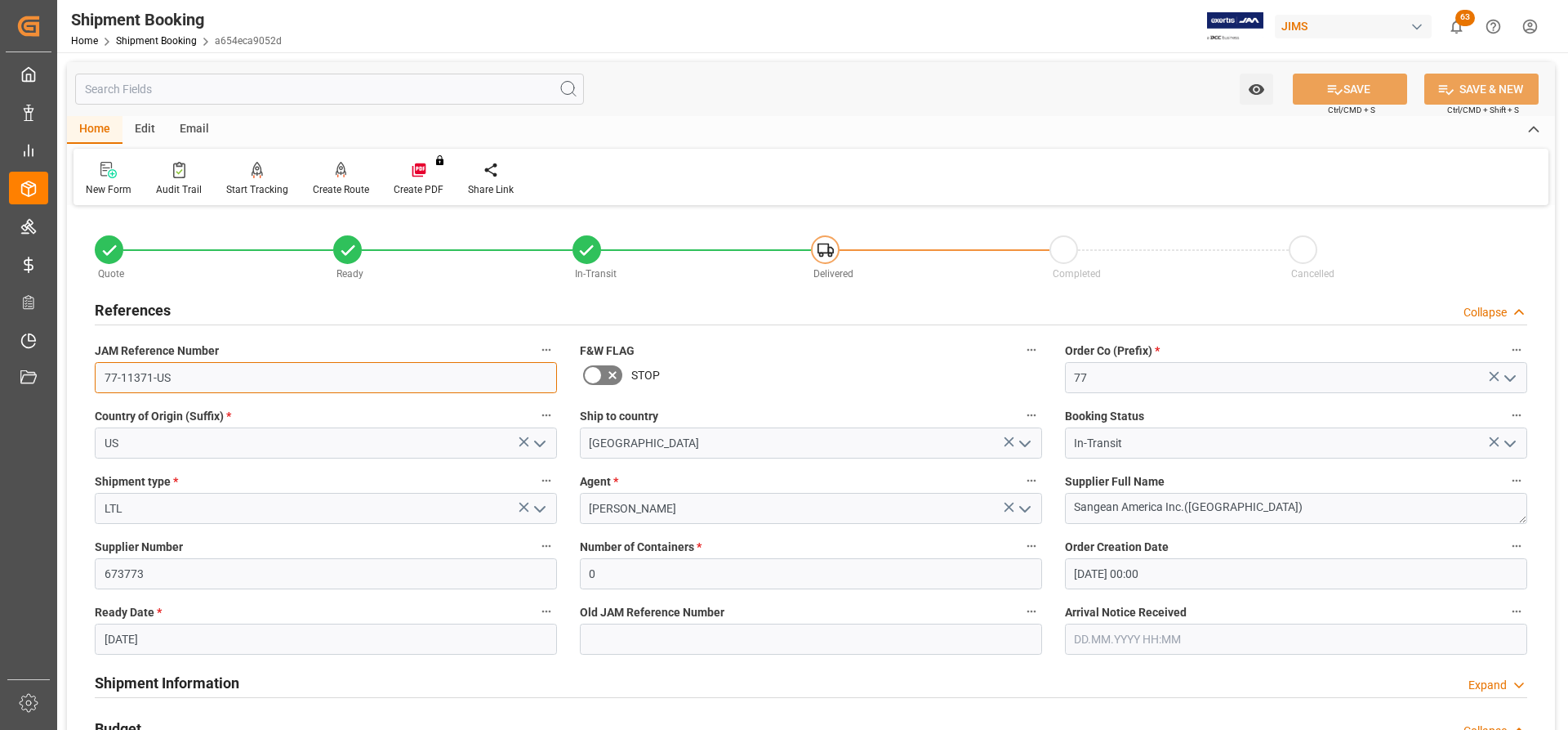
drag, startPoint x: 183, startPoint y: 385, endPoint x: 53, endPoint y: 367, distance: 131.2
click at [53, 367] on div "Created by potrace 1.15, written by Peter Selinger 2001-2017 Created by potrace…" at bounding box center [784, 365] width 1568 height 730
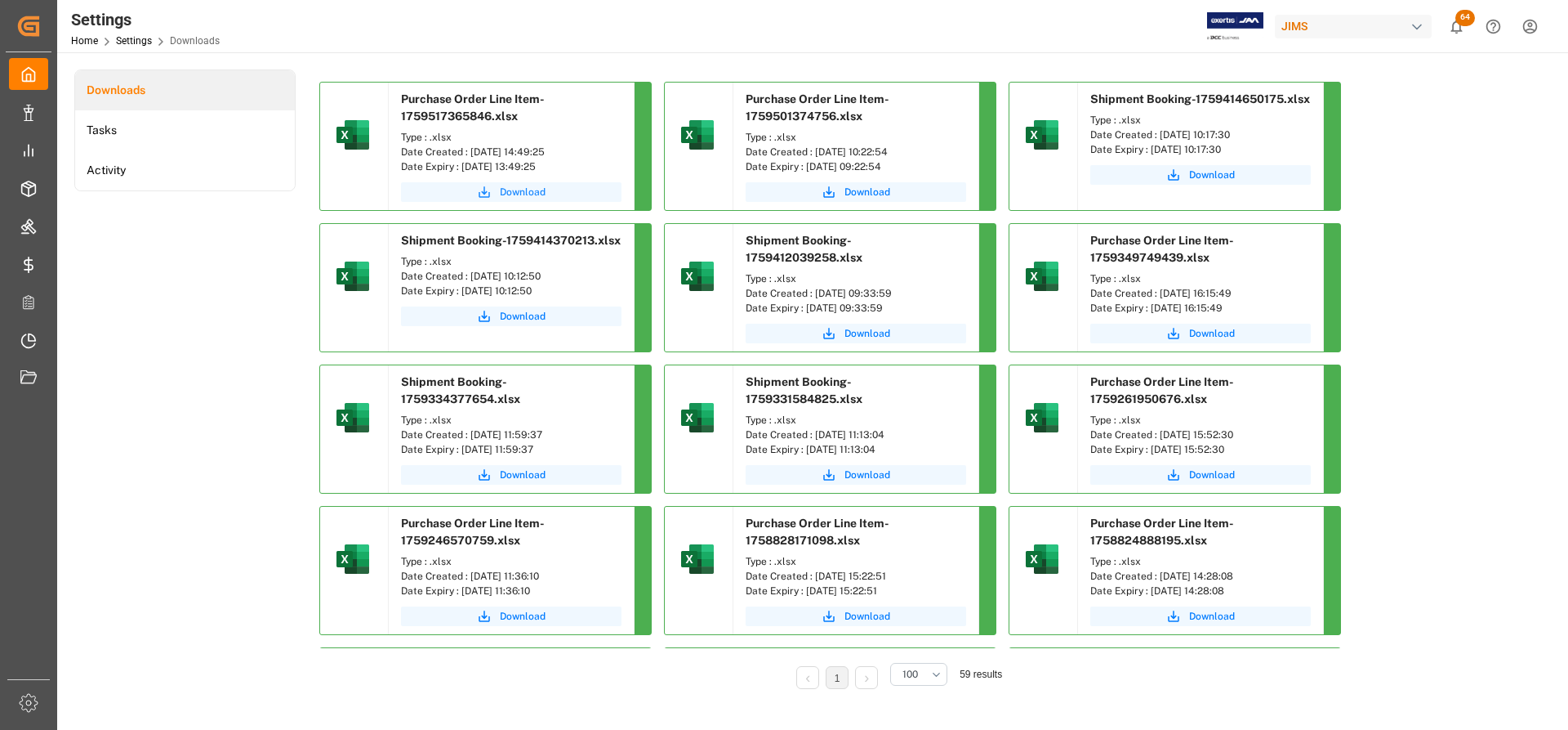
click at [514, 192] on span "Download" at bounding box center [523, 192] width 46 height 15
click at [514, 192] on span "Download" at bounding box center [523, 192] width 46 height 15
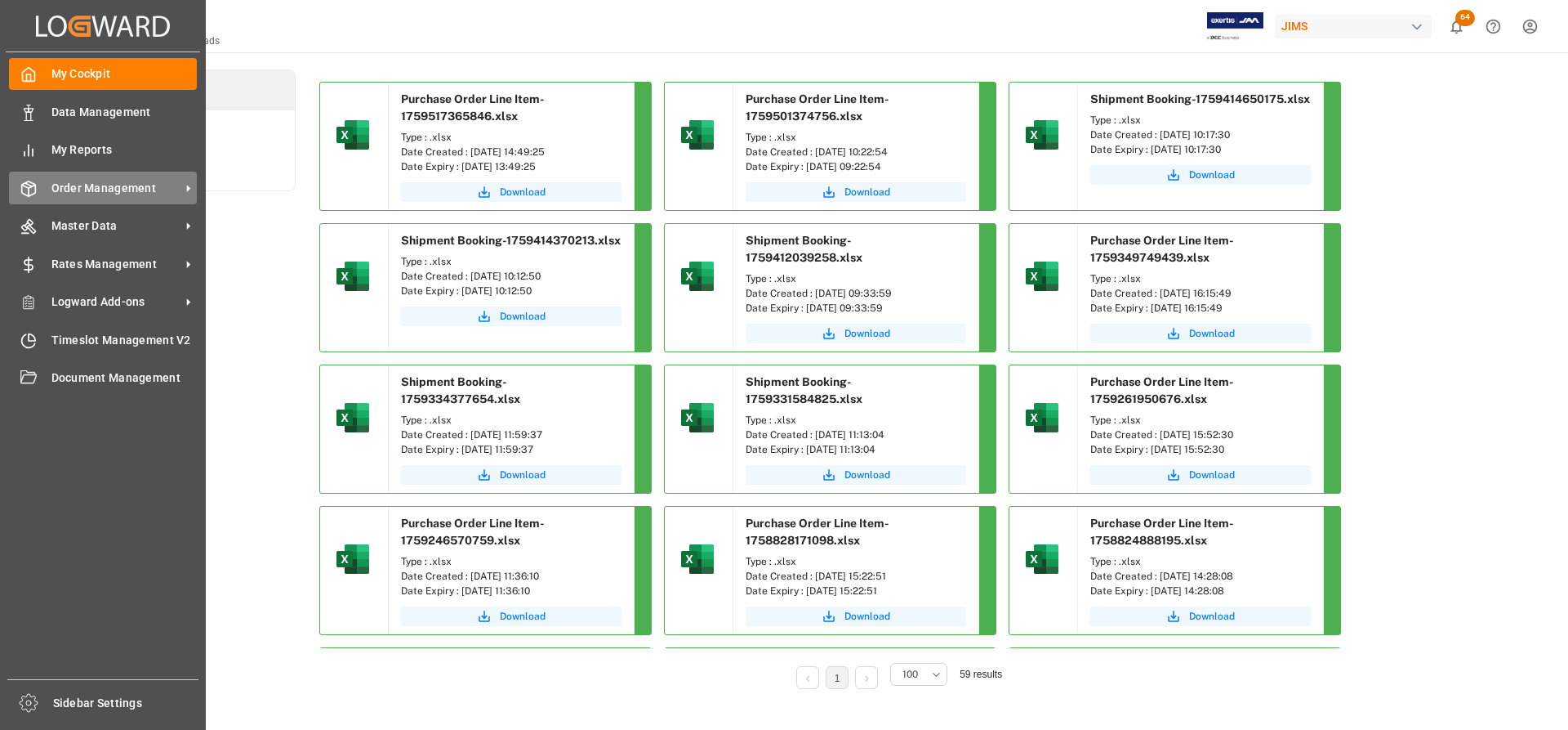
click at [110, 192] on span "Order Management" at bounding box center [115, 188] width 129 height 17
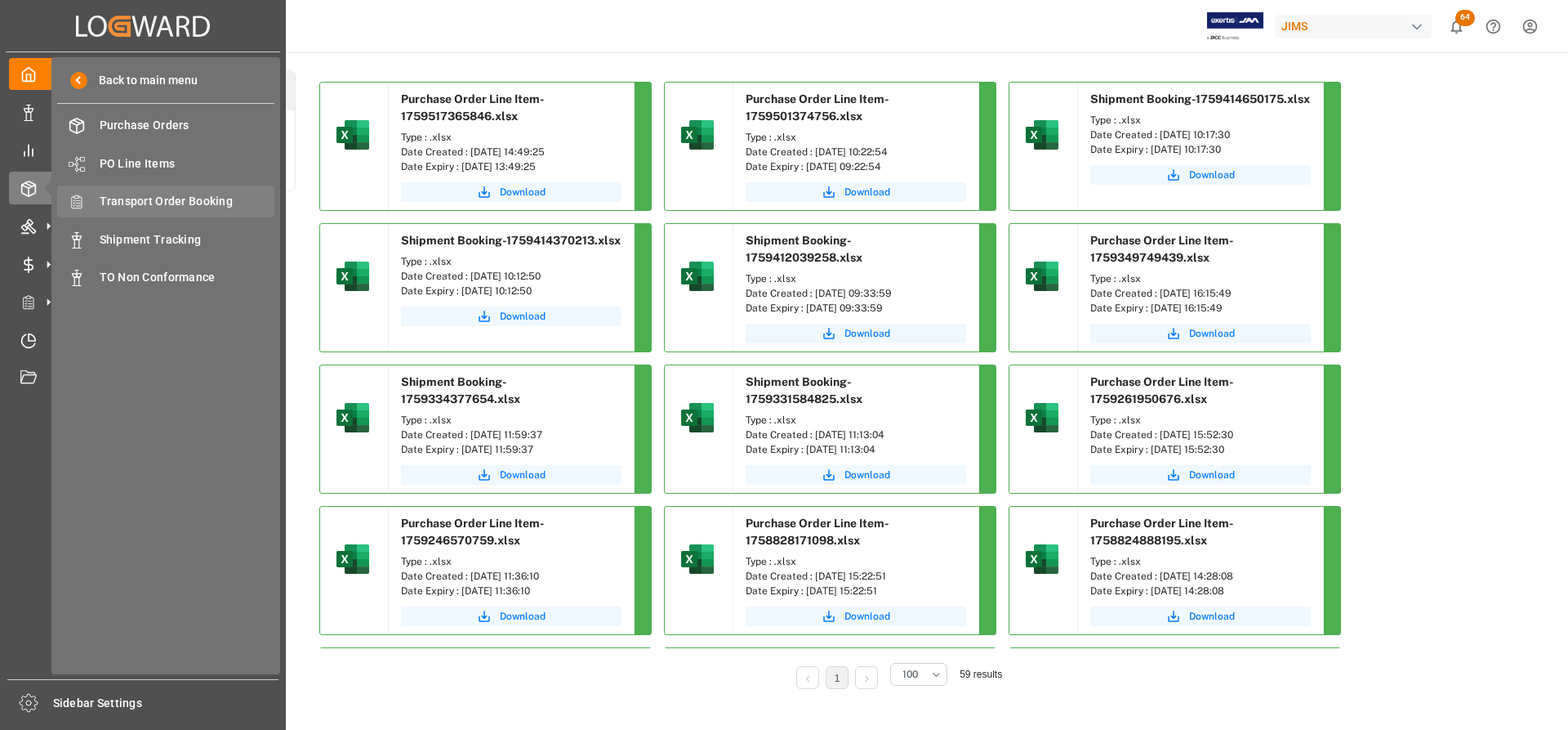
click at [144, 205] on span "Transport Order Booking" at bounding box center [187, 201] width 176 height 17
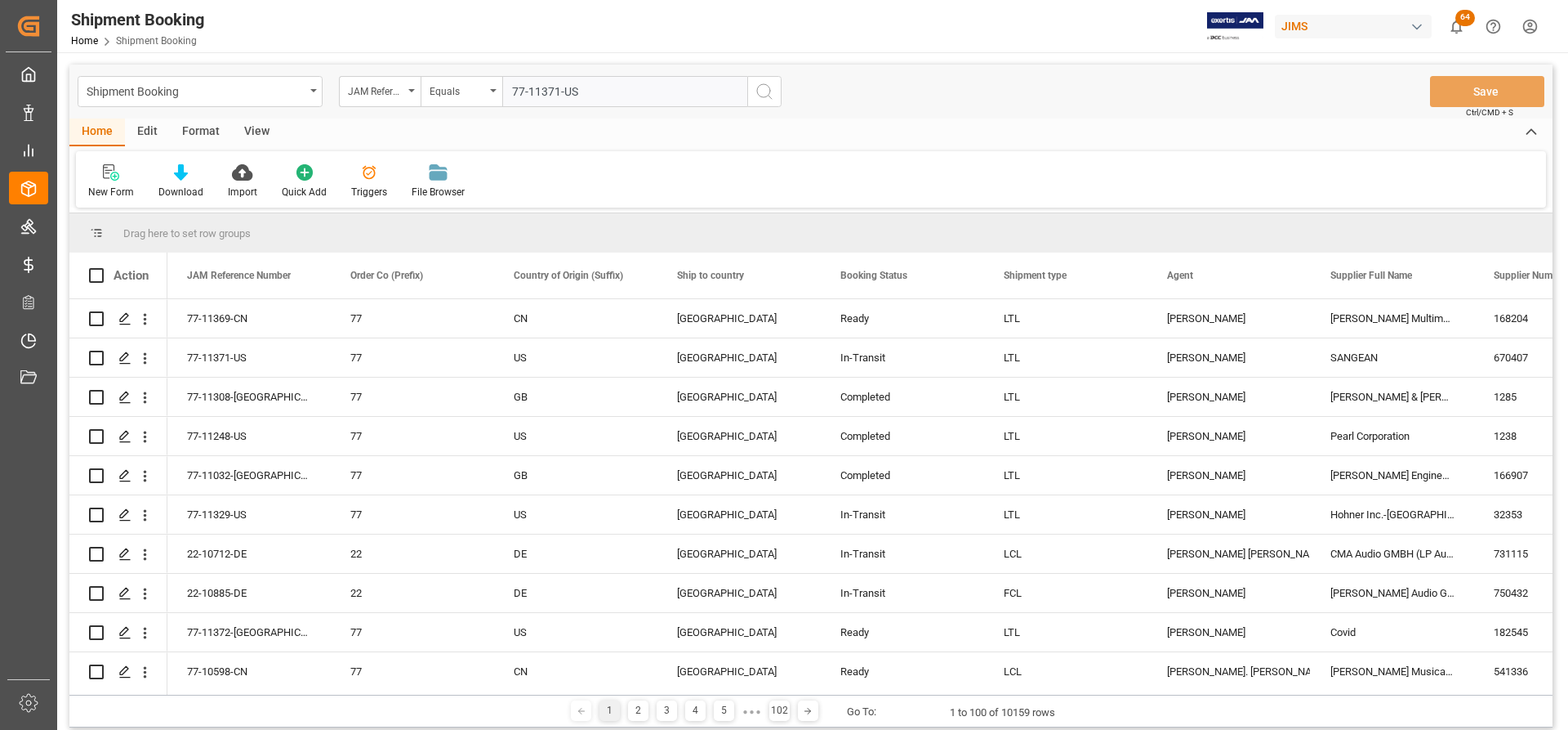
type input "77-11371-US"
click at [760, 89] on icon "search button" at bounding box center [763, 91] width 19 height 19
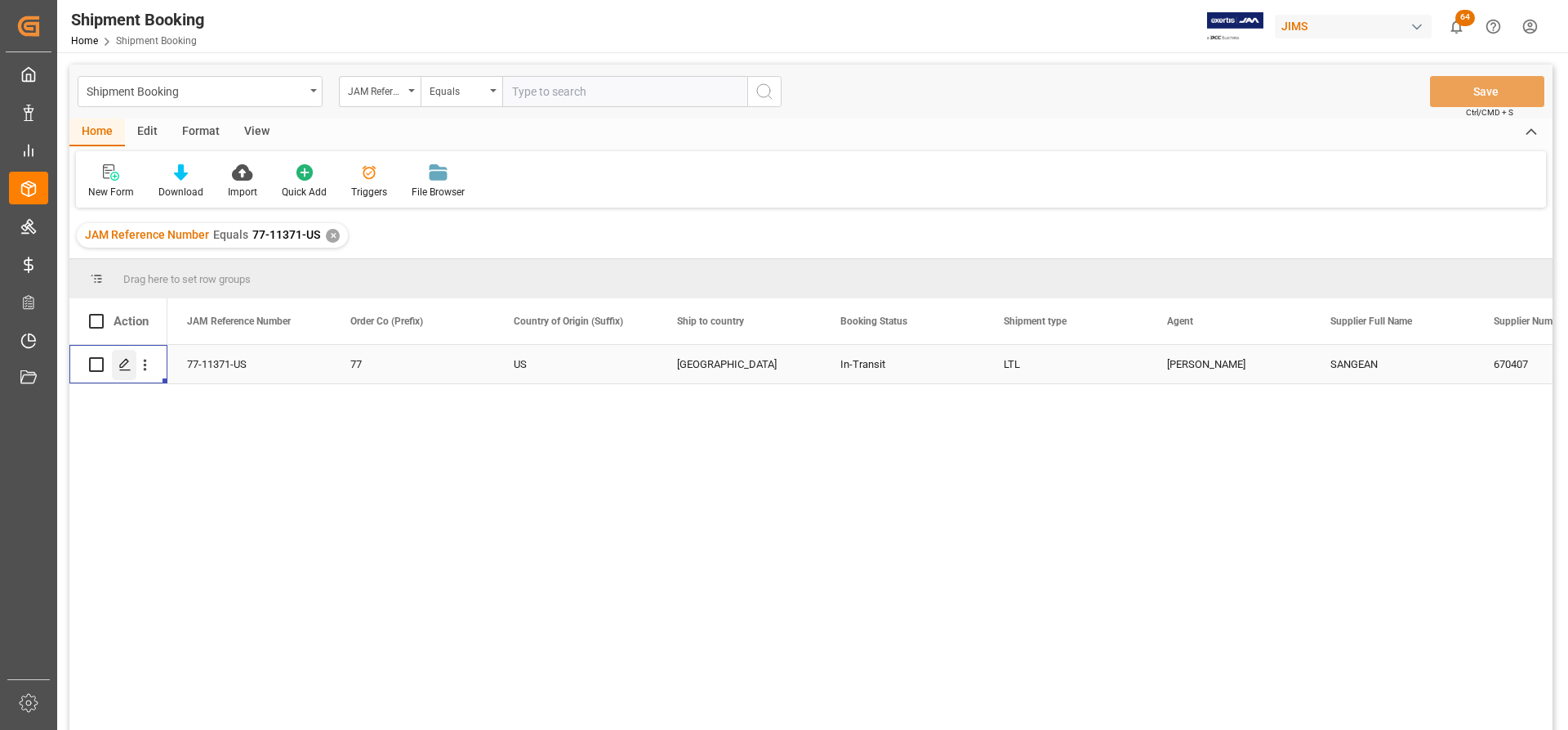
click at [121, 363] on icon "Press SPACE to select this row." at bounding box center [125, 364] width 13 height 13
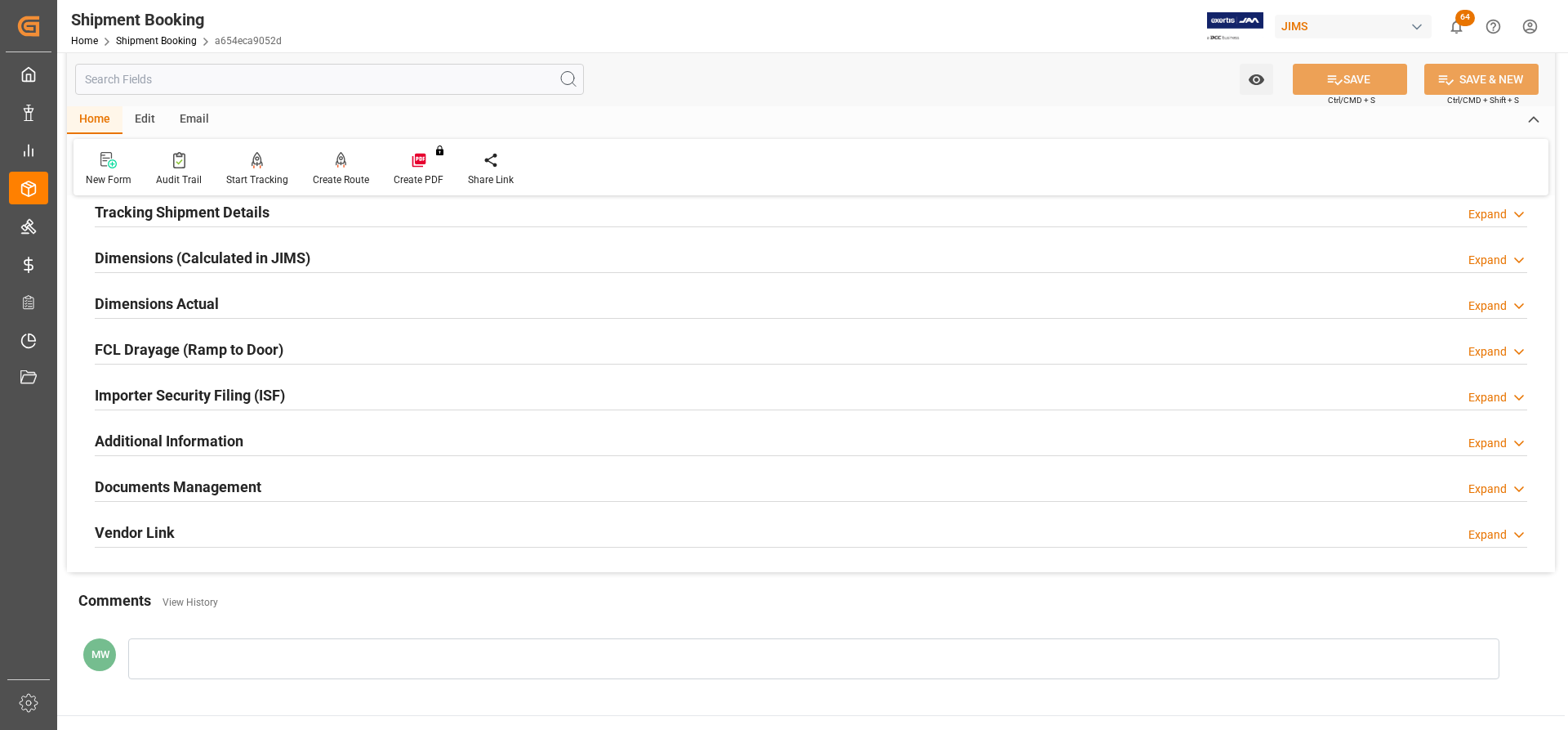
click at [164, 491] on h2 "Documents Management" at bounding box center [178, 486] width 167 height 22
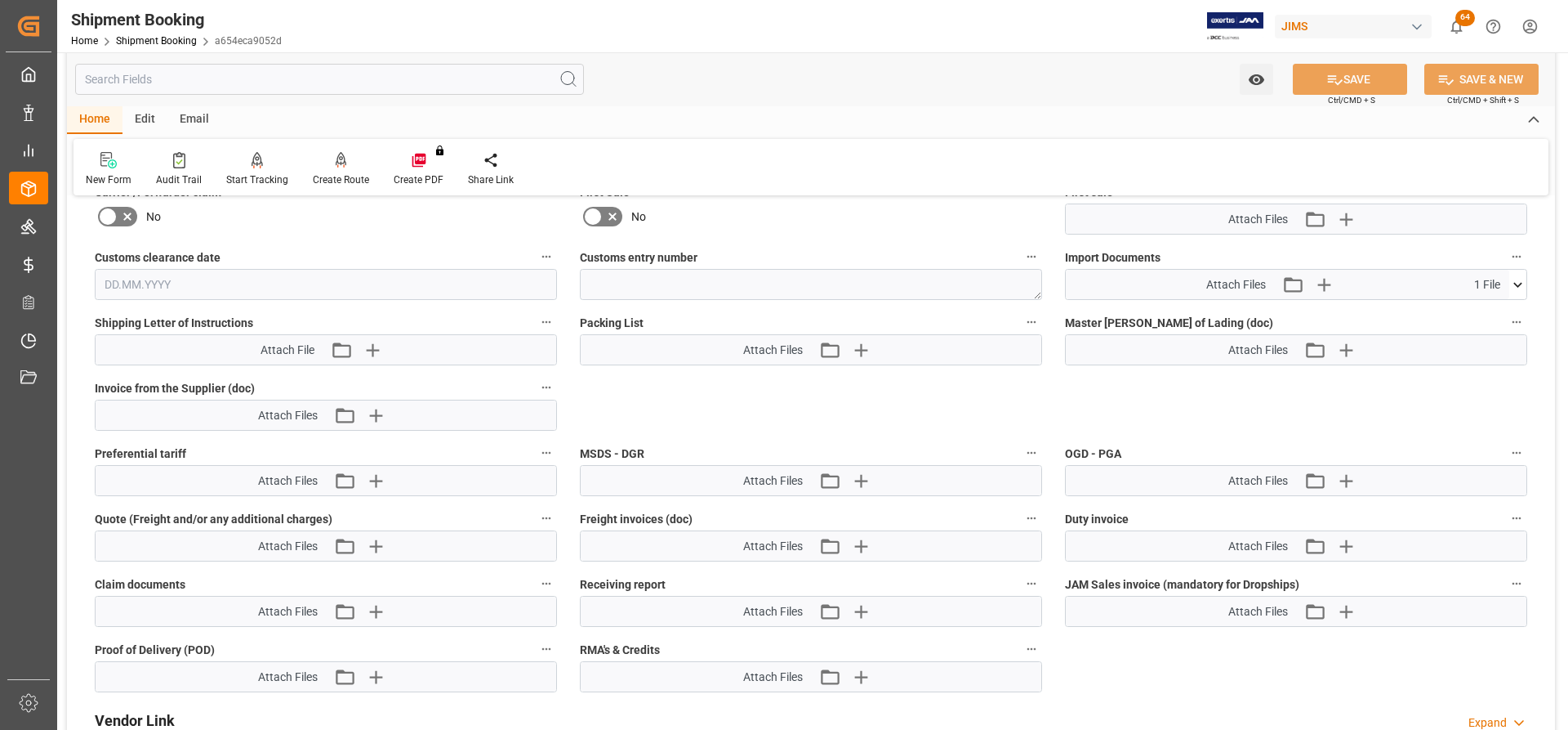
scroll to position [817, 0]
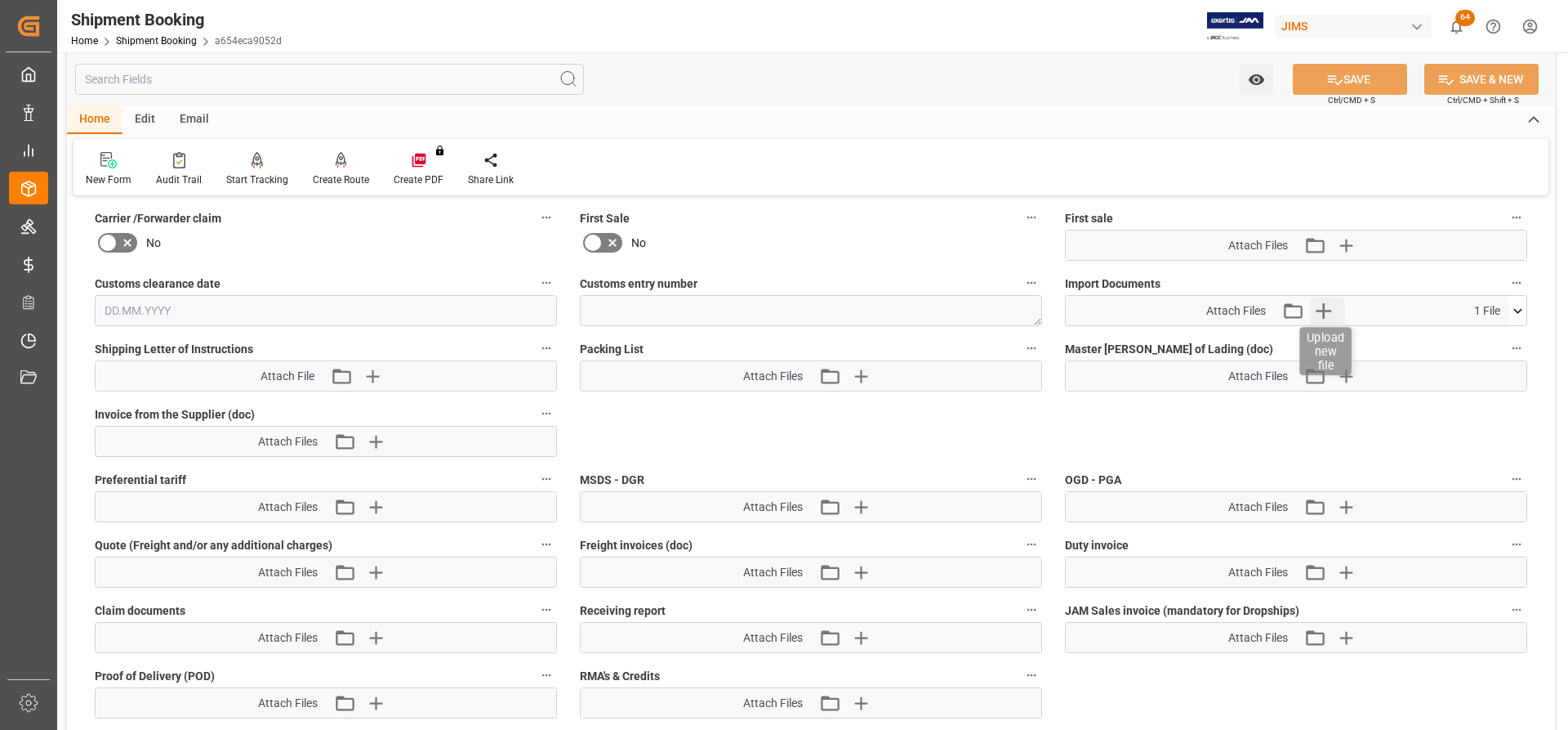
click at [1328, 303] on icon "button" at bounding box center [1324, 310] width 26 height 26
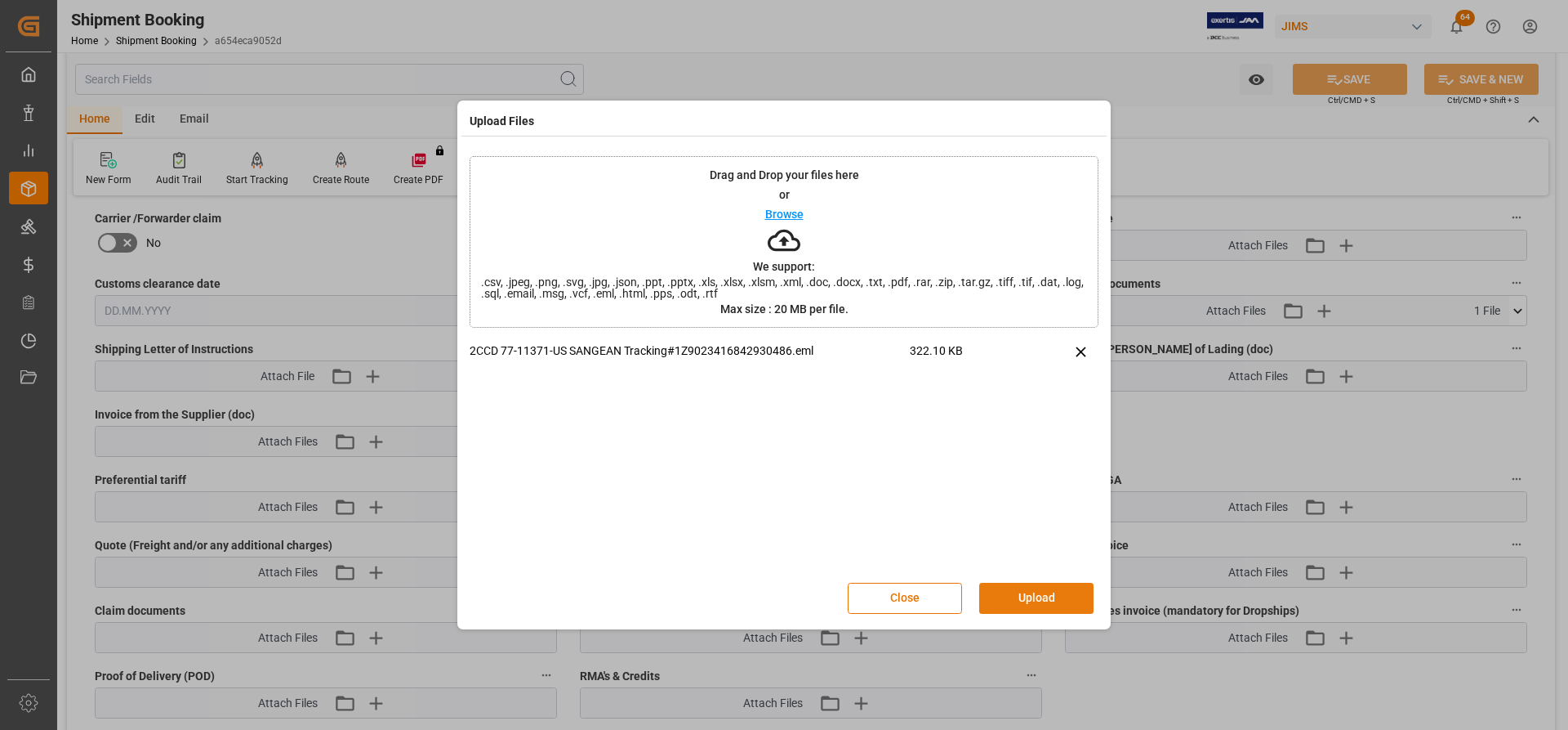
click at [1014, 589] on button "Upload" at bounding box center [1036, 598] width 114 height 31
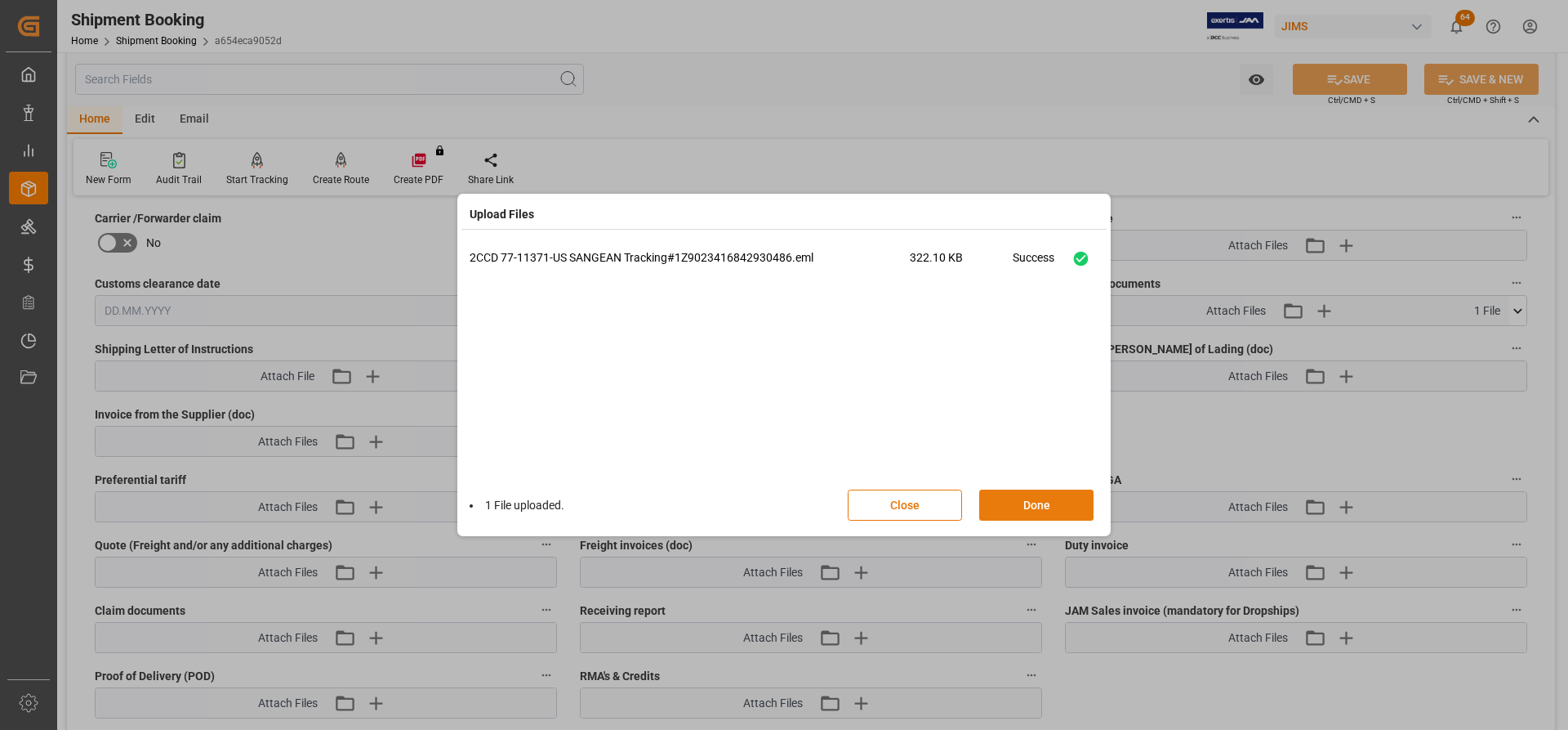
click at [1017, 494] on button "Done" at bounding box center [1036, 505] width 114 height 31
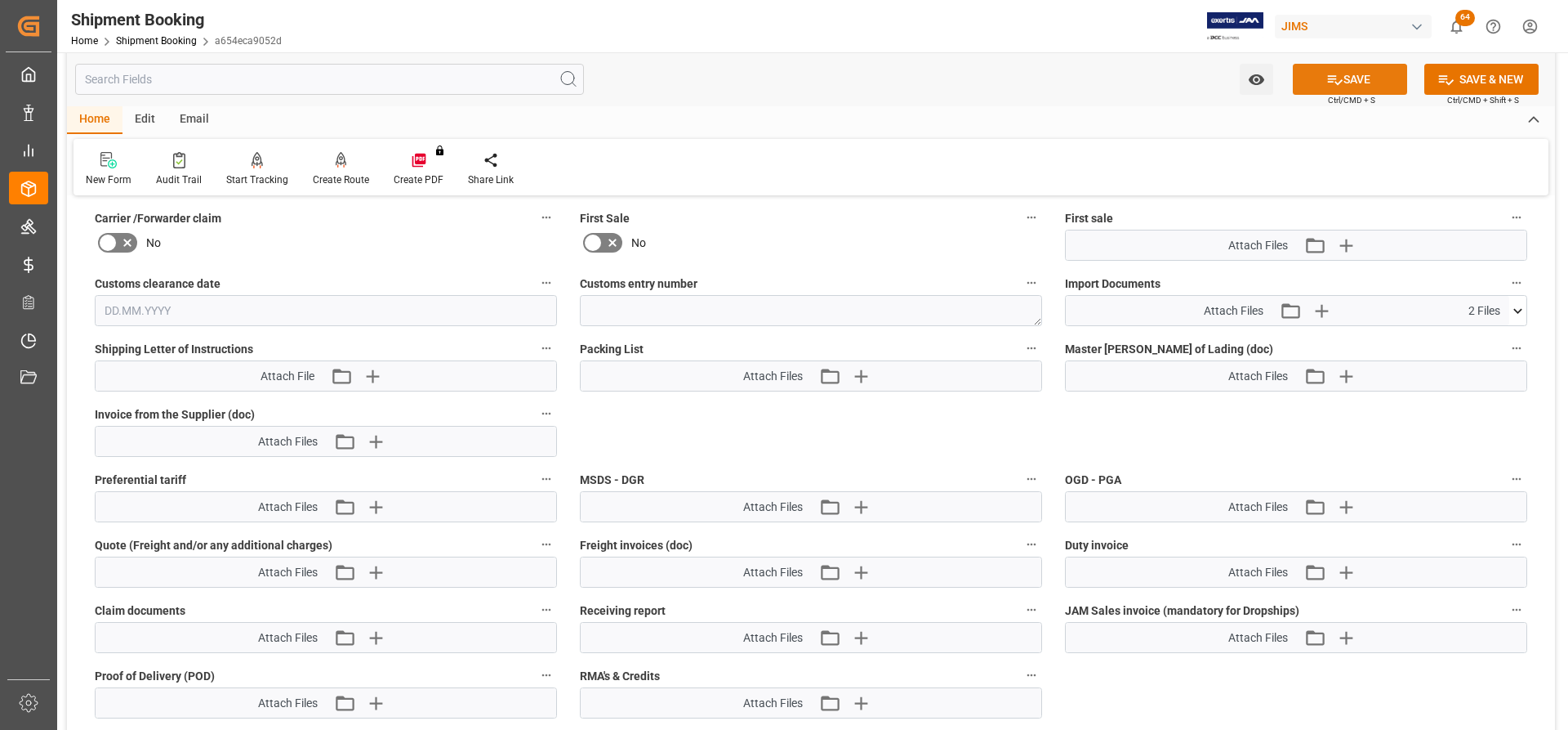
click at [1360, 74] on button "SAVE" at bounding box center [1349, 79] width 114 height 31
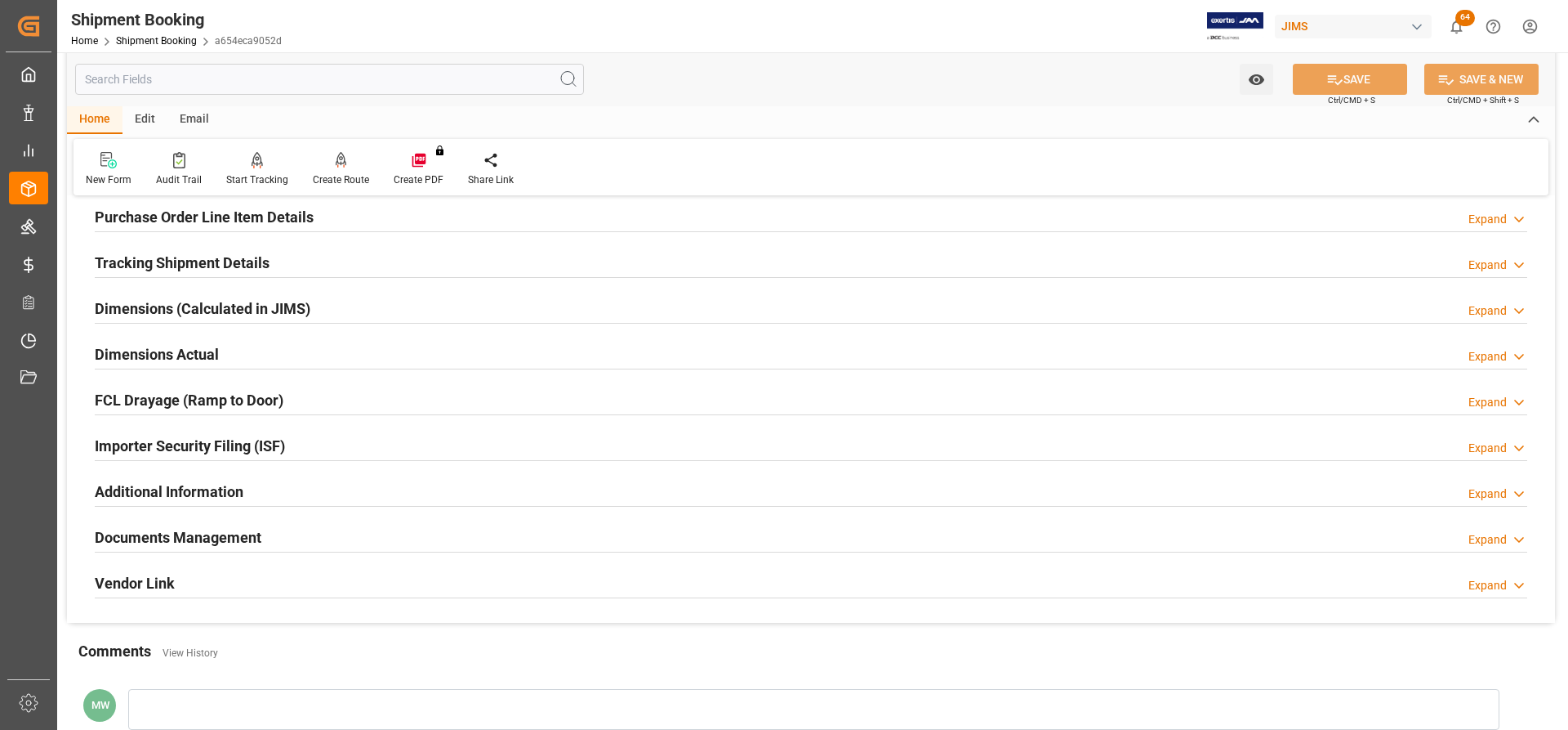
scroll to position [496, 0]
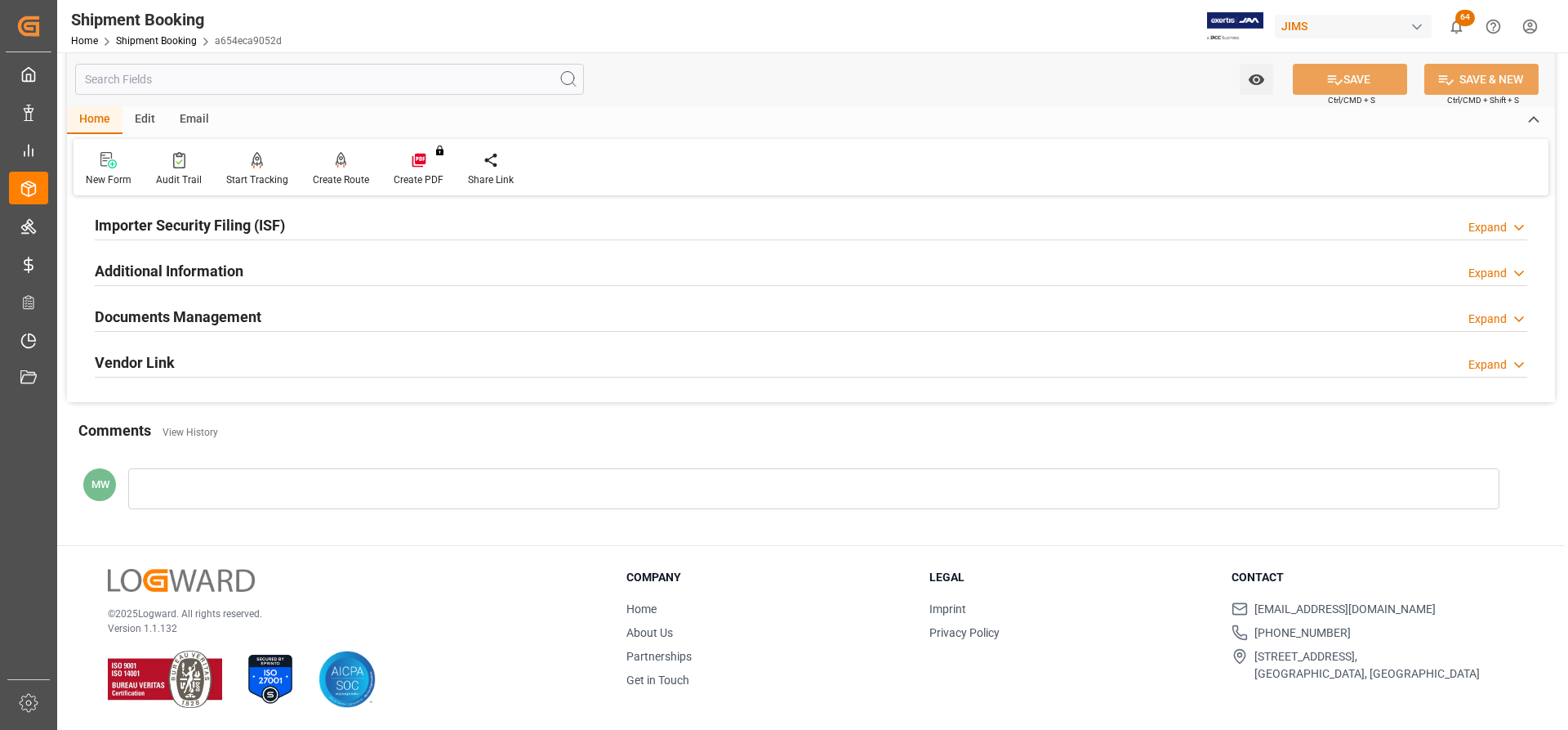
click at [217, 314] on h2 "Documents Management" at bounding box center [178, 317] width 167 height 22
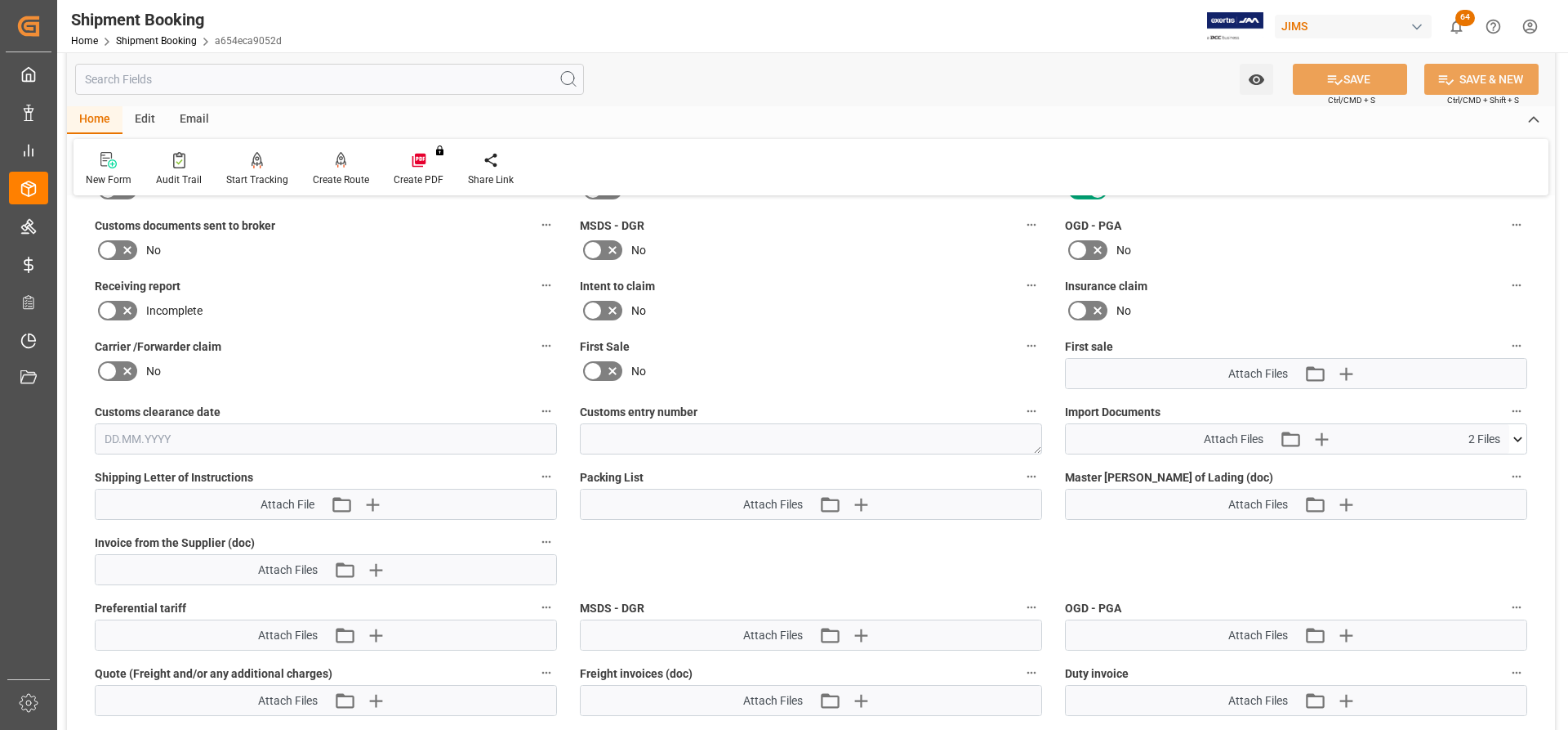
scroll to position [660, 0]
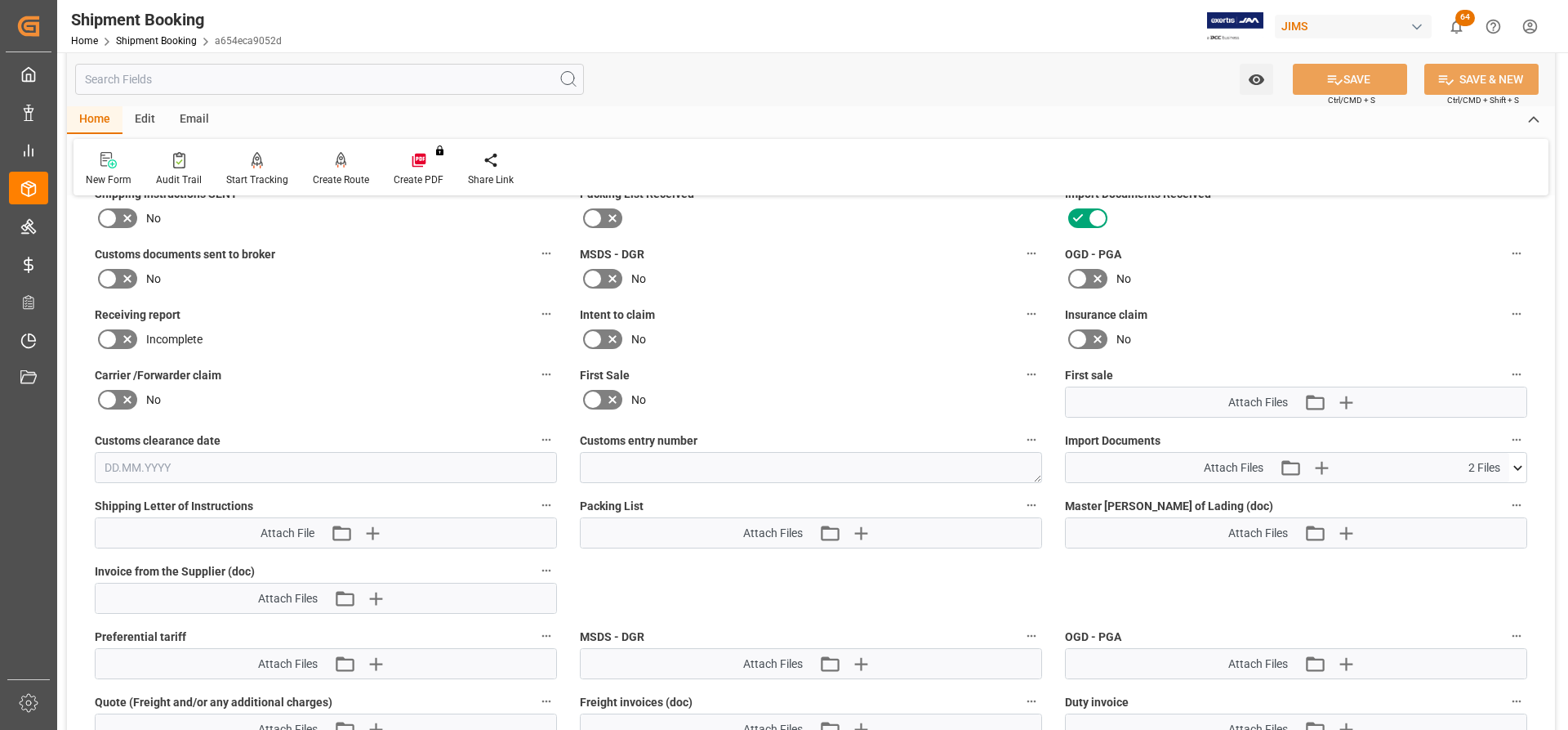
click at [113, 272] on icon at bounding box center [107, 278] width 19 height 19
click at [0, 0] on input "checkbox" at bounding box center [0, 0] width 0 height 0
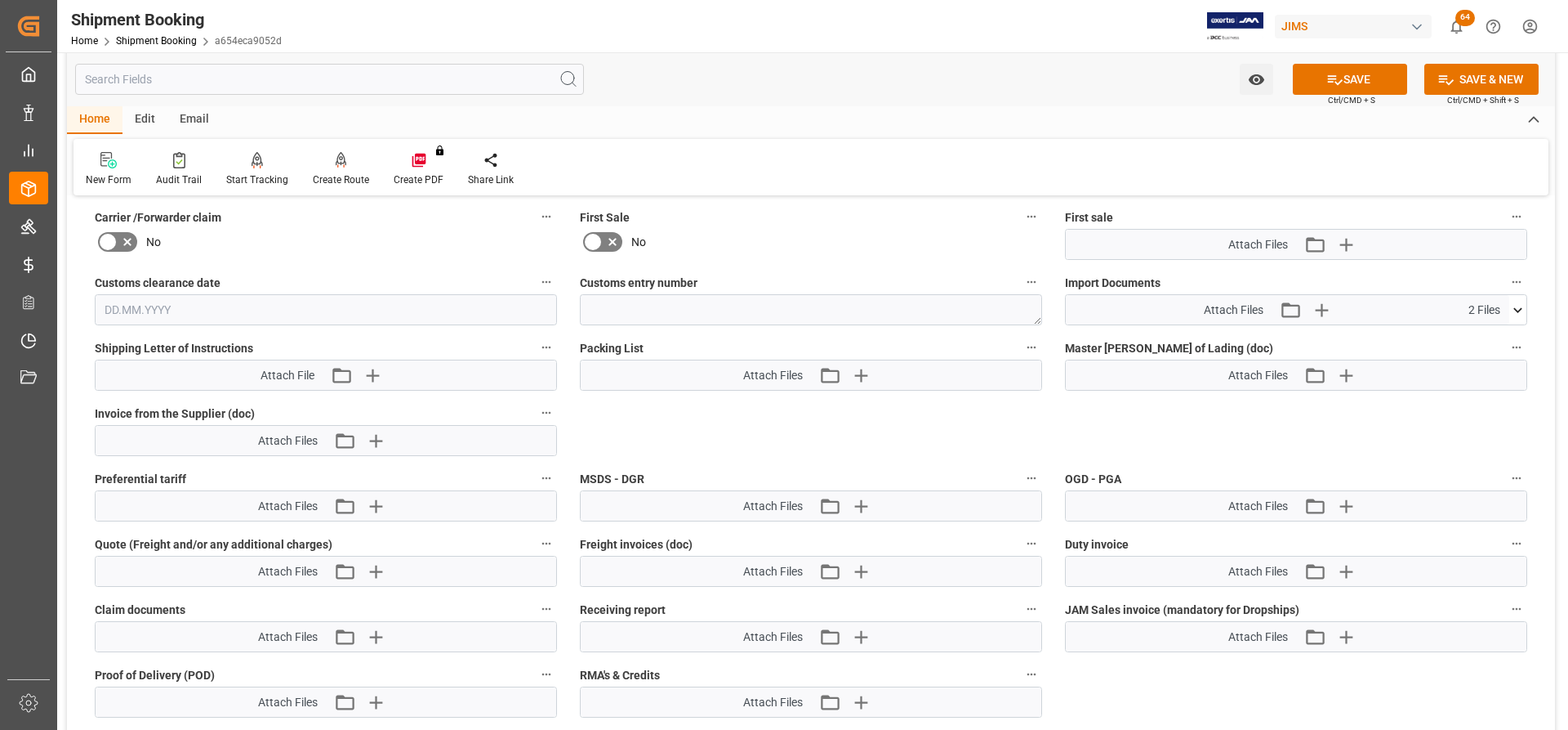
scroll to position [824, 0]
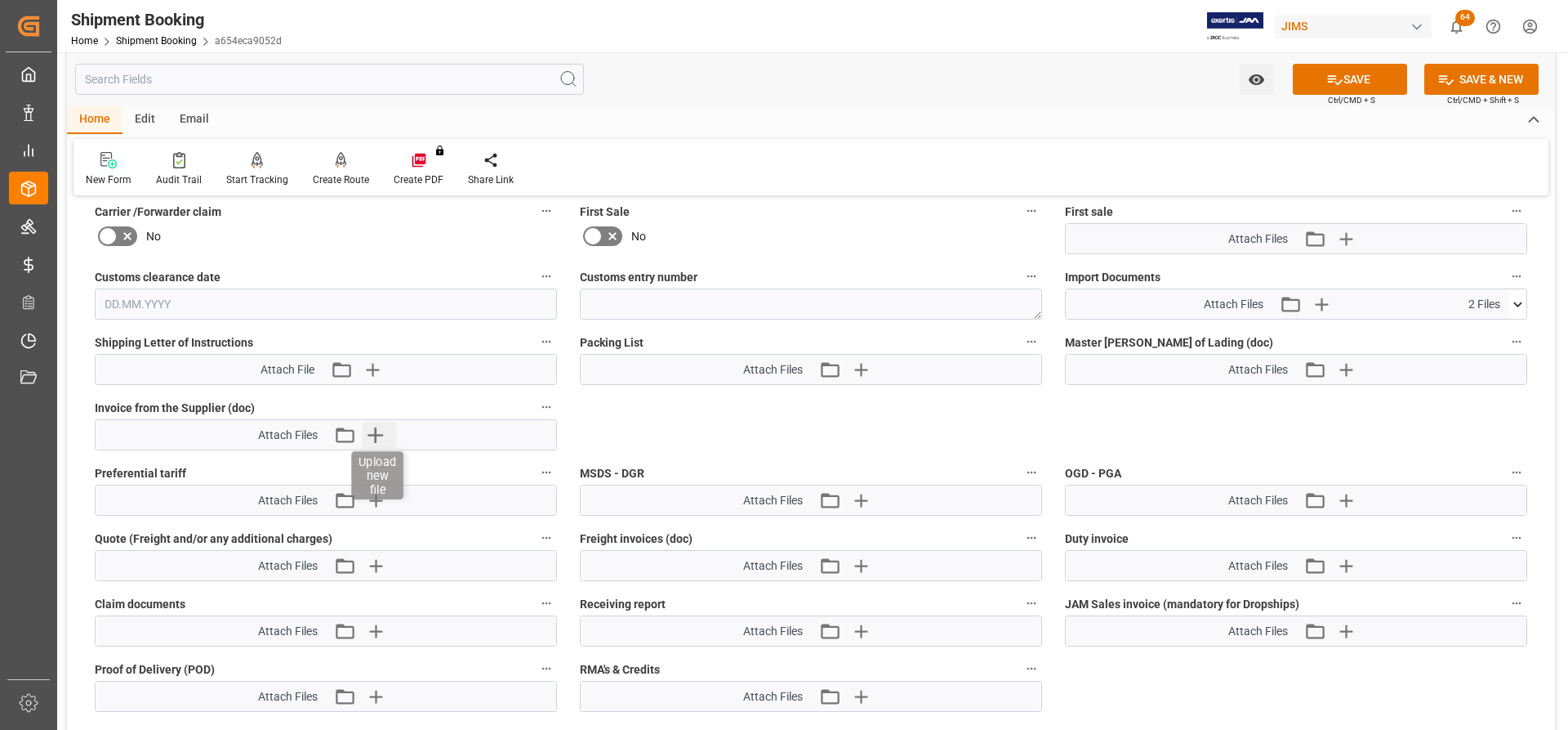
click at [377, 427] on icon "button" at bounding box center [375, 434] width 16 height 16
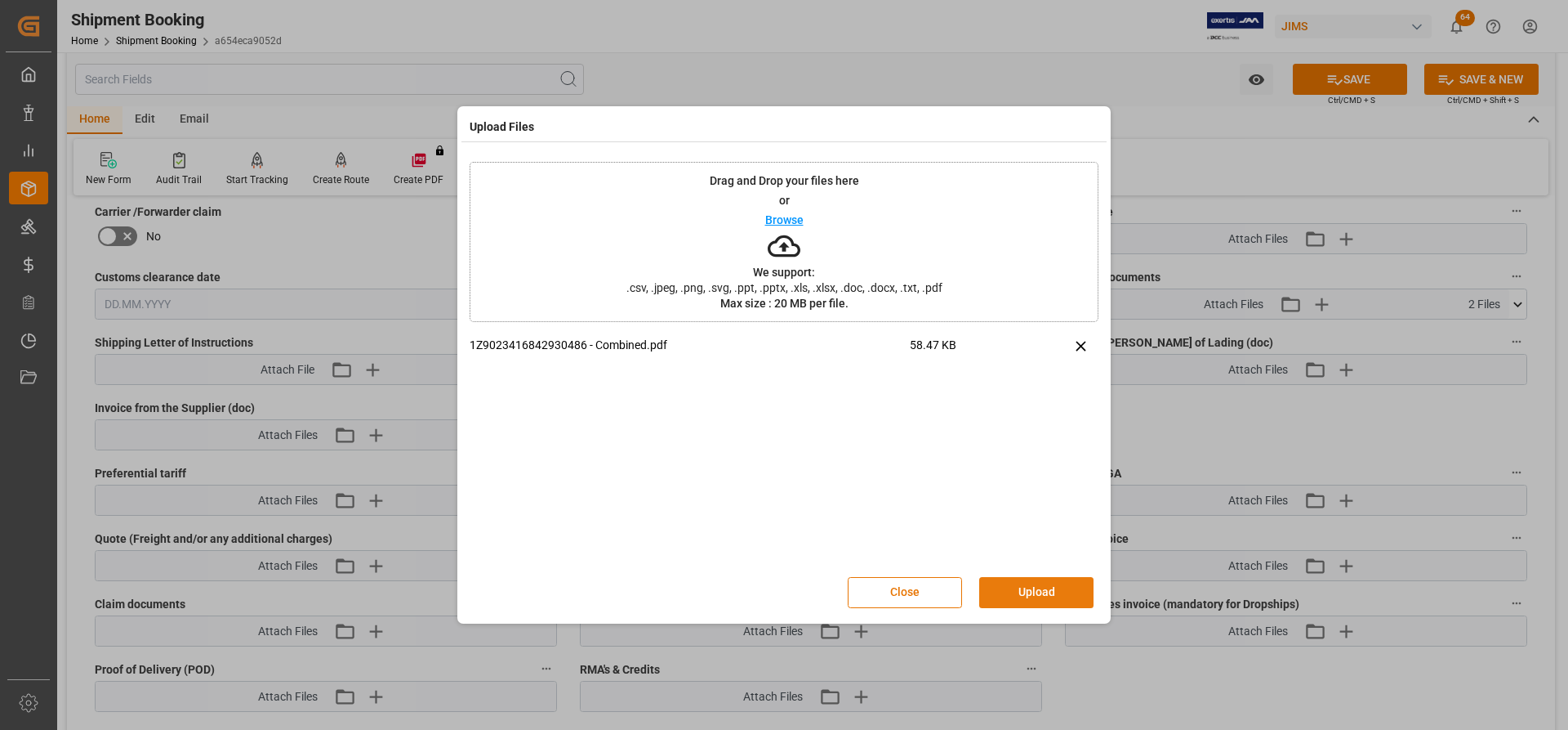
click at [1018, 592] on button "Upload" at bounding box center [1036, 592] width 114 height 31
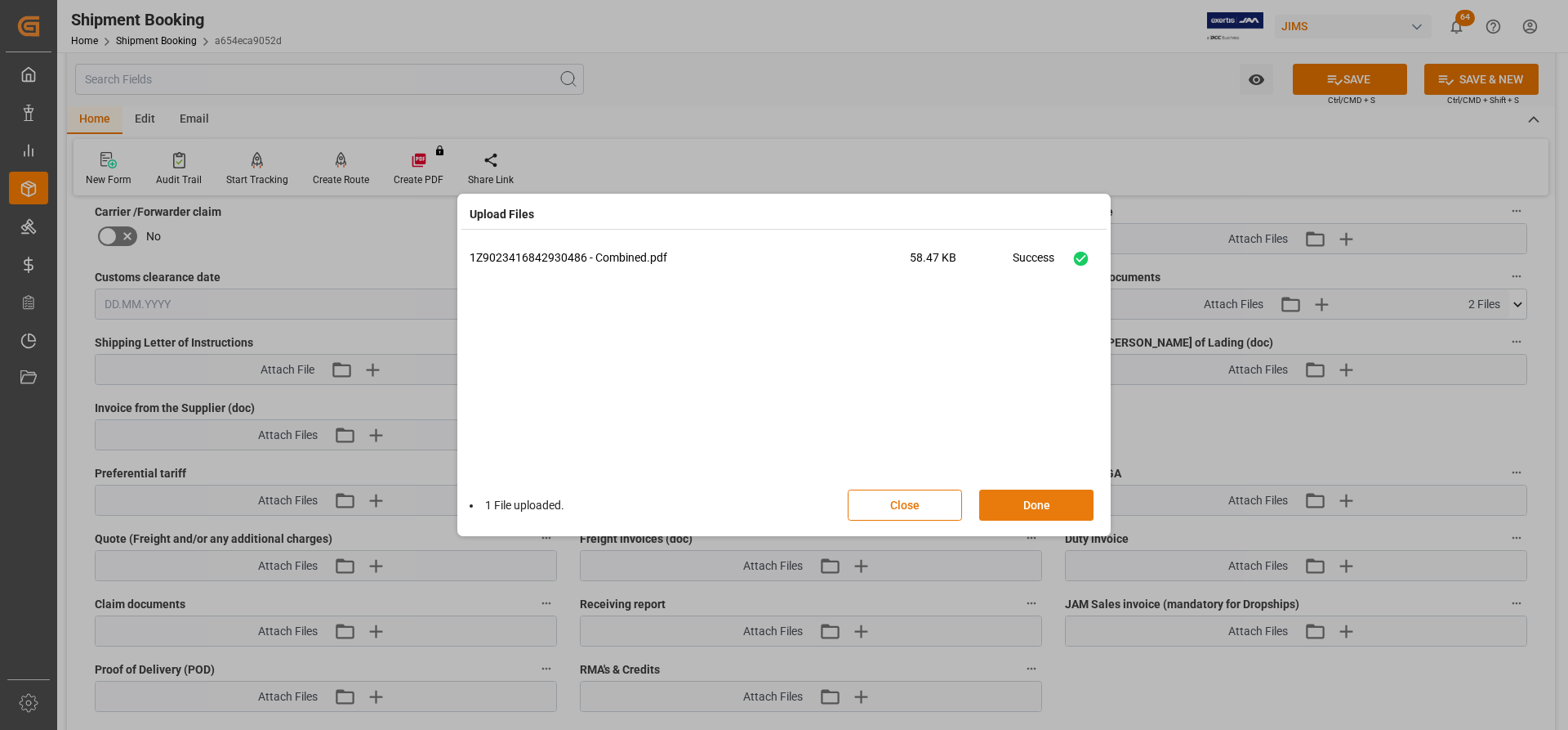
click at [1015, 509] on button "Done" at bounding box center [1036, 505] width 114 height 31
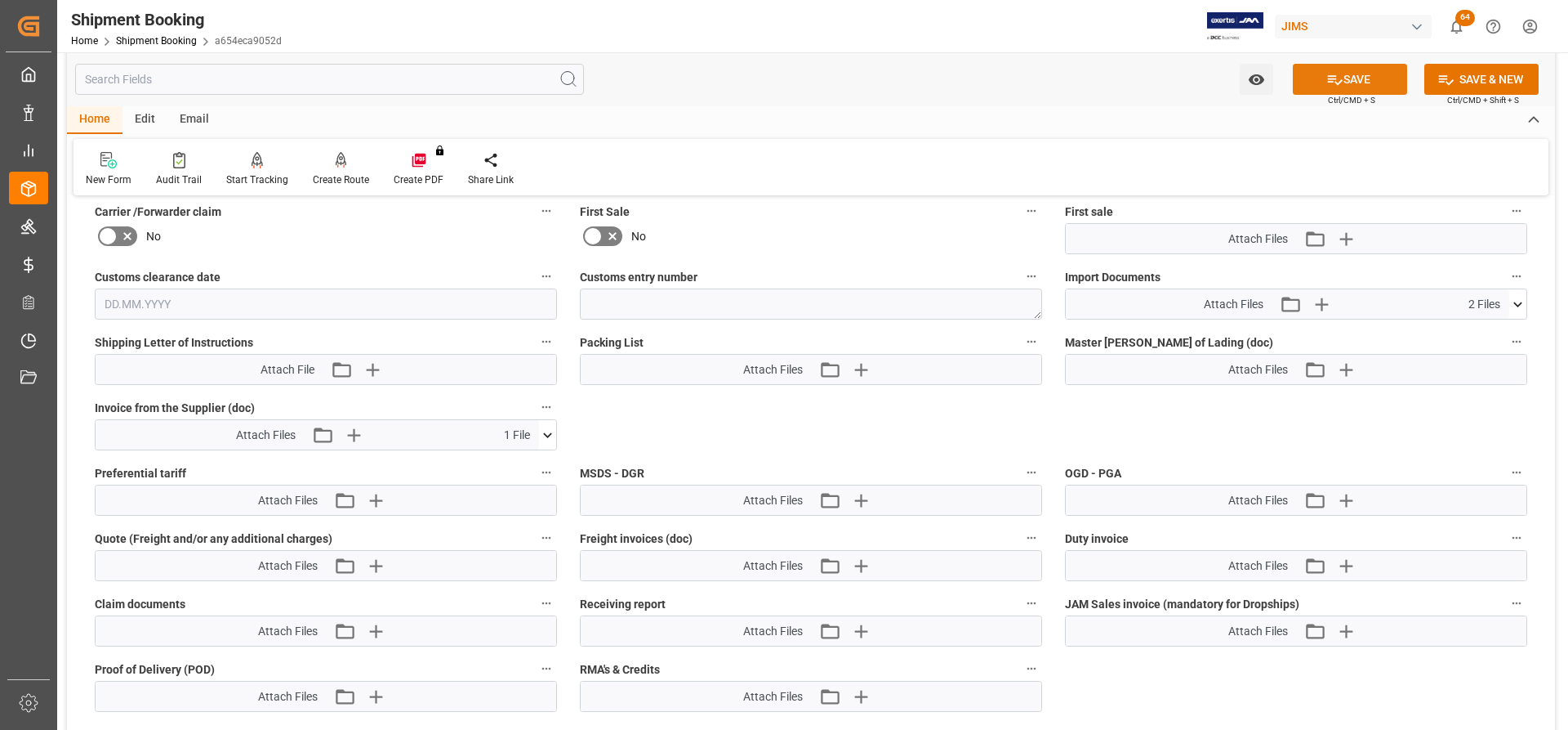
click at [1357, 78] on button "SAVE" at bounding box center [1349, 79] width 114 height 31
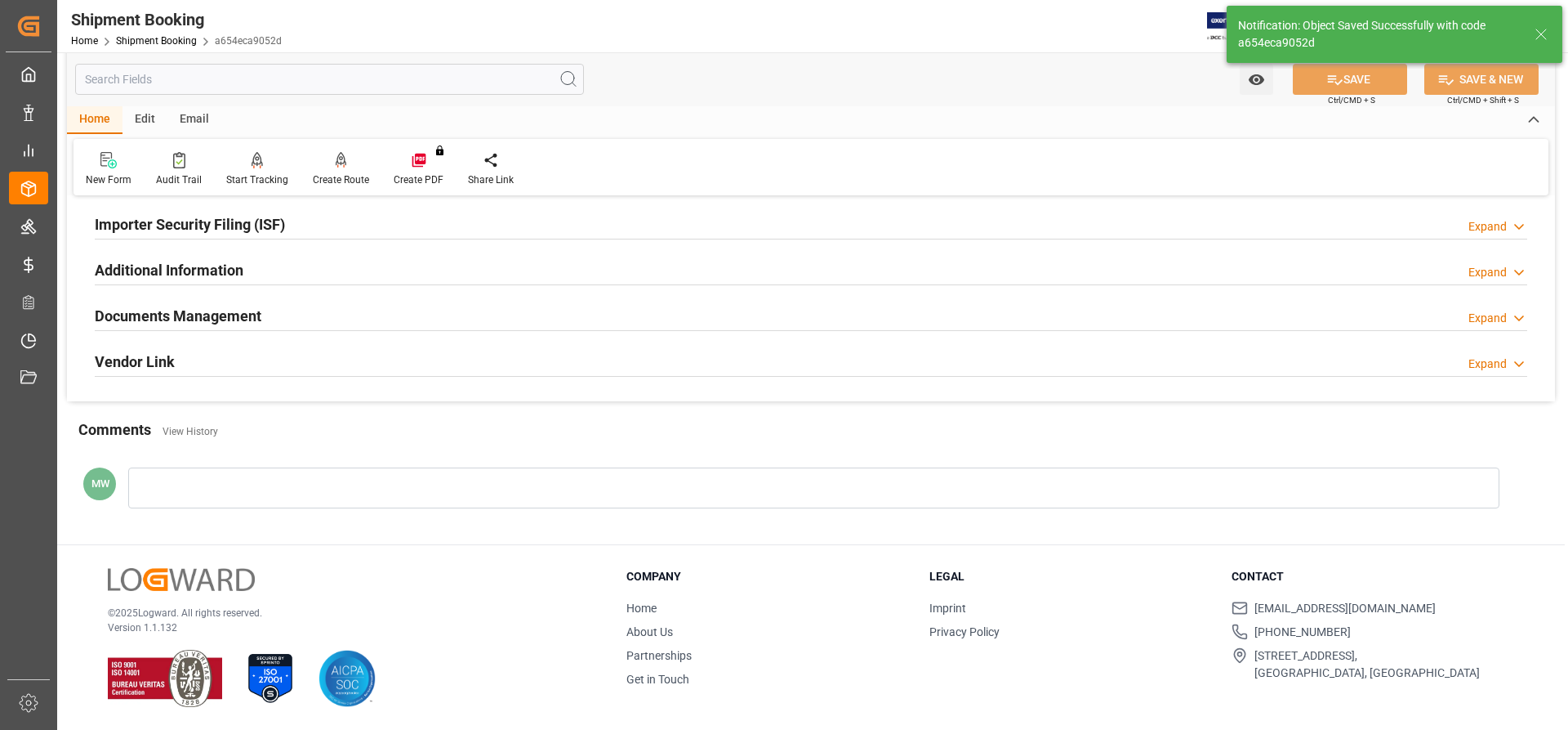
scroll to position [120, 0]
